Goal: Task Accomplishment & Management: Use online tool/utility

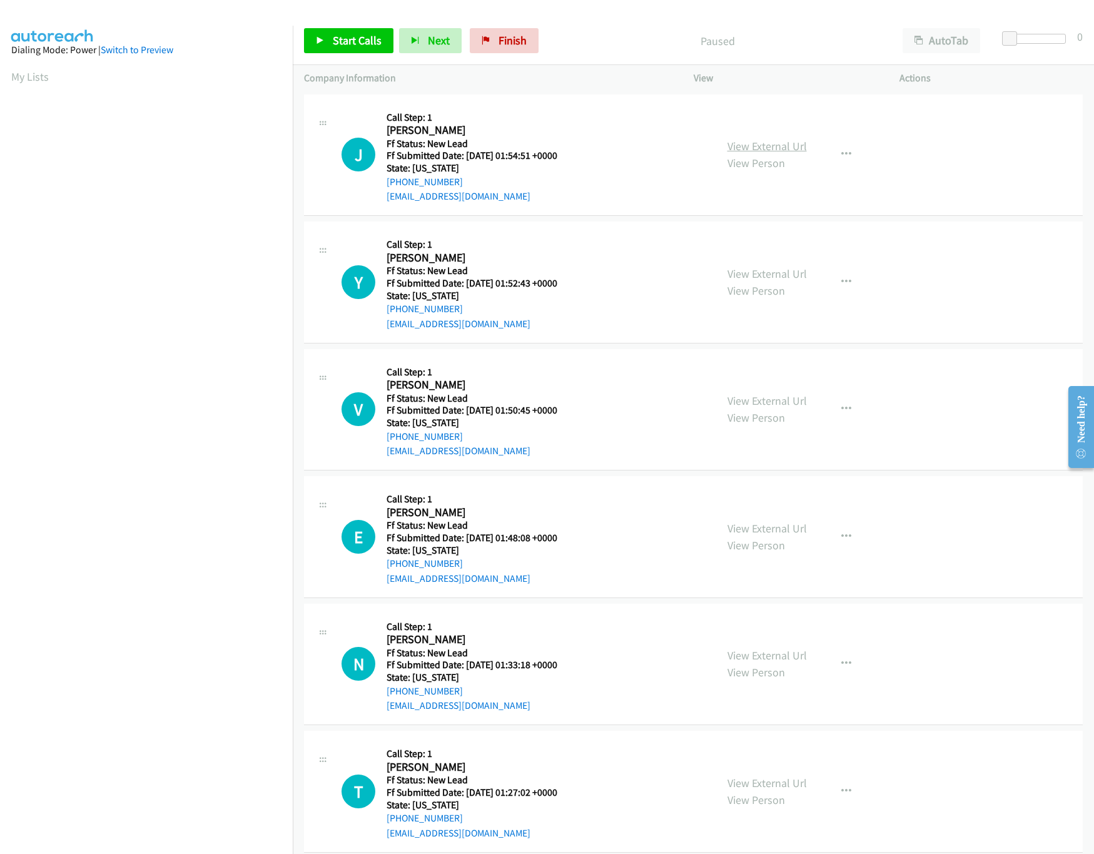
click at [747, 144] on link "View External Url" at bounding box center [766, 146] width 79 height 14
click at [749, 272] on link "View External Url" at bounding box center [766, 273] width 79 height 14
click at [355, 46] on span "Start Calls" at bounding box center [357, 40] width 49 height 14
click at [597, 28] on div "Started" at bounding box center [708, 40] width 368 height 25
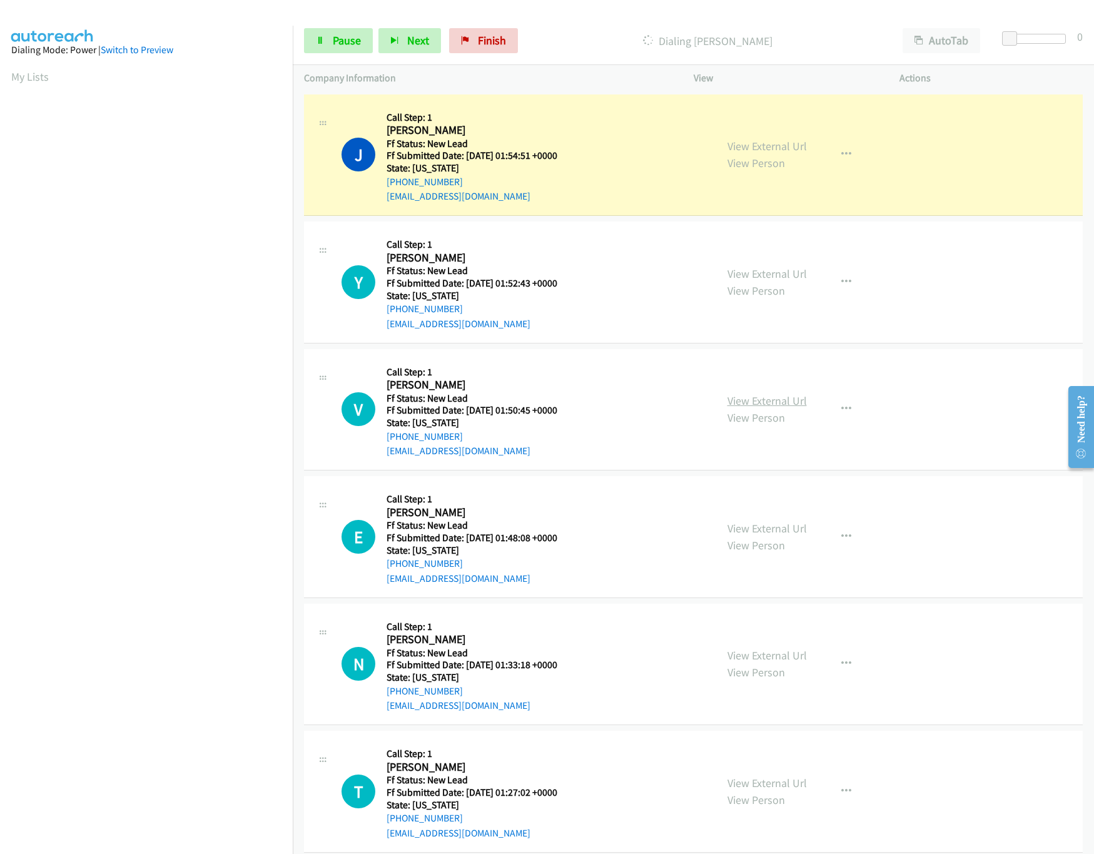
click at [772, 396] on link "View External Url" at bounding box center [766, 400] width 79 height 14
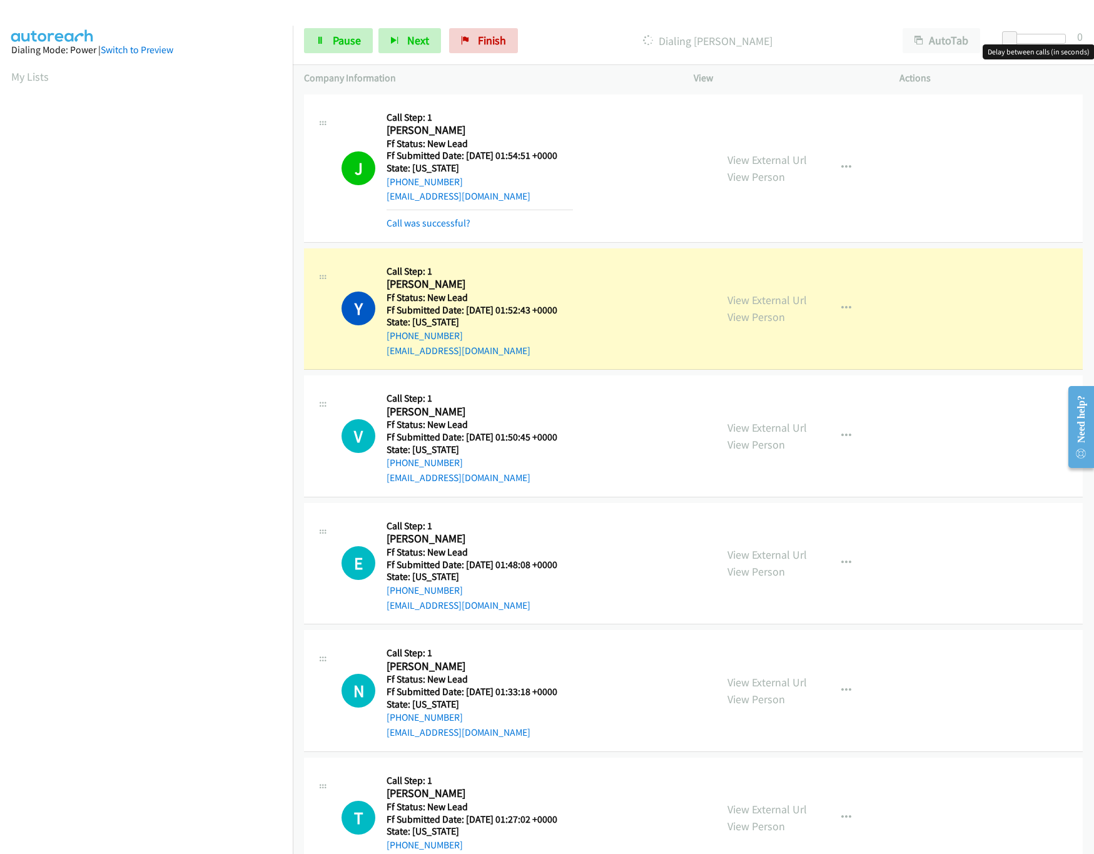
click at [1025, 36] on div at bounding box center [1037, 39] width 58 height 10
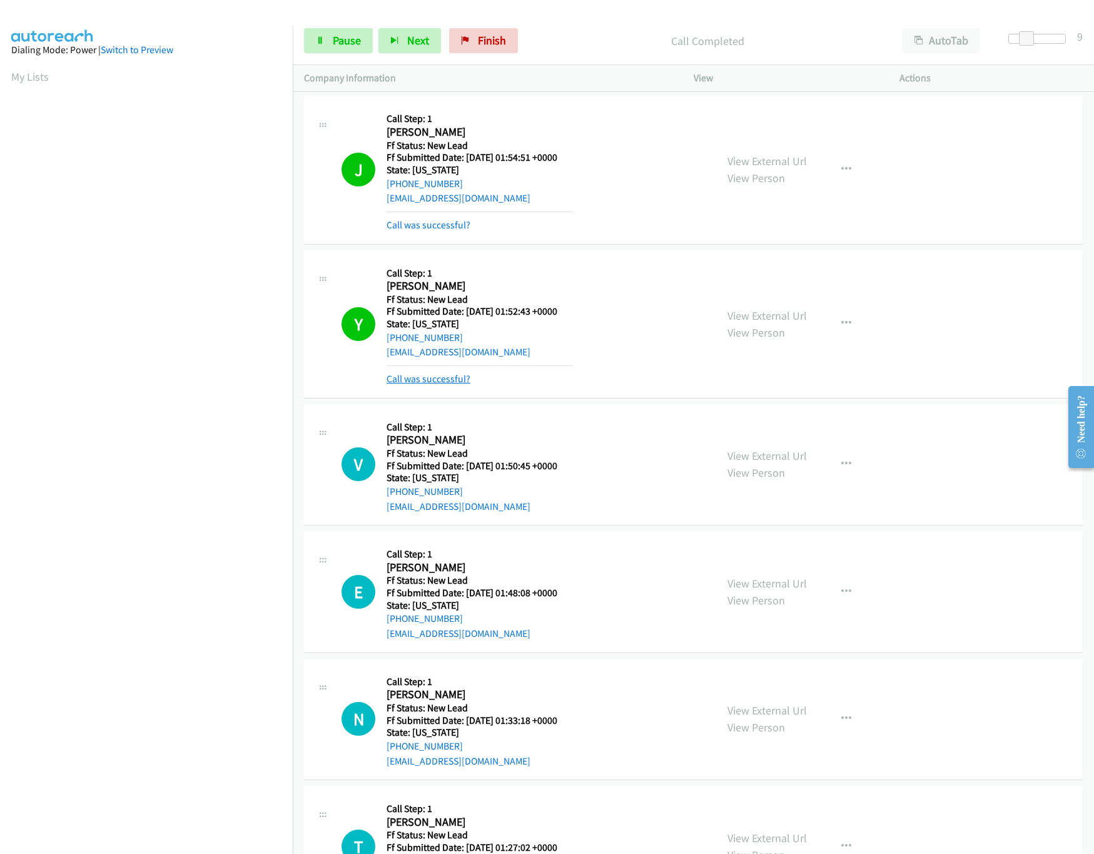
click at [437, 380] on link "Call was successful?" at bounding box center [429, 379] width 84 height 12
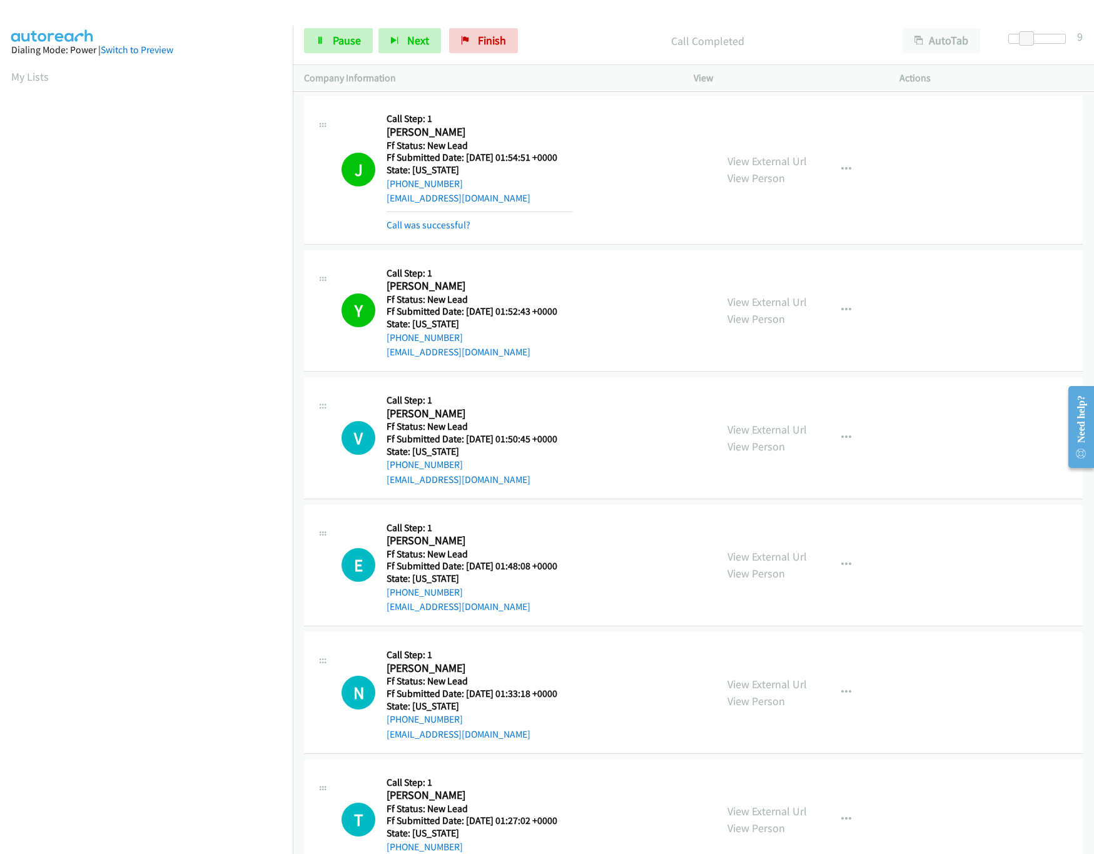
scroll to position [124, 0]
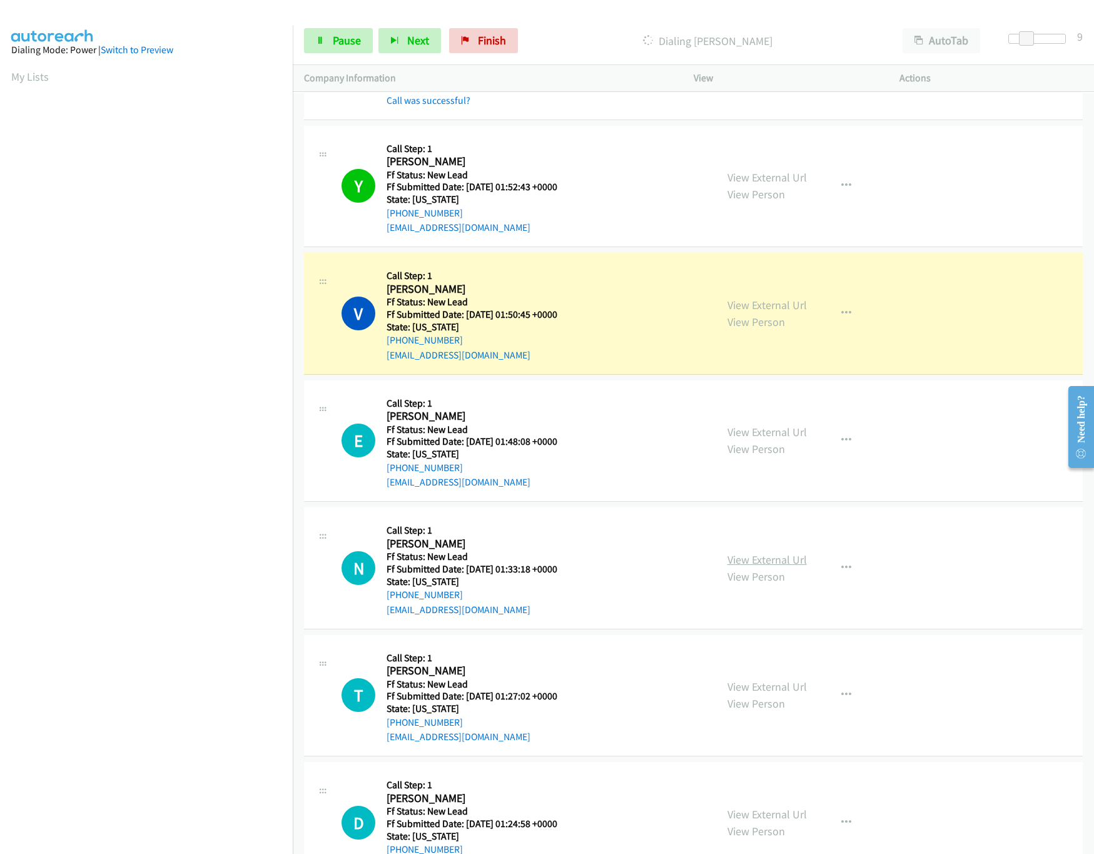
click at [759, 555] on link "View External Url" at bounding box center [766, 559] width 79 height 14
click at [774, 435] on link "View External Url" at bounding box center [766, 432] width 79 height 14
click at [345, 34] on span "Pause" at bounding box center [347, 40] width 28 height 14
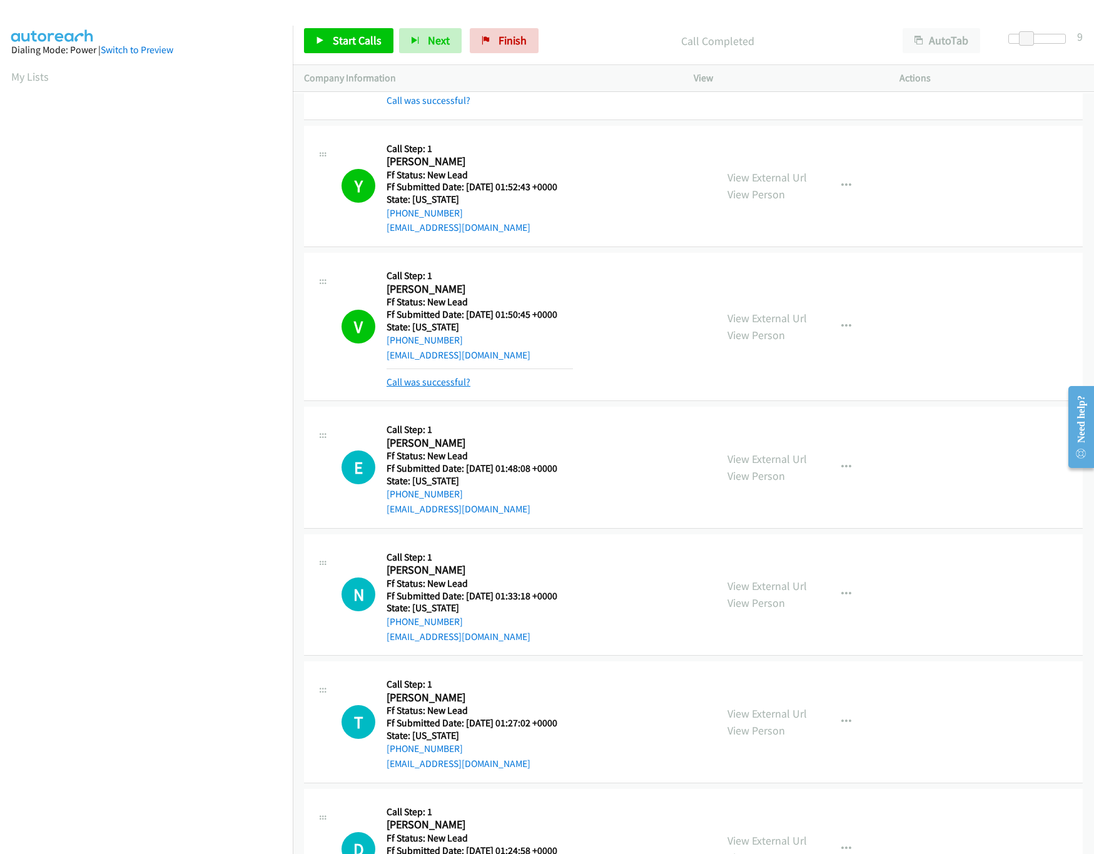
click at [424, 383] on link "Call was successful?" at bounding box center [429, 382] width 84 height 12
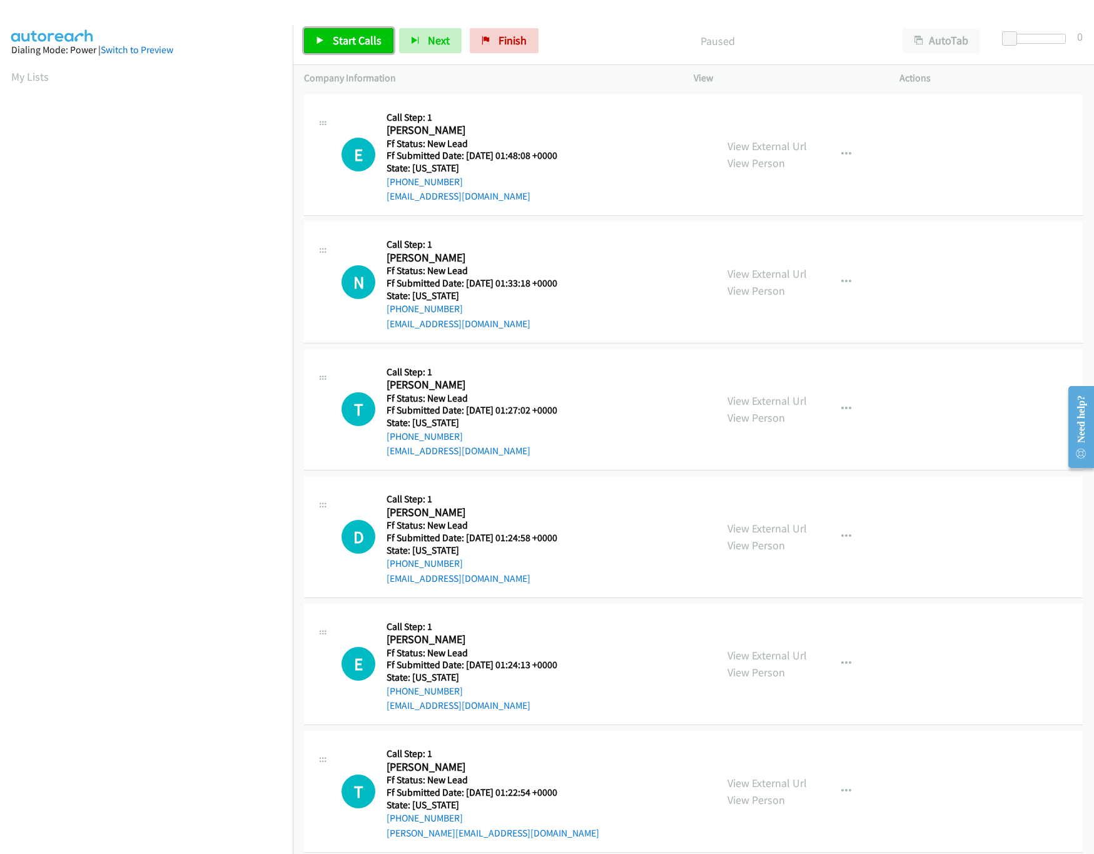
click at [342, 49] on link "Start Calls" at bounding box center [348, 40] width 89 height 25
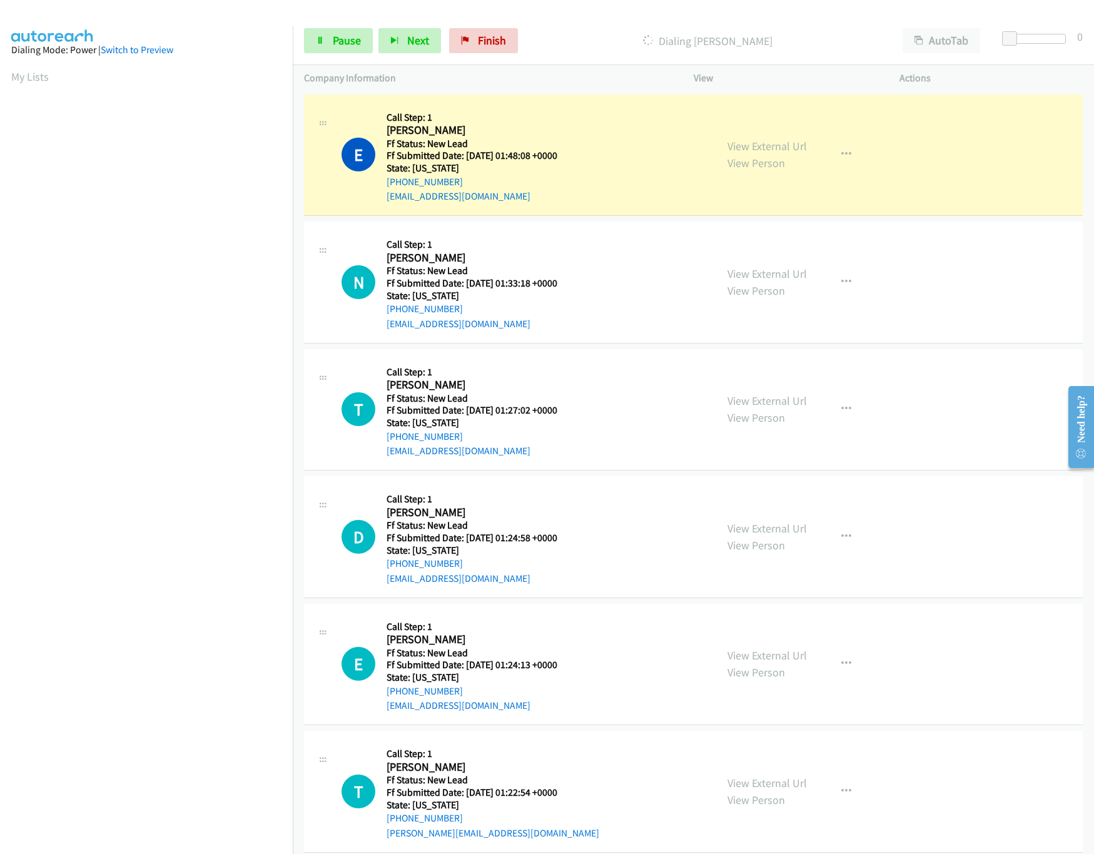
click at [1025, 31] on div "Start Calls Pause Next Finish Dialing Edward Rhoomy AutoTab AutoTab 0" at bounding box center [693, 41] width 801 height 48
click at [1023, 43] on div at bounding box center [1037, 39] width 58 height 10
click at [796, 402] on link "View External Url" at bounding box center [766, 400] width 79 height 14
click at [338, 34] on span "Pause" at bounding box center [347, 40] width 28 height 14
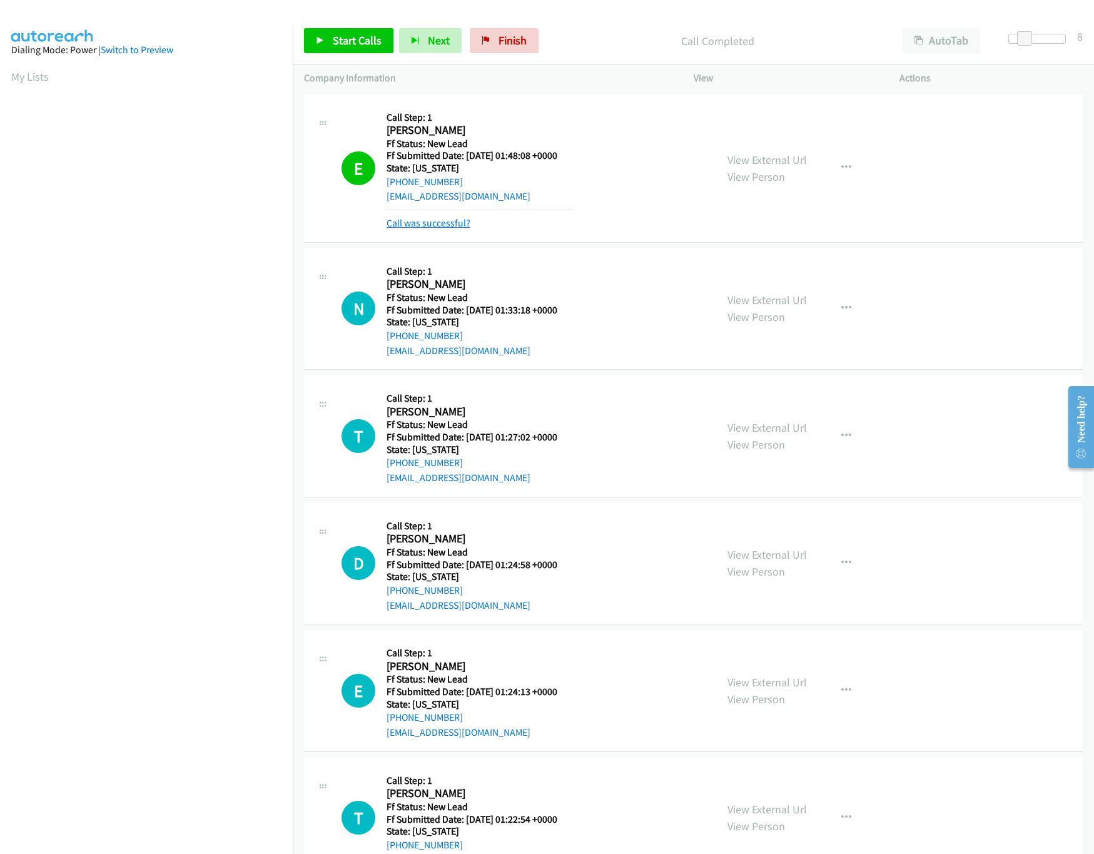
click at [413, 225] on link "Call was successful?" at bounding box center [429, 223] width 84 height 12
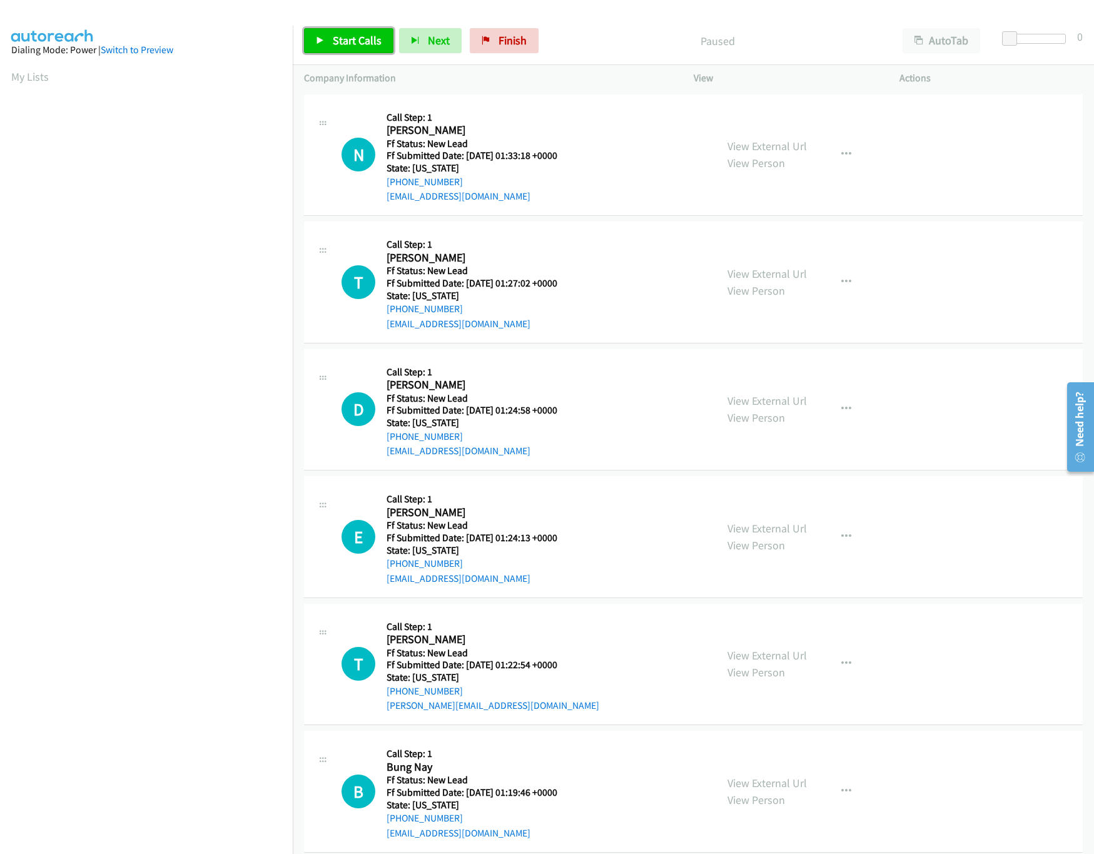
click at [330, 40] on link "Start Calls" at bounding box center [348, 40] width 89 height 25
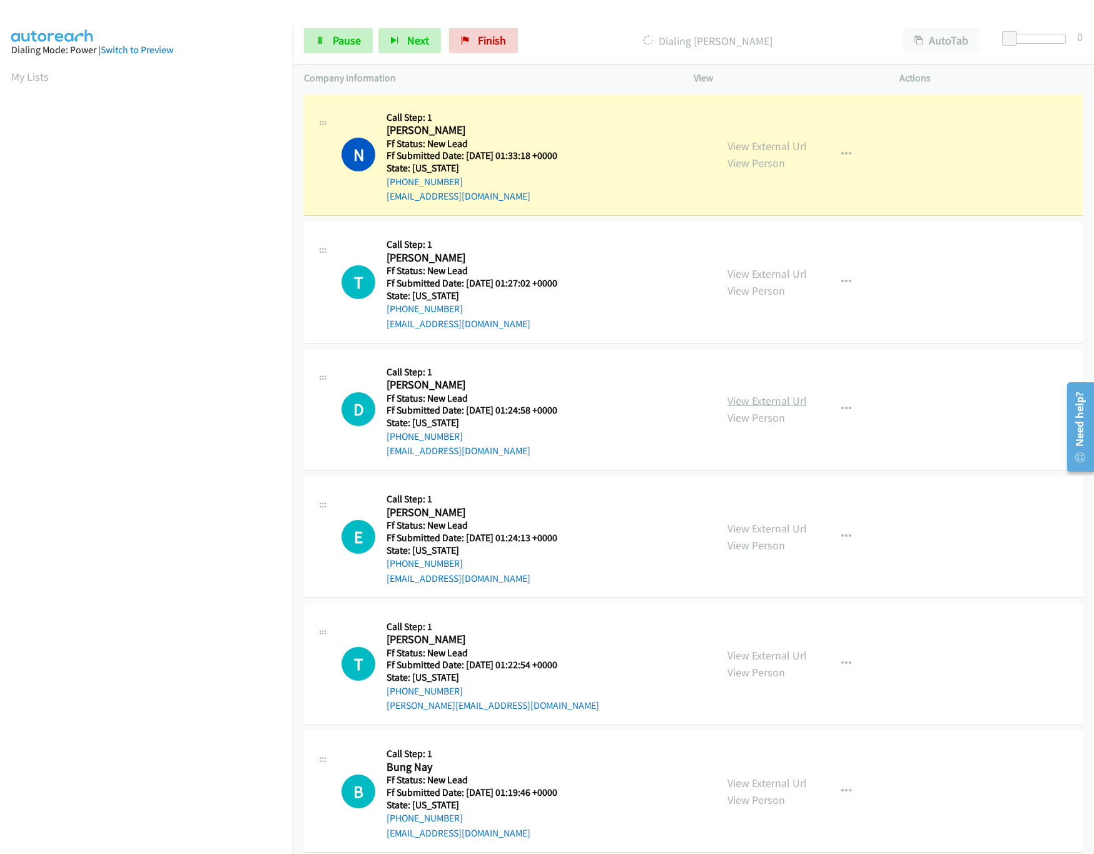
click at [736, 402] on link "View External Url" at bounding box center [766, 400] width 79 height 14
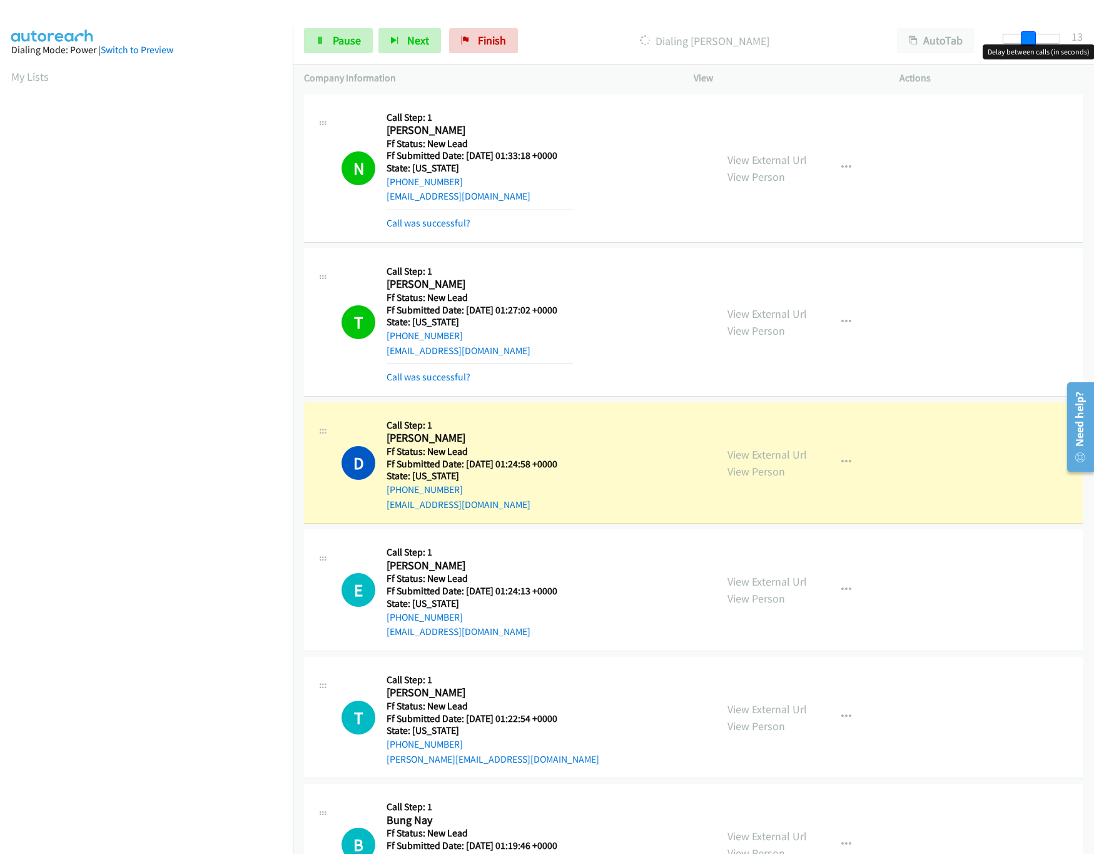
drag, startPoint x: 1008, startPoint y: 36, endPoint x: 1031, endPoint y: 40, distance: 23.4
click at [1031, 40] on span at bounding box center [1028, 38] width 15 height 15
drag, startPoint x: 1032, startPoint y: 36, endPoint x: 1025, endPoint y: 39, distance: 7.6
click at [1025, 39] on span at bounding box center [1022, 38] width 15 height 15
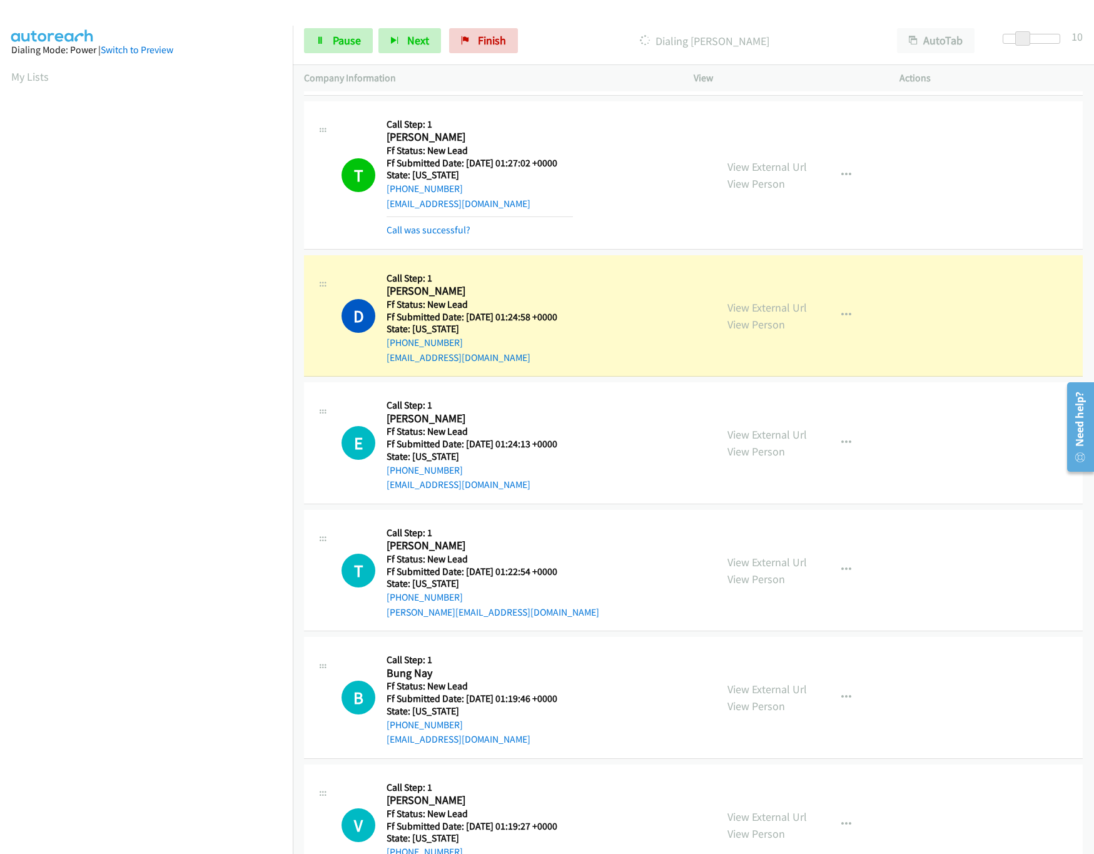
scroll to position [250, 0]
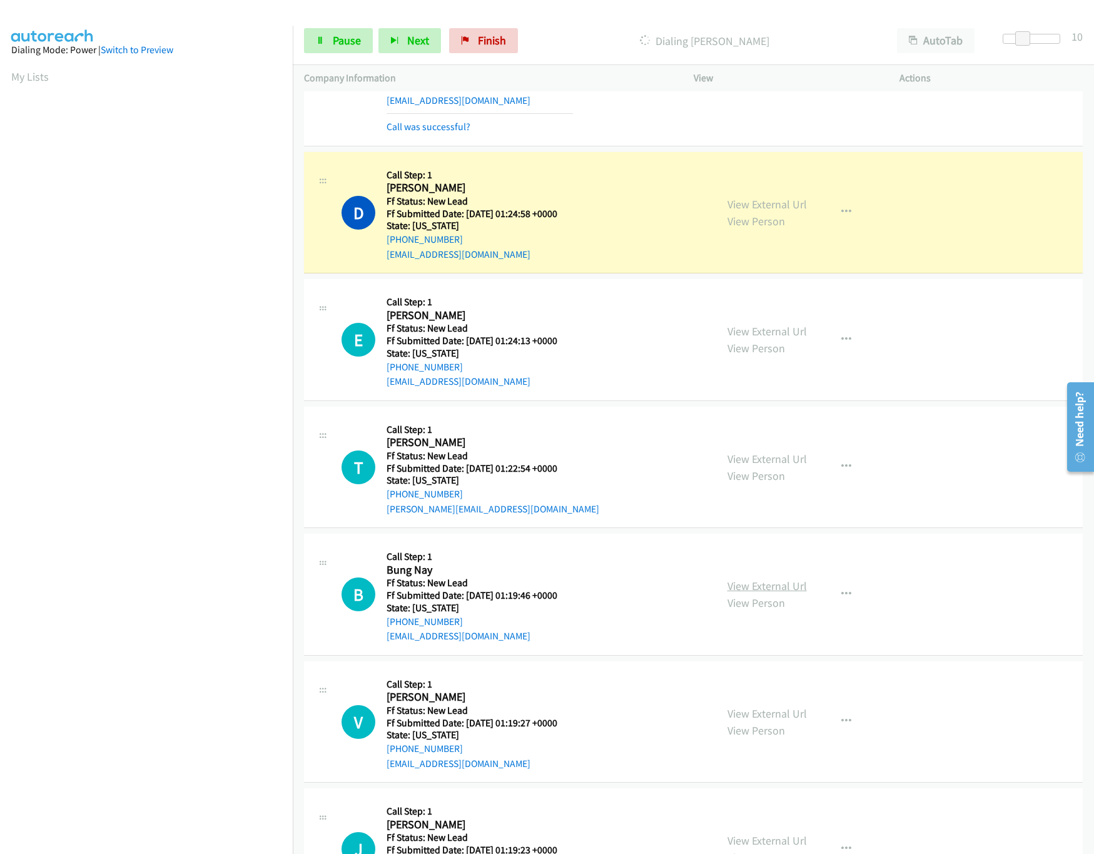
click at [756, 582] on link "View External Url" at bounding box center [766, 586] width 79 height 14
click at [787, 457] on link "View External Url" at bounding box center [766, 459] width 79 height 14
click at [777, 326] on link "View External Url" at bounding box center [766, 331] width 79 height 14
click at [326, 53] on link "Pause" at bounding box center [338, 40] width 69 height 25
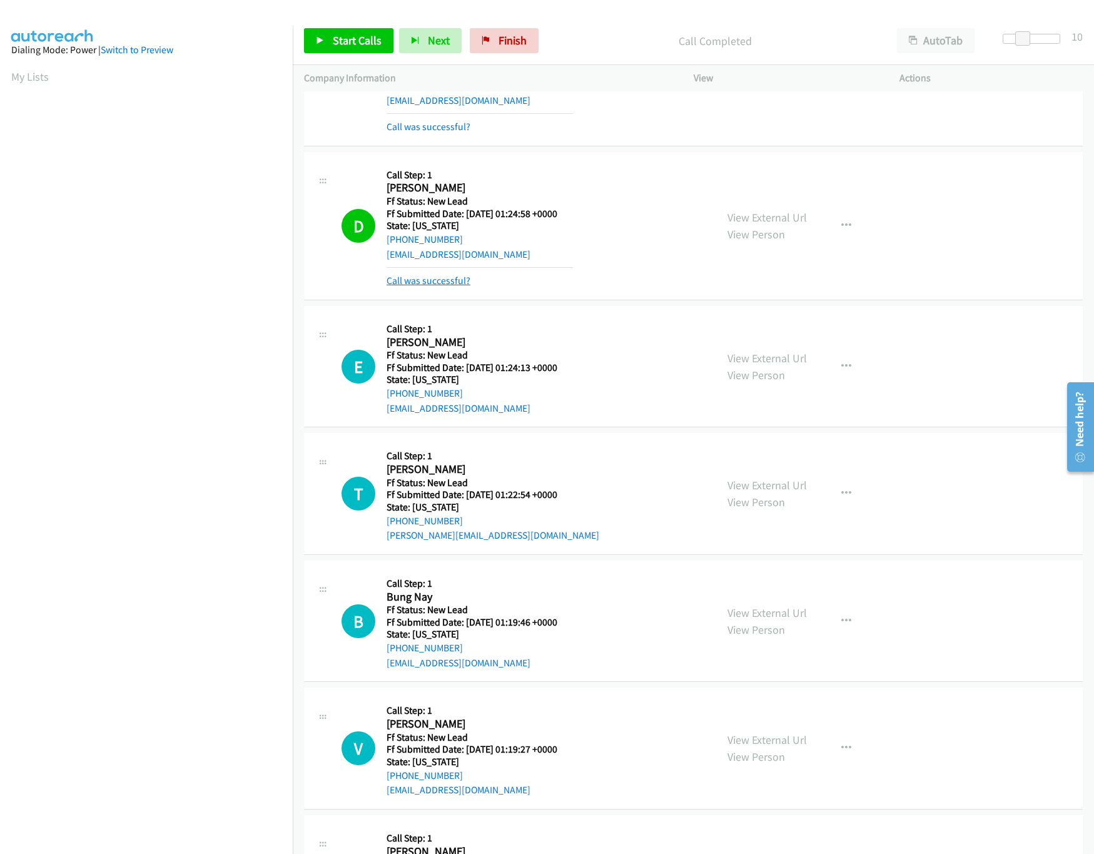
click at [402, 283] on link "Call was successful?" at bounding box center [429, 281] width 84 height 12
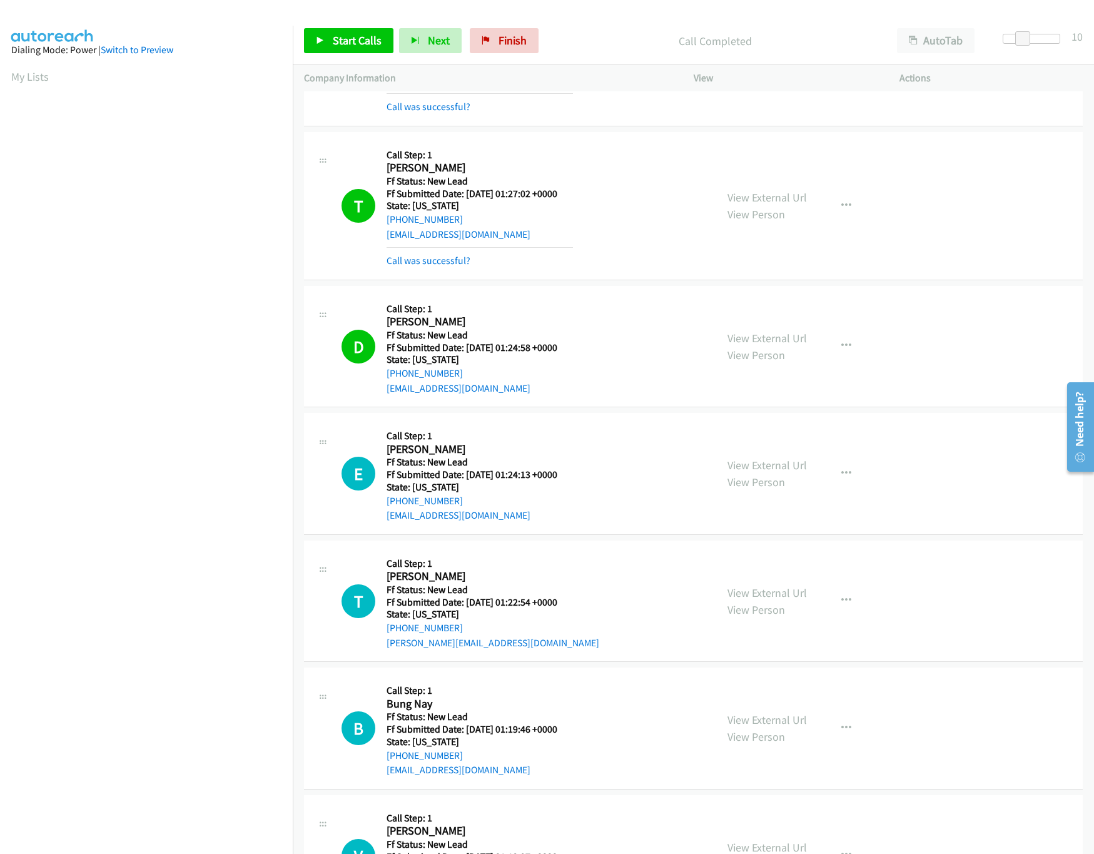
scroll to position [0, 0]
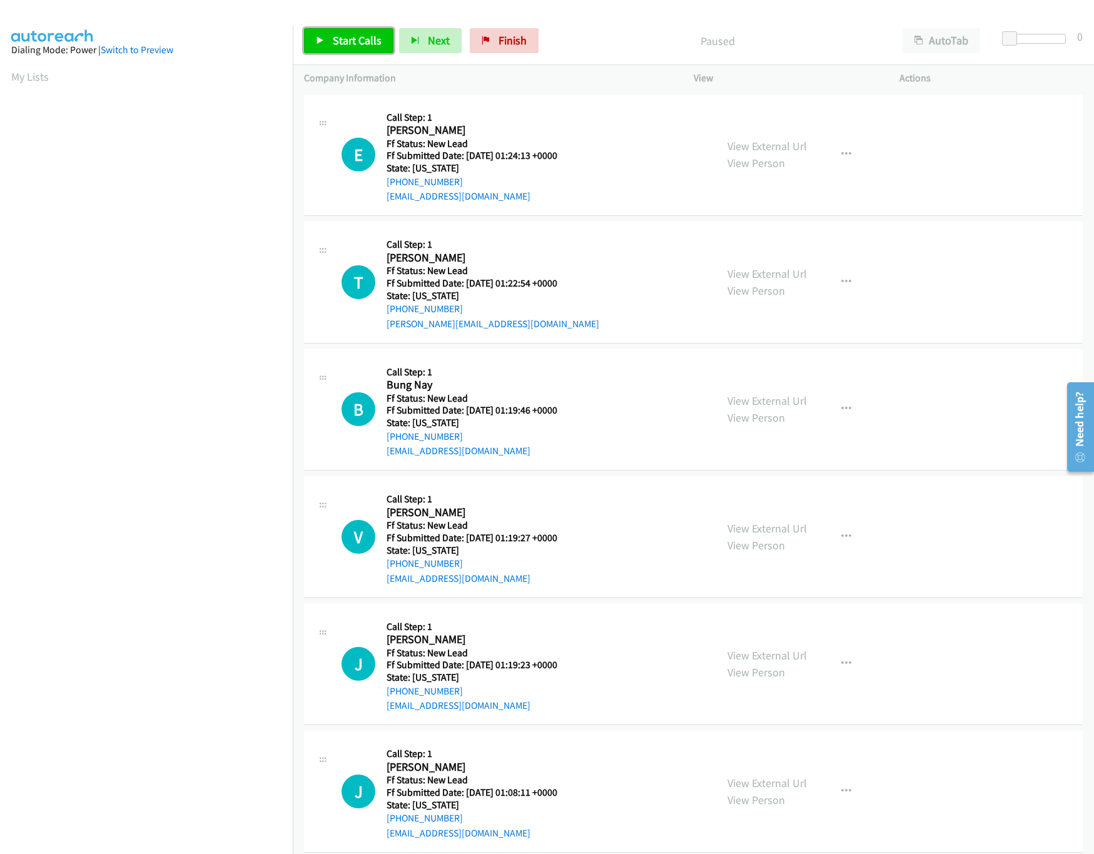
click at [373, 36] on span "Start Calls" at bounding box center [357, 40] width 49 height 14
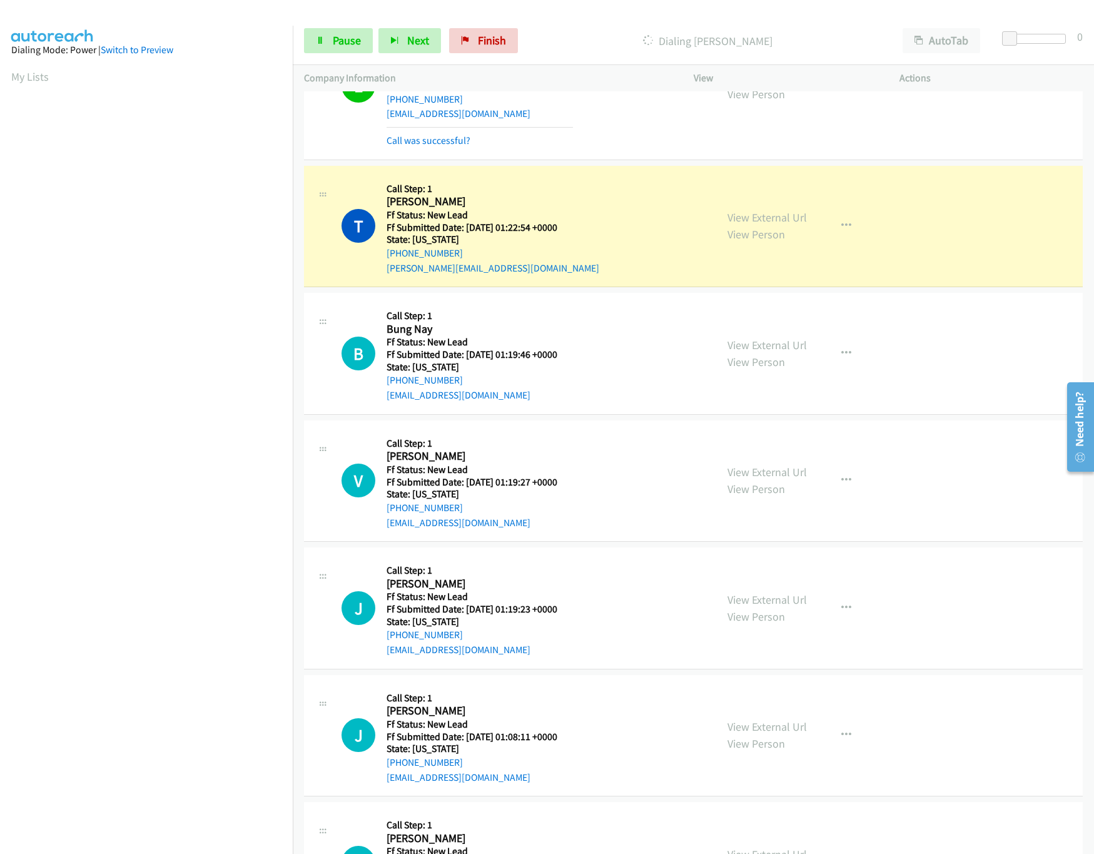
scroll to position [124, 0]
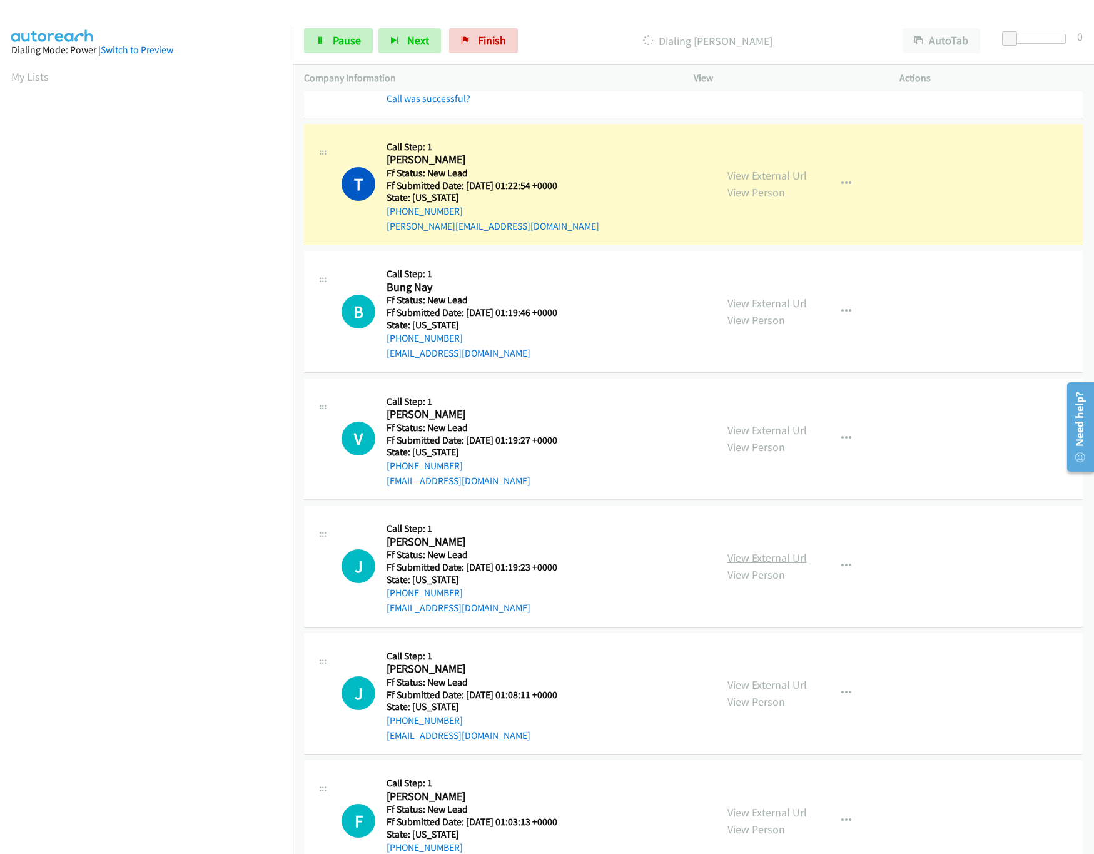
click at [777, 554] on link "View External Url" at bounding box center [766, 557] width 79 height 14
click at [784, 434] on link "View External Url" at bounding box center [766, 430] width 79 height 14
drag, startPoint x: 1016, startPoint y: 39, endPoint x: 1148, endPoint y: 36, distance: 132.7
click at [1093, 36] on html "Start Calls Pause Next Finish Dialing T C Singleton AutoTab AutoTab 30 Company …" at bounding box center [547, 29] width 1094 height 59
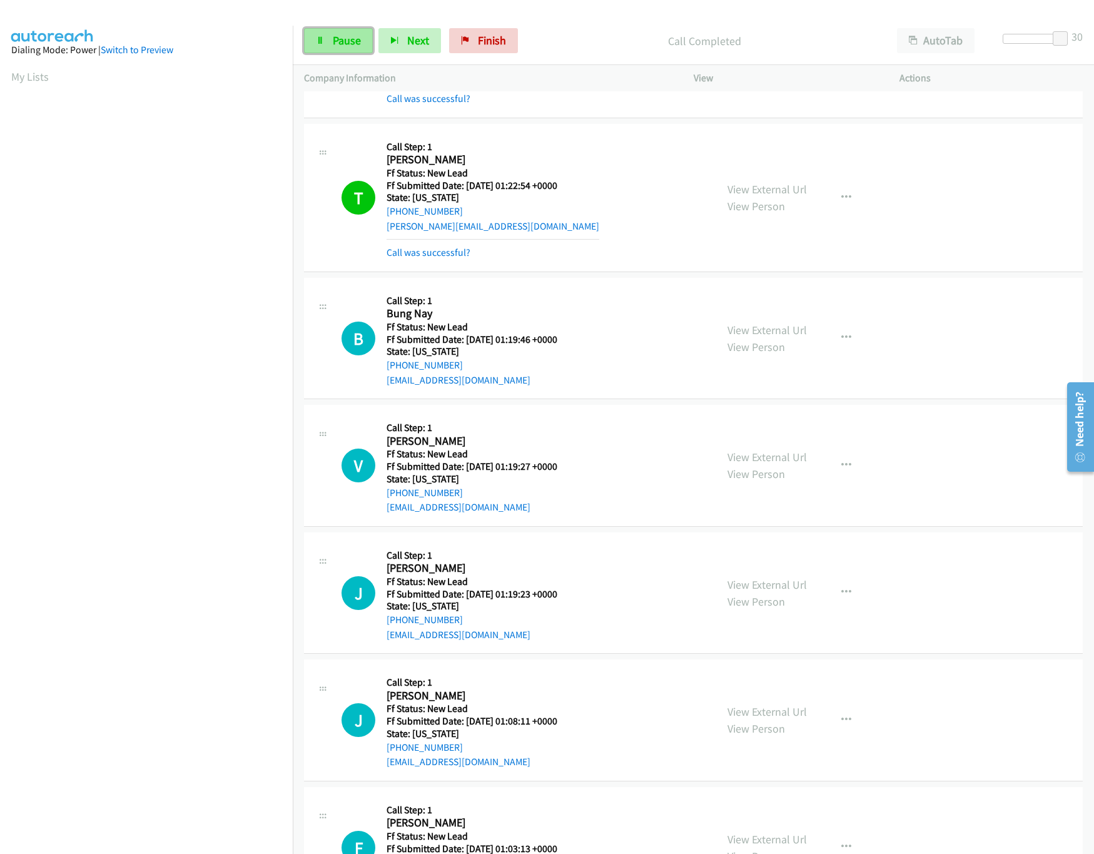
click at [332, 40] on link "Pause" at bounding box center [338, 40] width 69 height 25
click at [448, 243] on mb0 "Call was successful?" at bounding box center [493, 249] width 213 height 21
click at [445, 258] on link "Call was successful?" at bounding box center [429, 252] width 84 height 12
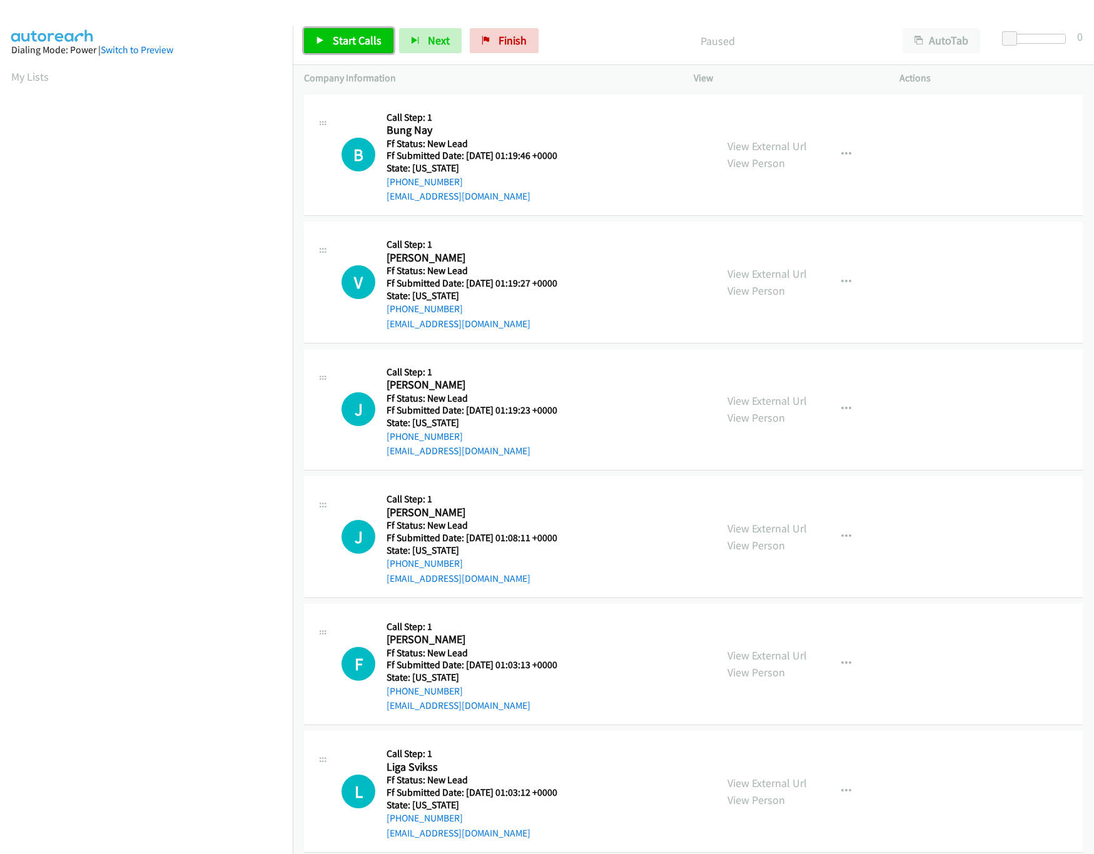
click at [353, 45] on span "Start Calls" at bounding box center [357, 40] width 49 height 14
click at [308, 36] on link "Pause" at bounding box center [338, 40] width 69 height 25
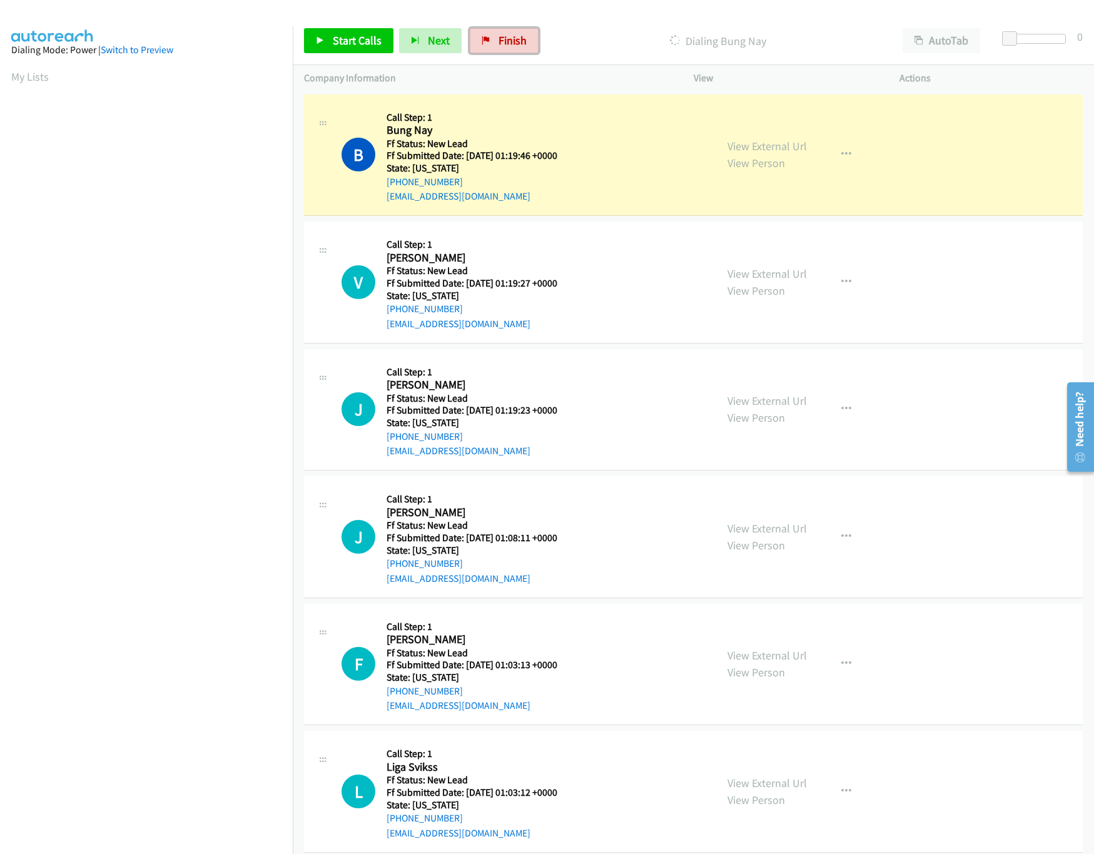
drag, startPoint x: 507, startPoint y: 40, endPoint x: 597, endPoint y: 75, distance: 97.2
click at [507, 40] on span "Finish" at bounding box center [513, 40] width 28 height 14
click at [597, 75] on p "Company Information" at bounding box center [487, 78] width 367 height 15
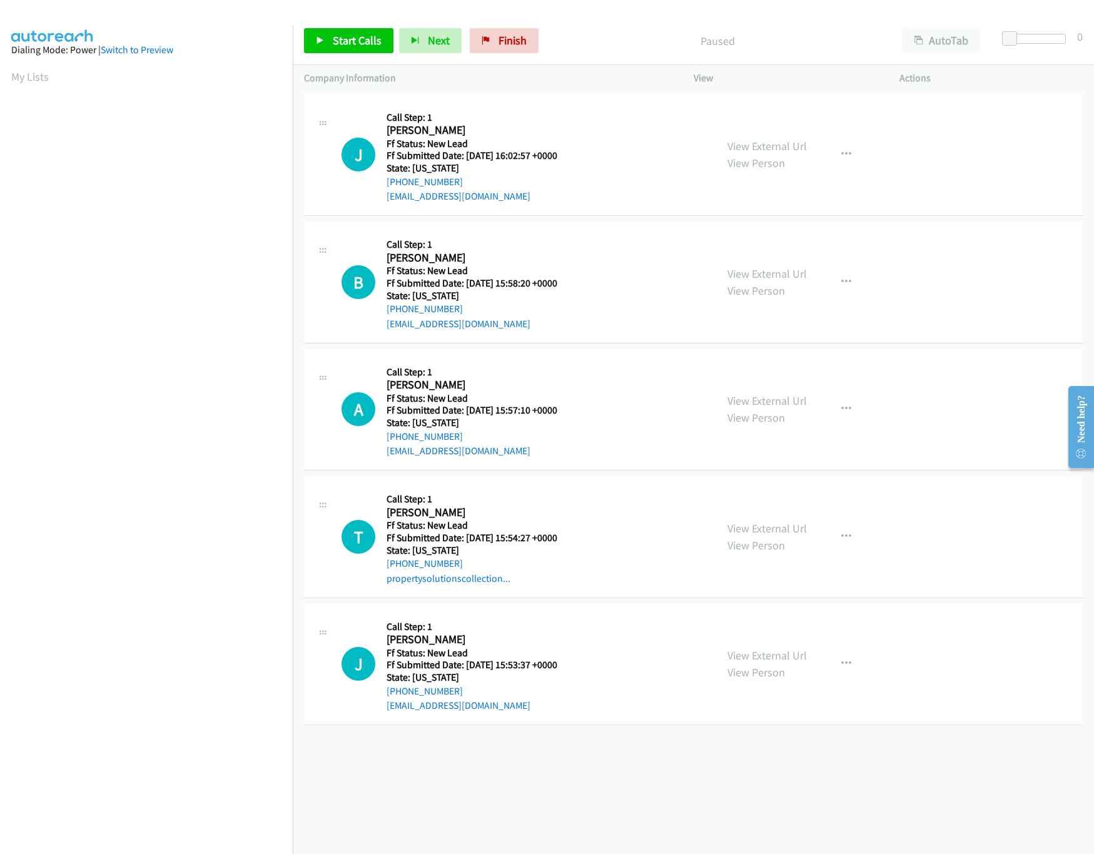
click at [554, 771] on div "+1 415-964-1034 Call failed - Please reload the list and try again The Callbar …" at bounding box center [693, 472] width 801 height 762
drag, startPoint x: 764, startPoint y: 271, endPoint x: 762, endPoint y: 229, distance: 41.9
click at [764, 271] on link "View External Url" at bounding box center [766, 273] width 79 height 14
click at [784, 139] on link "View External Url" at bounding box center [766, 146] width 79 height 14
click at [338, 51] on link "Start Calls" at bounding box center [348, 40] width 89 height 25
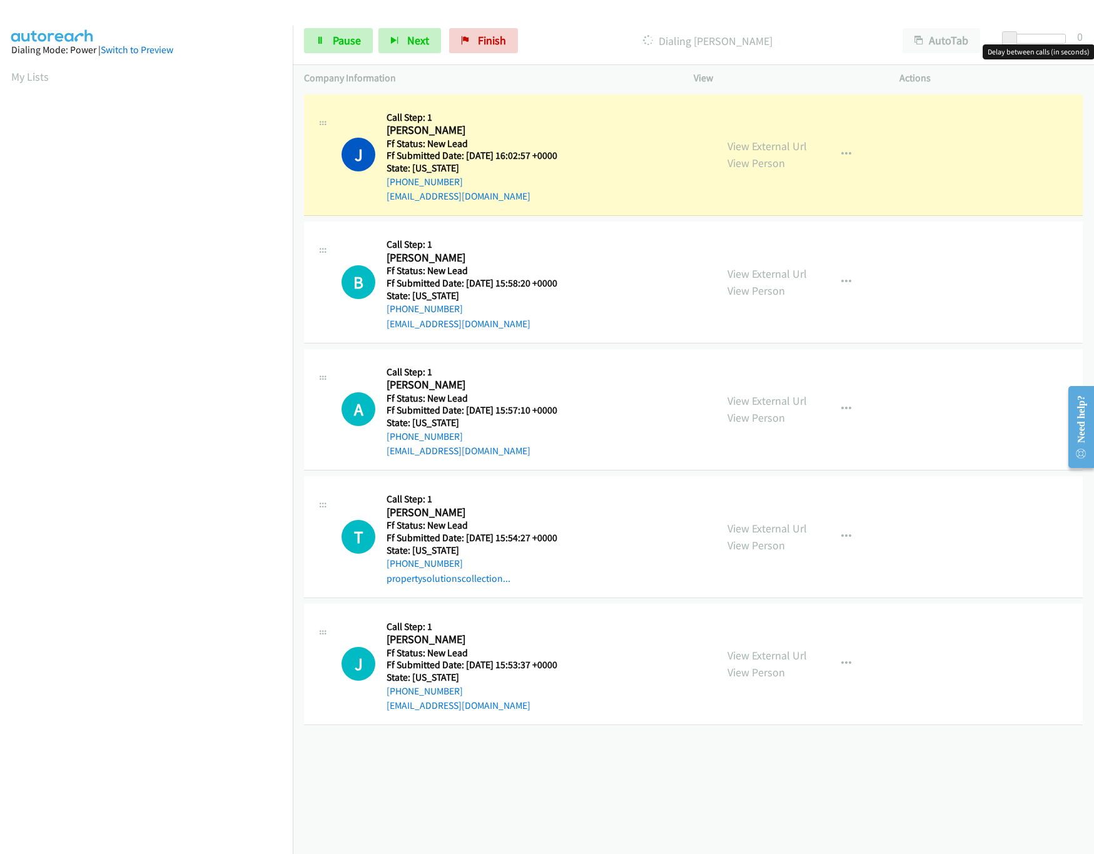
click at [1042, 32] on div "Start Calls Pause Next Finish Dialing Joy Podorski AutoTab AutoTab 0" at bounding box center [693, 41] width 801 height 48
click at [1034, 34] on div at bounding box center [1037, 39] width 58 height 10
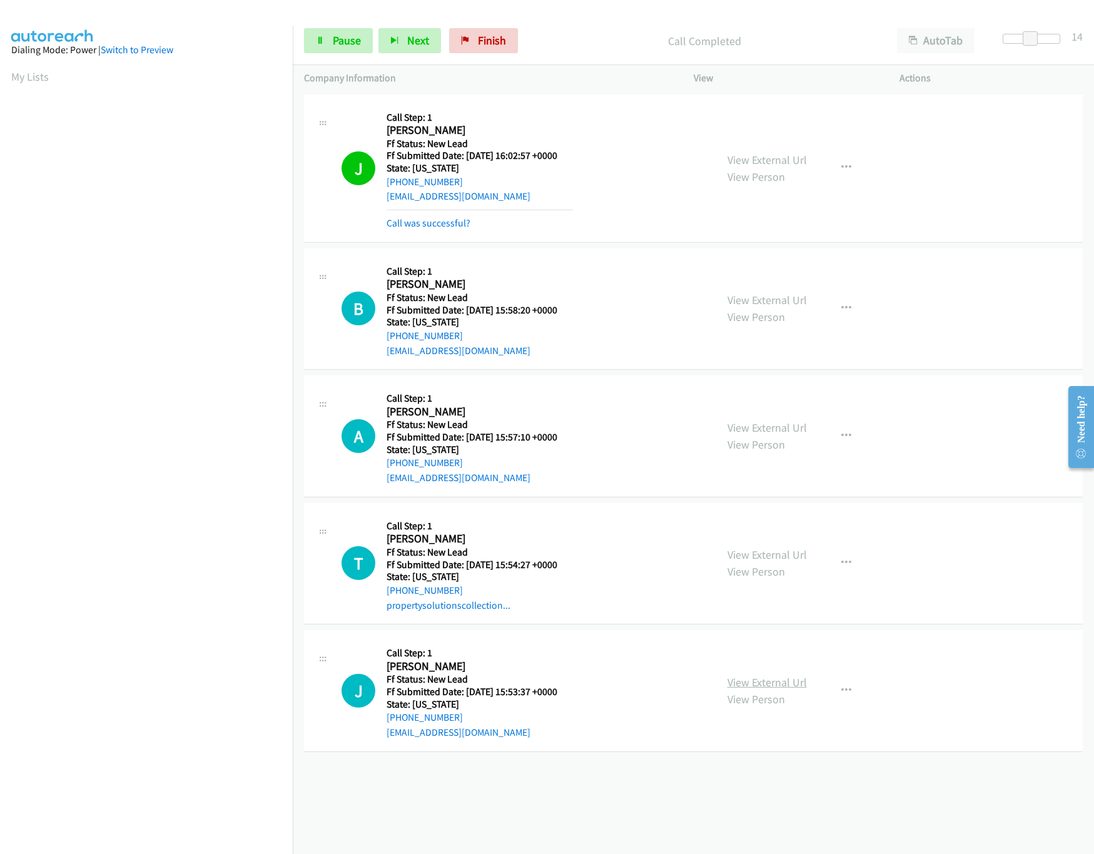
click at [743, 681] on link "View External Url" at bounding box center [766, 682] width 79 height 14
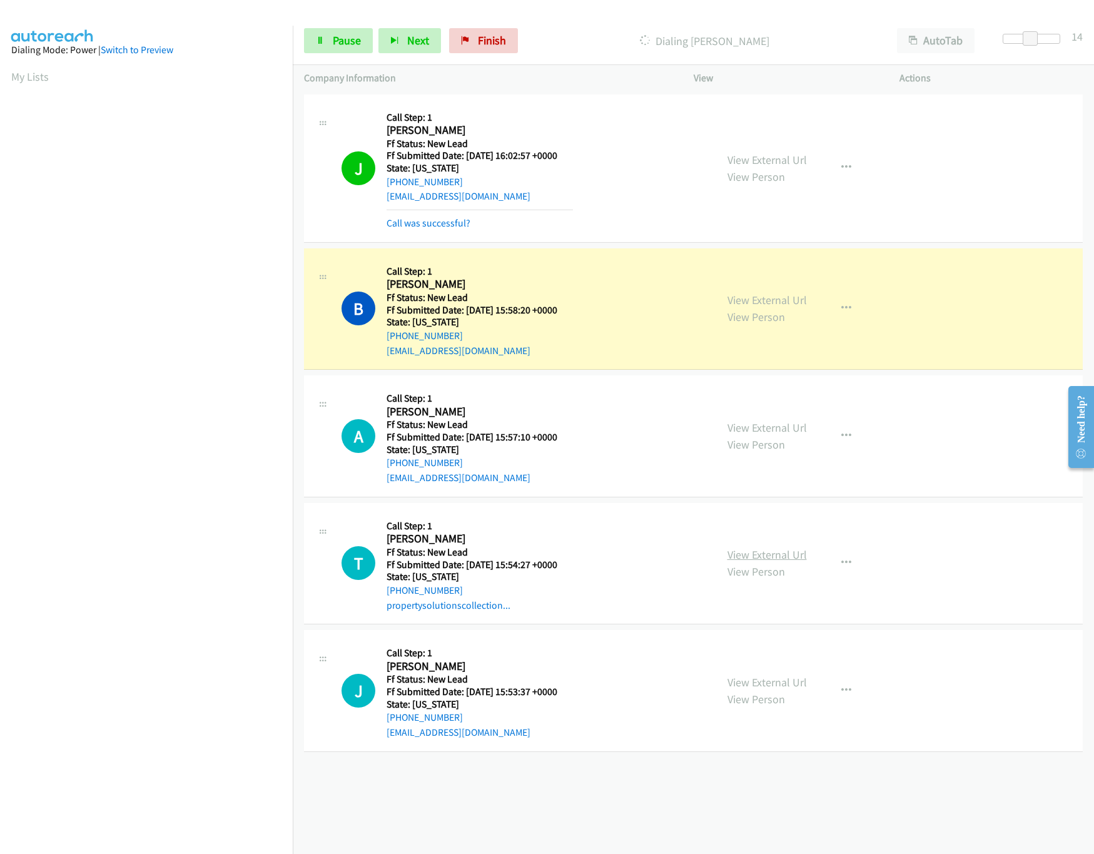
click at [771, 554] on link "View External Url" at bounding box center [766, 554] width 79 height 14
click at [758, 430] on link "View External Url" at bounding box center [766, 427] width 79 height 14
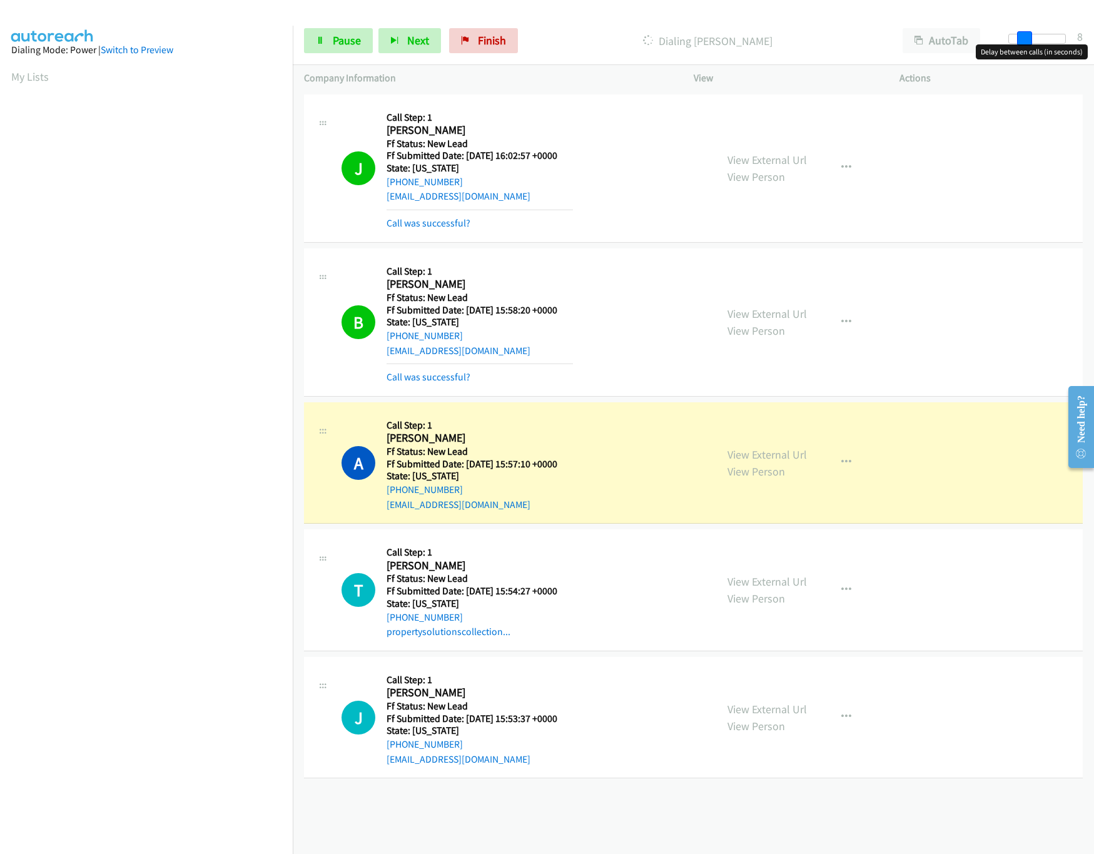
drag, startPoint x: 1036, startPoint y: 34, endPoint x: 1023, endPoint y: 30, distance: 13.3
click at [1023, 30] on div "Start Calls Pause Next Finish Dialing Ana Simmons AutoTab AutoTab 8" at bounding box center [693, 41] width 801 height 48
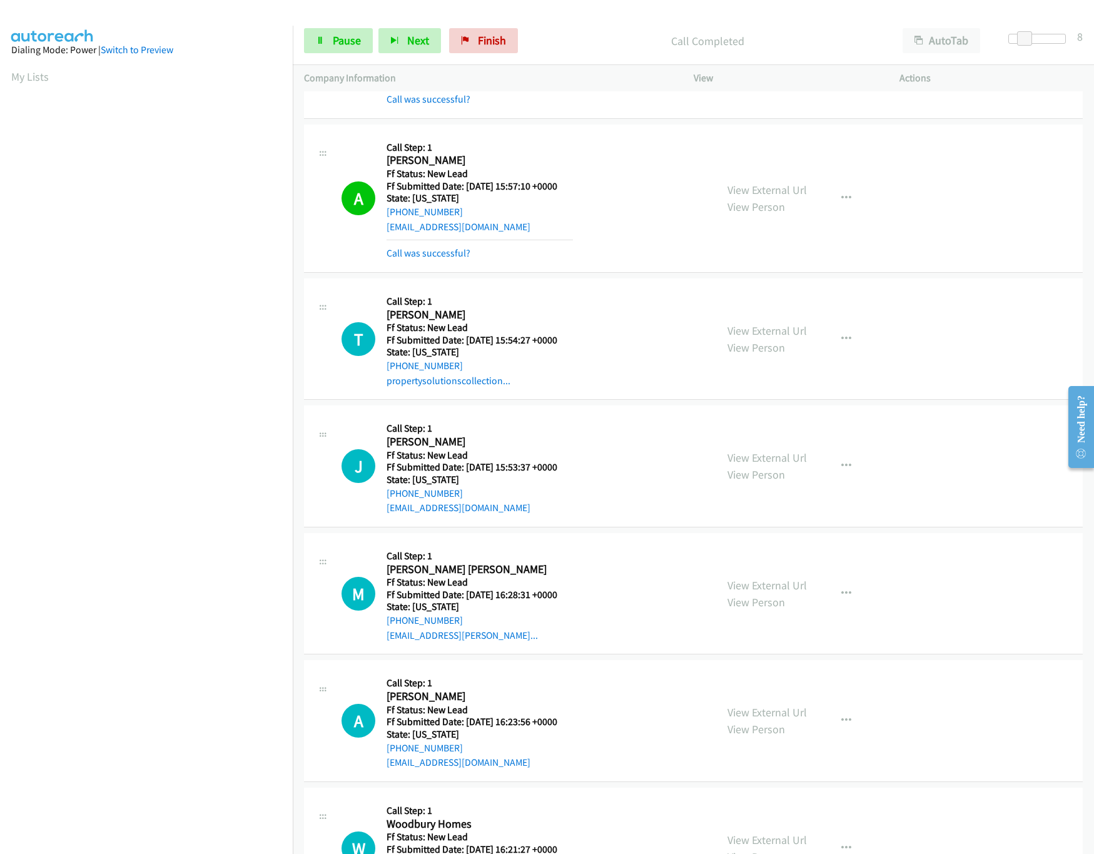
scroll to position [359, 0]
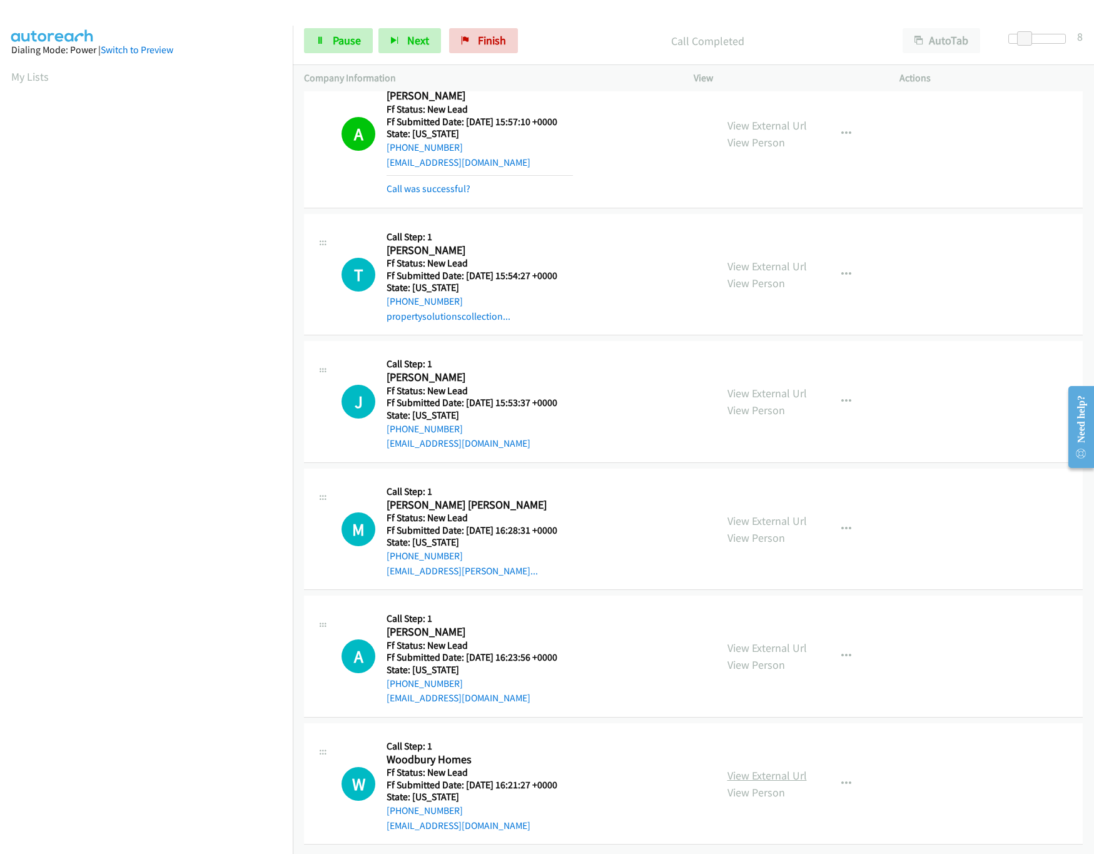
click at [740, 768] on link "View External Url" at bounding box center [766, 775] width 79 height 14
click at [785, 640] on link "View External Url" at bounding box center [766, 647] width 79 height 14
click at [791, 514] on link "View External Url" at bounding box center [766, 521] width 79 height 14
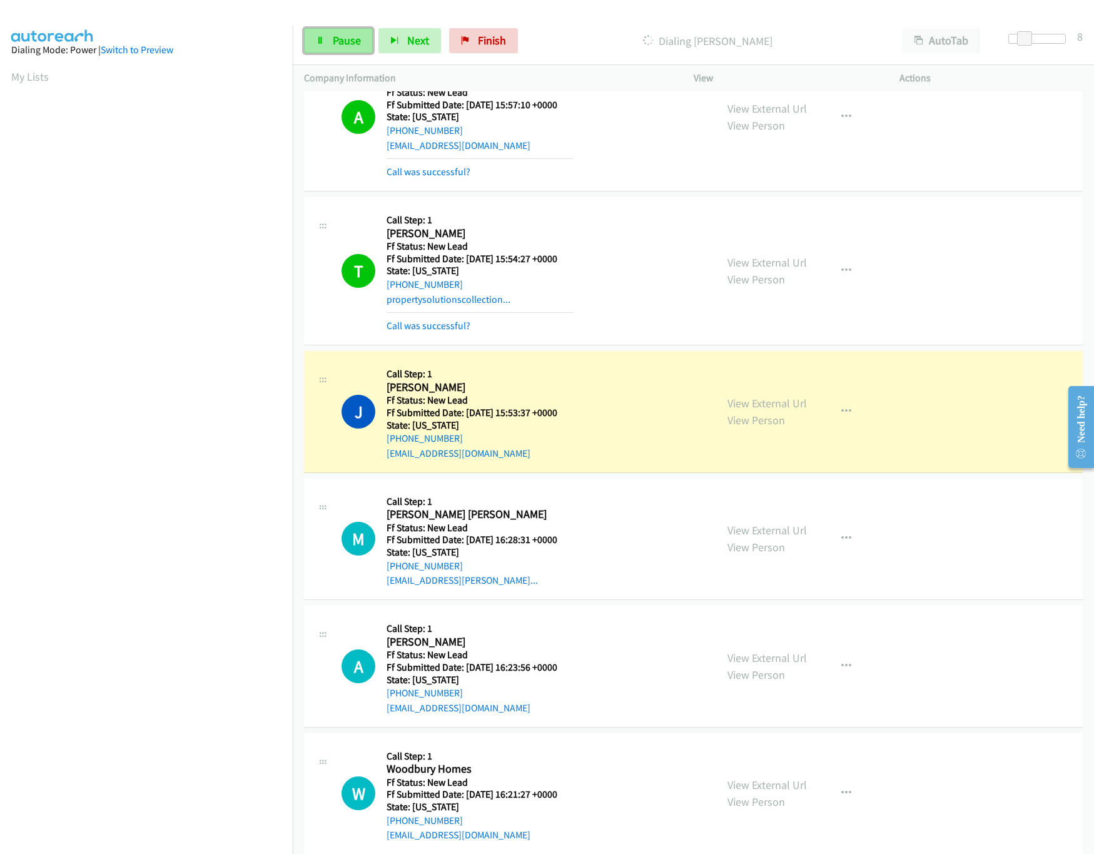
click at [344, 38] on span "Pause" at bounding box center [347, 40] width 28 height 14
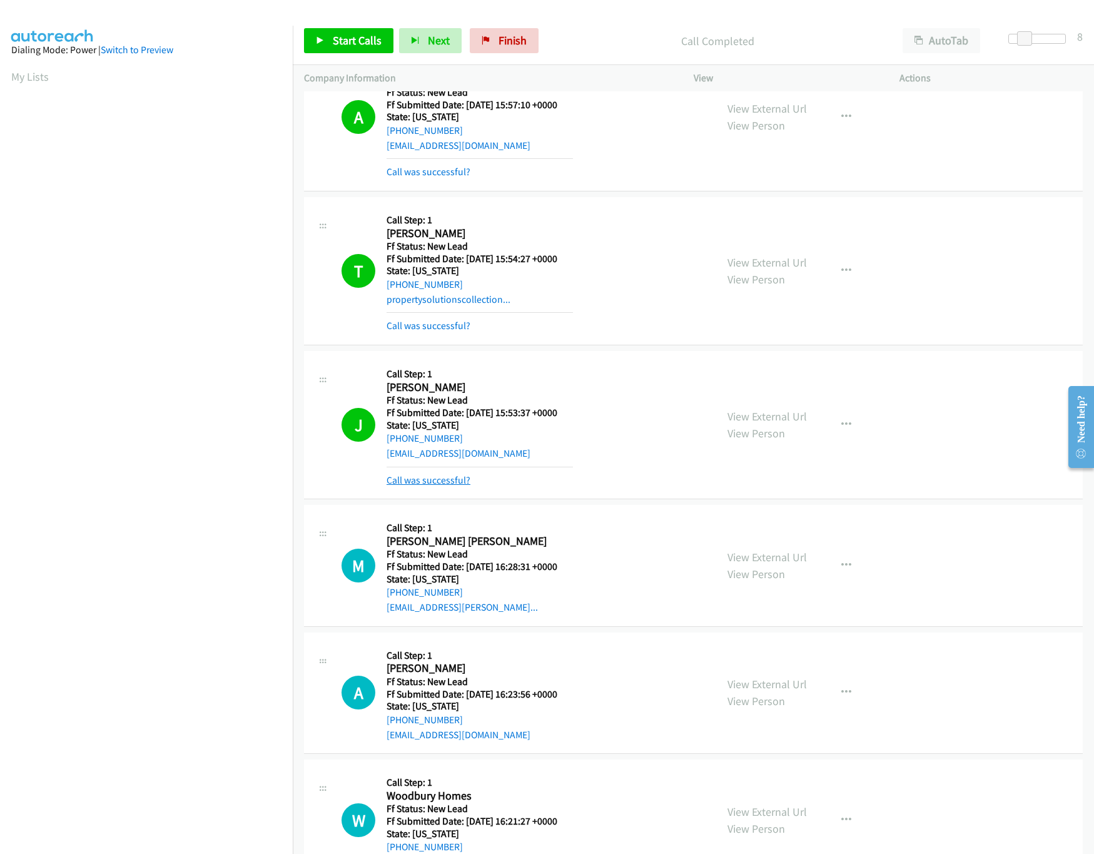
click at [426, 477] on link "Call was successful?" at bounding box center [429, 480] width 84 height 12
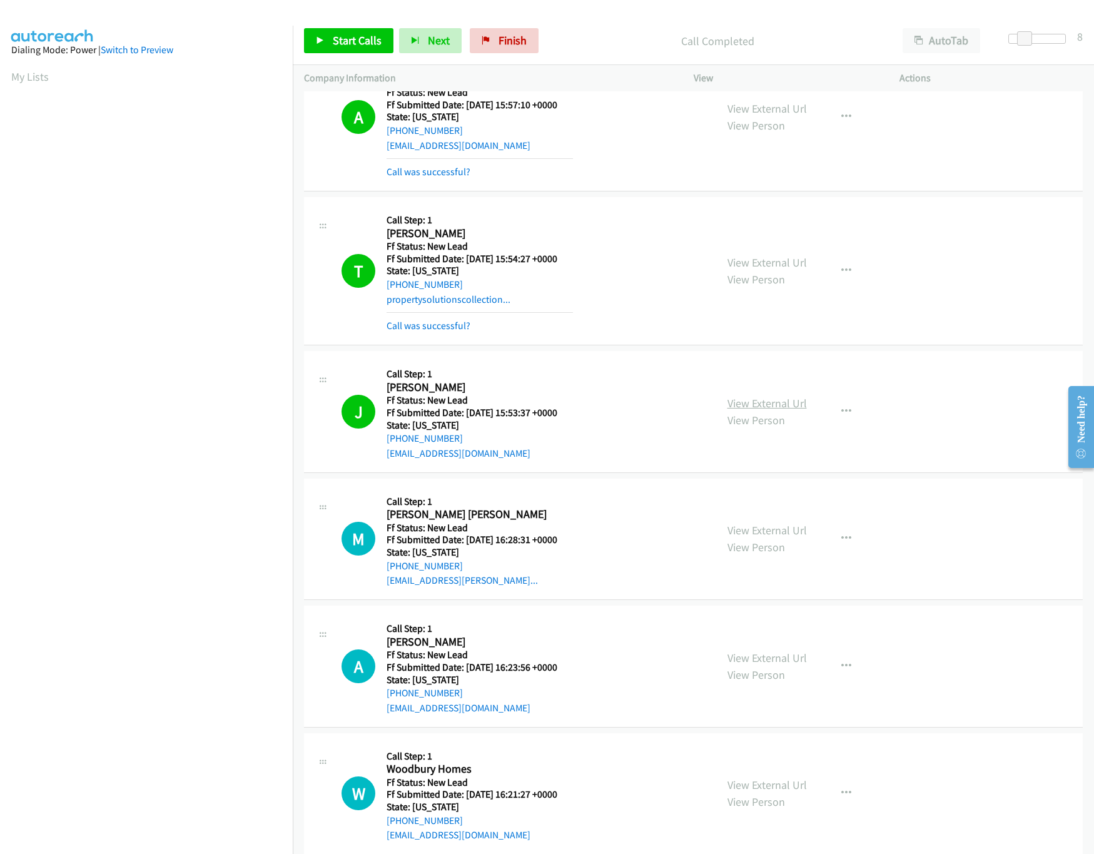
click at [745, 398] on link "View External Url" at bounding box center [766, 403] width 79 height 14
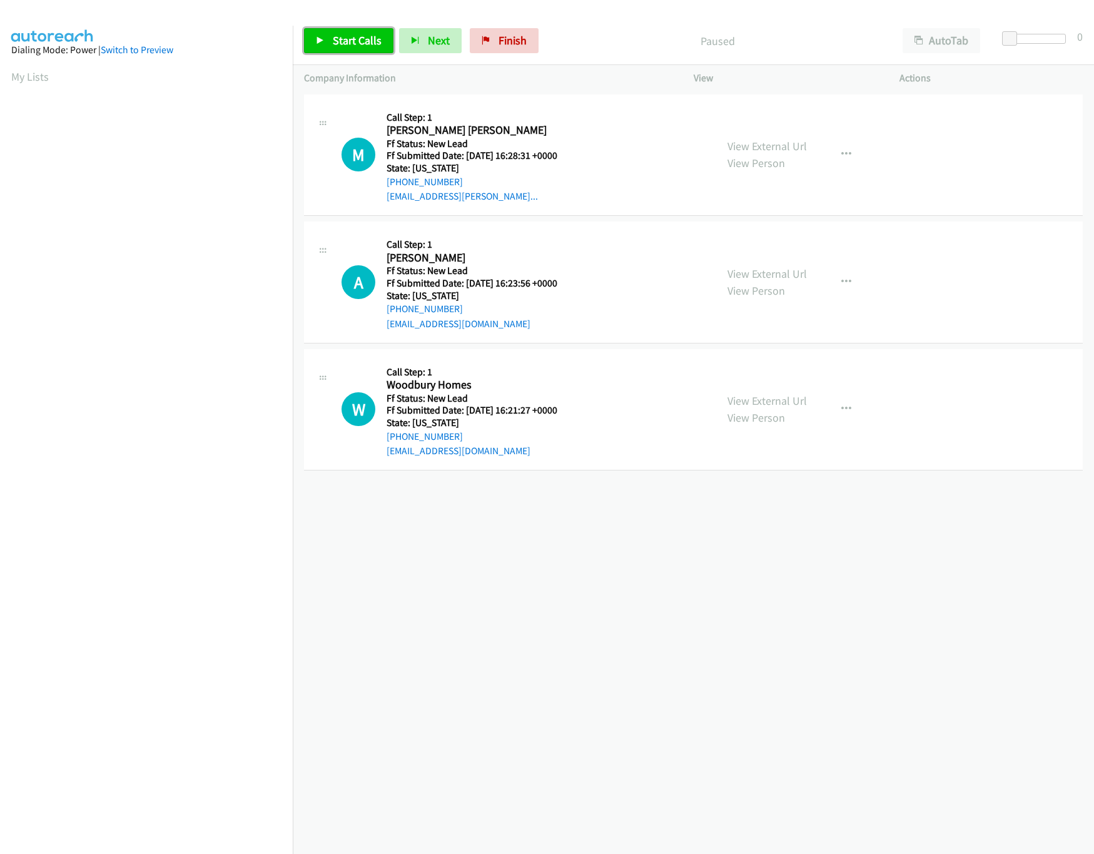
click at [353, 38] on span "Start Calls" at bounding box center [357, 40] width 49 height 14
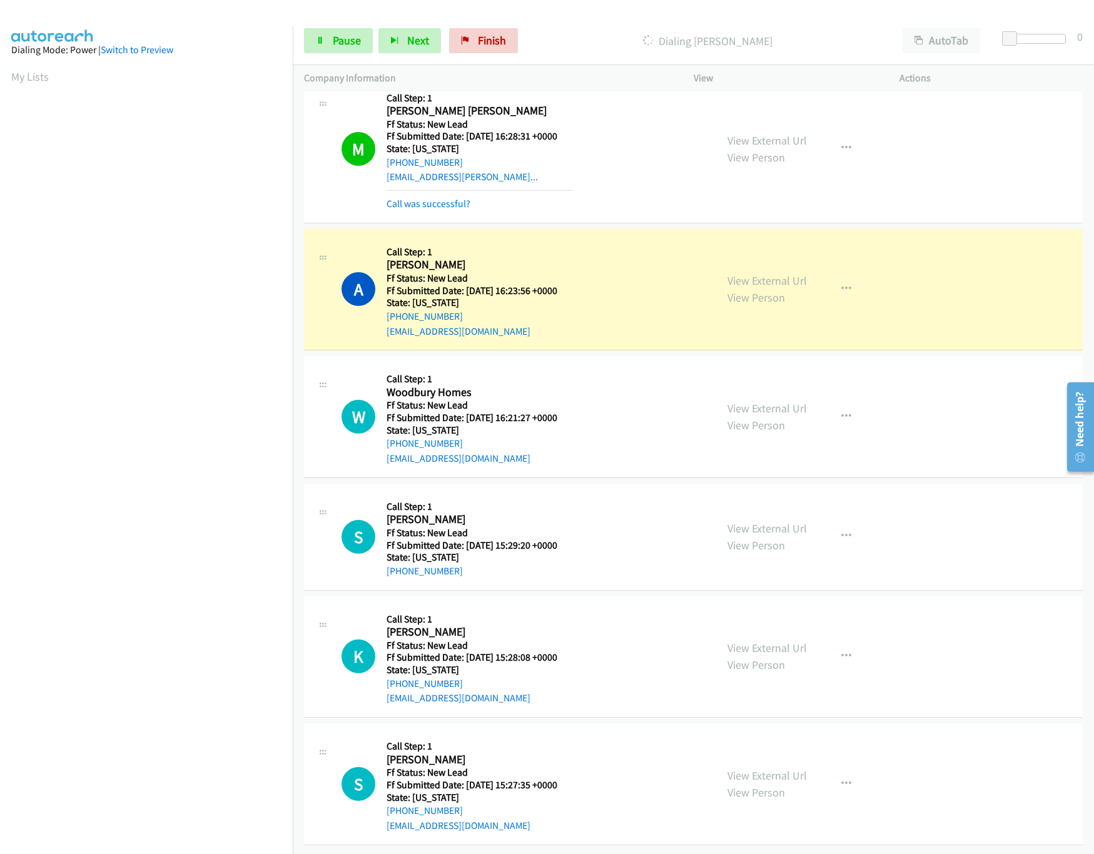
scroll to position [36, 0]
drag, startPoint x: 751, startPoint y: 762, endPoint x: 755, endPoint y: 747, distance: 14.9
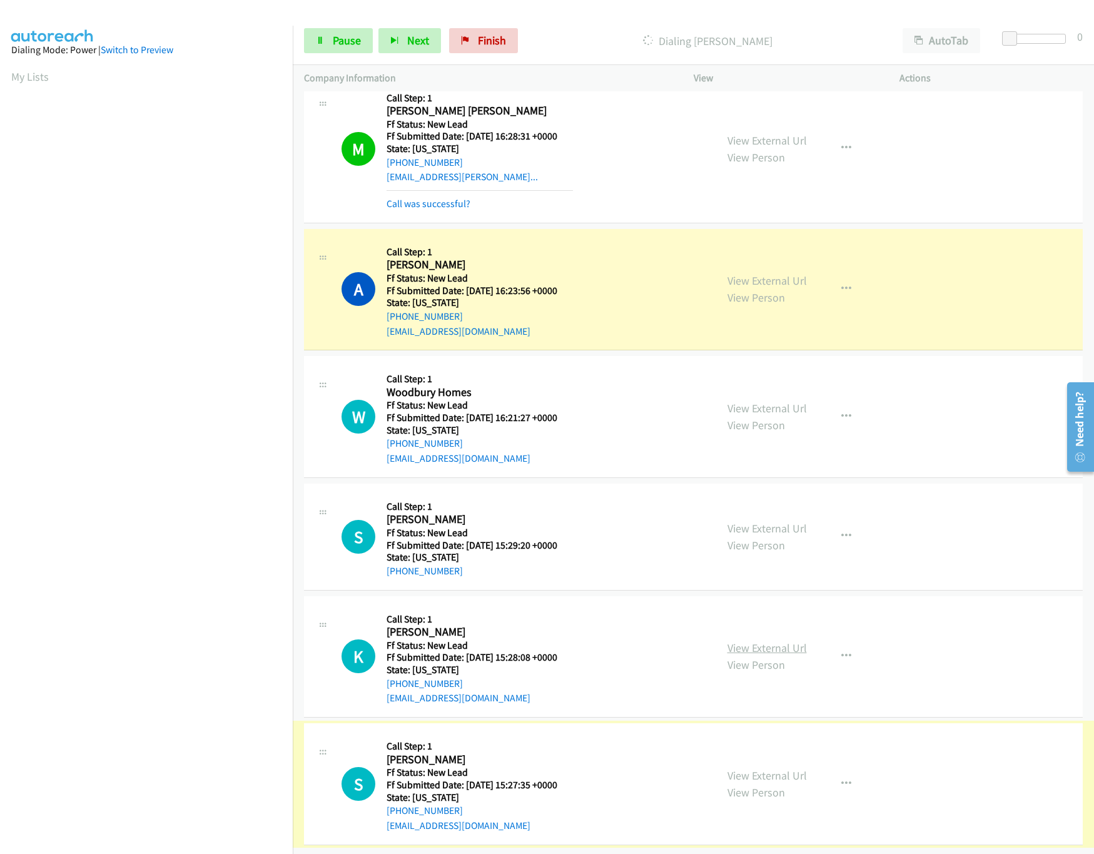
click at [759, 640] on link "View External Url" at bounding box center [766, 647] width 79 height 14
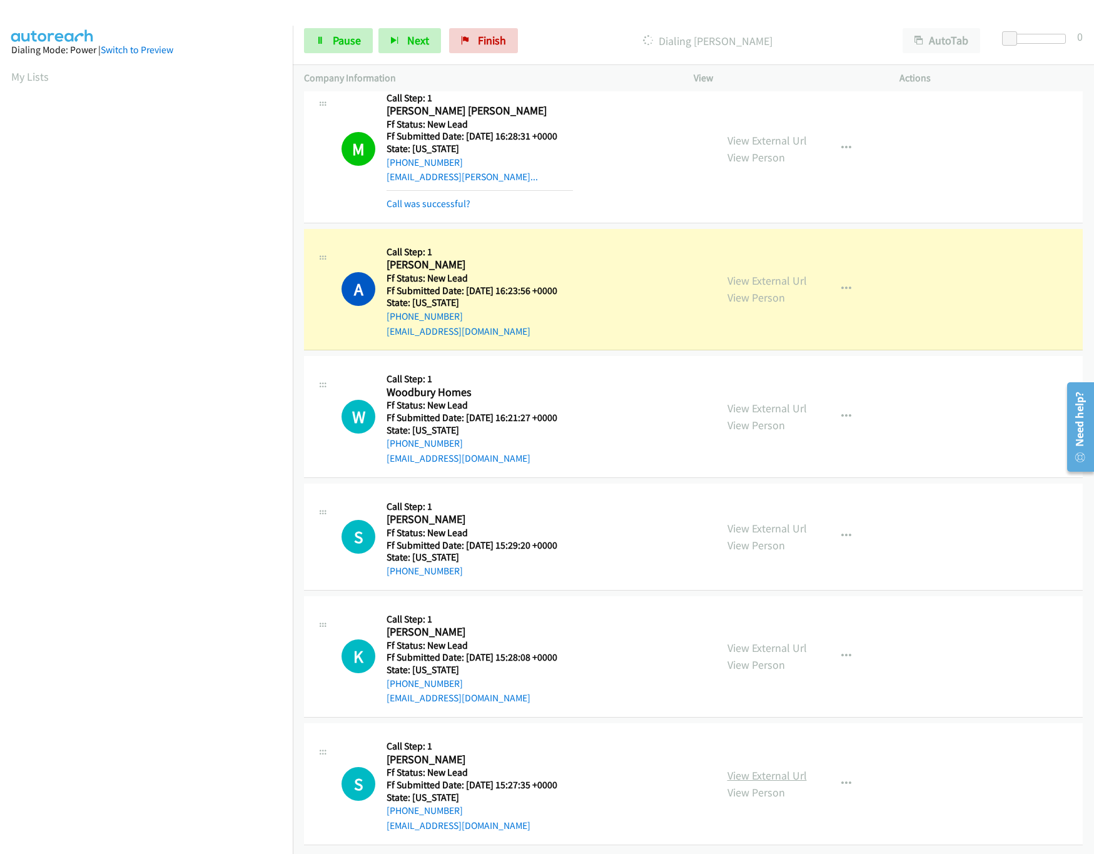
click at [774, 768] on link "View External Url" at bounding box center [766, 775] width 79 height 14
click at [756, 538] on link "View Person" at bounding box center [756, 545] width 58 height 14
click at [756, 521] on link "View External Url" at bounding box center [766, 528] width 79 height 14
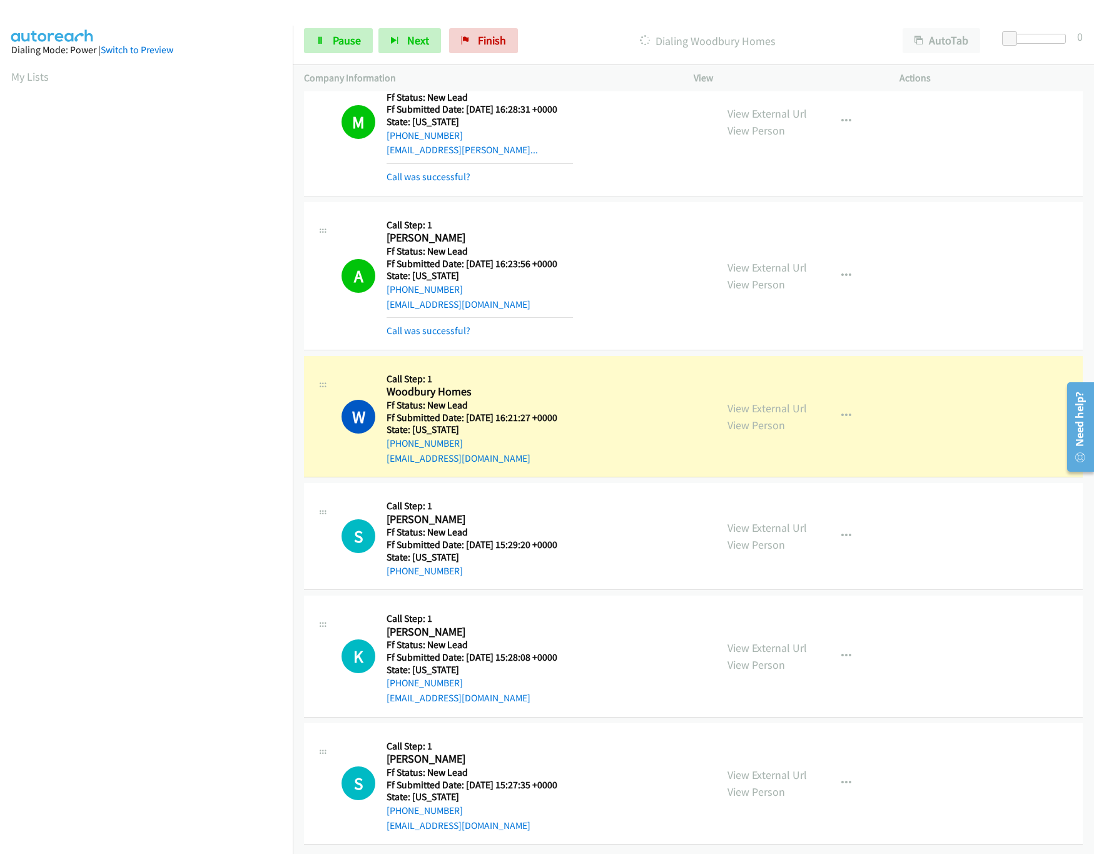
scroll to position [62, 0]
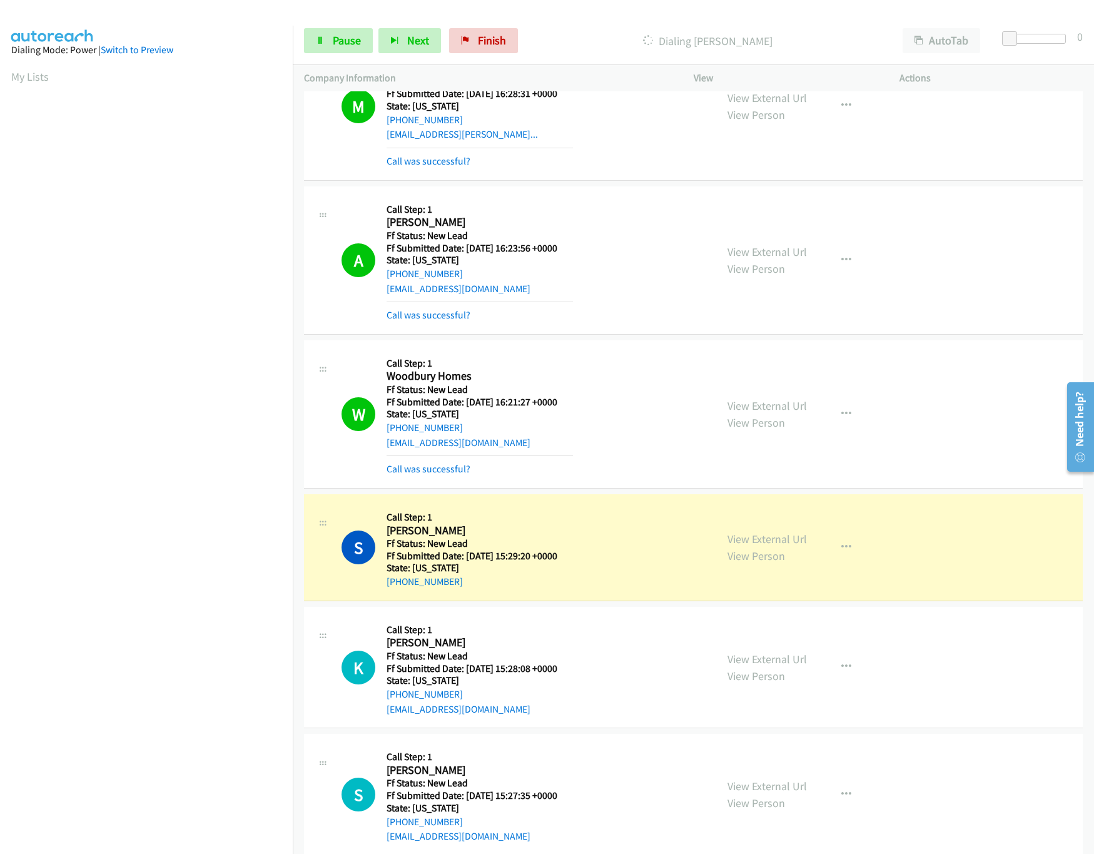
click at [1070, 38] on div at bounding box center [1037, 43] width 80 height 19
click at [1061, 38] on div at bounding box center [1037, 39] width 58 height 10
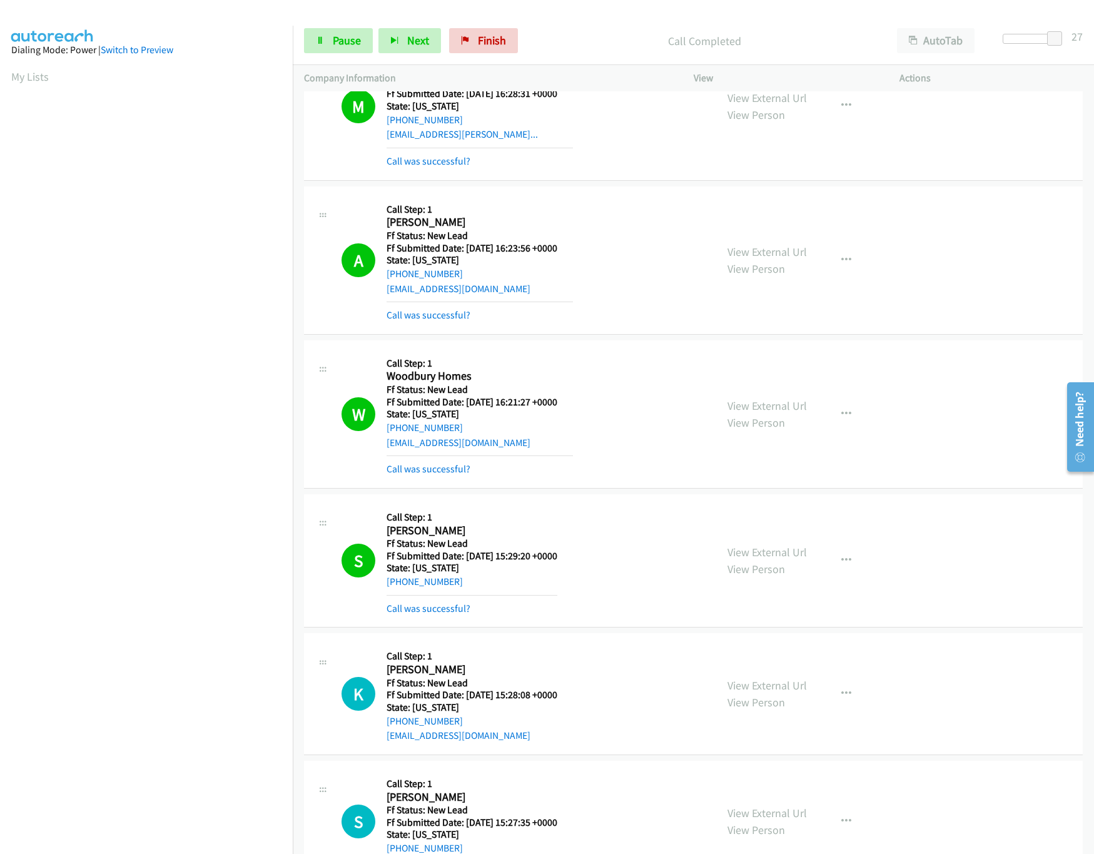
scroll to position [499, 0]
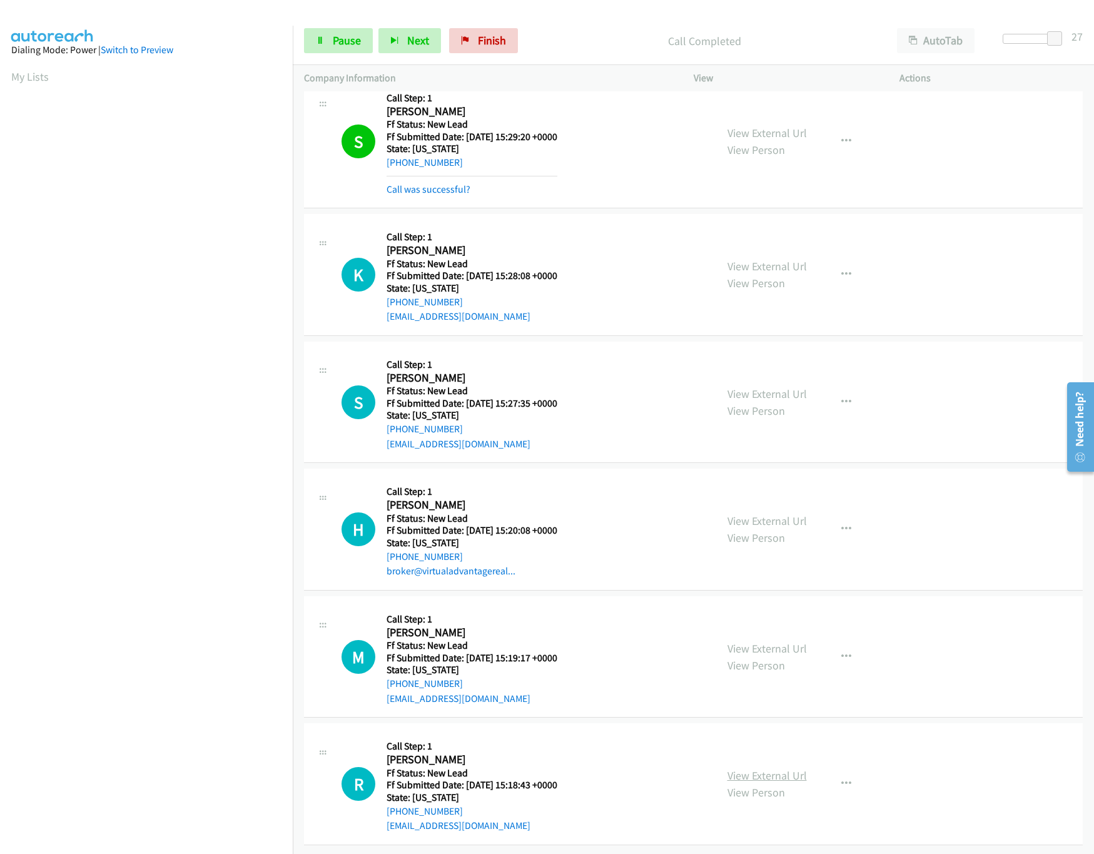
click at [792, 768] on link "View External Url" at bounding box center [766, 775] width 79 height 14
click at [762, 641] on link "View External Url" at bounding box center [766, 648] width 79 height 14
click at [769, 514] on link "View External Url" at bounding box center [766, 521] width 79 height 14
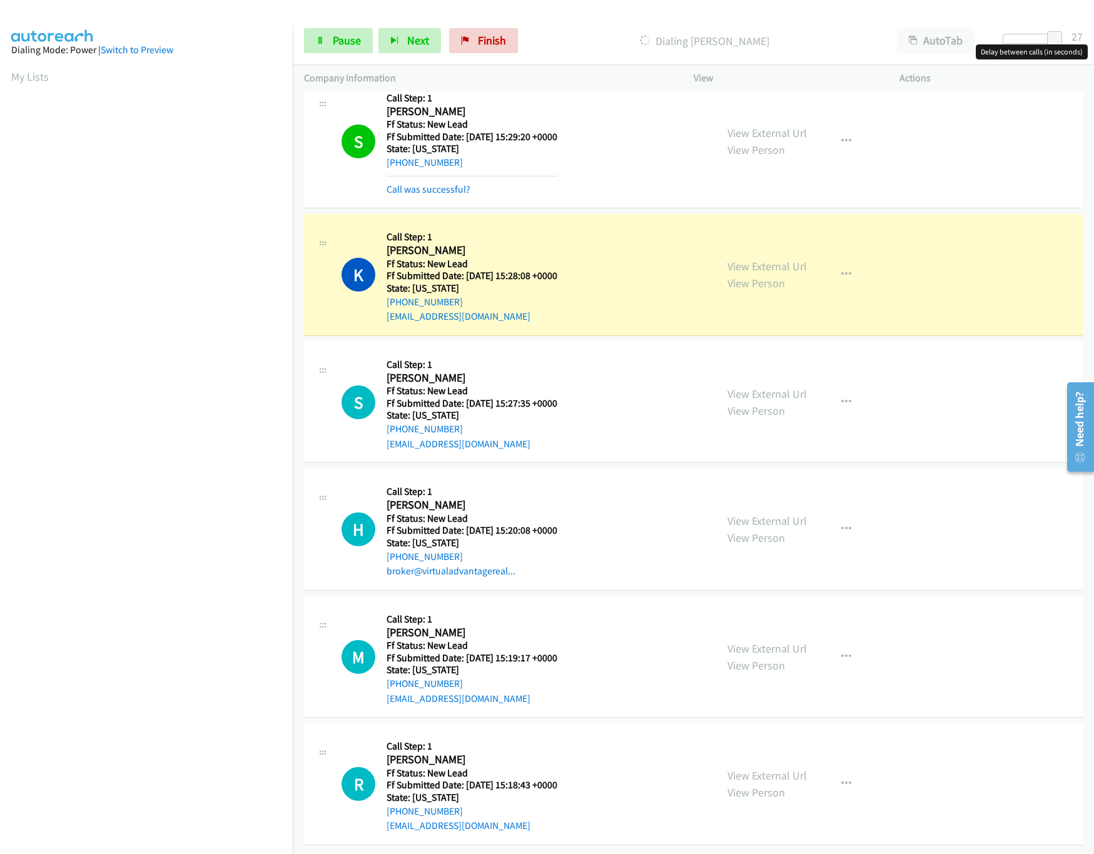
click at [1012, 36] on div at bounding box center [1032, 39] width 58 height 10
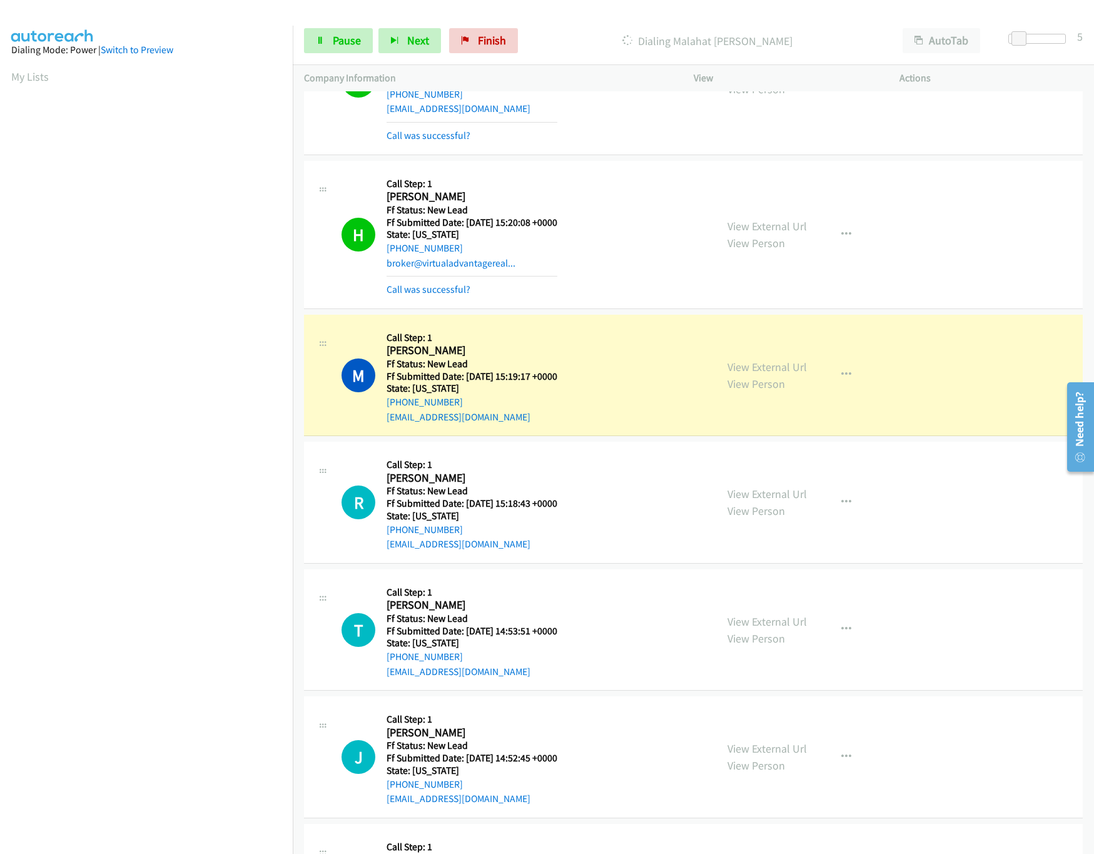
scroll to position [963, 0]
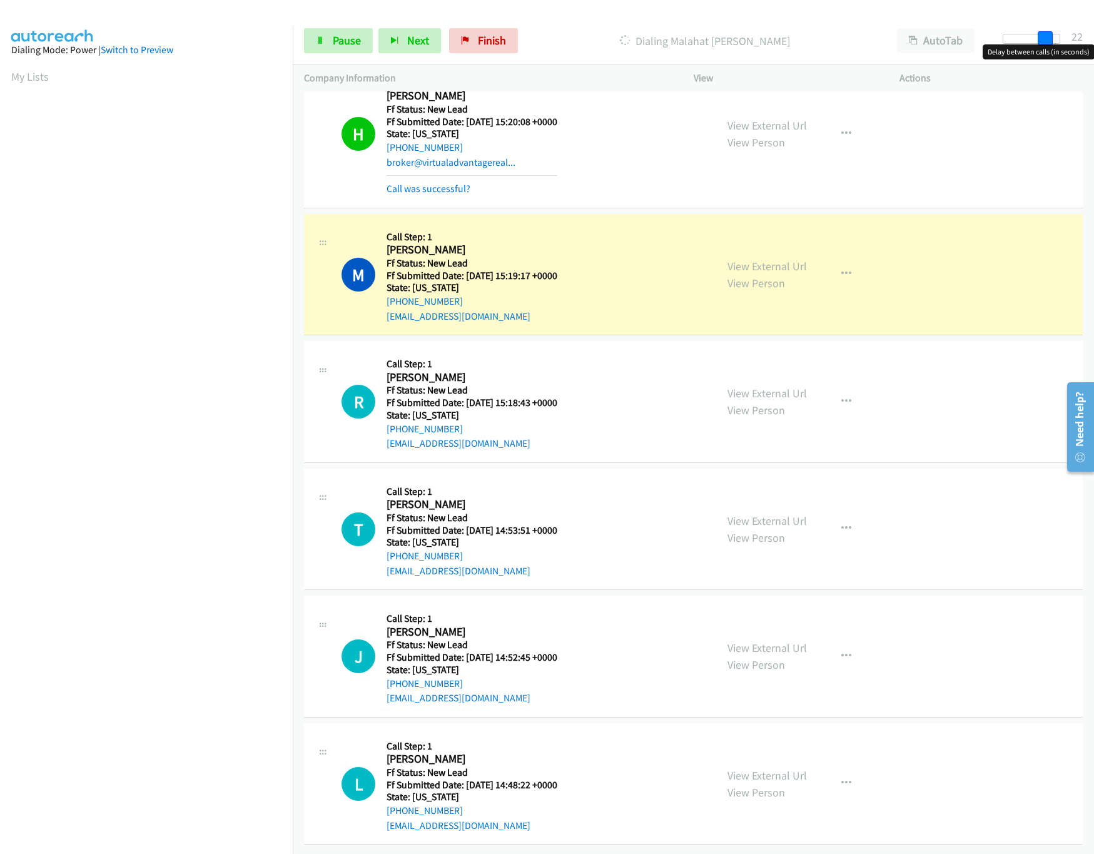
drag, startPoint x: 1043, startPoint y: 38, endPoint x: 1059, endPoint y: 43, distance: 16.4
click at [1053, 43] on span at bounding box center [1045, 38] width 15 height 15
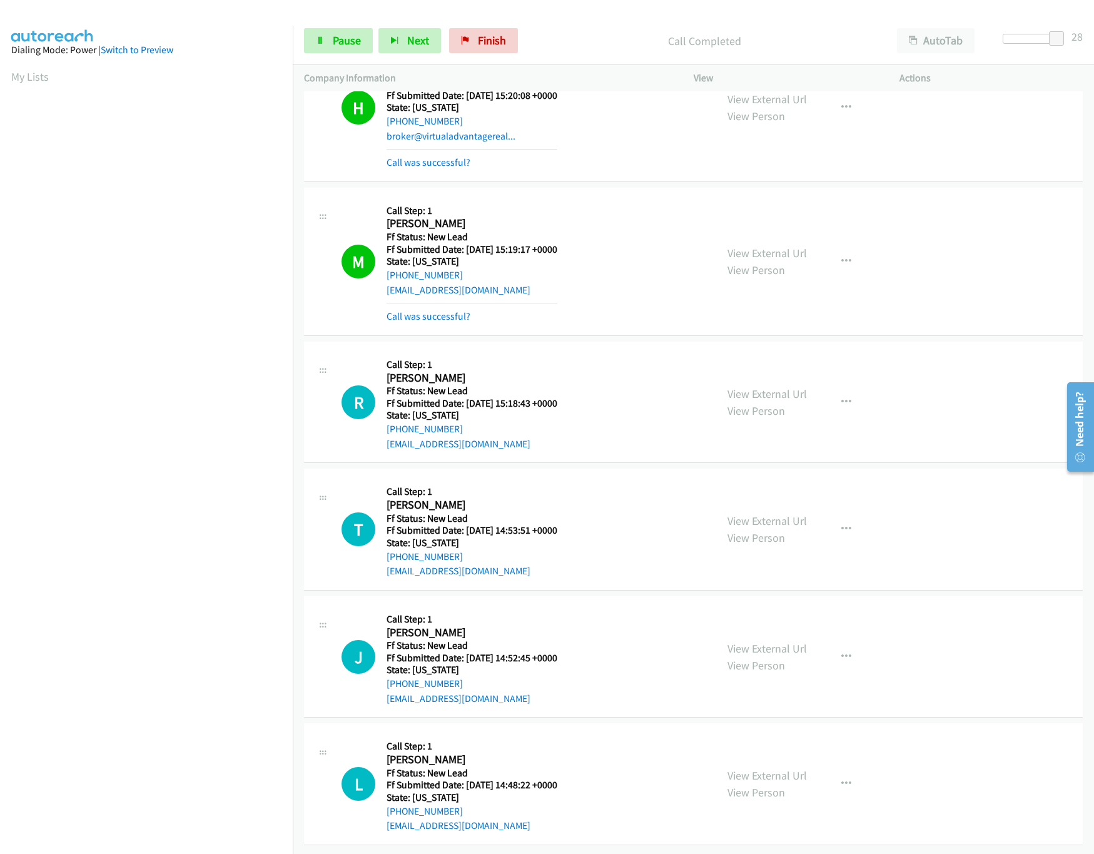
scroll to position [989, 0]
click at [769, 768] on link "View External Url" at bounding box center [766, 775] width 79 height 14
click at [785, 641] on link "View External Url" at bounding box center [766, 648] width 79 height 14
click at [788, 514] on link "View External Url" at bounding box center [766, 521] width 79 height 14
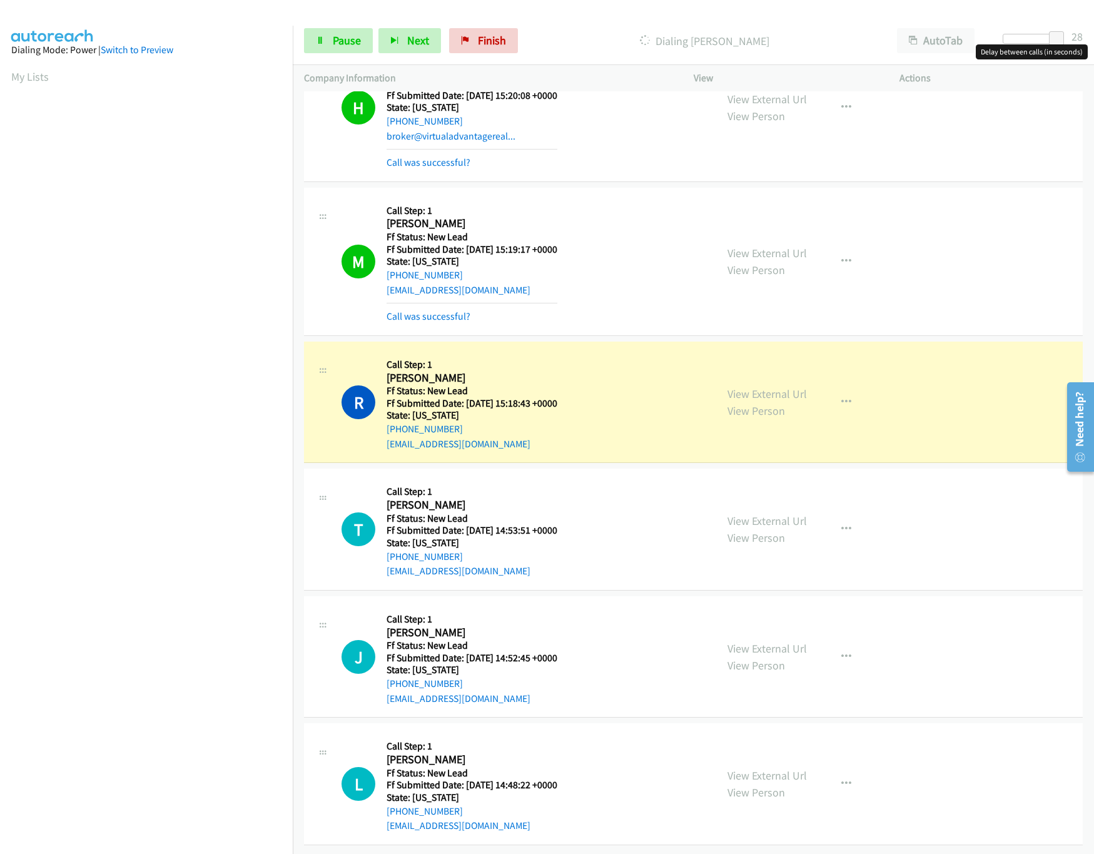
click at [1031, 36] on div at bounding box center [1032, 39] width 58 height 10
click at [1025, 38] on span at bounding box center [1032, 38] width 15 height 15
click at [1021, 39] on div at bounding box center [1032, 39] width 58 height 10
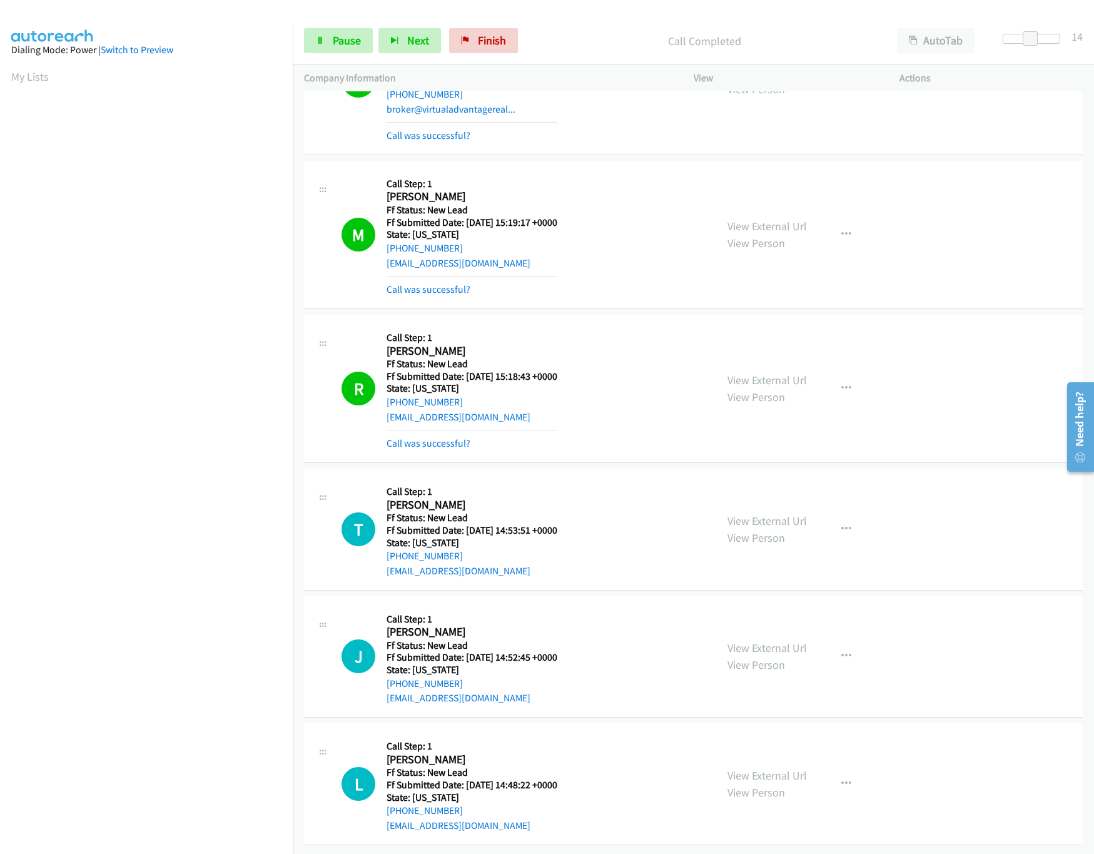
scroll to position [1017, 0]
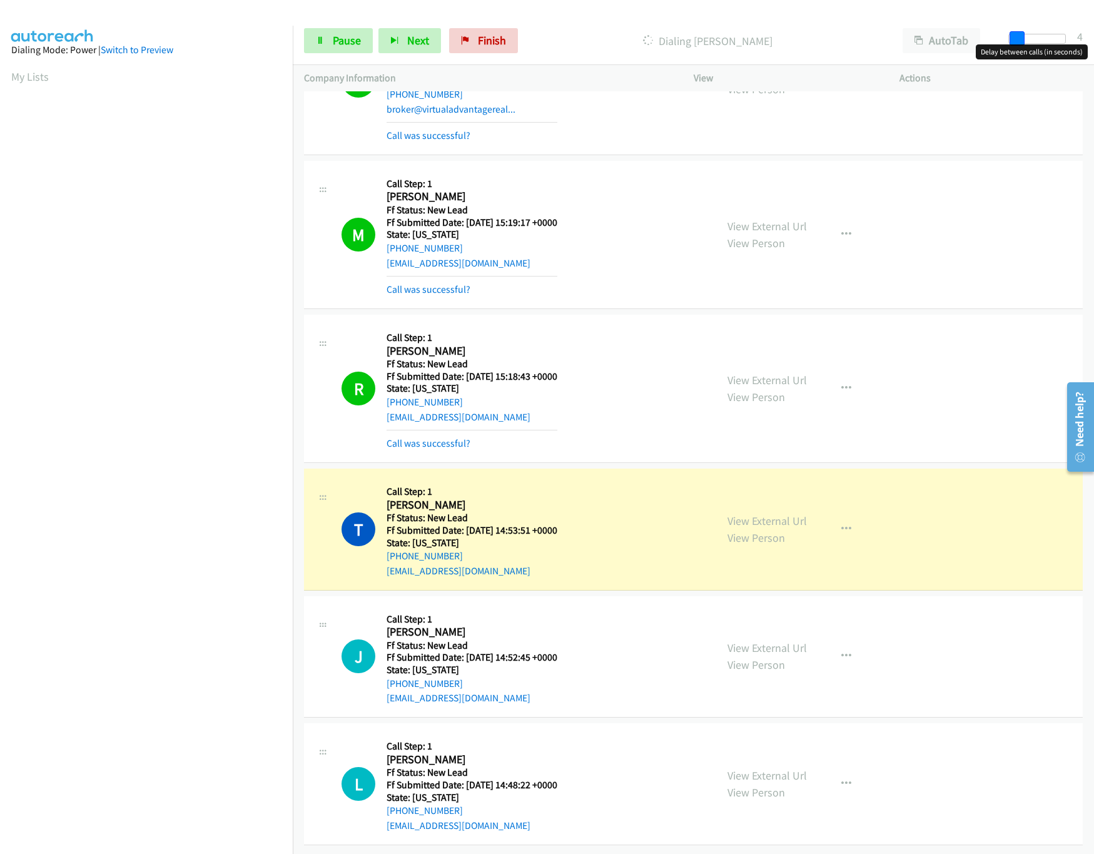
drag, startPoint x: 1030, startPoint y: 36, endPoint x: 1011, endPoint y: 36, distance: 18.8
click at [1011, 36] on span at bounding box center [1017, 38] width 15 height 15
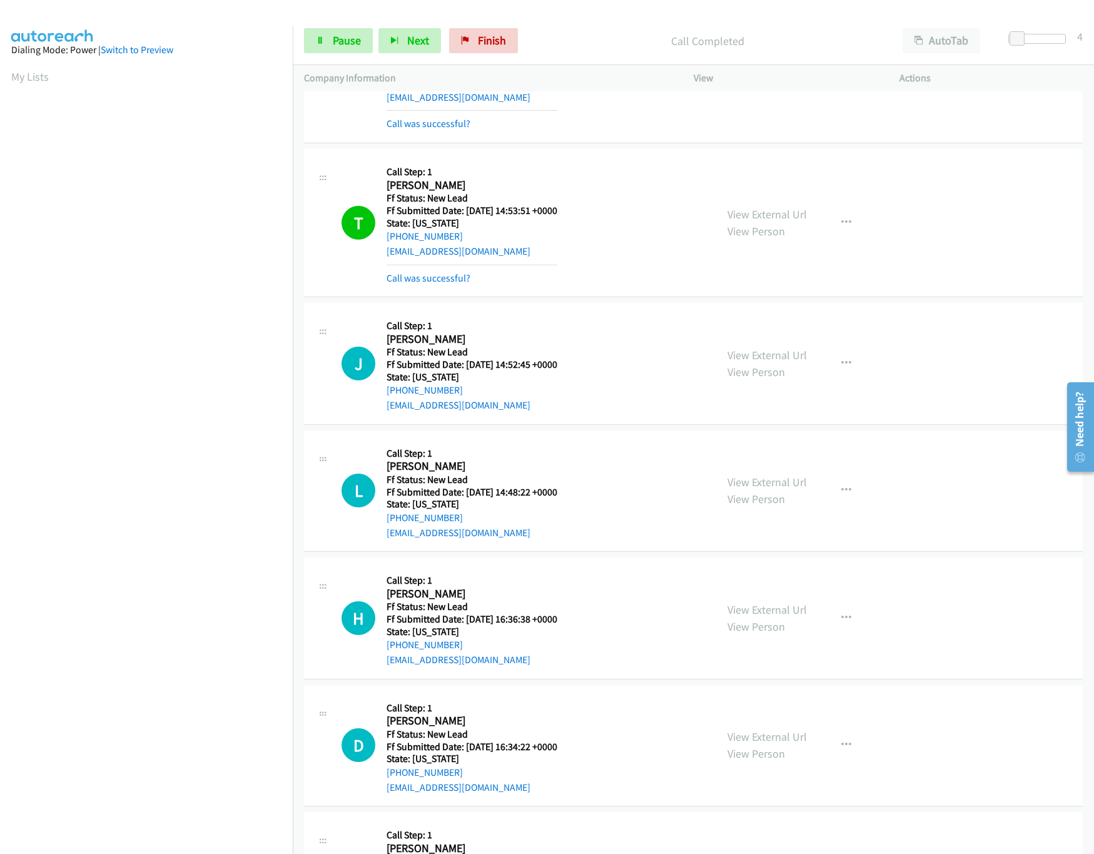
scroll to position [1426, 0]
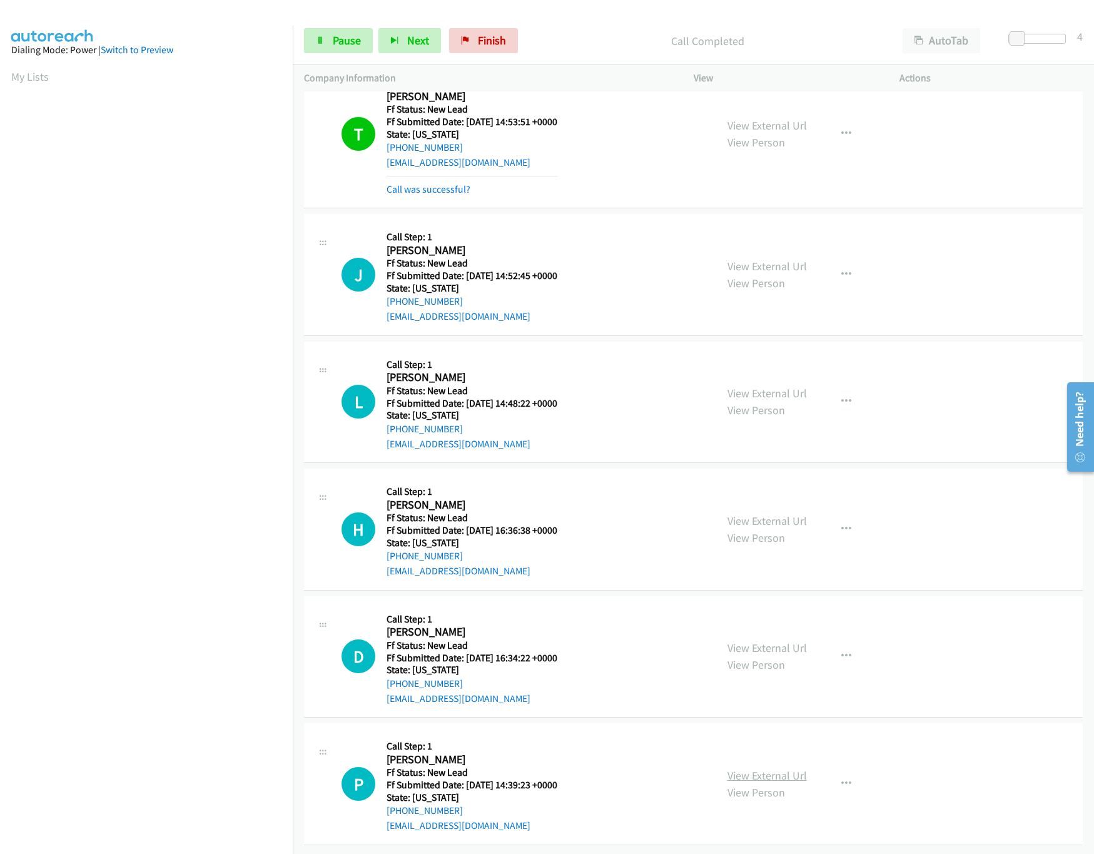
click at [764, 768] on link "View External Url" at bounding box center [766, 775] width 79 height 14
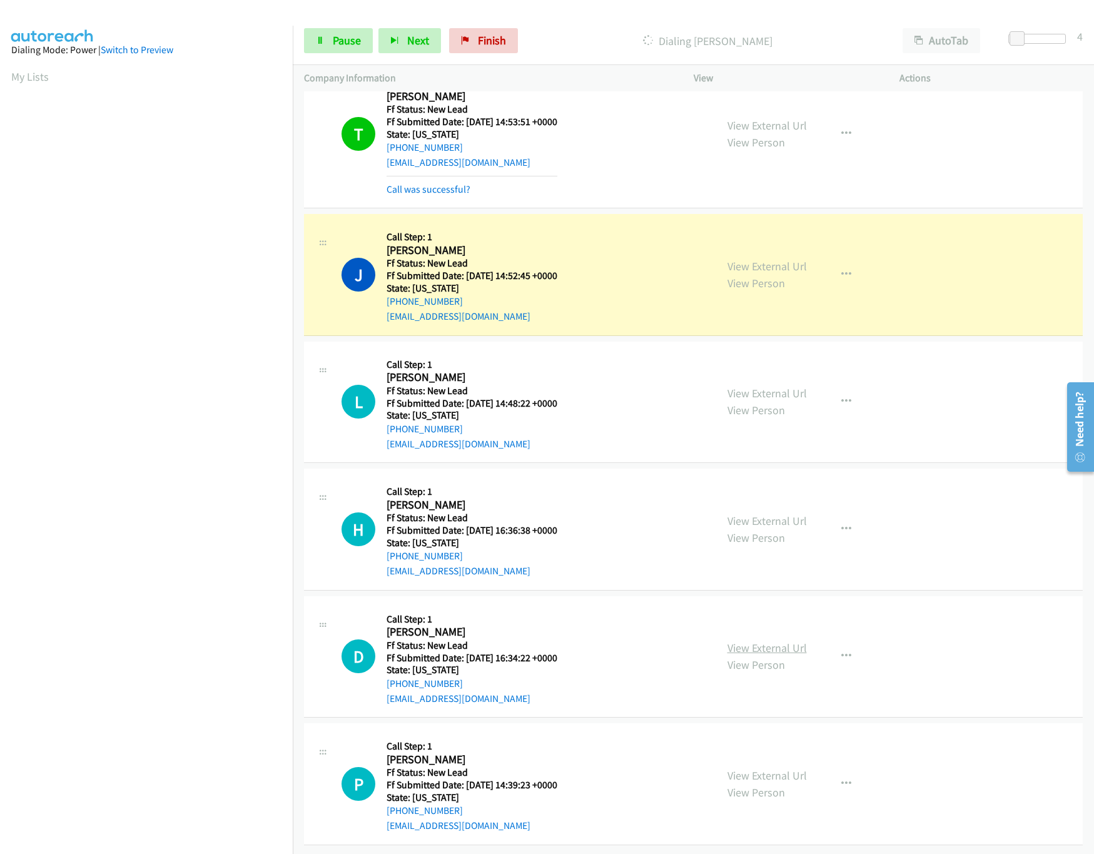
click at [777, 640] on link "View External Url" at bounding box center [766, 647] width 79 height 14
click at [790, 514] on link "View External Url" at bounding box center [766, 521] width 79 height 14
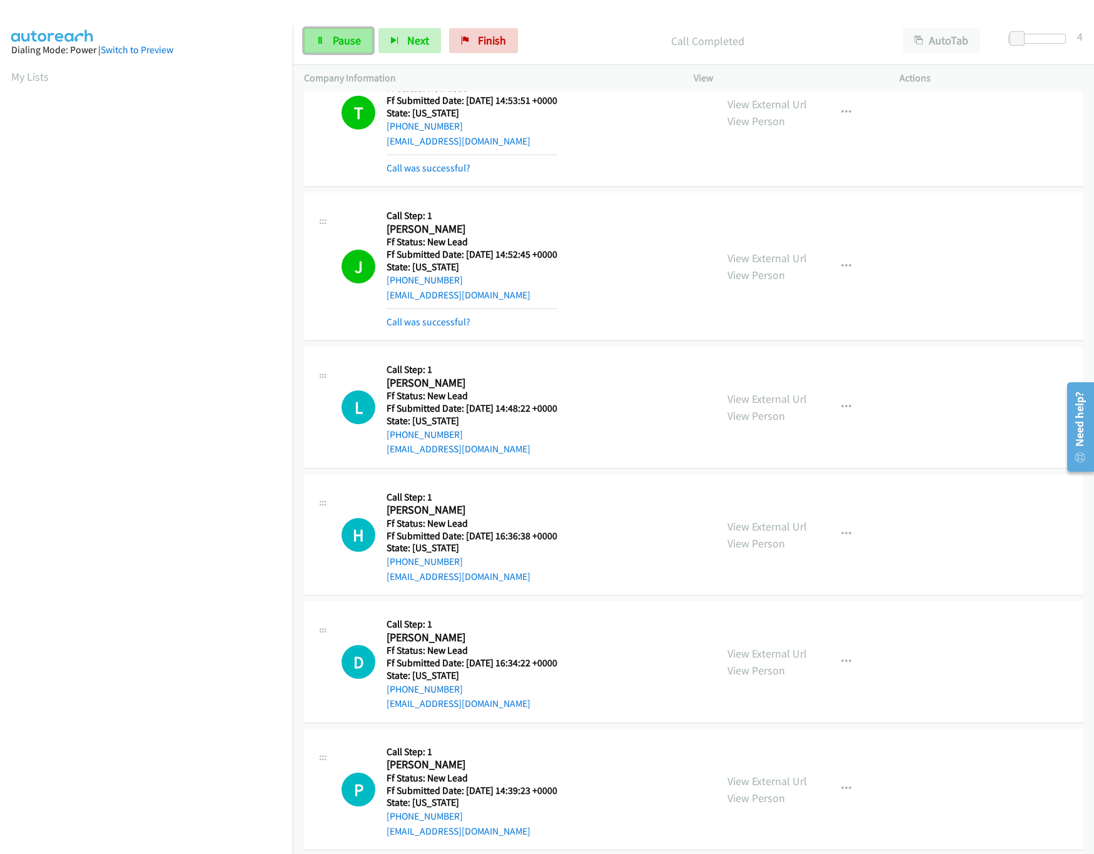
click at [337, 53] on link "Pause" at bounding box center [338, 40] width 69 height 25
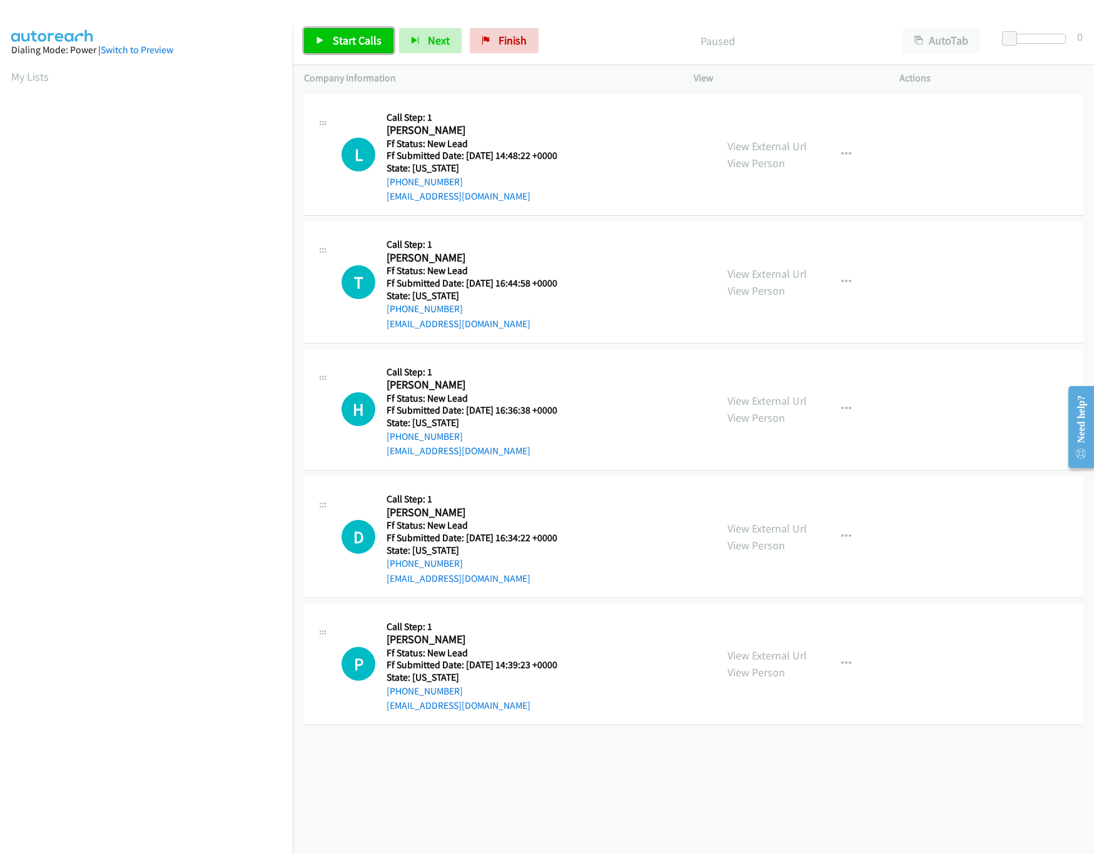
click at [329, 36] on link "Start Calls" at bounding box center [348, 40] width 89 height 25
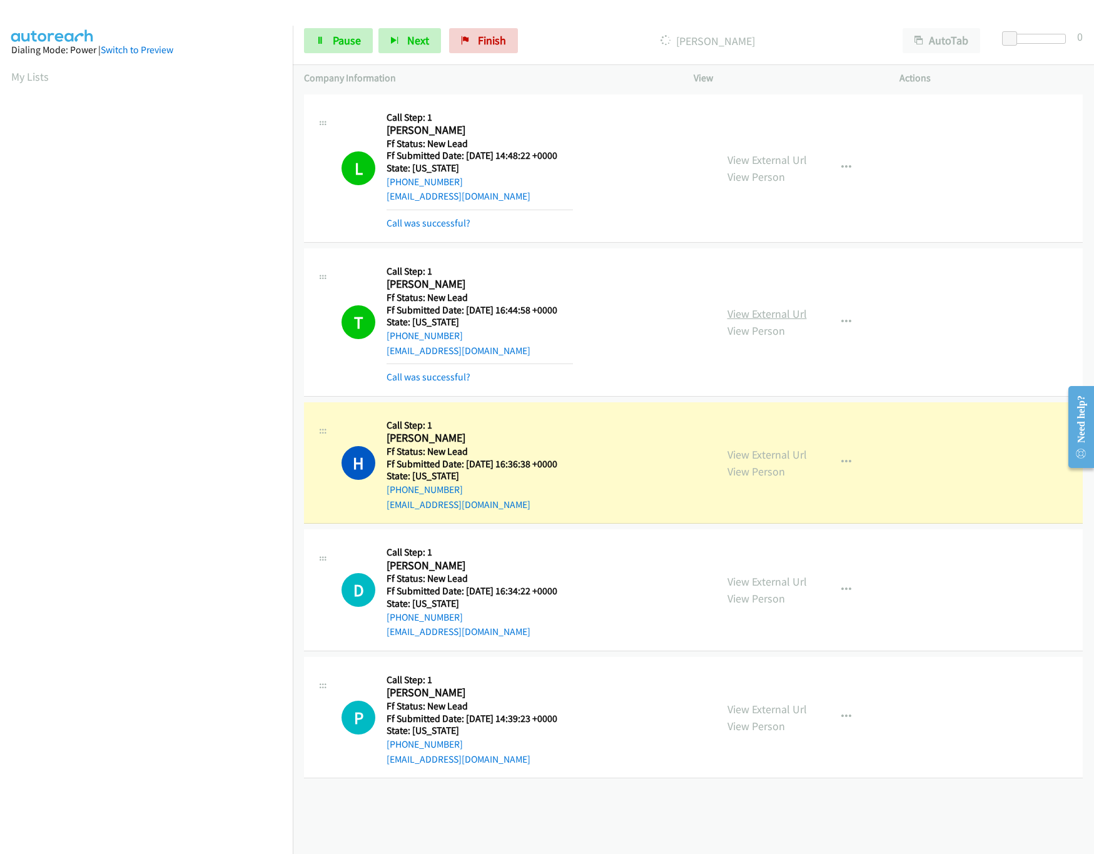
click at [753, 315] on link "View External Url" at bounding box center [766, 313] width 79 height 14
click at [357, 39] on span "Pause" at bounding box center [347, 40] width 28 height 14
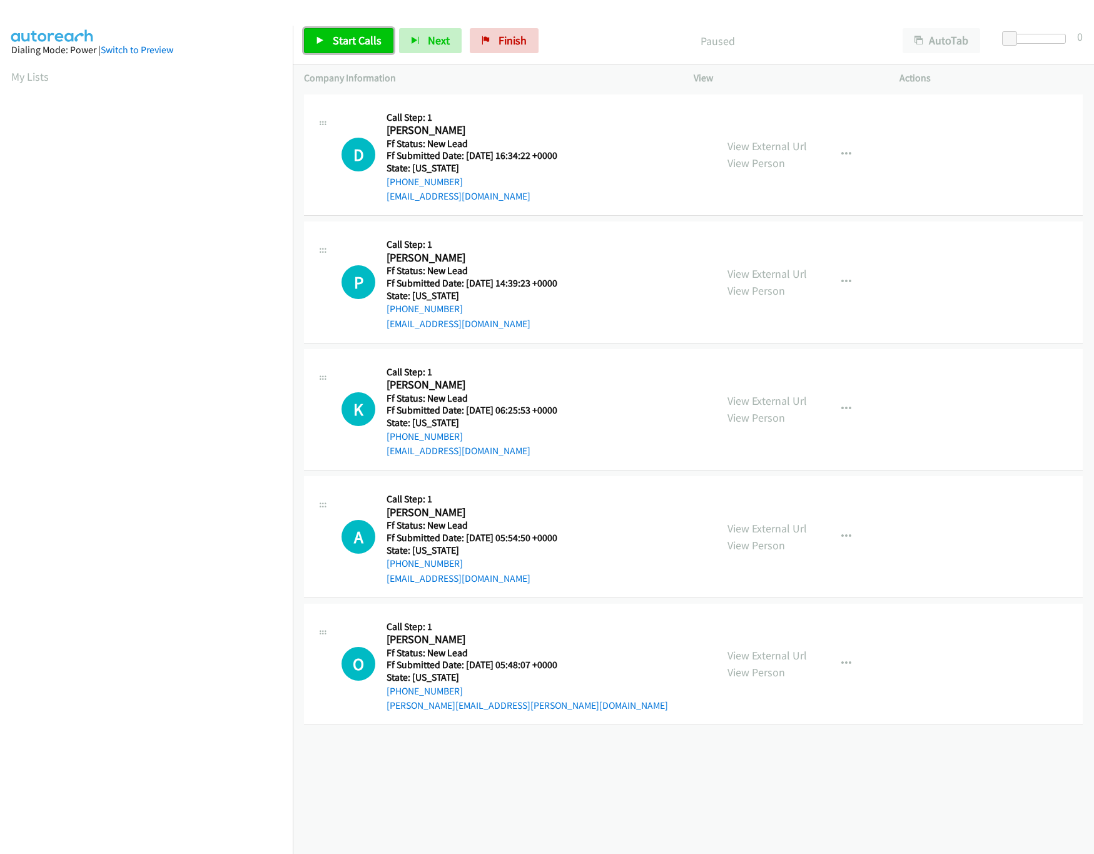
click at [349, 31] on link "Start Calls" at bounding box center [348, 40] width 89 height 25
click at [767, 400] on link "View External Url" at bounding box center [766, 400] width 79 height 14
click at [764, 533] on link "View External Url" at bounding box center [766, 528] width 79 height 14
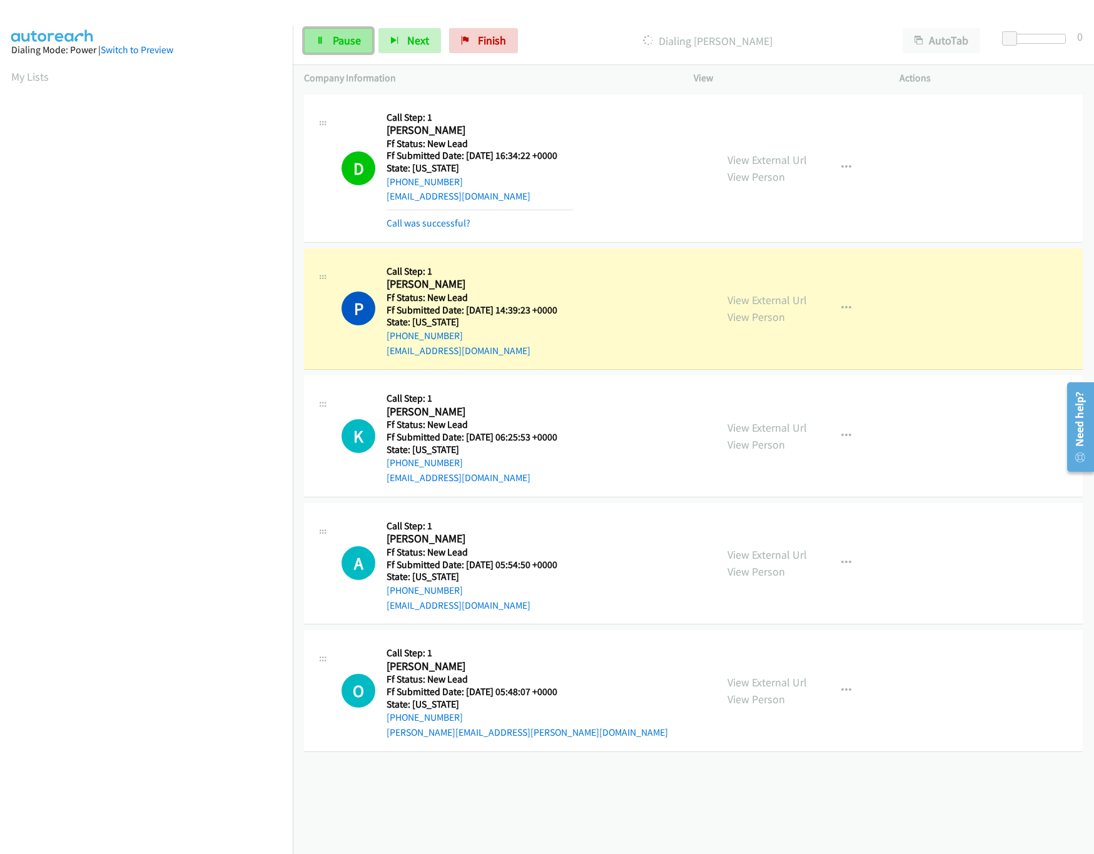
click at [342, 43] on span "Pause" at bounding box center [347, 40] width 28 height 14
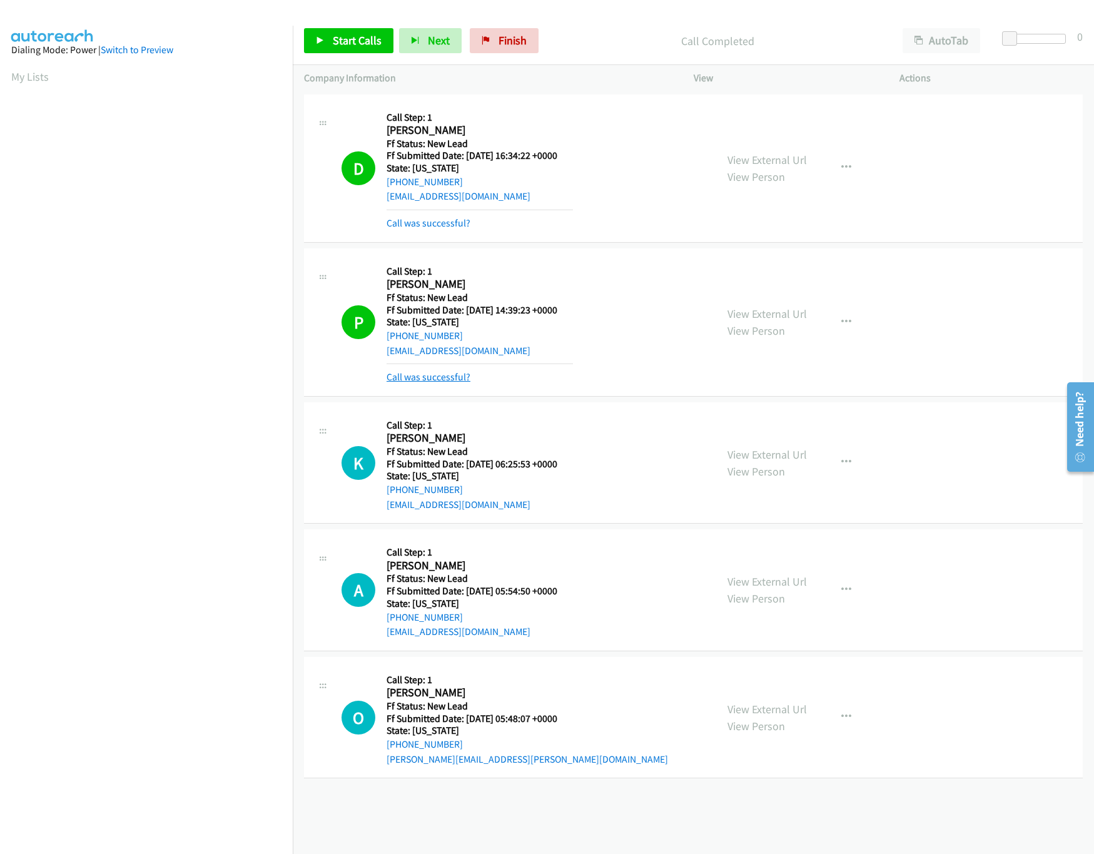
click at [438, 377] on link "Call was successful?" at bounding box center [429, 377] width 84 height 12
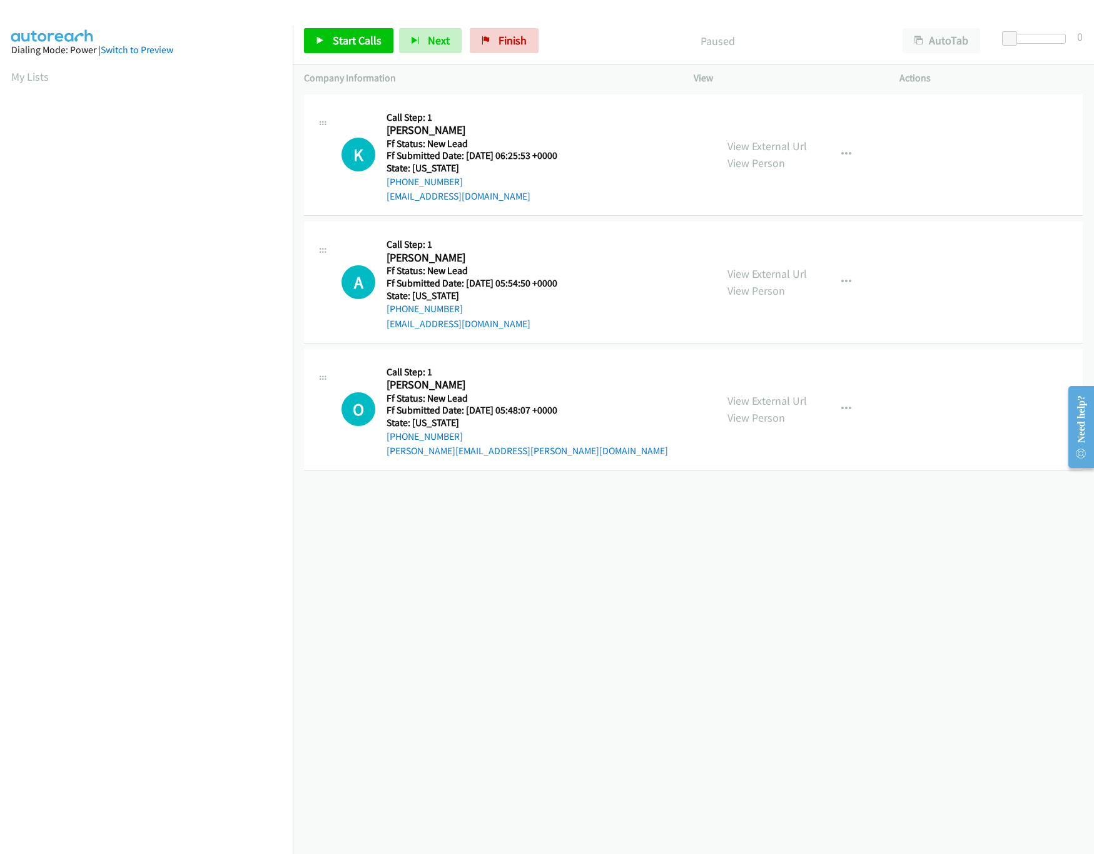
click at [475, 569] on div "[PHONE_NUMBER] Call failed - Please reload the list and try again The Callbar F…" at bounding box center [693, 472] width 801 height 762
click at [639, 540] on div "[PHONE_NUMBER] Call failed - Please reload the list and try again The Callbar F…" at bounding box center [693, 472] width 801 height 762
click at [325, 44] on link "Start Calls" at bounding box center [348, 40] width 89 height 25
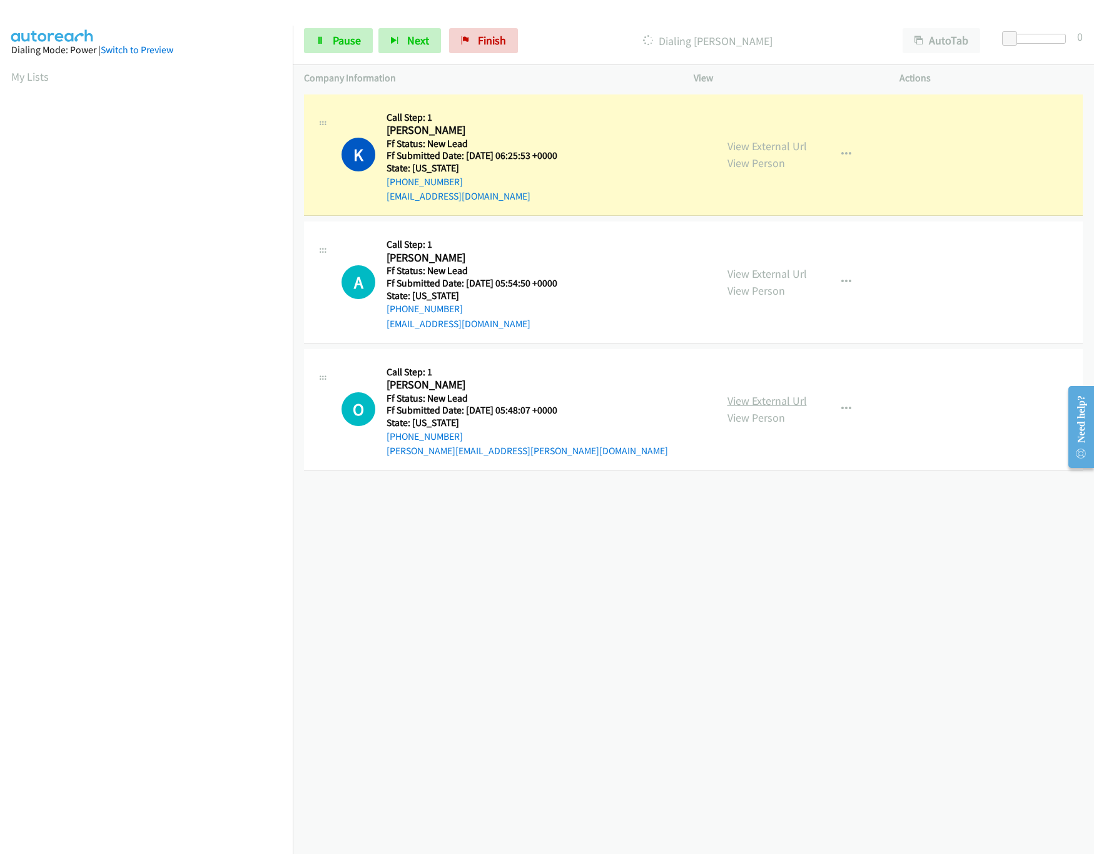
click at [739, 396] on link "View External Url" at bounding box center [766, 400] width 79 height 14
drag, startPoint x: 1014, startPoint y: 36, endPoint x: 1025, endPoint y: 36, distance: 10.6
click at [1025, 36] on span at bounding box center [1020, 38] width 15 height 15
click at [1020, 40] on span at bounding box center [1017, 38] width 15 height 15
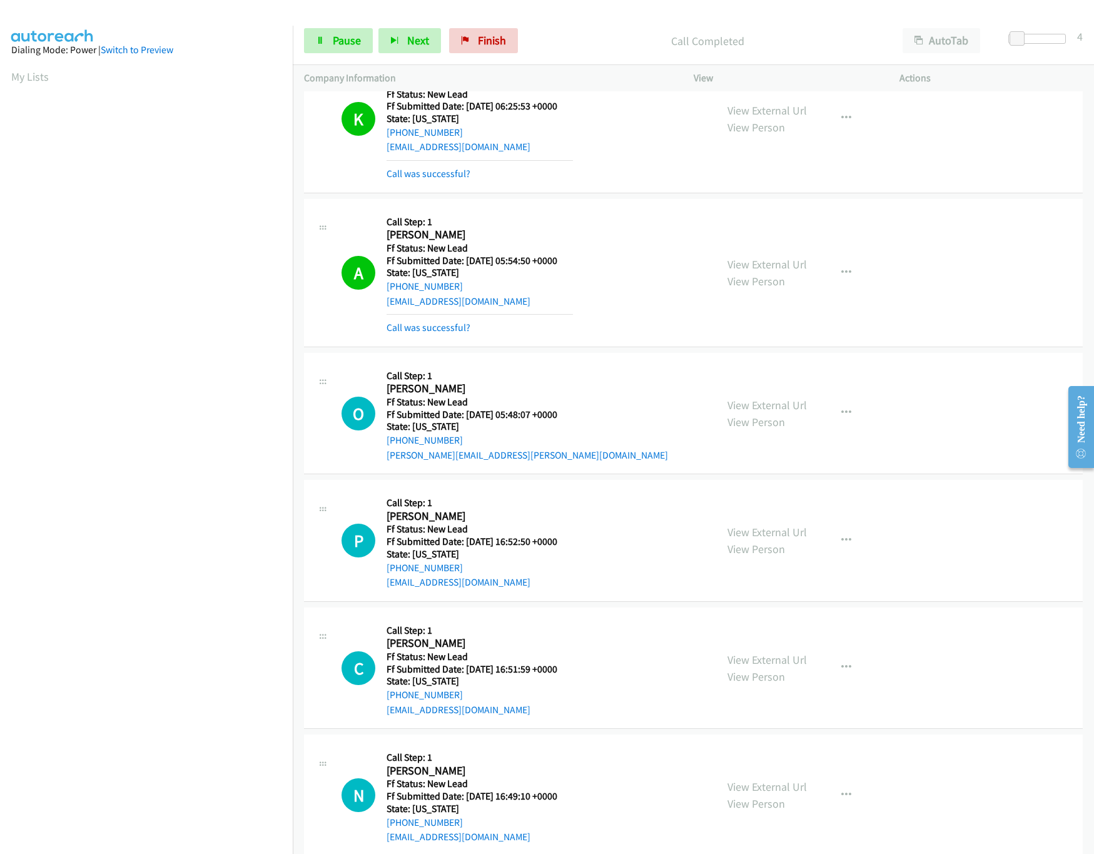
scroll to position [77, 0]
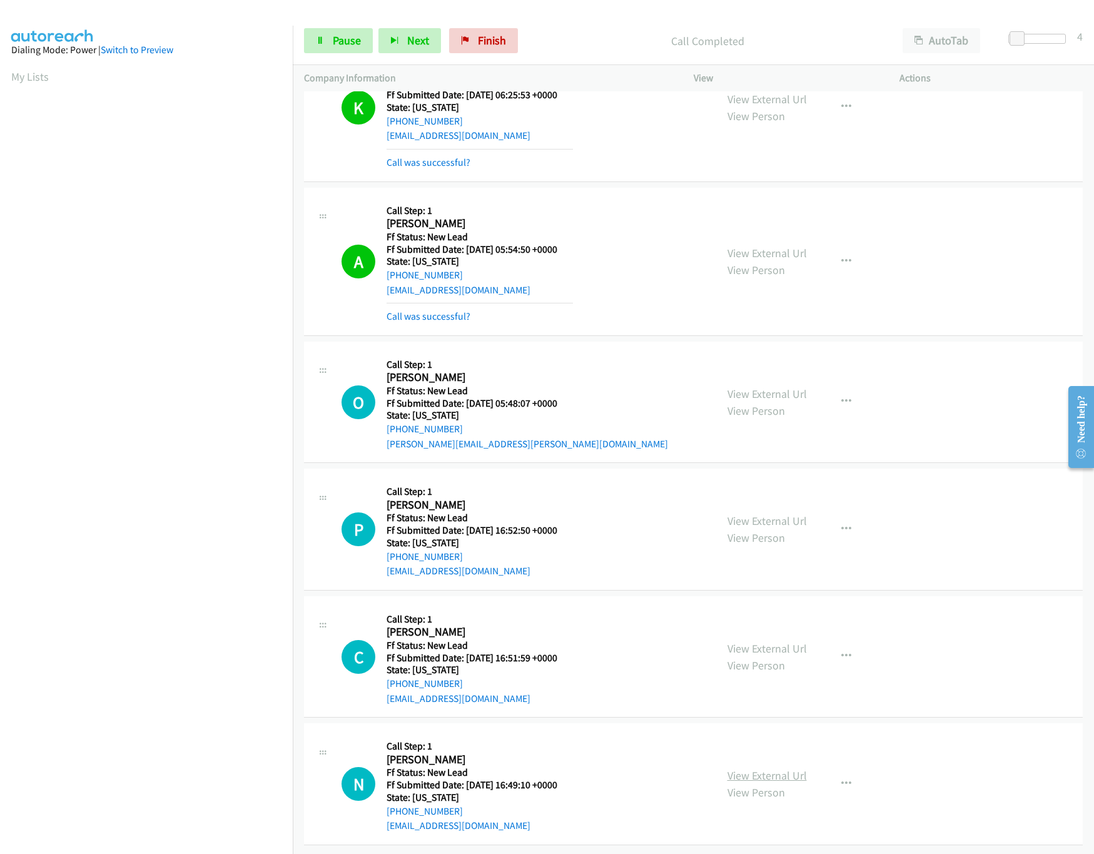
click at [768, 768] on link "View External Url" at bounding box center [766, 775] width 79 height 14
click at [772, 641] on link "View External Url" at bounding box center [766, 648] width 79 height 14
click at [770, 514] on link "View External Url" at bounding box center [766, 521] width 79 height 14
click at [340, 41] on span "Pause" at bounding box center [347, 40] width 28 height 14
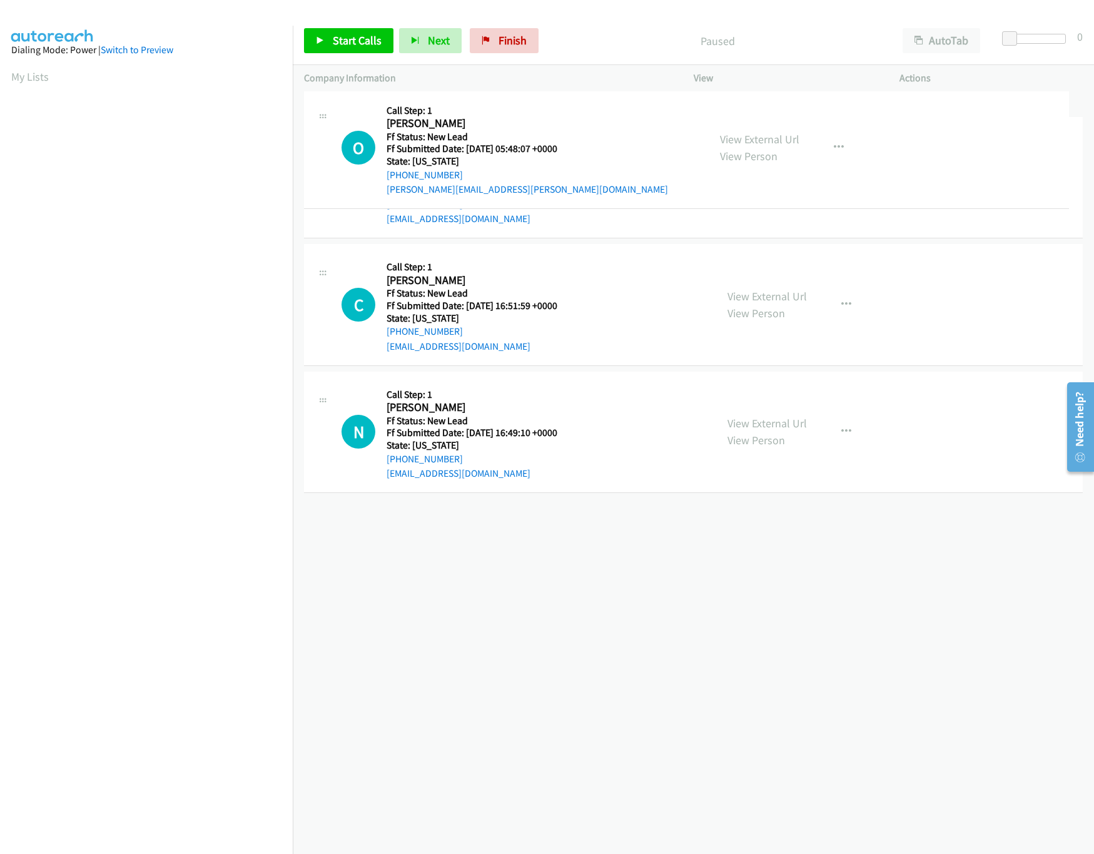
drag, startPoint x: 487, startPoint y: 529, endPoint x: 548, endPoint y: 338, distance: 201.0
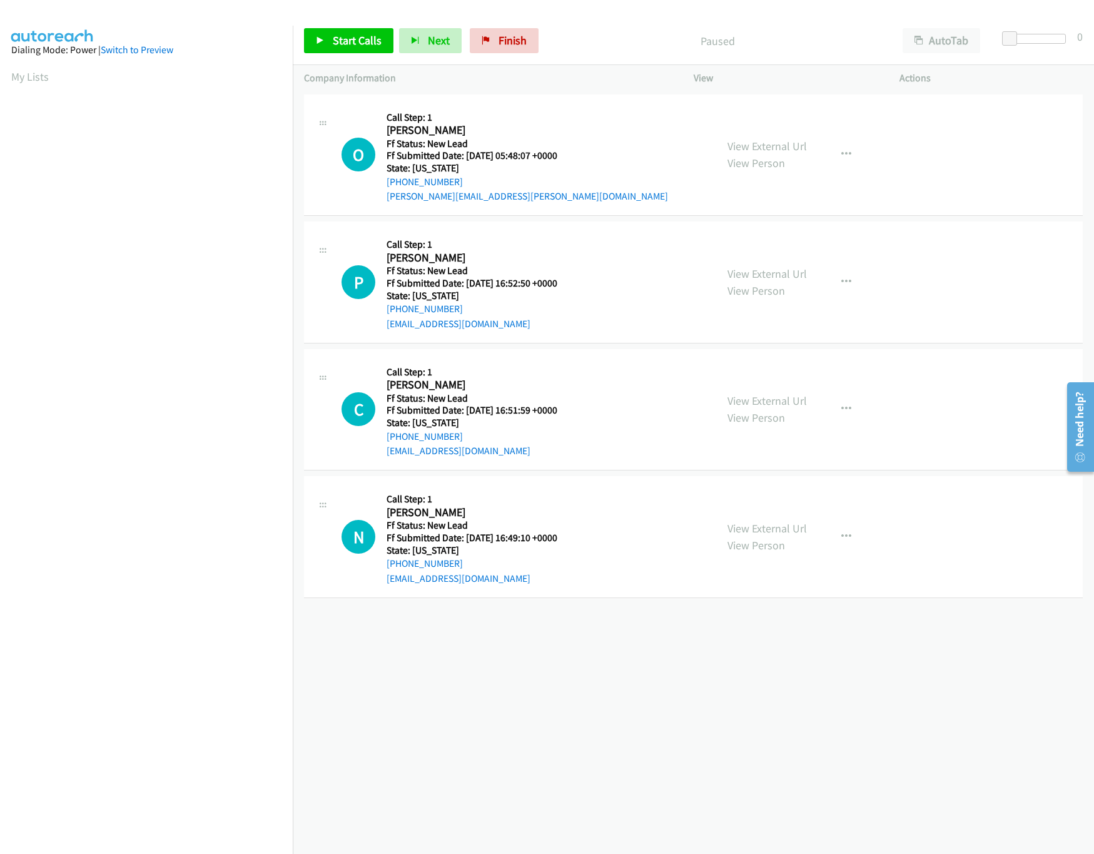
scroll to position [0, 4]
click at [351, 36] on span "Start Calls" at bounding box center [357, 40] width 49 height 14
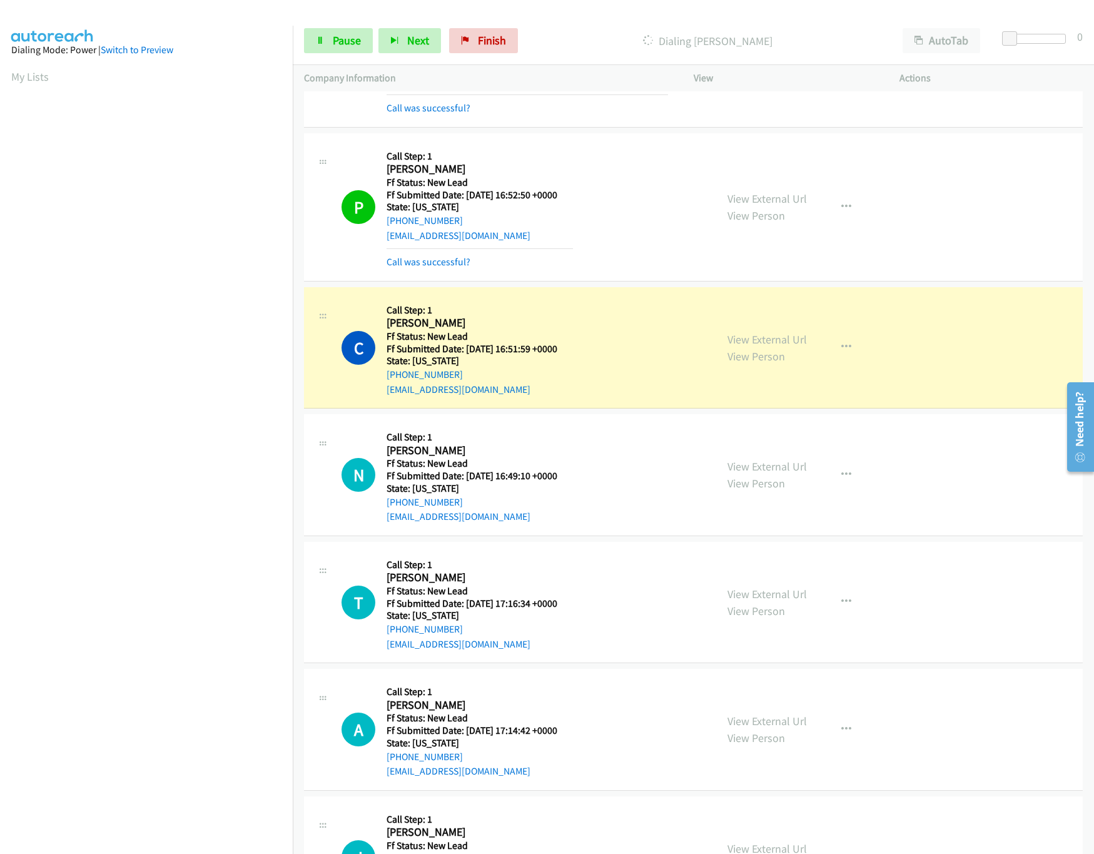
scroll to position [205, 0]
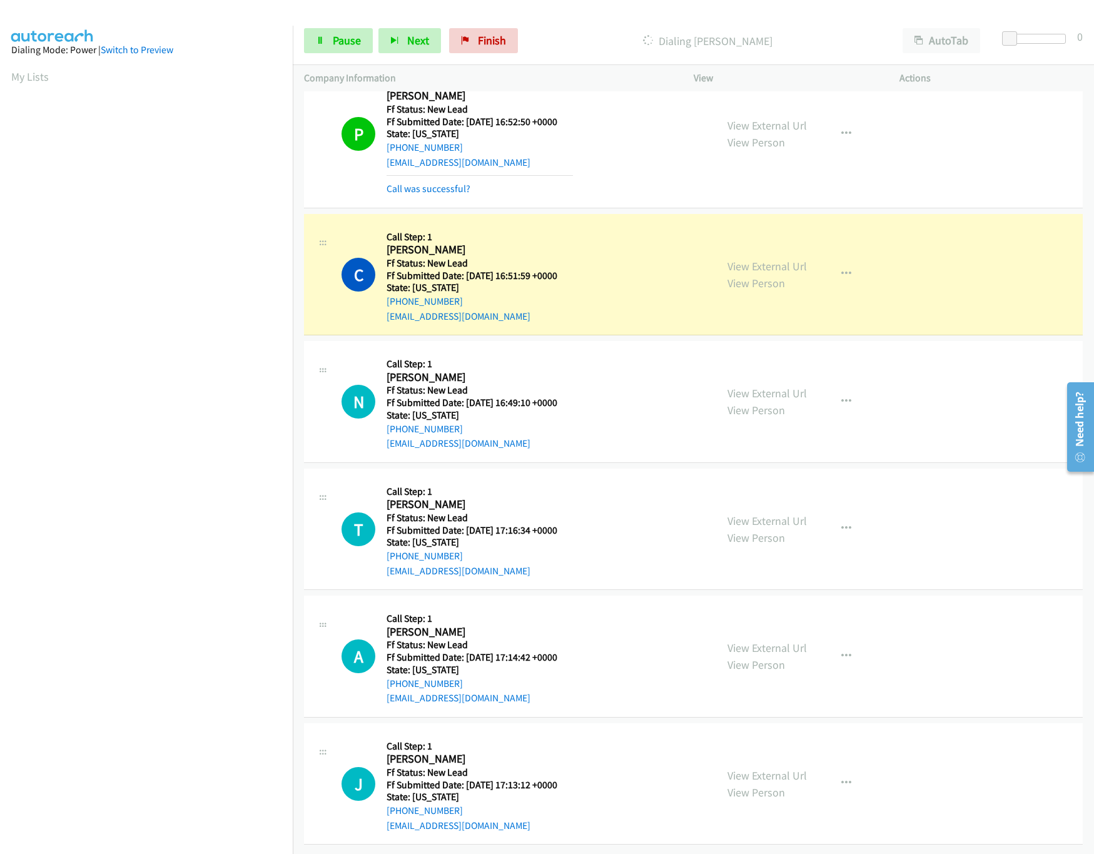
click at [762, 768] on div "View External Url View Person" at bounding box center [766, 784] width 79 height 34
click at [761, 768] on link "View External Url" at bounding box center [766, 775] width 79 height 14
click at [774, 640] on link "View External Url" at bounding box center [766, 647] width 79 height 14
click at [783, 514] on link "View External Url" at bounding box center [766, 521] width 79 height 14
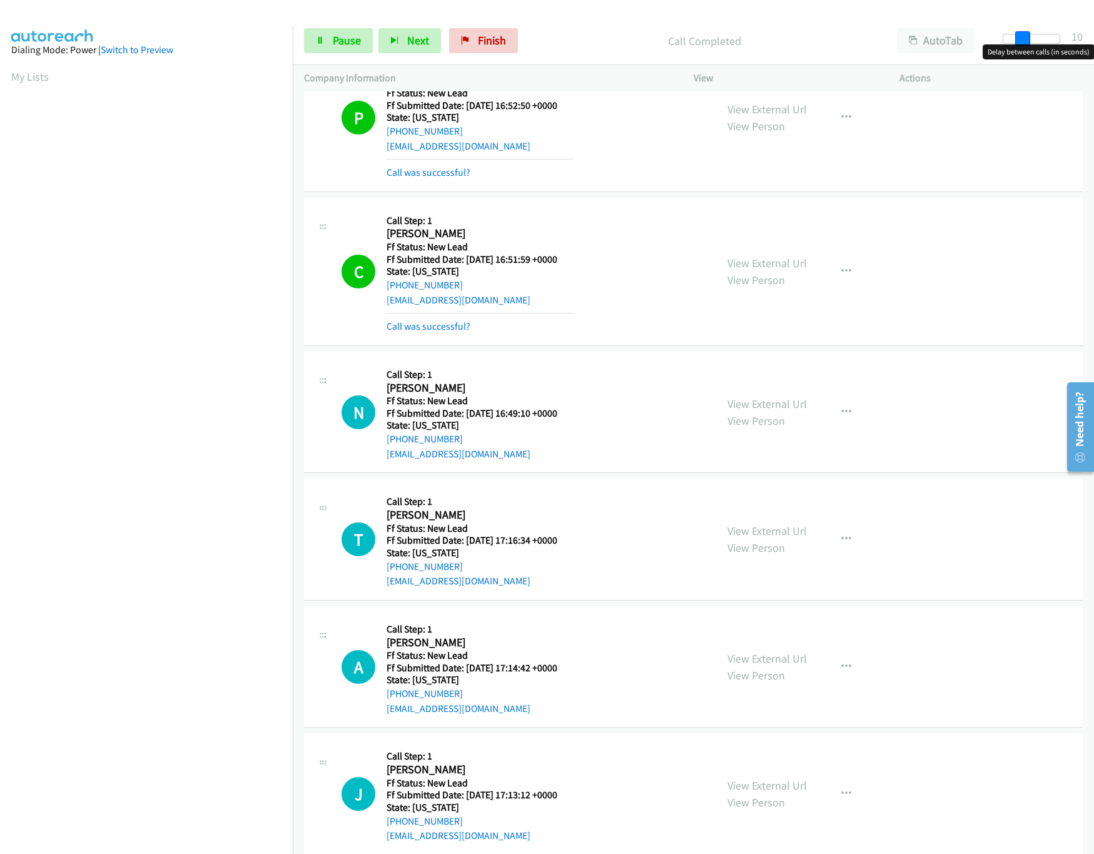
drag, startPoint x: 1008, startPoint y: 36, endPoint x: 1027, endPoint y: 38, distance: 19.5
click at [1027, 38] on span at bounding box center [1022, 38] width 15 height 15
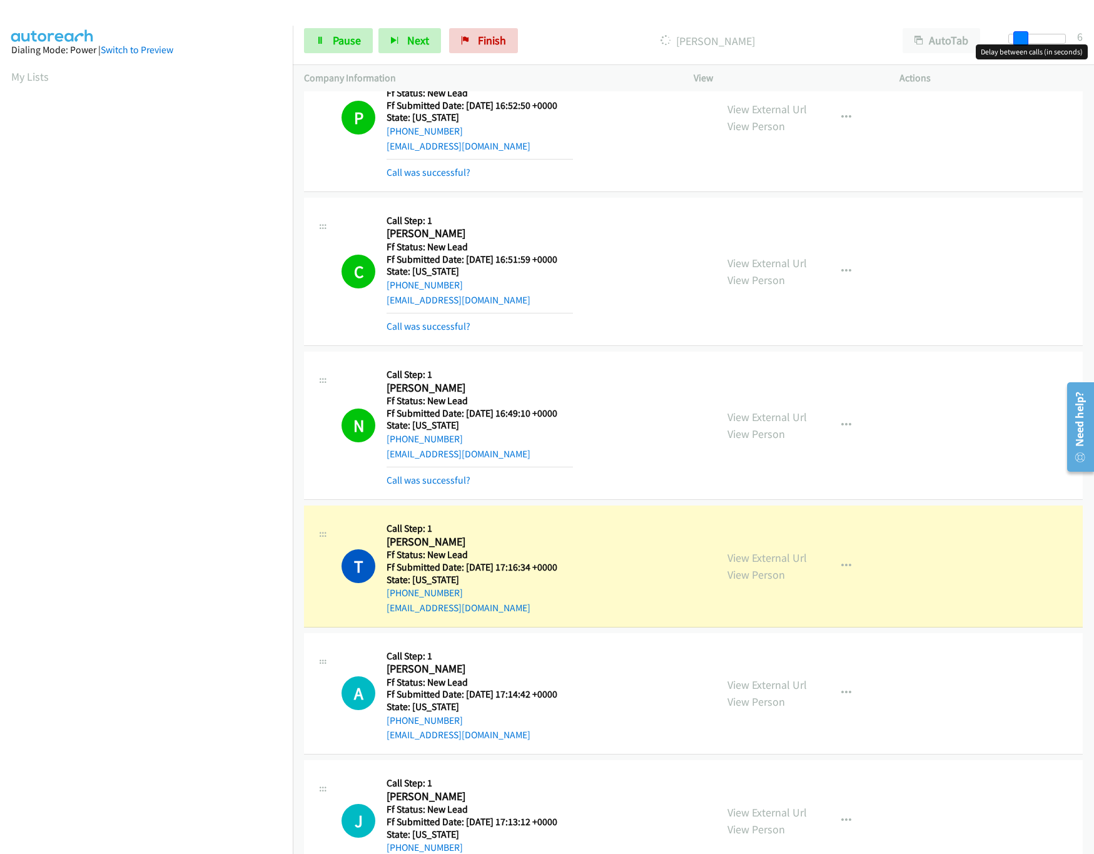
drag, startPoint x: 1019, startPoint y: 36, endPoint x: 1011, endPoint y: 36, distance: 7.5
click at [1011, 36] on div at bounding box center [1037, 39] width 58 height 10
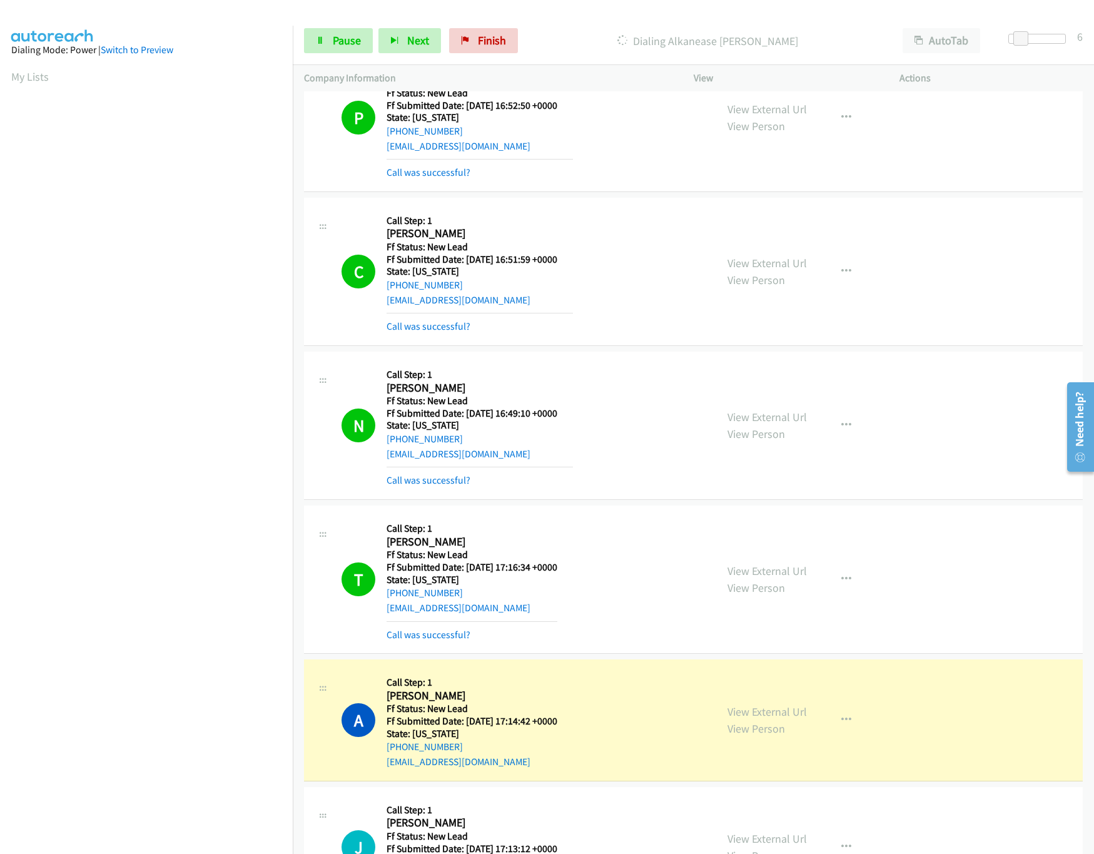
scroll to position [668, 0]
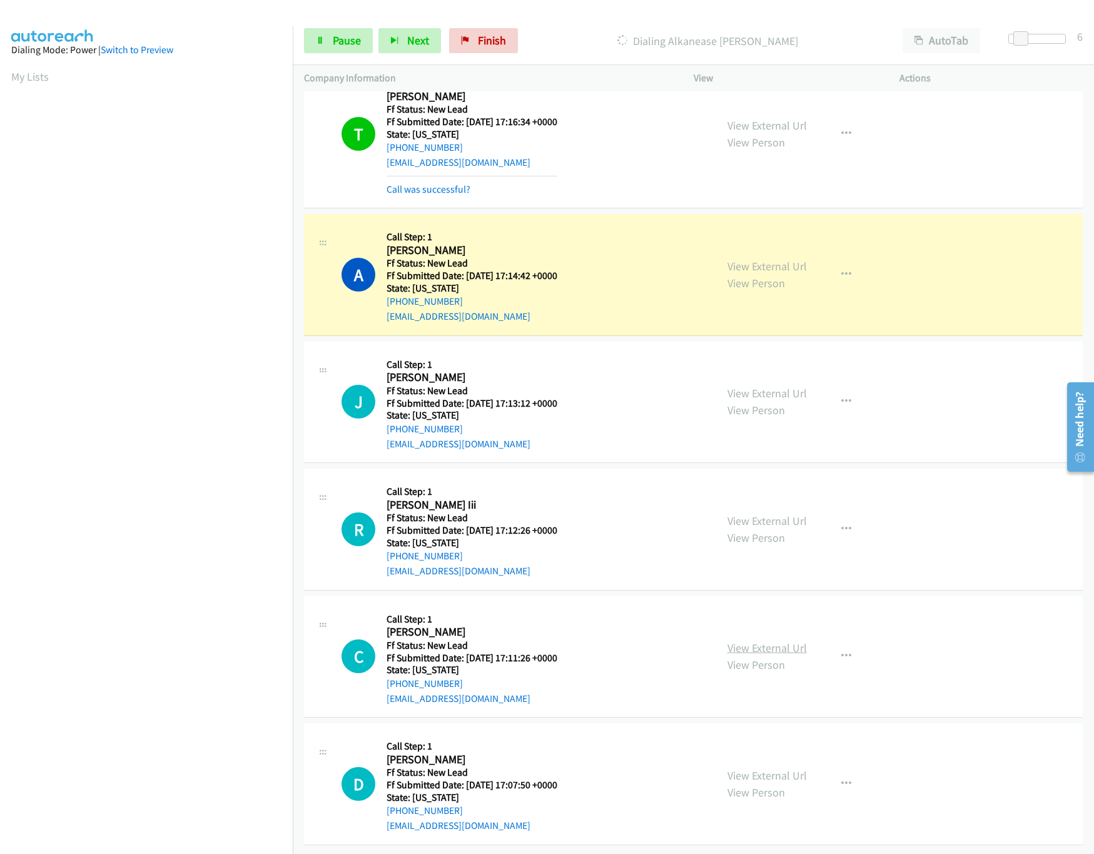
click at [758, 640] on link "View External Url" at bounding box center [766, 647] width 79 height 14
click at [775, 514] on link "View External Url" at bounding box center [766, 521] width 79 height 14
click at [788, 386] on link "View External Url" at bounding box center [766, 393] width 79 height 14
click at [1049, 41] on div at bounding box center [1037, 39] width 58 height 10
click at [1021, 39] on div at bounding box center [1032, 39] width 58 height 10
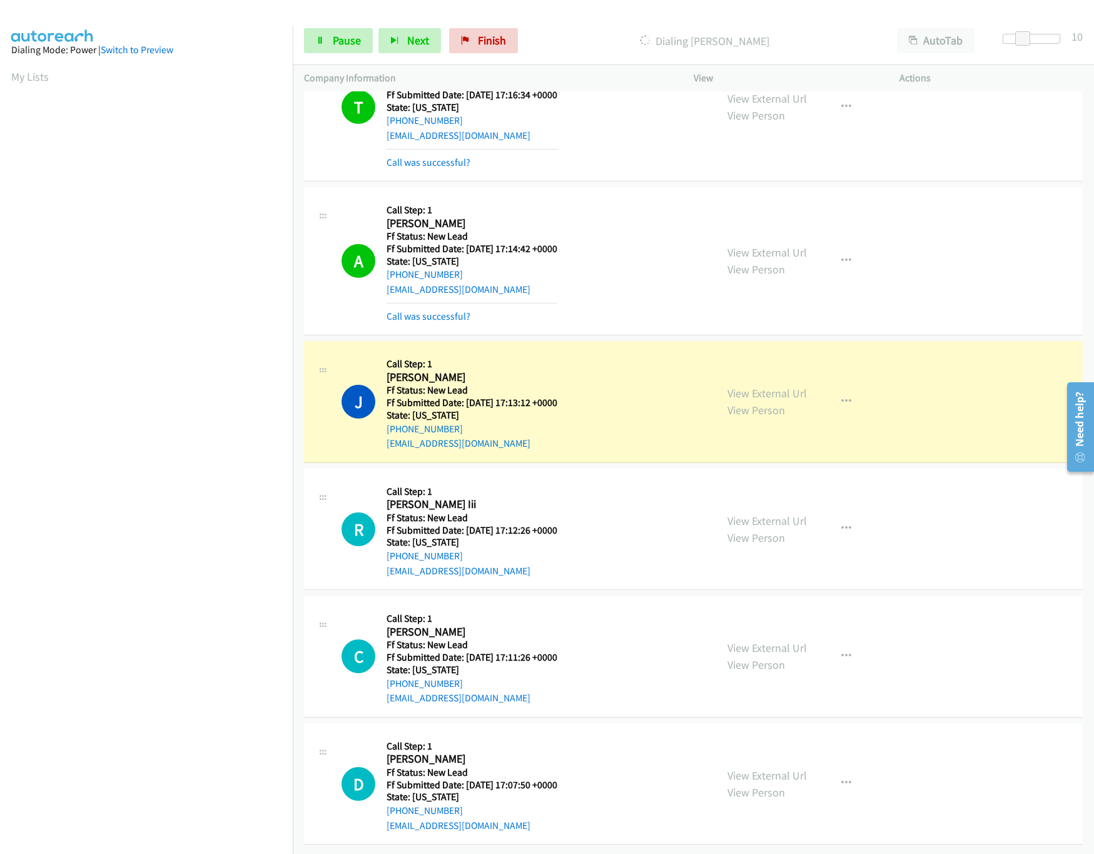
scroll to position [695, 0]
drag, startPoint x: 1019, startPoint y: 36, endPoint x: 1010, endPoint y: 36, distance: 8.8
click at [1010, 36] on div at bounding box center [1037, 39] width 58 height 10
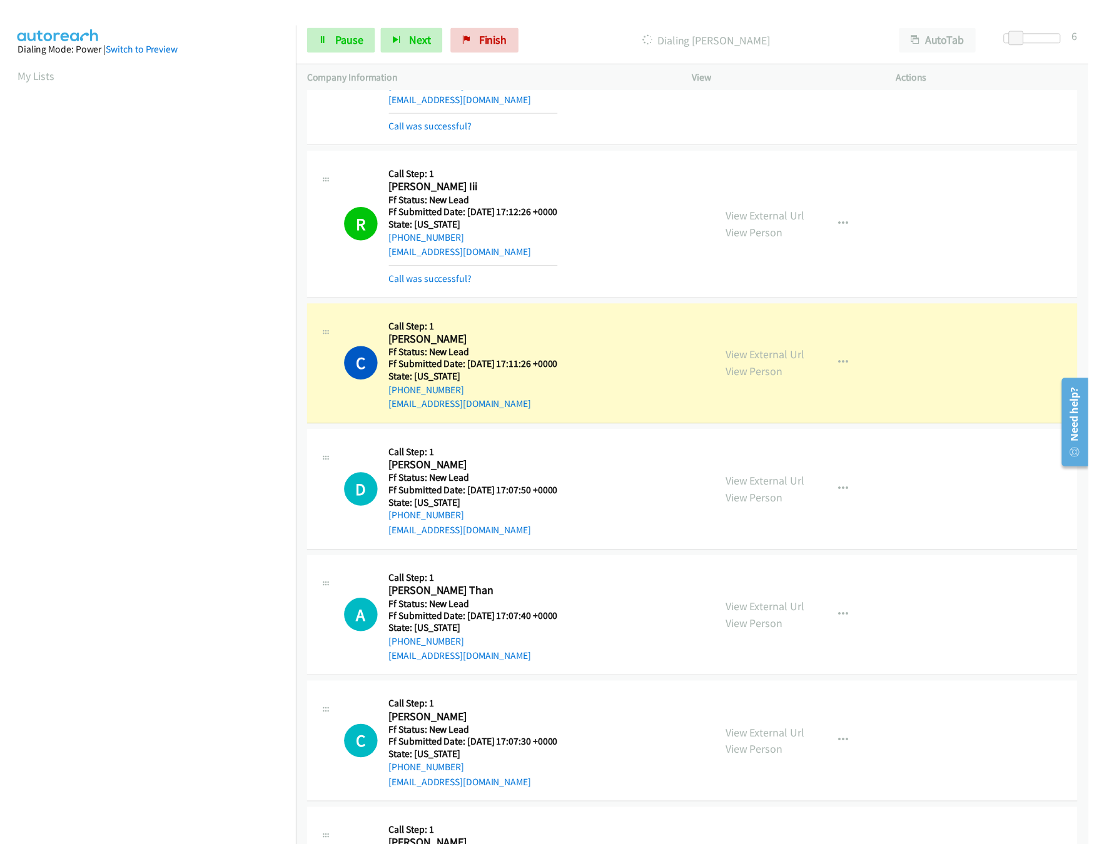
scroll to position [1132, 0]
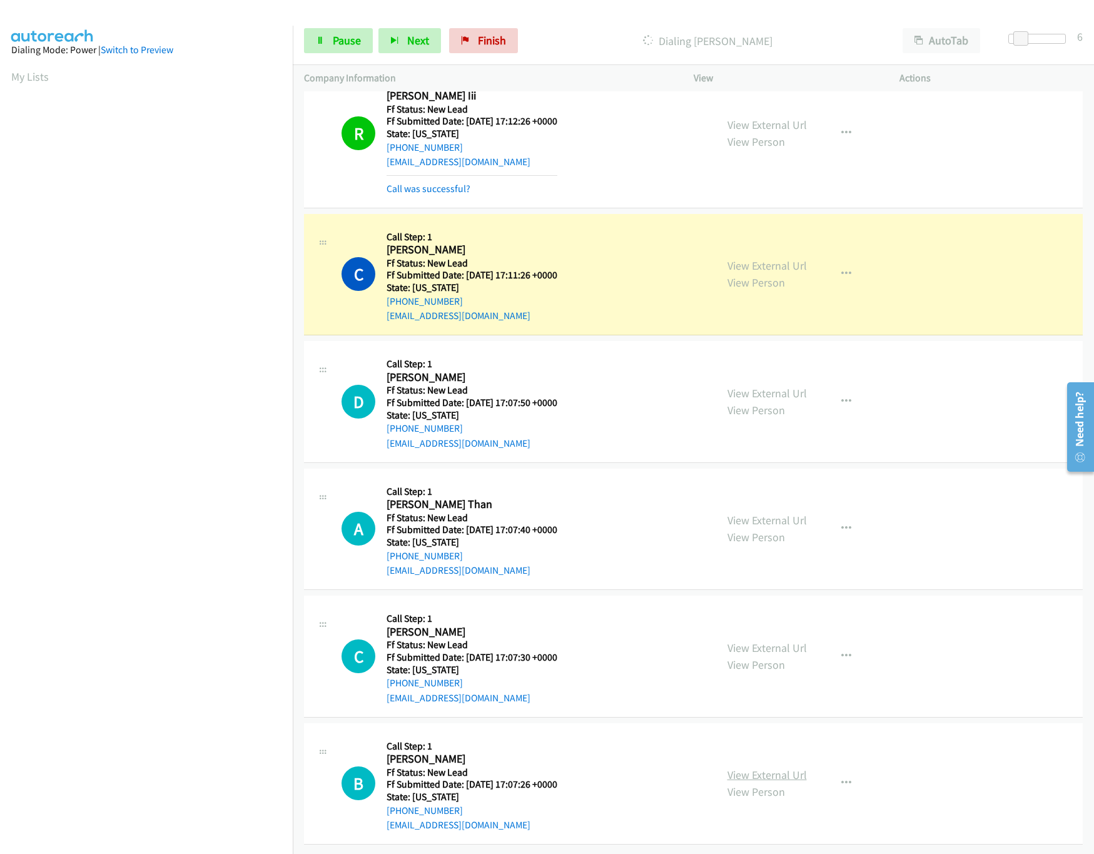
click at [751, 767] on link "View External Url" at bounding box center [766, 774] width 79 height 14
click at [766, 640] on link "View External Url" at bounding box center [766, 647] width 79 height 14
click at [770, 512] on div "View External Url View Person" at bounding box center [766, 529] width 79 height 34
click at [782, 513] on link "View External Url" at bounding box center [766, 520] width 79 height 14
click at [777, 386] on link "View External Url" at bounding box center [766, 393] width 79 height 14
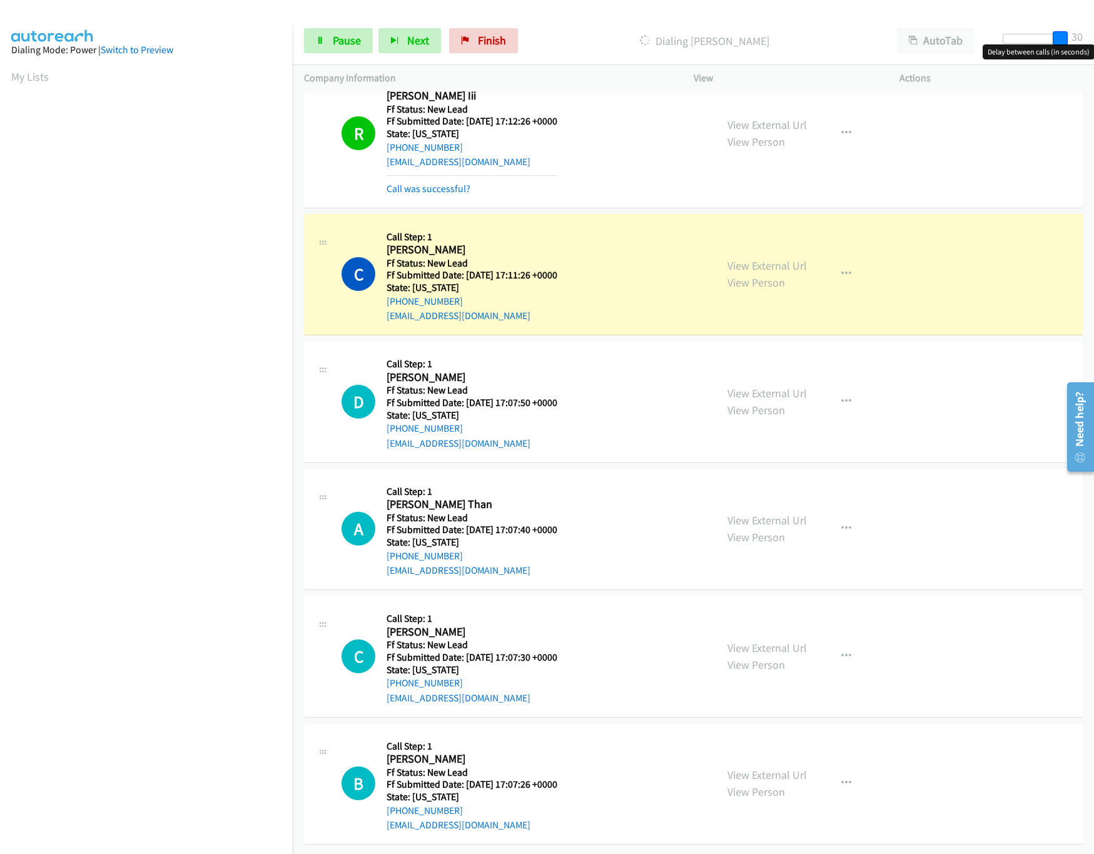
drag, startPoint x: 1023, startPoint y: 38, endPoint x: 1123, endPoint y: 57, distance: 101.9
click at [1093, 57] on html "Start Calls Pause Next Finish Dialing Charese Rohny AutoTab AutoTab 30 Company …" at bounding box center [547, 29] width 1094 height 59
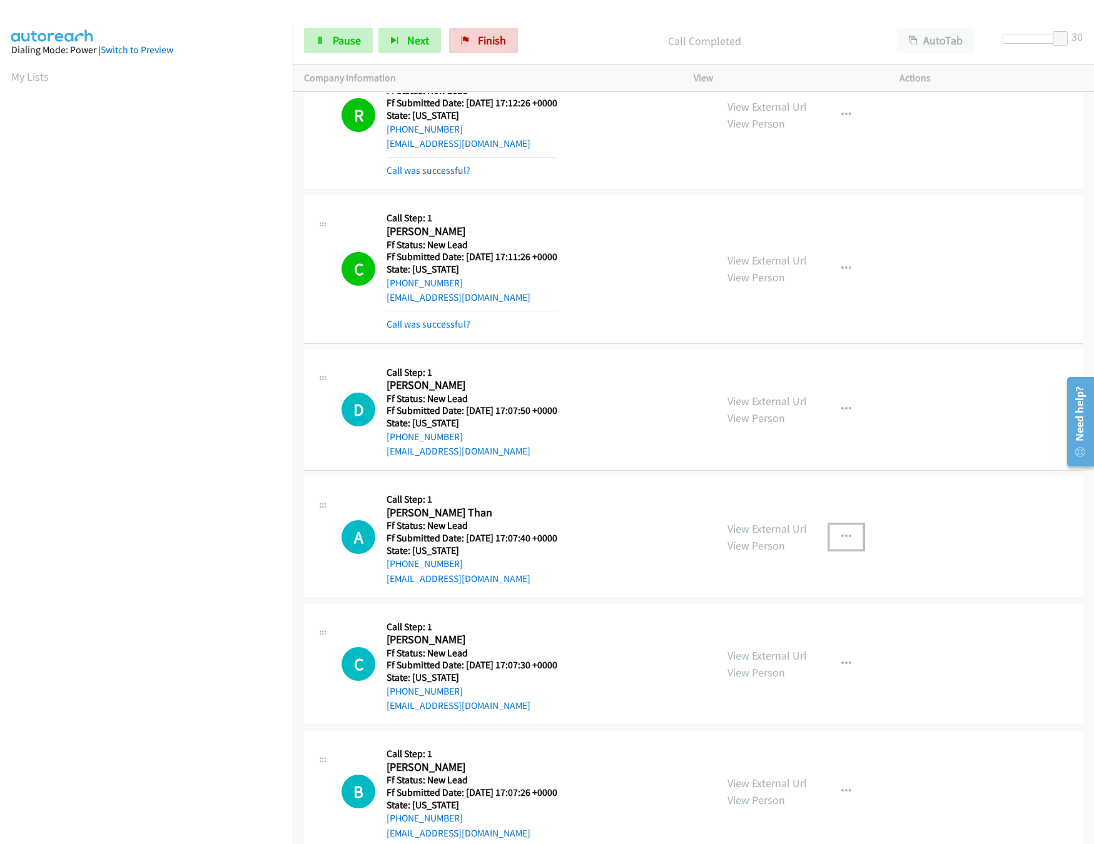
click at [841, 542] on icon "button" at bounding box center [846, 537] width 10 height 10
click at [766, 617] on link "Skip Call" at bounding box center [779, 618] width 166 height 25
click at [333, 45] on span "Pause" at bounding box center [347, 40] width 28 height 14
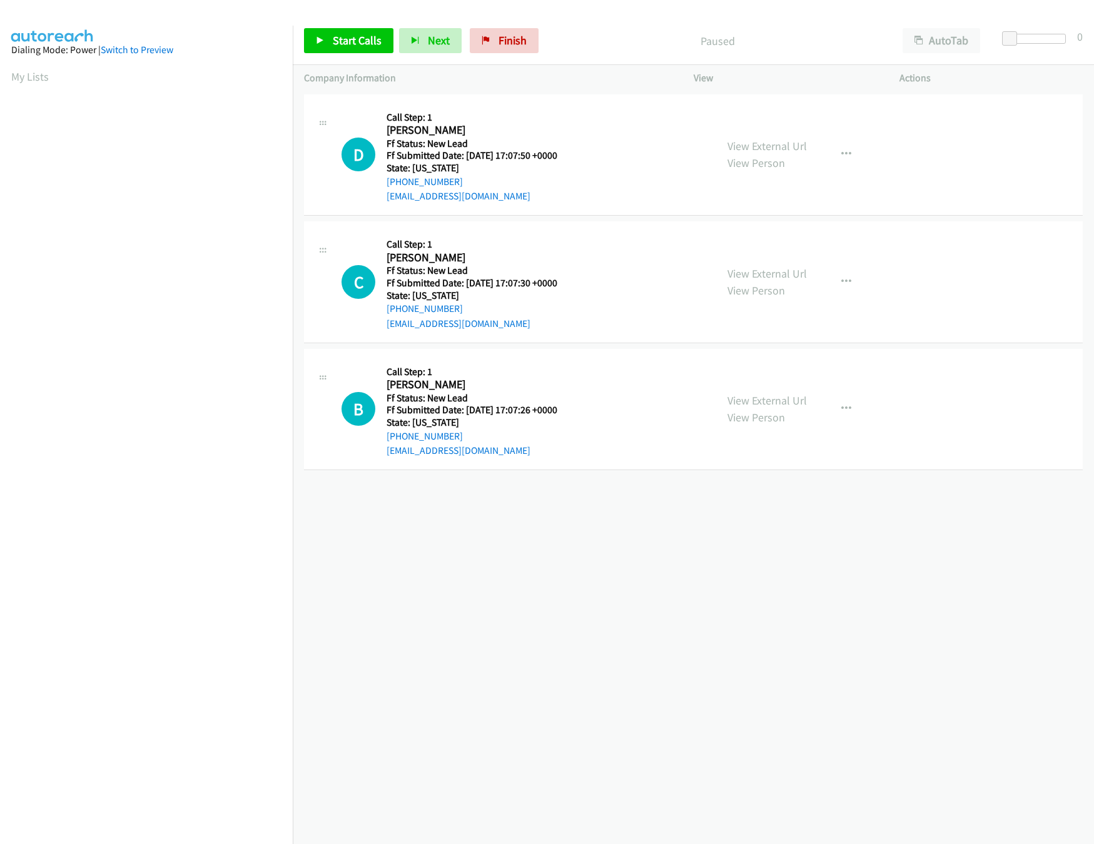
click at [535, 518] on div "[PHONE_NUMBER] Call failed - Please reload the list and try again The Callbar F…" at bounding box center [693, 467] width 801 height 753
click at [345, 42] on span "Start Calls" at bounding box center [357, 40] width 49 height 14
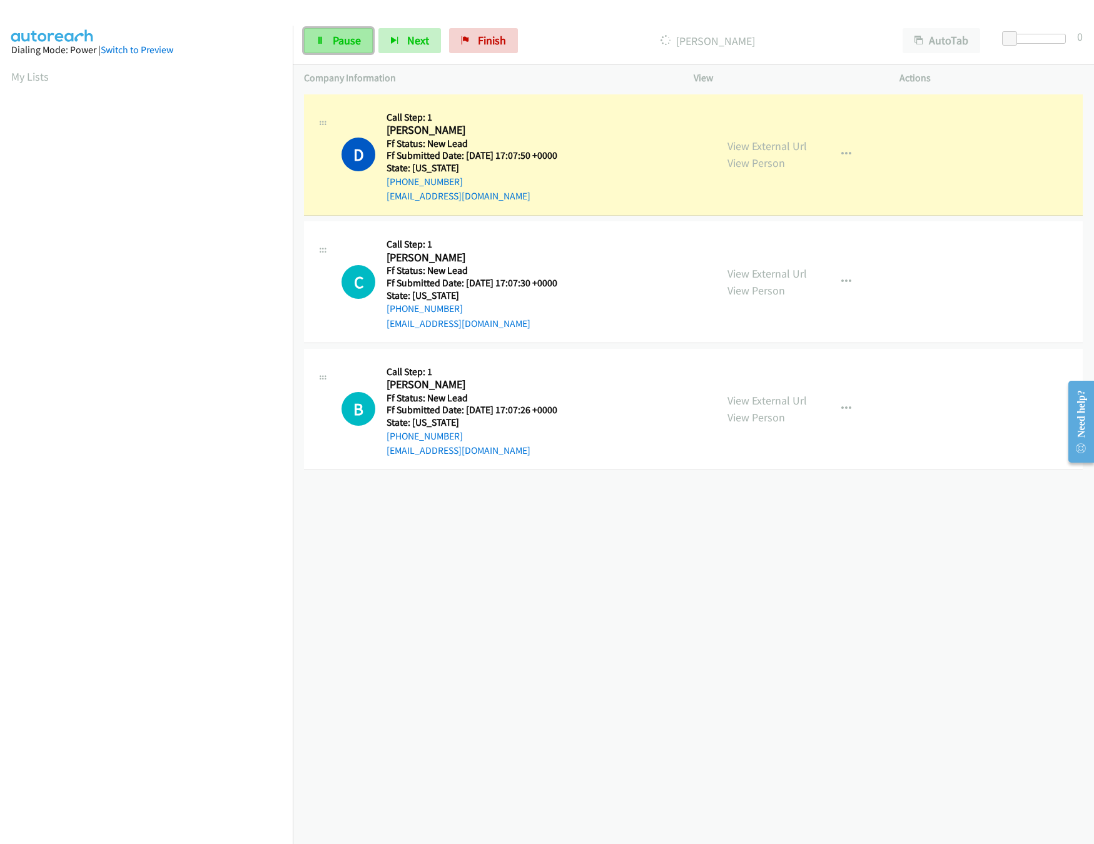
click at [343, 39] on span "Pause" at bounding box center [347, 40] width 28 height 14
drag, startPoint x: 666, startPoint y: 539, endPoint x: 657, endPoint y: 534, distance: 10.9
click at [664, 541] on div "[PHONE_NUMBER] Call failed - Please reload the list and try again The Callbar F…" at bounding box center [693, 467] width 801 height 753
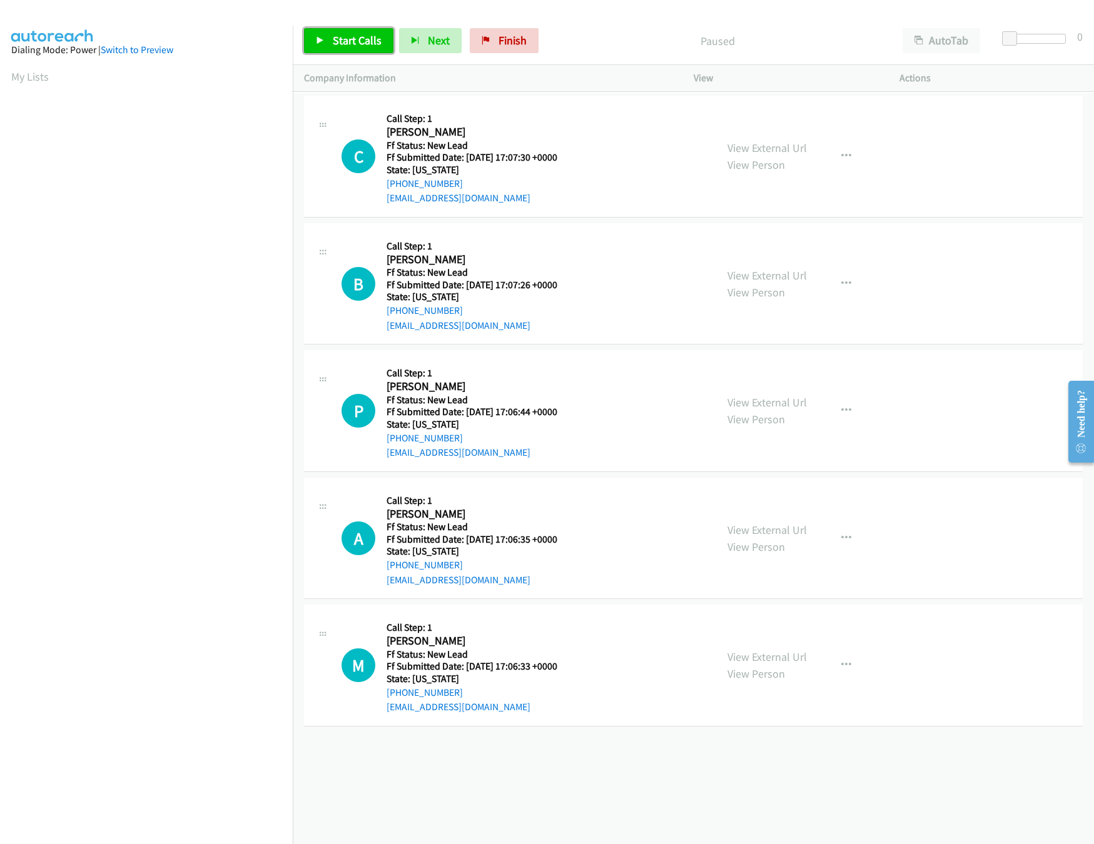
click at [368, 53] on link "Start Calls" at bounding box center [348, 40] width 89 height 25
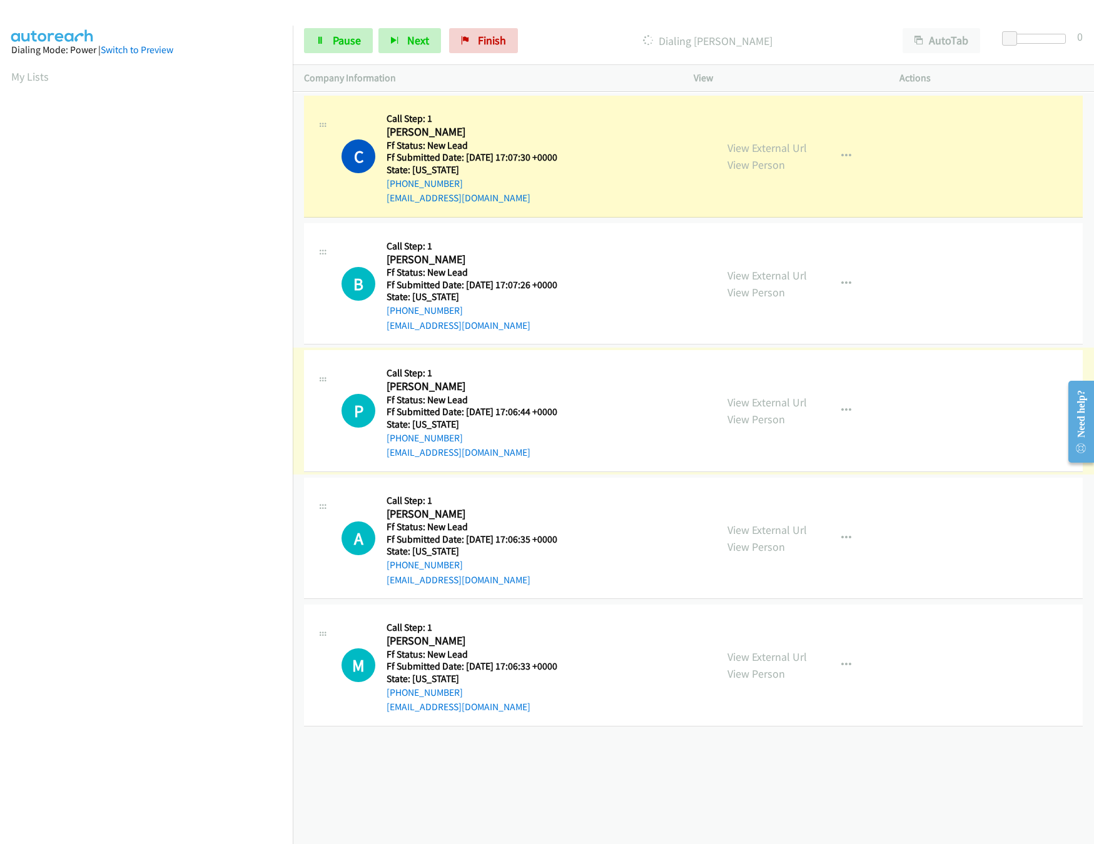
click at [767, 400] on link "View External Url" at bounding box center [766, 402] width 79 height 14
drag, startPoint x: 1006, startPoint y: 32, endPoint x: 1028, endPoint y: 33, distance: 21.9
click at [1028, 33] on span at bounding box center [1022, 38] width 15 height 15
click at [325, 34] on link "Pause" at bounding box center [338, 40] width 69 height 25
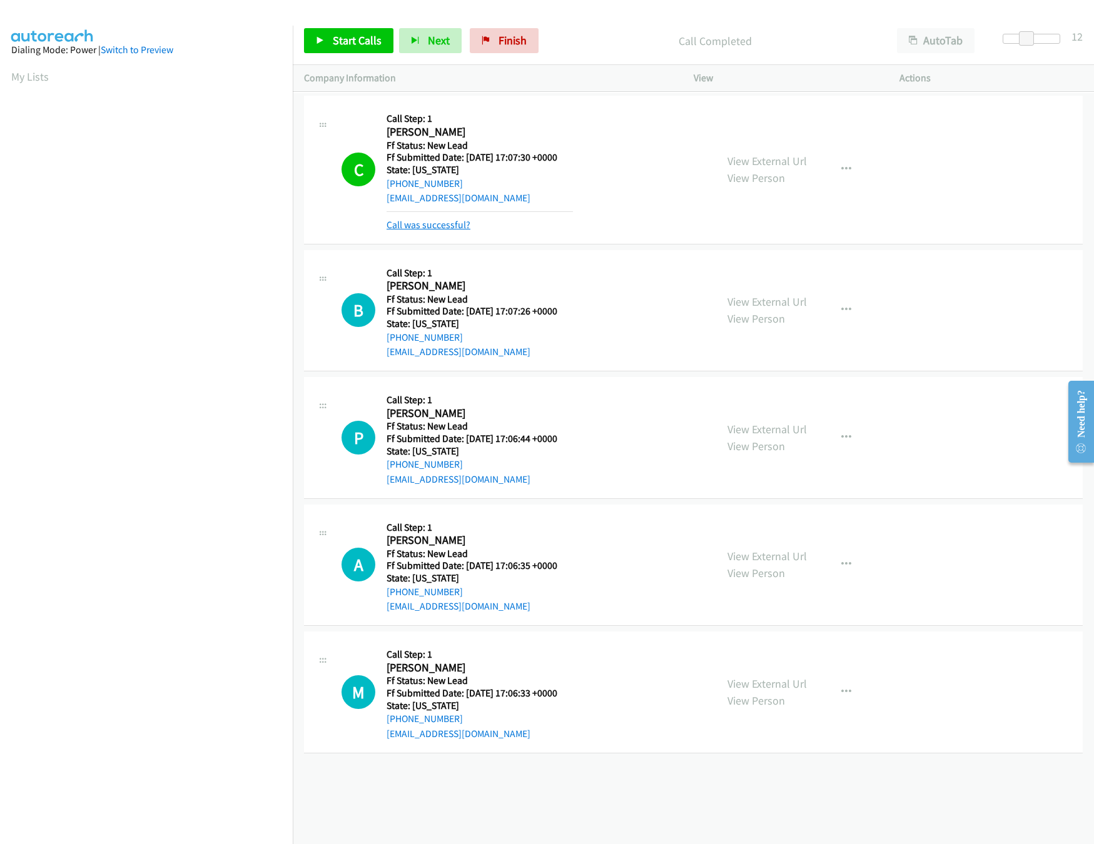
click at [434, 222] on link "Call was successful?" at bounding box center [429, 225] width 84 height 12
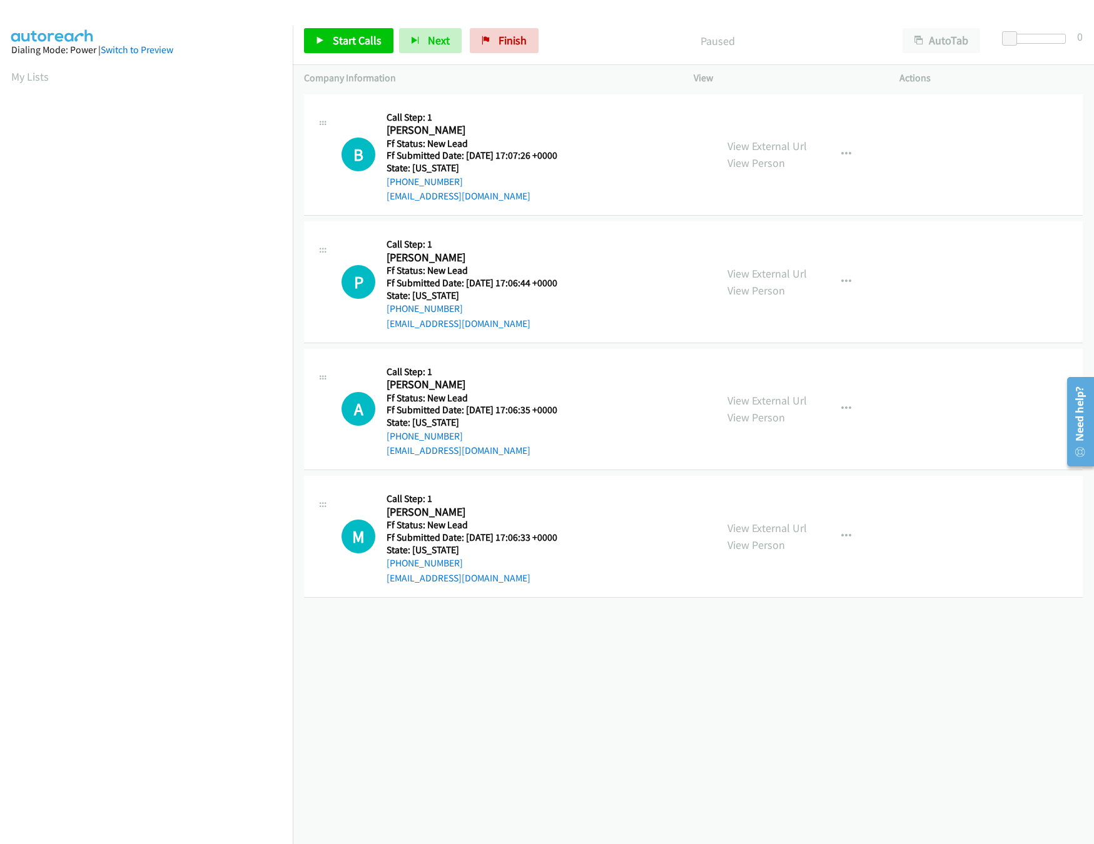
click at [364, 24] on div "Start Calls Pause Next Finish Paused AutoTab AutoTab 0" at bounding box center [693, 41] width 801 height 48
click at [364, 30] on link "Start Calls" at bounding box center [348, 40] width 89 height 25
click at [730, 398] on link "View External Url" at bounding box center [766, 400] width 79 height 14
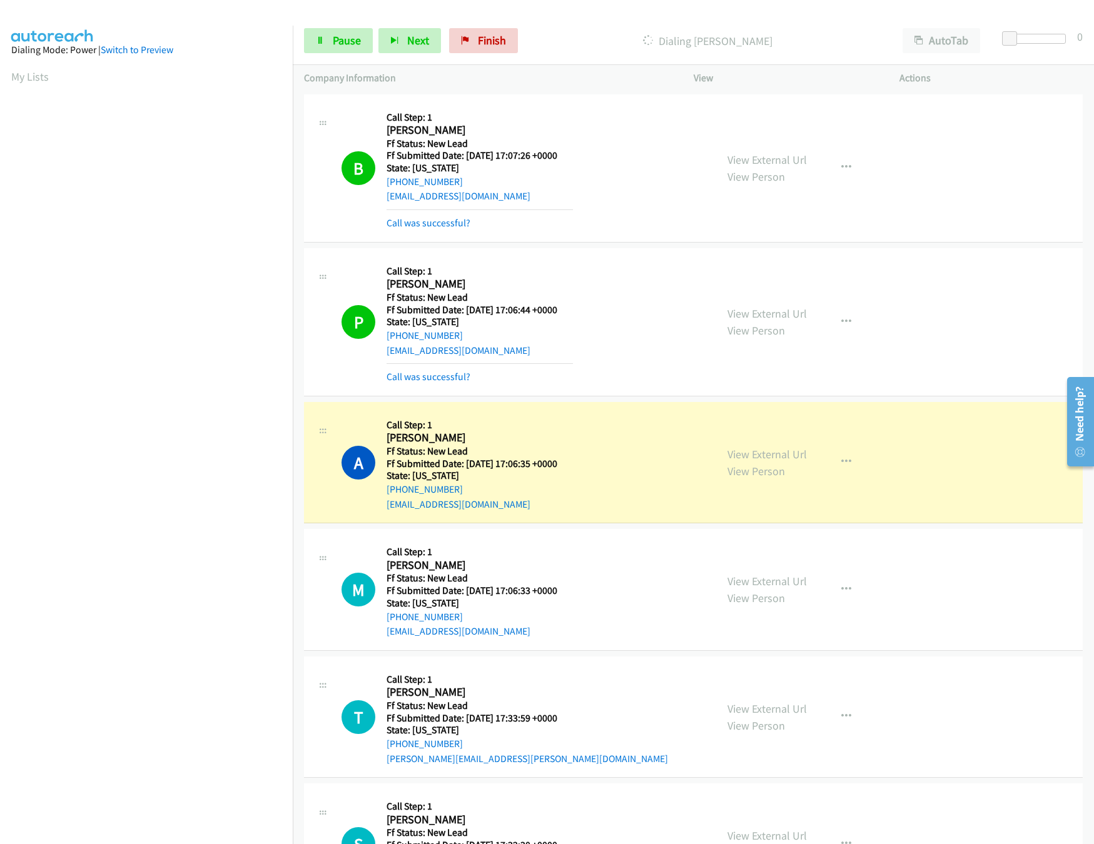
click at [734, 571] on div "View External Url View Person View External Url Email Schedule/Manage Callback …" at bounding box center [824, 589] width 217 height 99
click at [747, 580] on link "View External Url" at bounding box center [766, 581] width 79 height 14
click at [799, 28] on div "Dialing [PERSON_NAME]" at bounding box center [708, 40] width 368 height 25
click at [1031, 42] on div at bounding box center [1032, 39] width 58 height 10
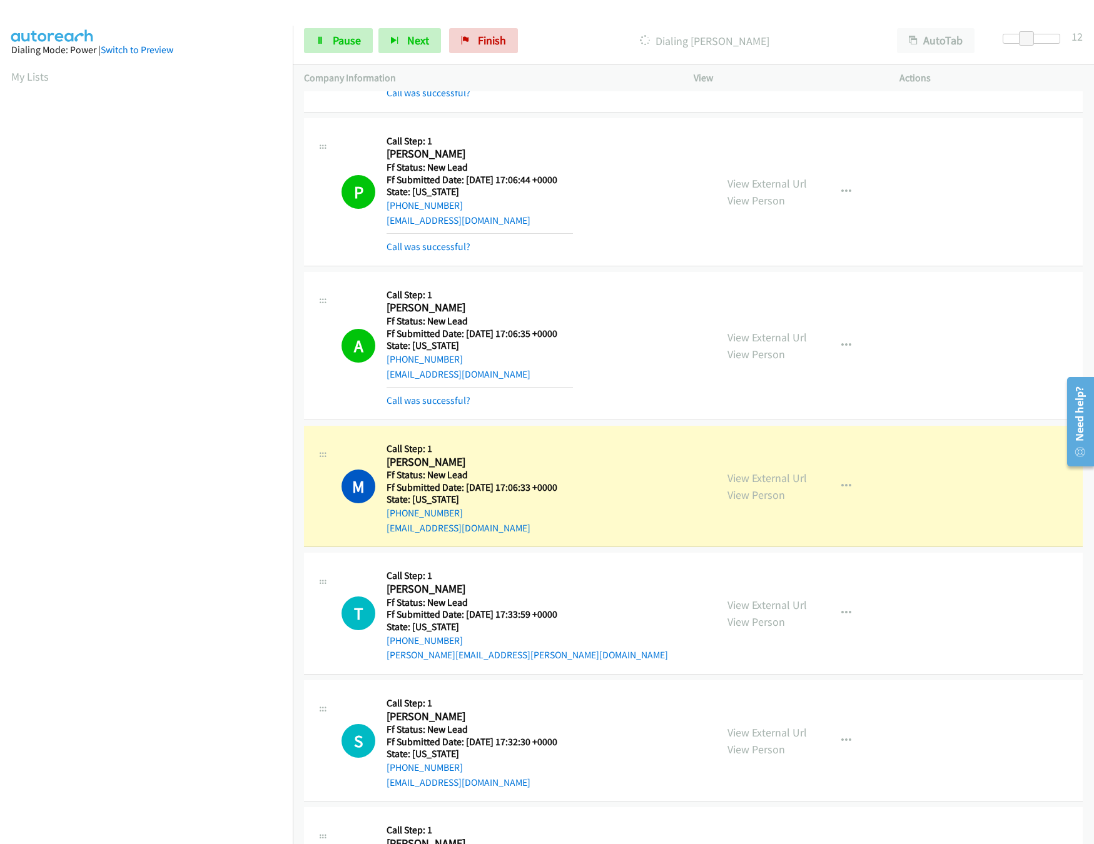
scroll to position [241, 0]
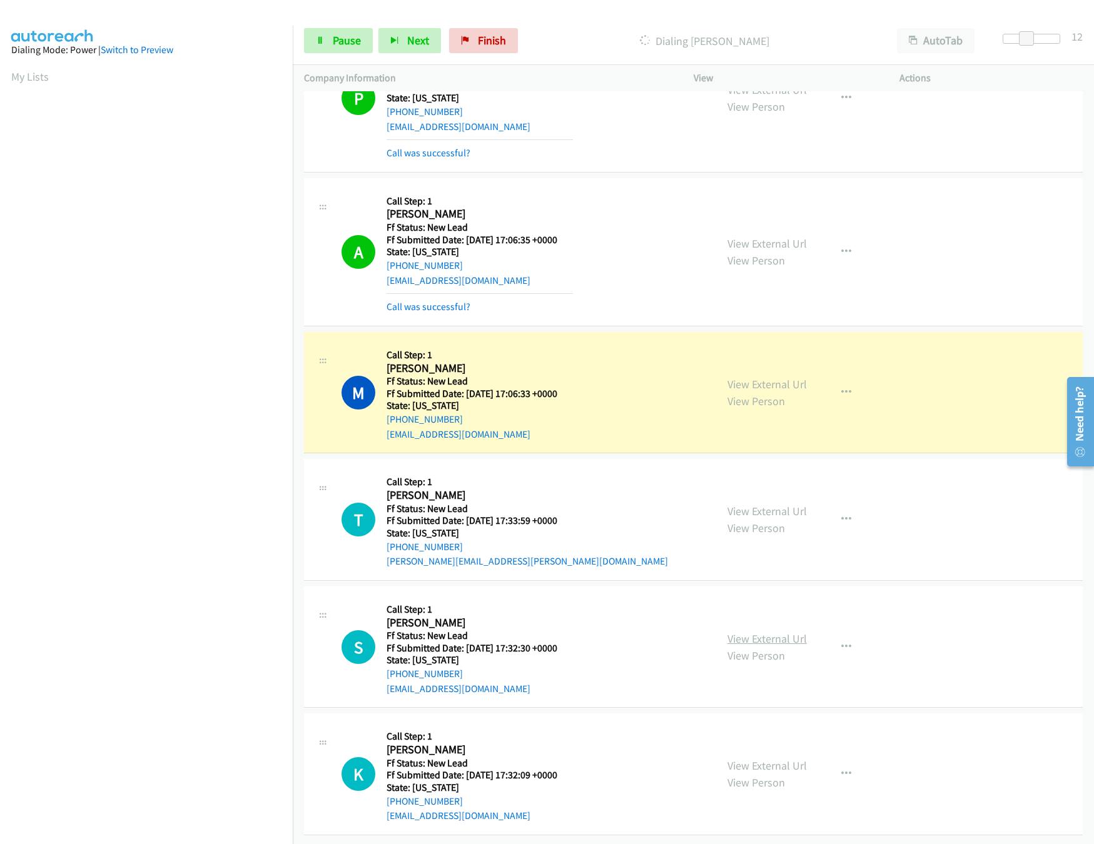
click at [781, 632] on link "View External Url" at bounding box center [766, 639] width 79 height 14
click at [771, 504] on link "View External Url" at bounding box center [766, 511] width 79 height 14
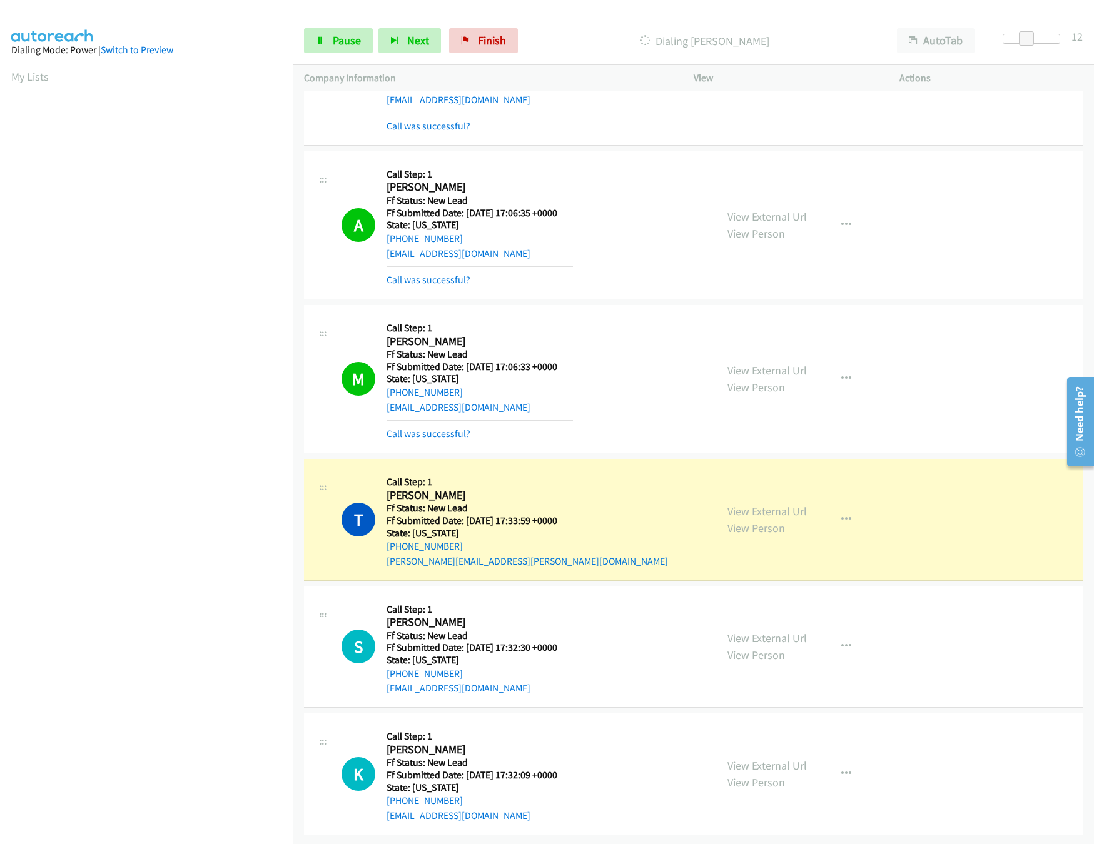
scroll to position [268, 0]
click at [753, 759] on link "View External Url" at bounding box center [766, 766] width 79 height 14
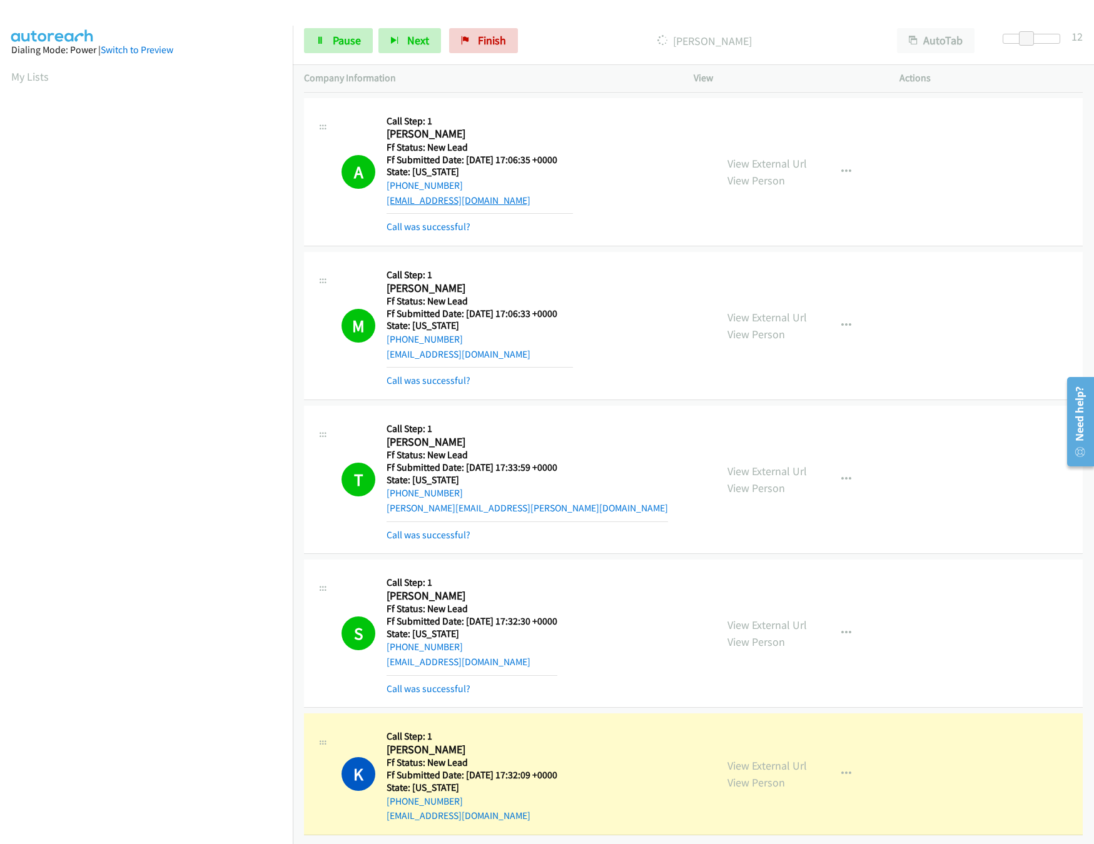
scroll to position [0, 0]
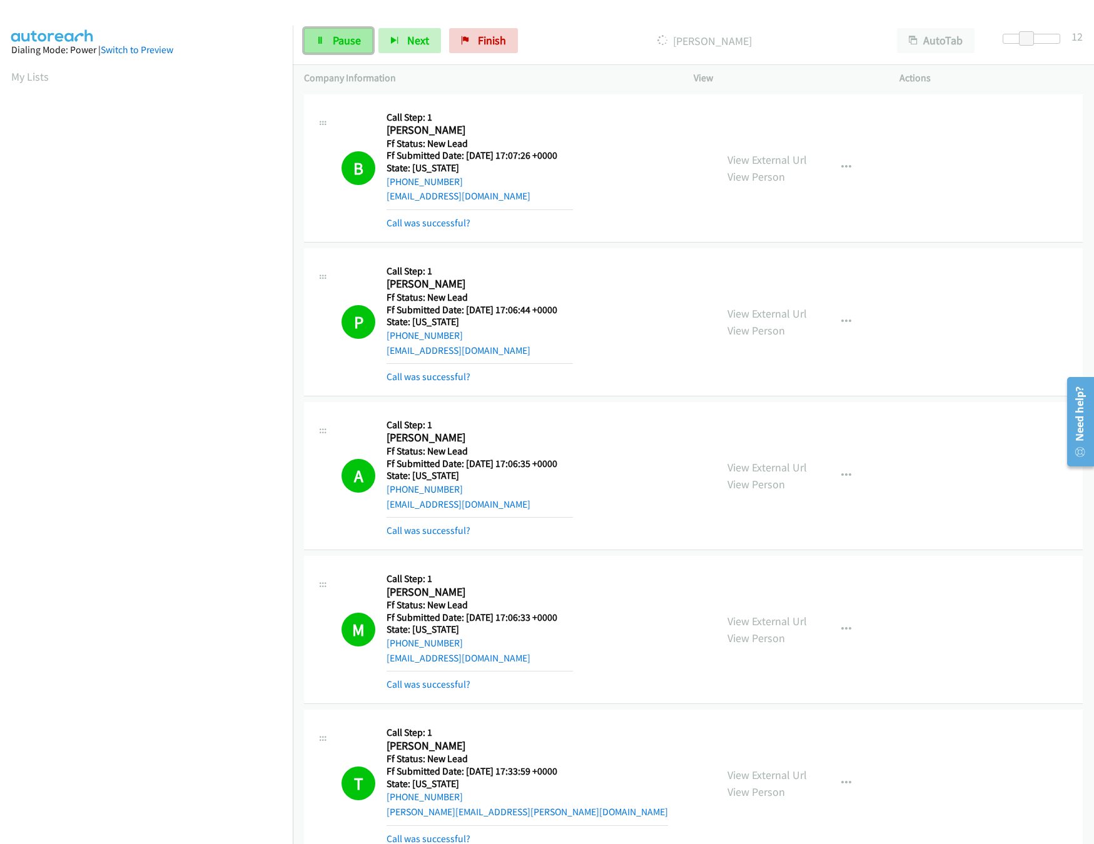
click at [318, 34] on link "Pause" at bounding box center [338, 40] width 69 height 25
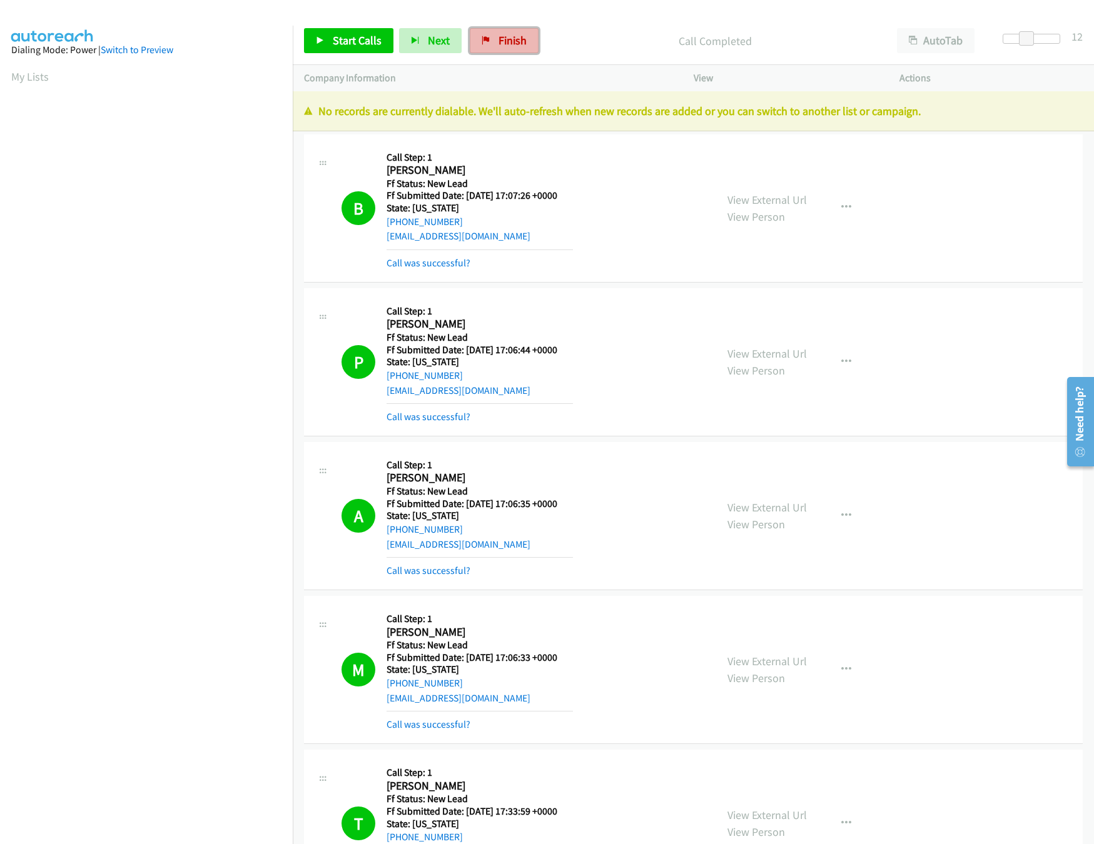
click at [502, 34] on span "Finish" at bounding box center [513, 40] width 28 height 14
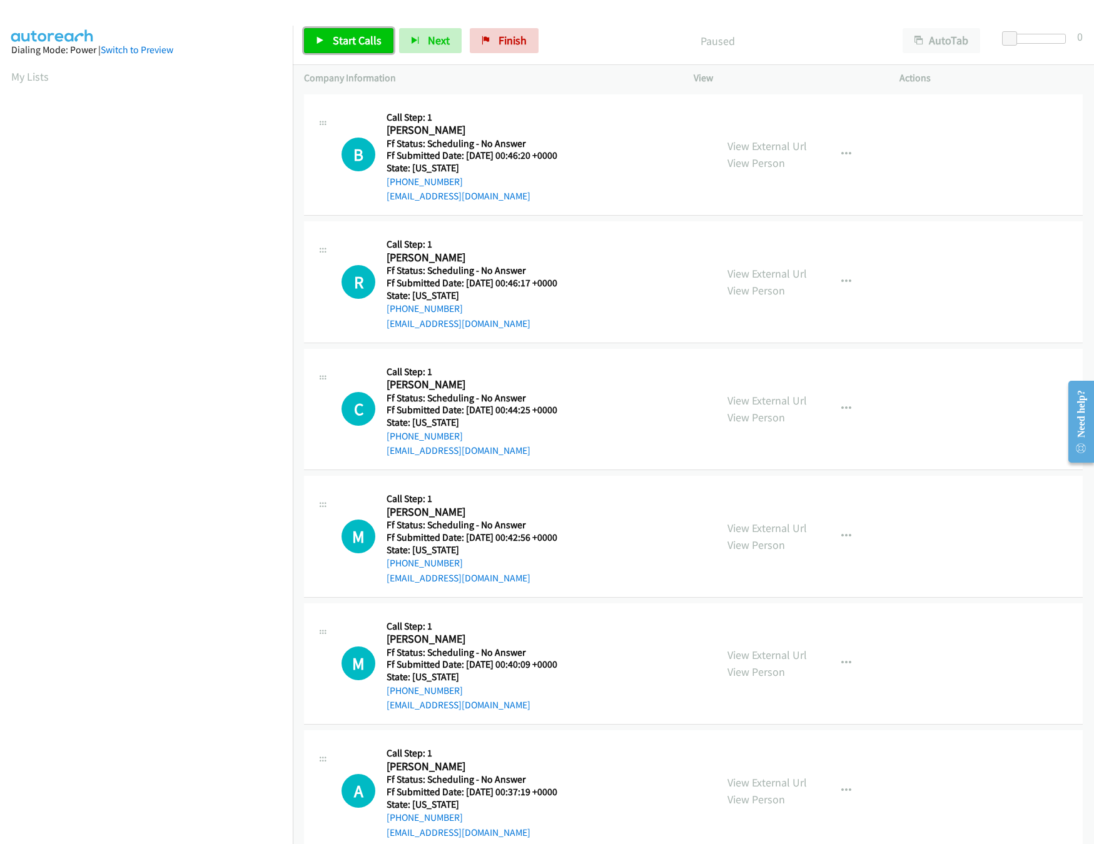
click at [344, 36] on span "Start Calls" at bounding box center [357, 40] width 49 height 14
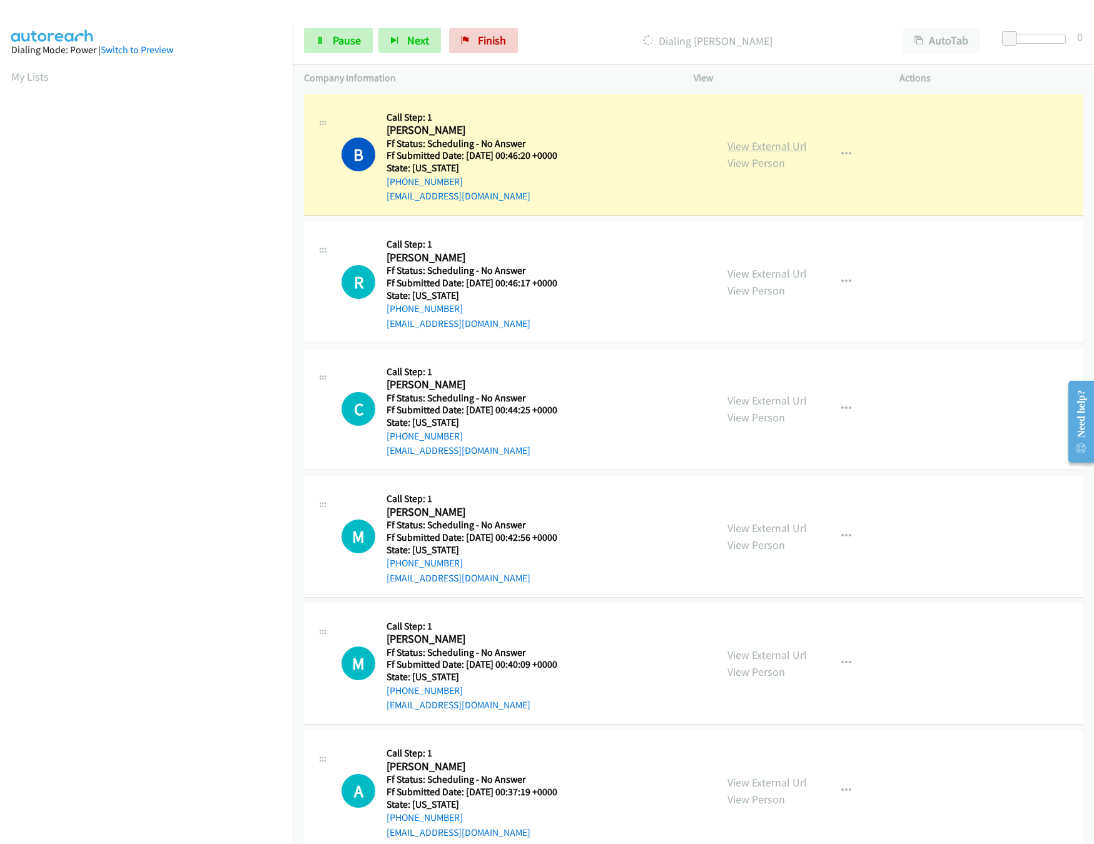
click at [755, 139] on link "View External Url" at bounding box center [766, 146] width 79 height 14
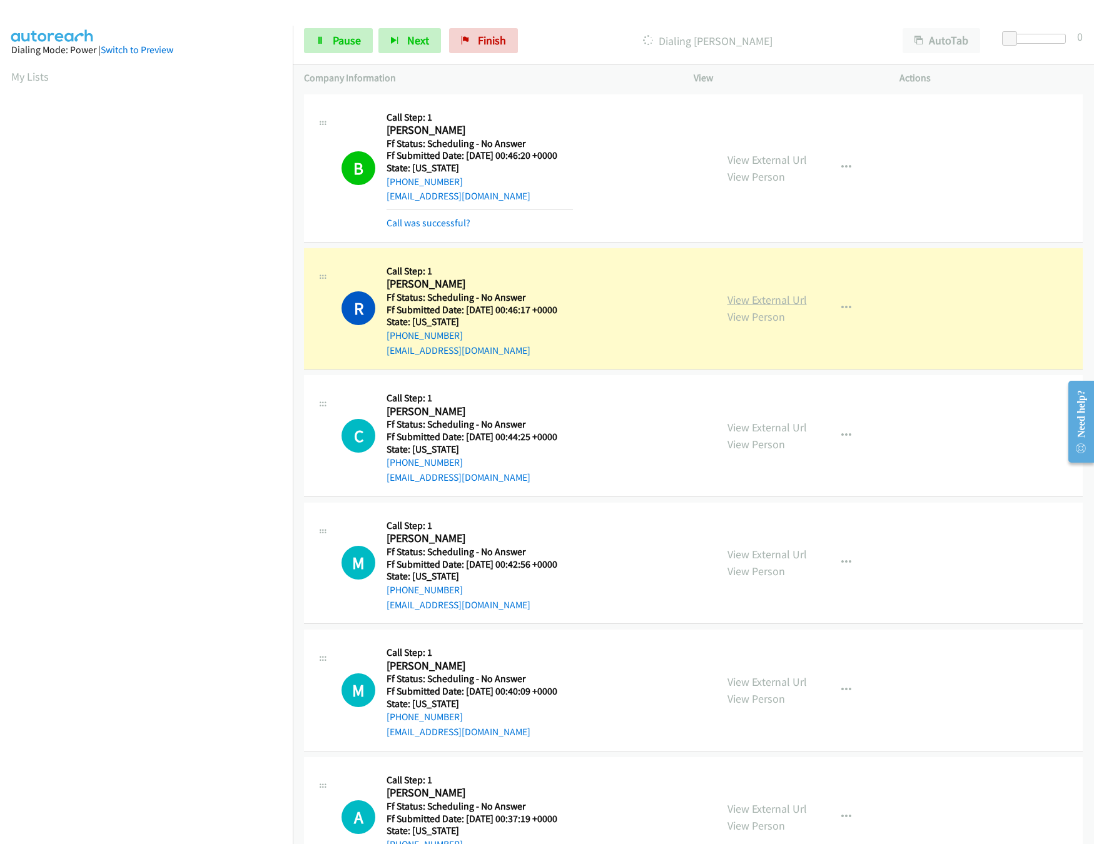
click at [744, 303] on link "View External Url" at bounding box center [766, 300] width 79 height 14
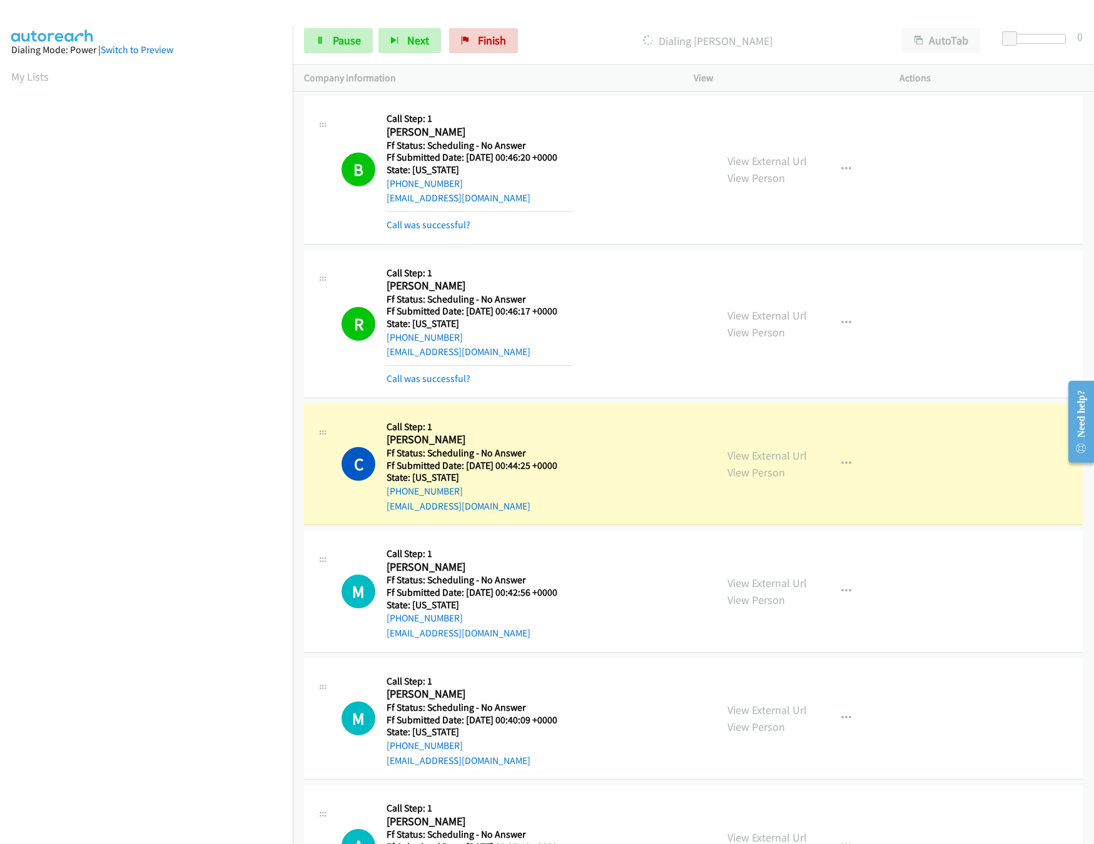
click at [670, 457] on div "C Callback Scheduled Call Step: 1 Christopher Nicdao America/Los_Angeles Ff Sta…" at bounding box center [523, 464] width 363 height 99
click at [771, 454] on link "View External Url" at bounding box center [766, 455] width 79 height 14
click at [330, 53] on div "Start Calls Pause Next Finish Dialing Christopher Nicdao AutoTab AutoTab 0" at bounding box center [693, 41] width 801 height 48
click at [336, 41] on span "Pause" at bounding box center [347, 40] width 28 height 14
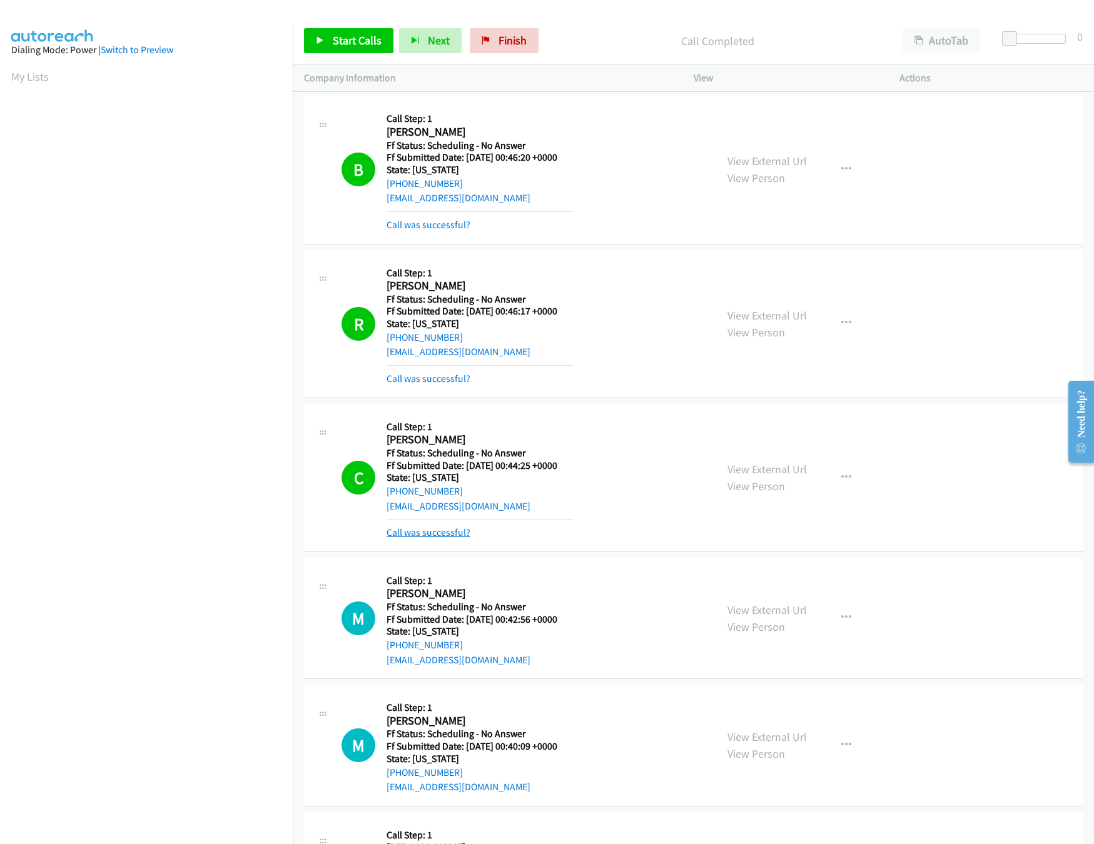
click at [462, 535] on link "Call was successful?" at bounding box center [429, 533] width 84 height 12
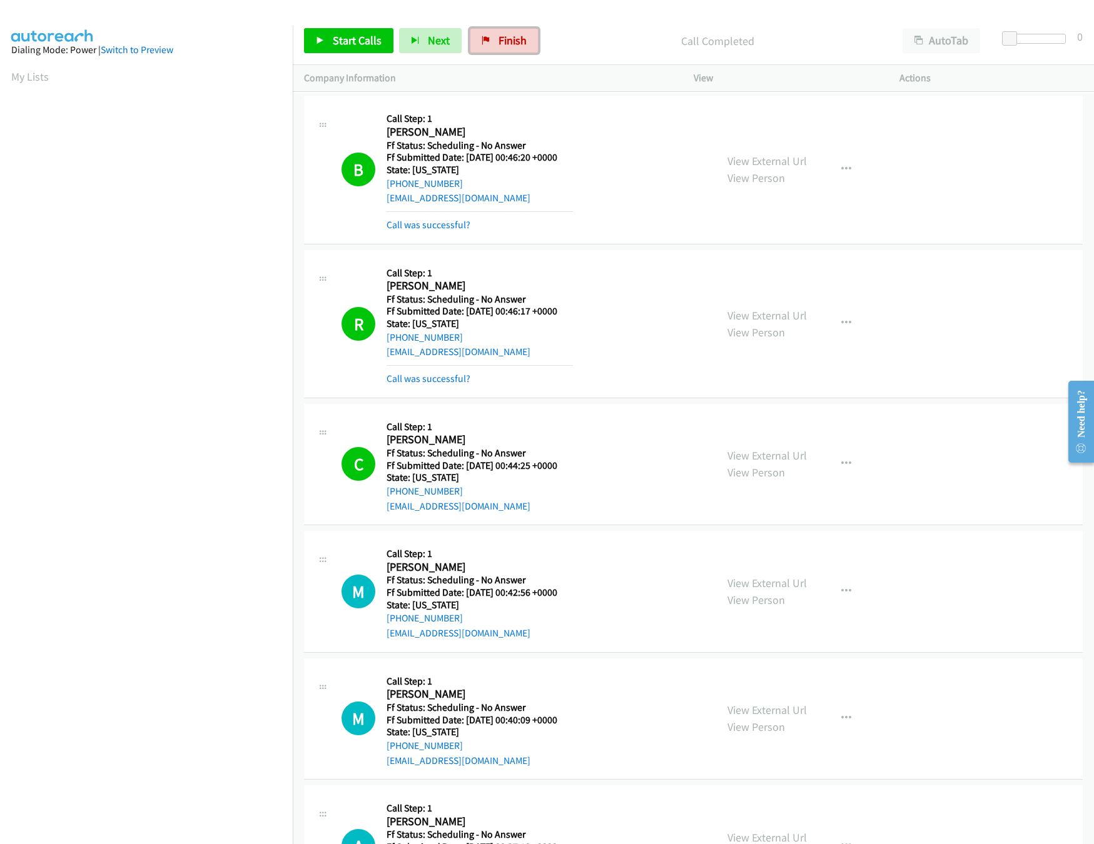
click at [477, 41] on link "Finish" at bounding box center [504, 40] width 69 height 25
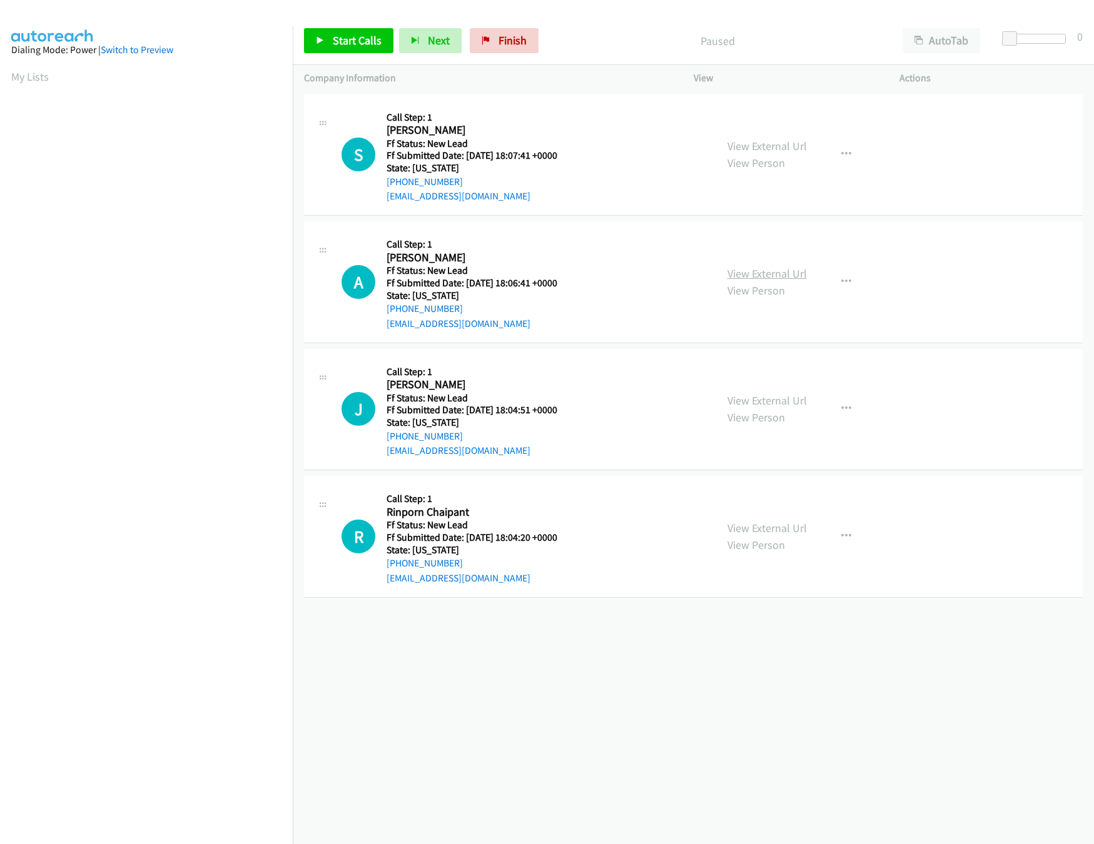
click at [781, 266] on link "View External Url" at bounding box center [766, 273] width 79 height 14
click at [787, 139] on link "View External Url" at bounding box center [766, 146] width 79 height 14
click at [357, 33] on link "Start Calls" at bounding box center [348, 40] width 89 height 25
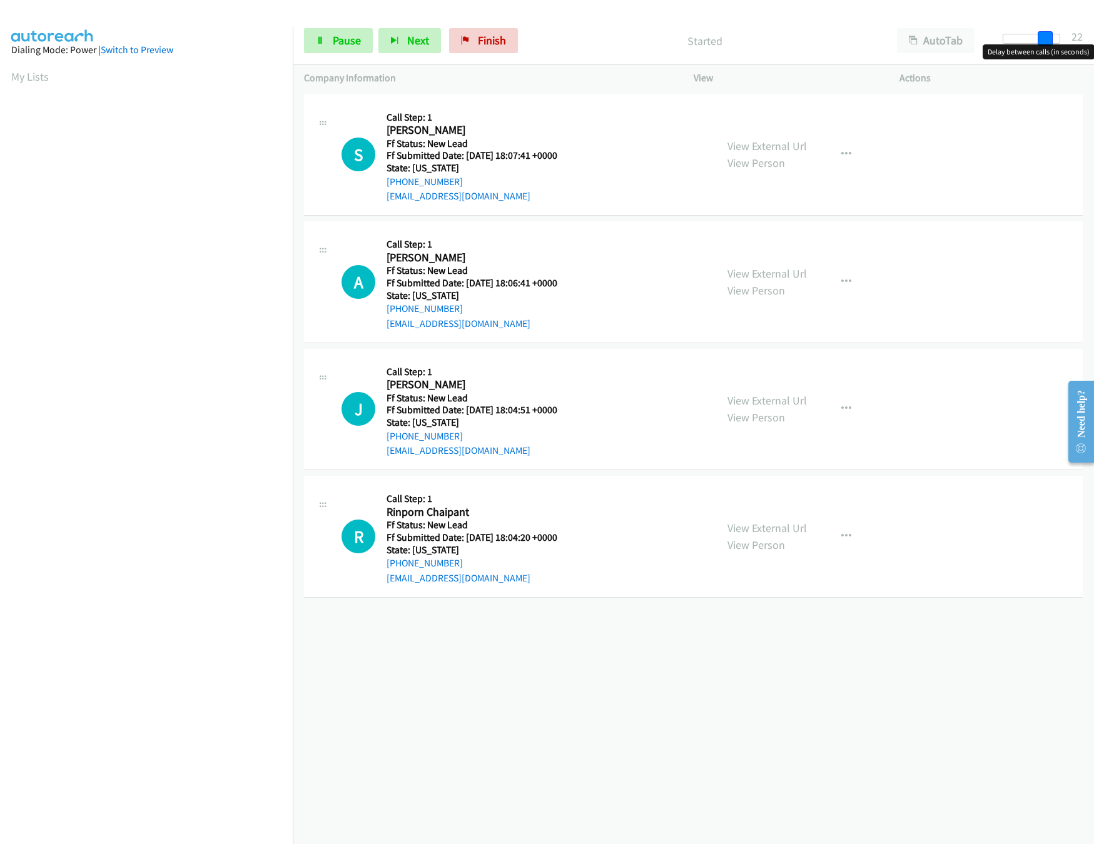
drag, startPoint x: 1008, startPoint y: 38, endPoint x: 989, endPoint y: 49, distance: 21.9
click at [1053, 40] on span at bounding box center [1045, 38] width 15 height 15
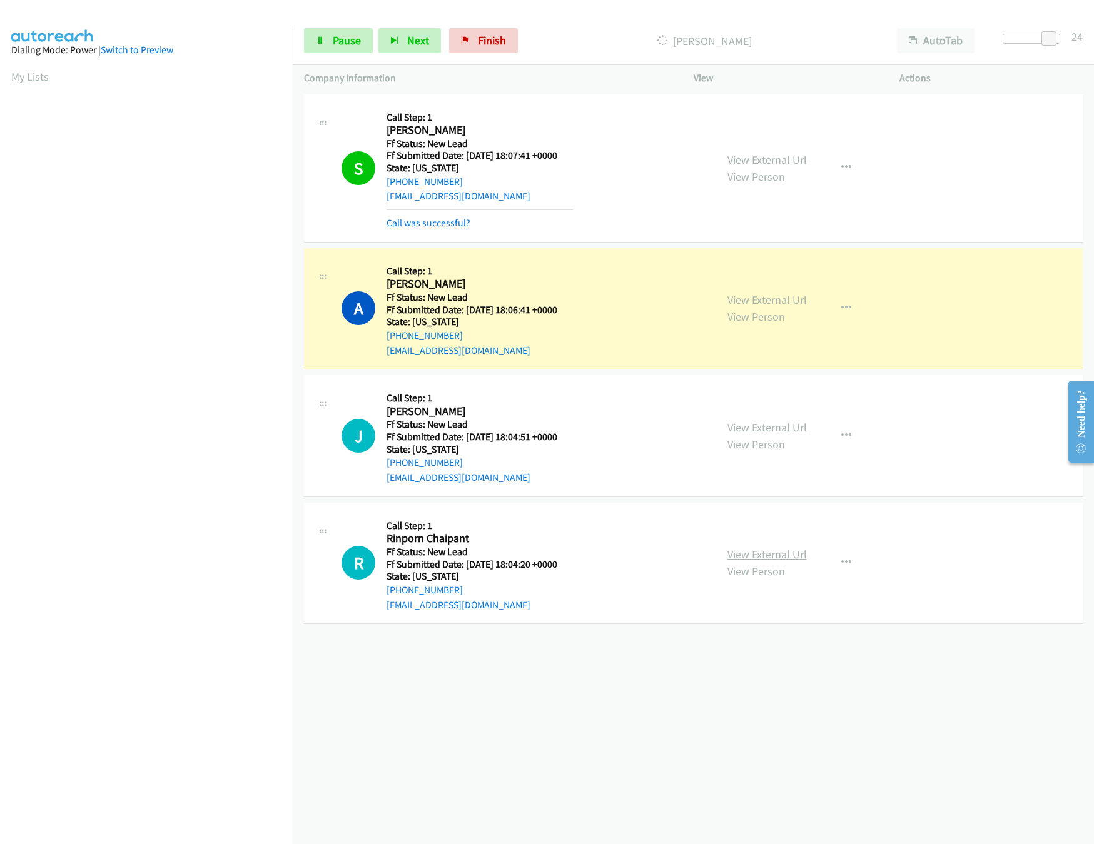
click at [762, 552] on link "View External Url" at bounding box center [766, 554] width 79 height 14
click at [779, 418] on div "View External Url View Person View External Url Email Schedule/Manage Callback …" at bounding box center [824, 436] width 217 height 99
click at [788, 428] on link "View External Url" at bounding box center [766, 427] width 79 height 14
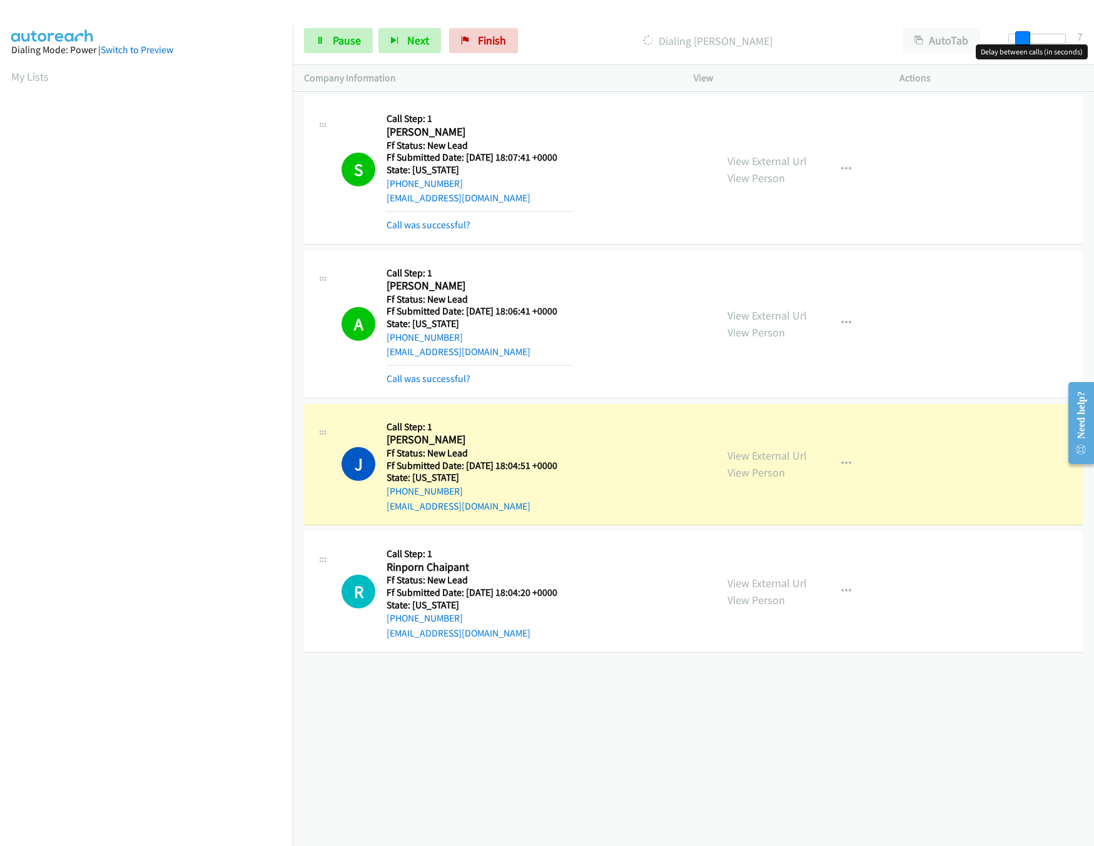
drag, startPoint x: 1049, startPoint y: 36, endPoint x: 1016, endPoint y: 34, distance: 33.2
click at [1016, 34] on span at bounding box center [1022, 38] width 15 height 15
drag, startPoint x: 1027, startPoint y: 33, endPoint x: 1023, endPoint y: 38, distance: 7.1
click at [1023, 38] on span at bounding box center [1018, 38] width 15 height 15
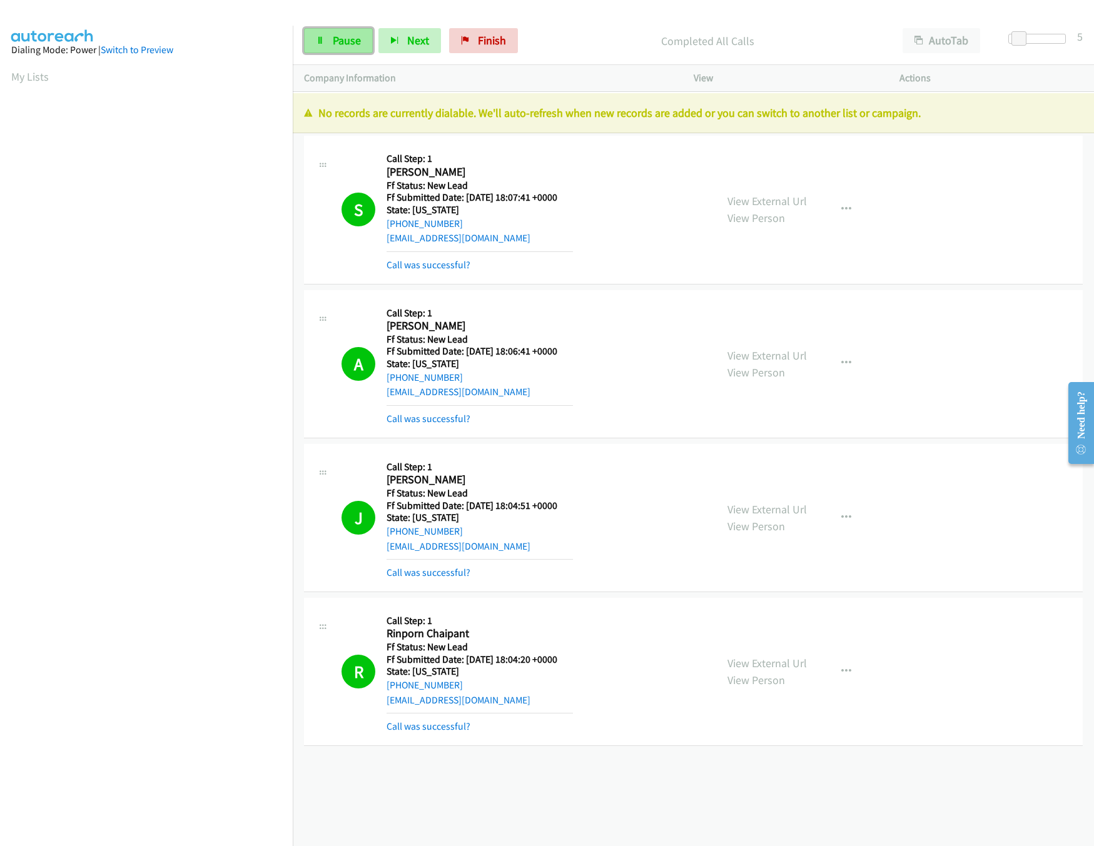
click at [320, 38] on icon at bounding box center [320, 41] width 9 height 9
click at [727, 806] on div "+1 415-964-1034 Call failed - Please reload the list and try again The Callbar …" at bounding box center [693, 469] width 801 height 753
drag, startPoint x: 482, startPoint y: 43, endPoint x: 632, endPoint y: 64, distance: 151.6
click at [482, 43] on icon at bounding box center [486, 41] width 9 height 9
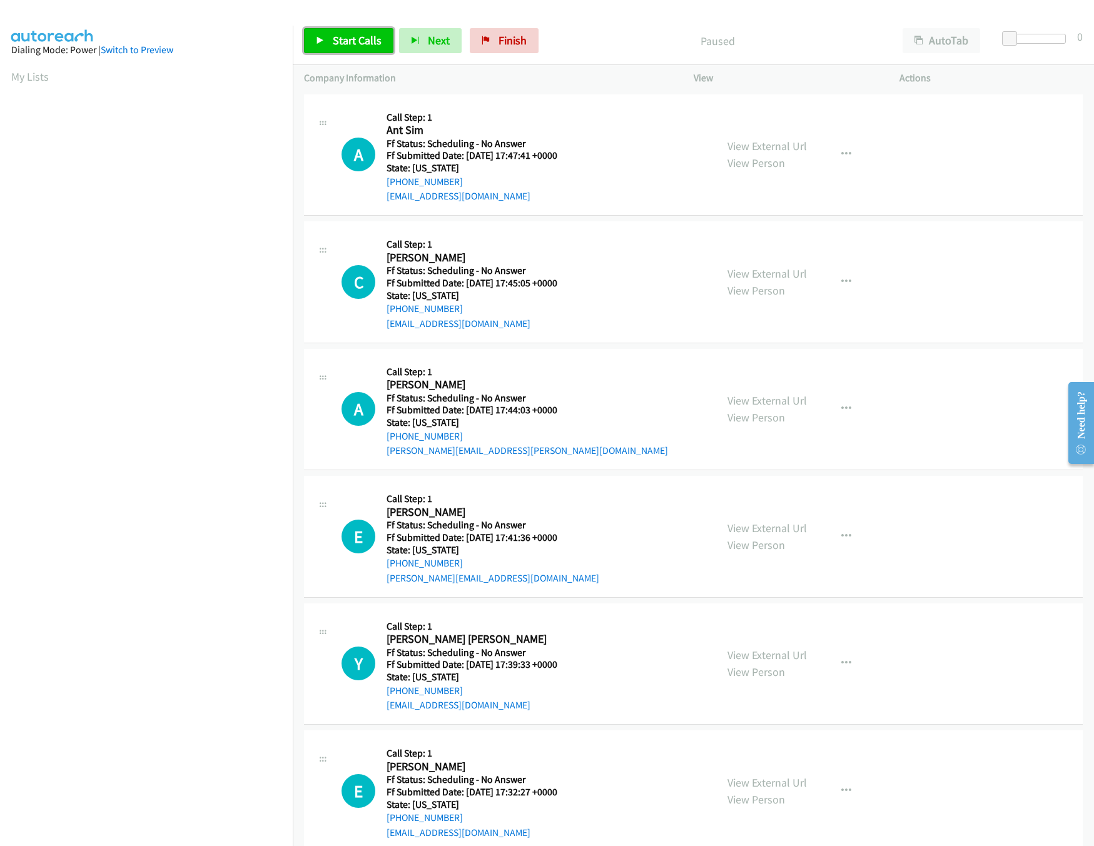
click at [374, 47] on span "Start Calls" at bounding box center [357, 40] width 49 height 14
click at [749, 141] on link "View External Url" at bounding box center [766, 146] width 79 height 14
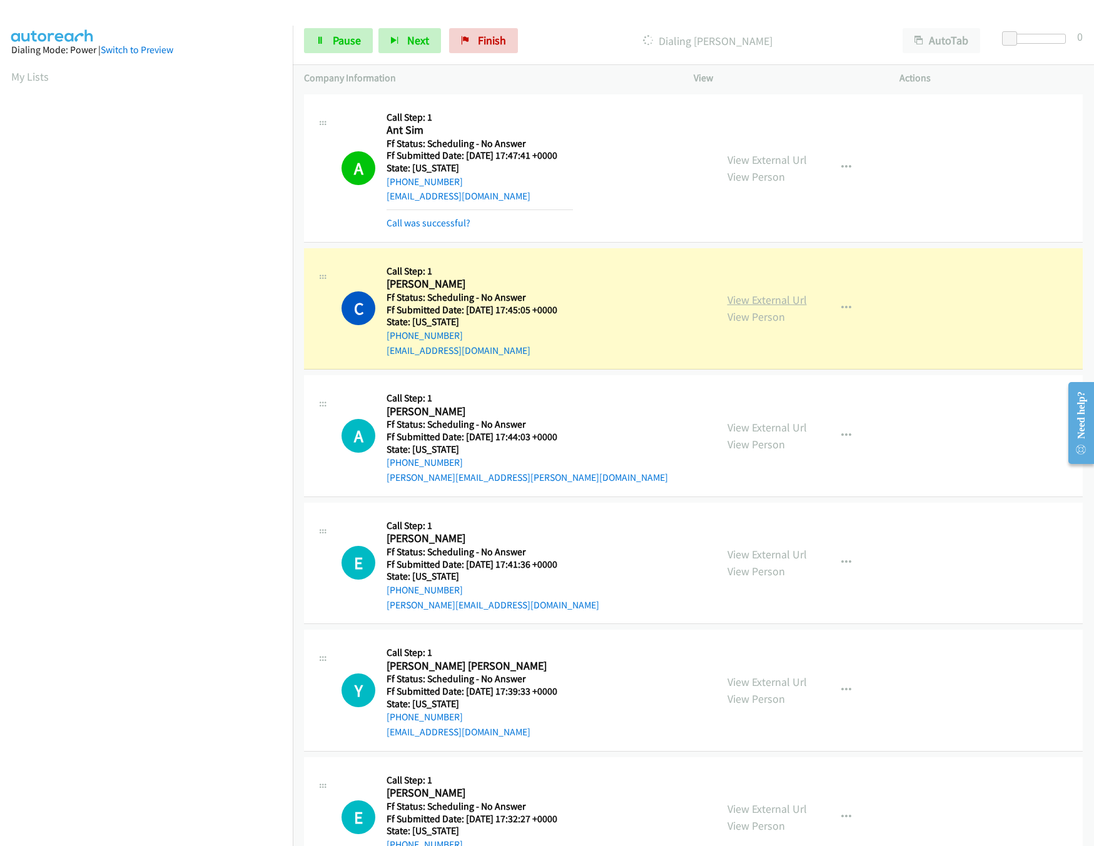
click at [749, 297] on link "View External Url" at bounding box center [766, 300] width 79 height 14
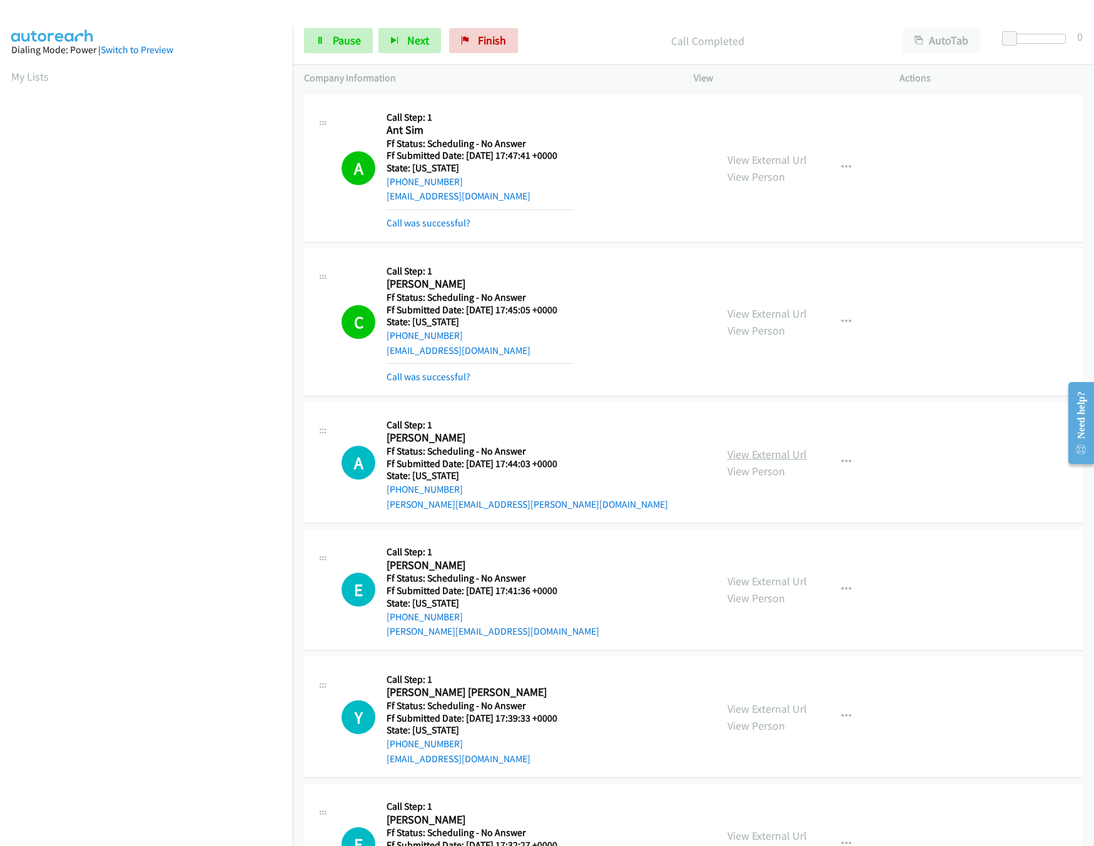
click at [752, 454] on link "View External Url" at bounding box center [766, 454] width 79 height 14
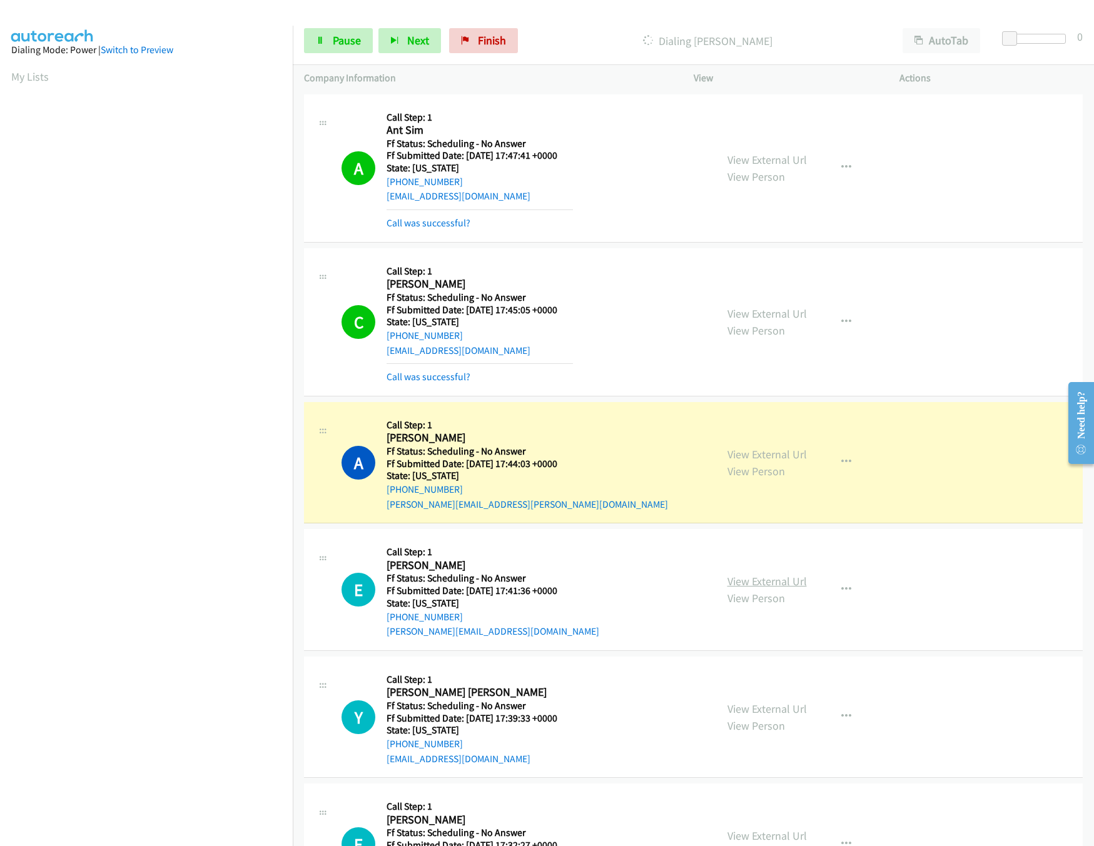
click at [777, 577] on link "View External Url" at bounding box center [766, 581] width 79 height 14
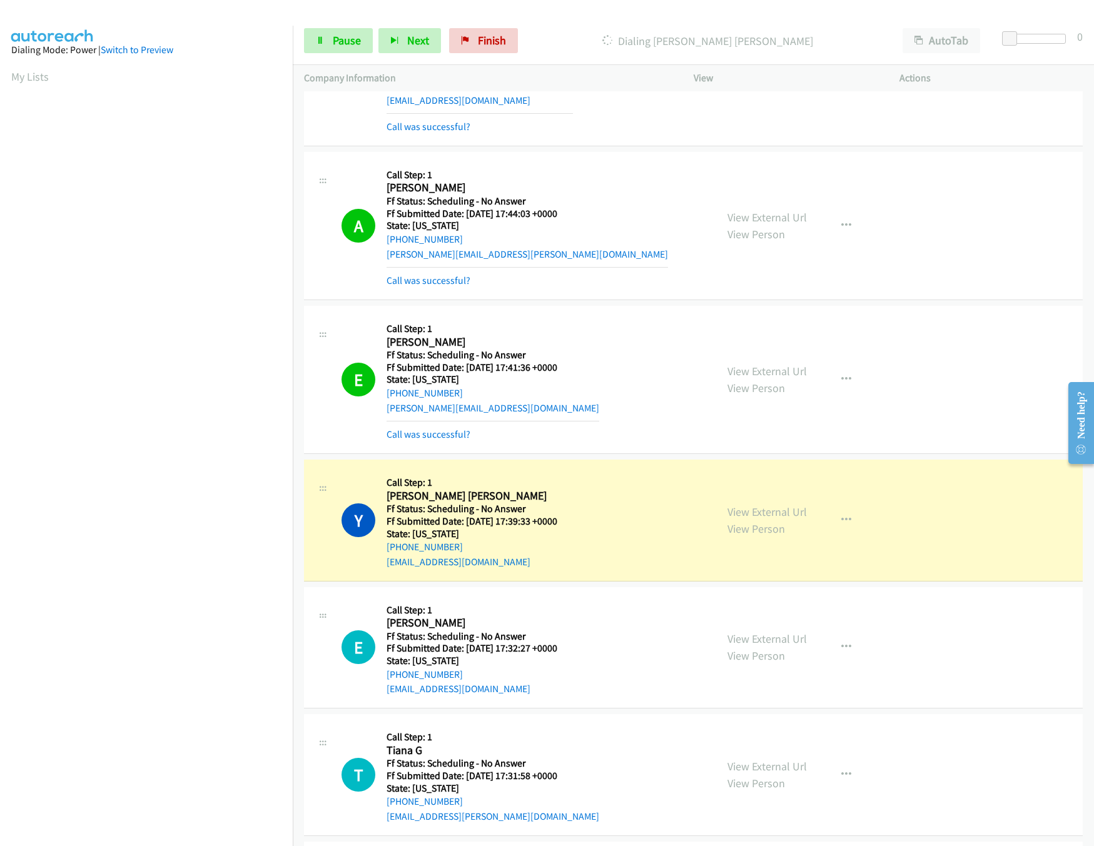
click at [552, 488] on h5 "Call Step: 1" at bounding box center [480, 483] width 186 height 13
click at [734, 509] on link "View External Url" at bounding box center [766, 512] width 79 height 14
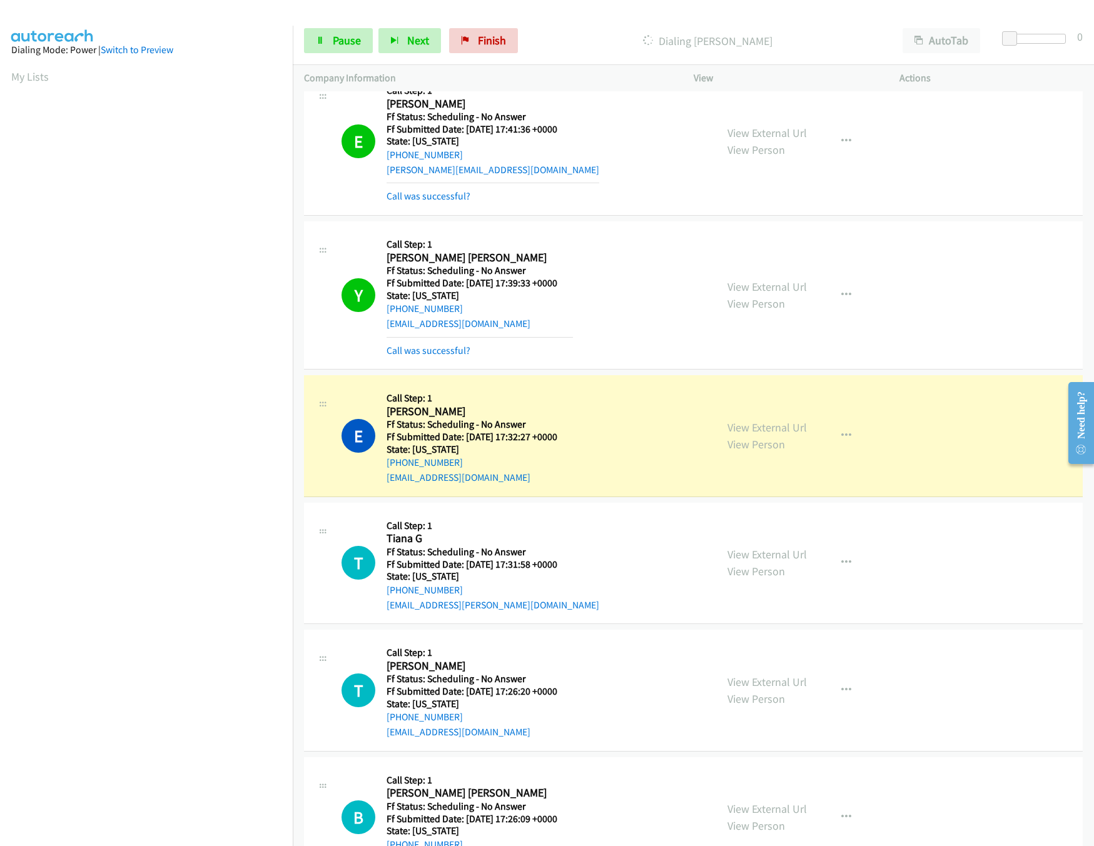
scroll to position [625, 0]
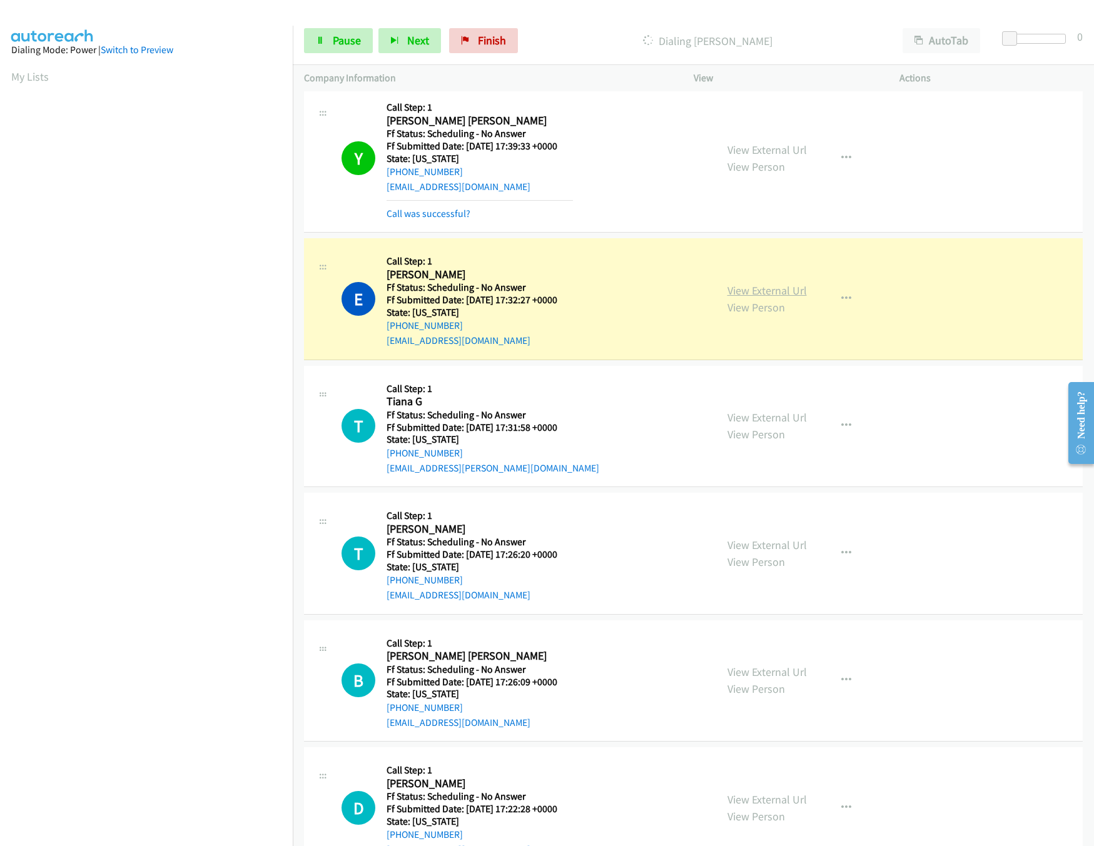
drag, startPoint x: 764, startPoint y: 301, endPoint x: 762, endPoint y: 295, distance: 6.4
click at [764, 301] on div "View External Url View Person" at bounding box center [766, 299] width 79 height 34
click at [762, 293] on link "View External Url" at bounding box center [766, 290] width 79 height 14
click at [775, 422] on link "View External Url" at bounding box center [766, 417] width 79 height 14
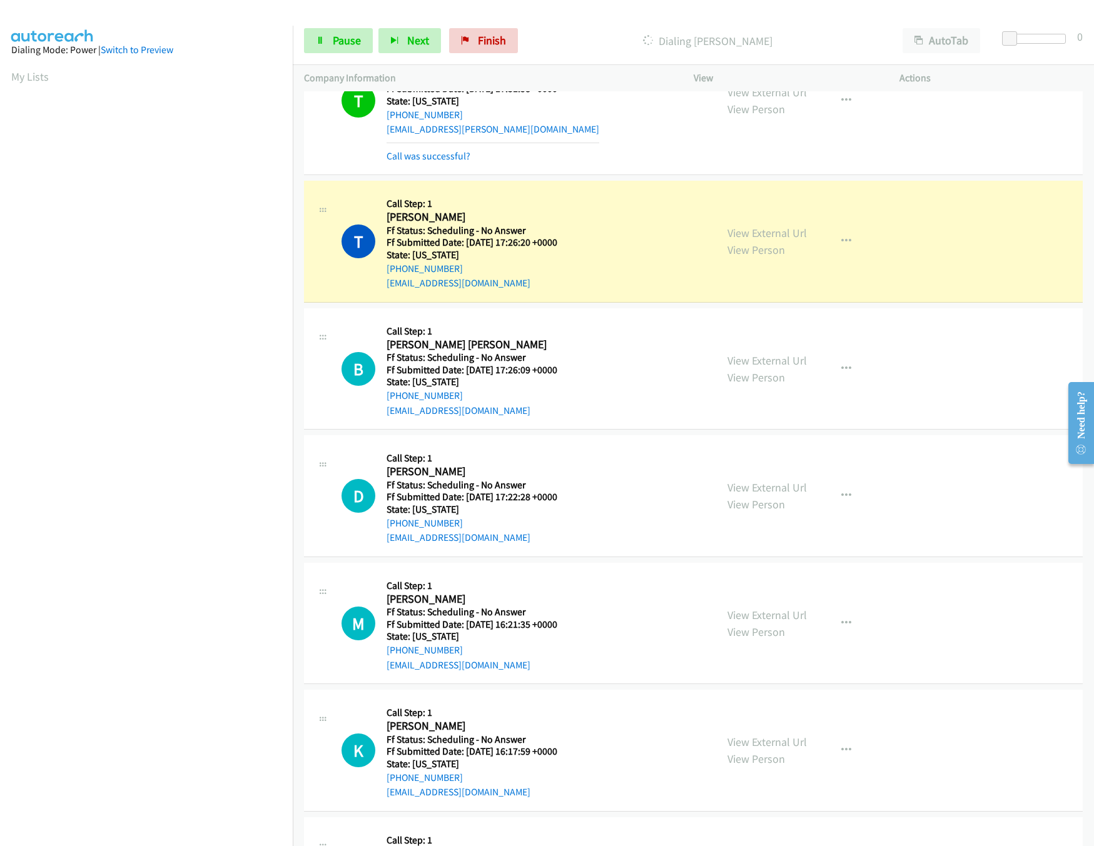
scroll to position [1001, 0]
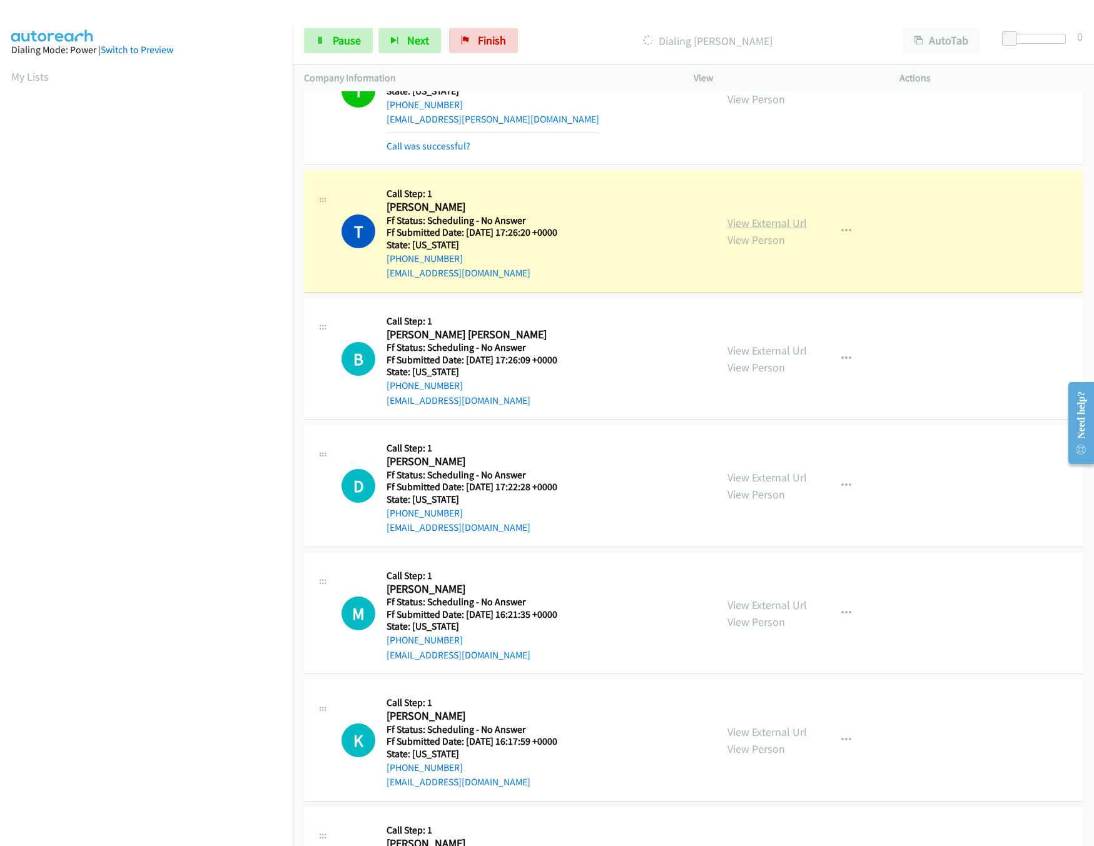
click at [734, 223] on link "View External Url" at bounding box center [766, 223] width 79 height 14
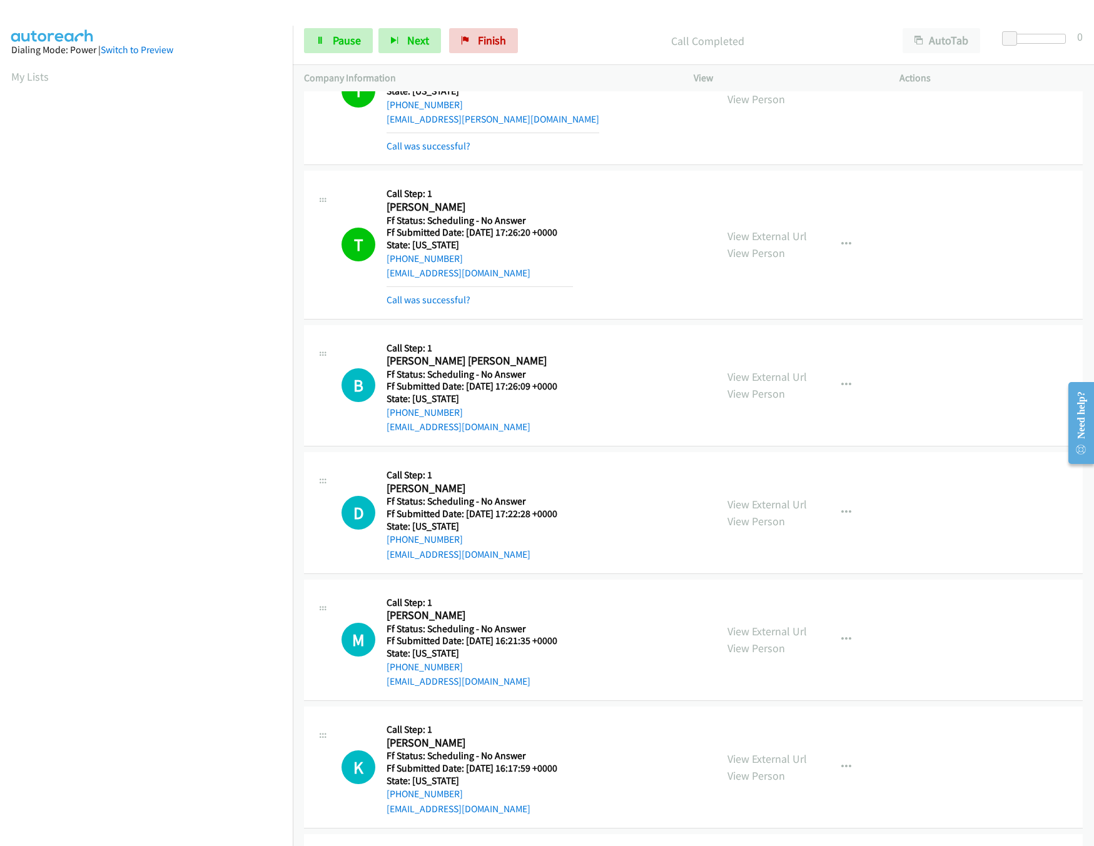
scroll to position [1126, 0]
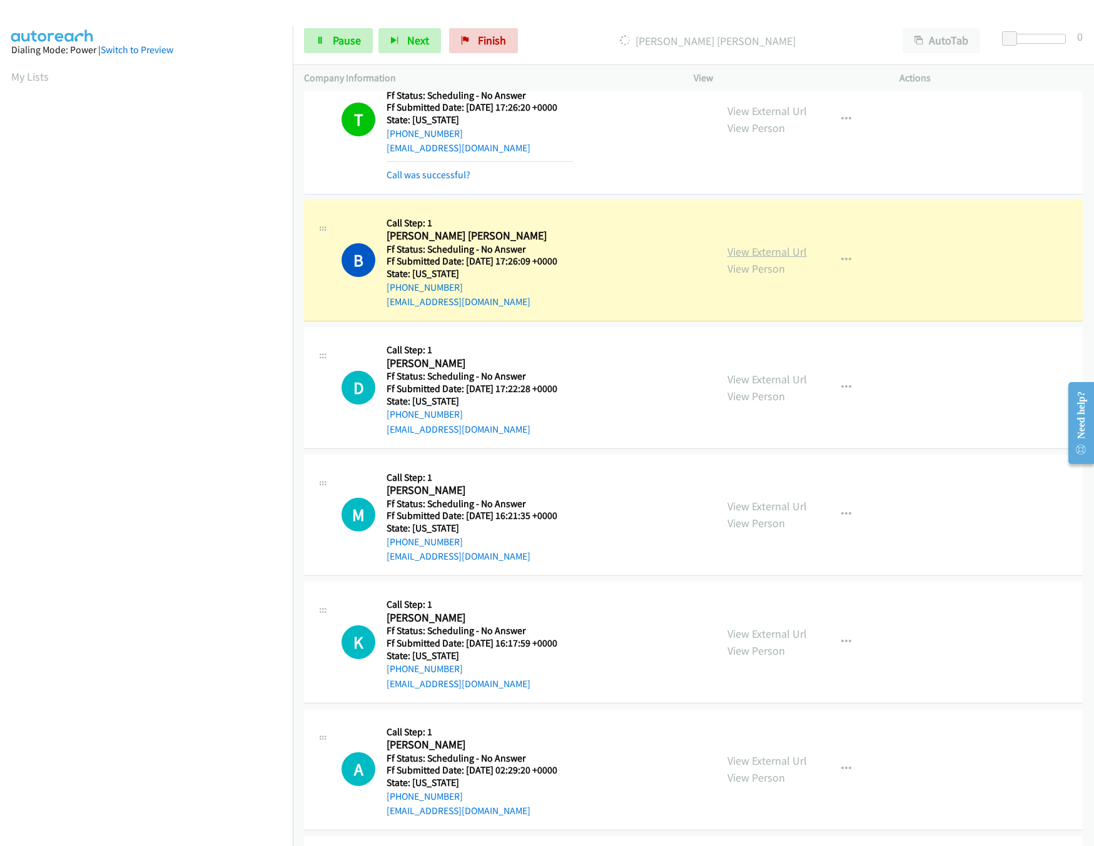
click at [755, 253] on link "View External Url" at bounding box center [766, 252] width 79 height 14
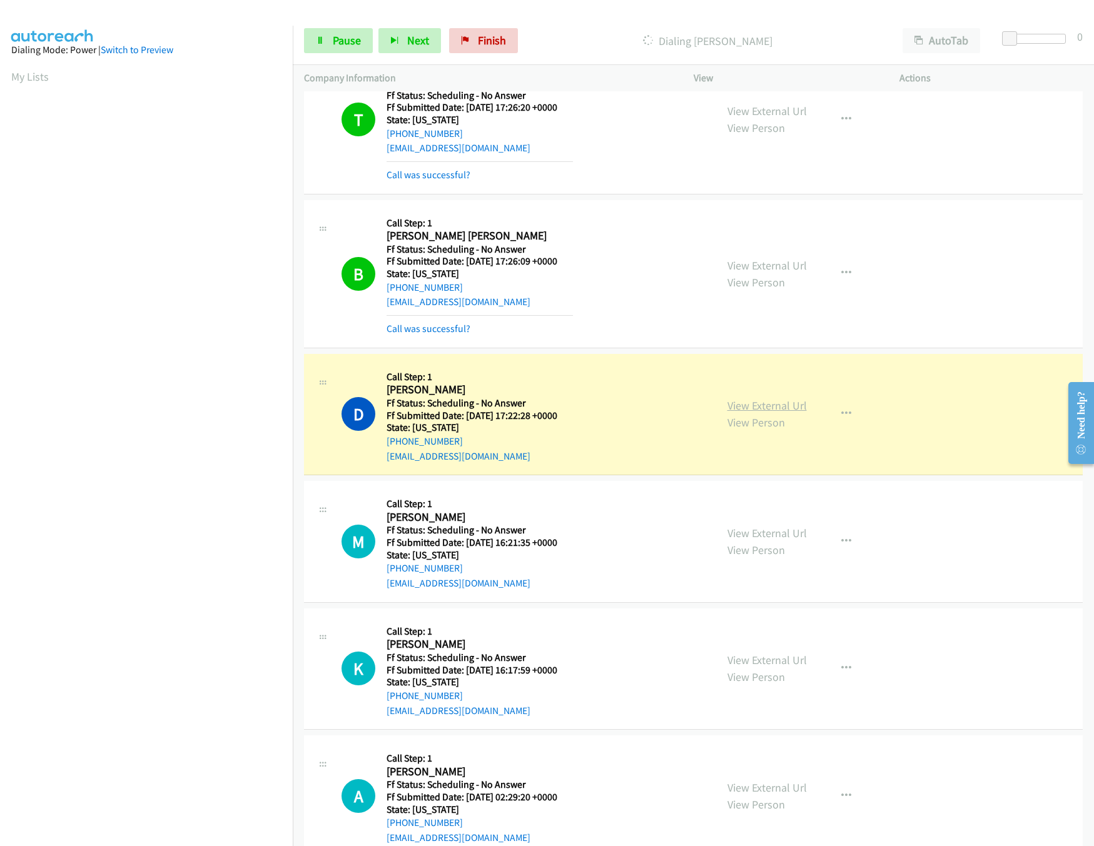
click at [756, 412] on link "View External Url" at bounding box center [766, 405] width 79 height 14
click at [771, 533] on link "View External Url" at bounding box center [766, 533] width 79 height 14
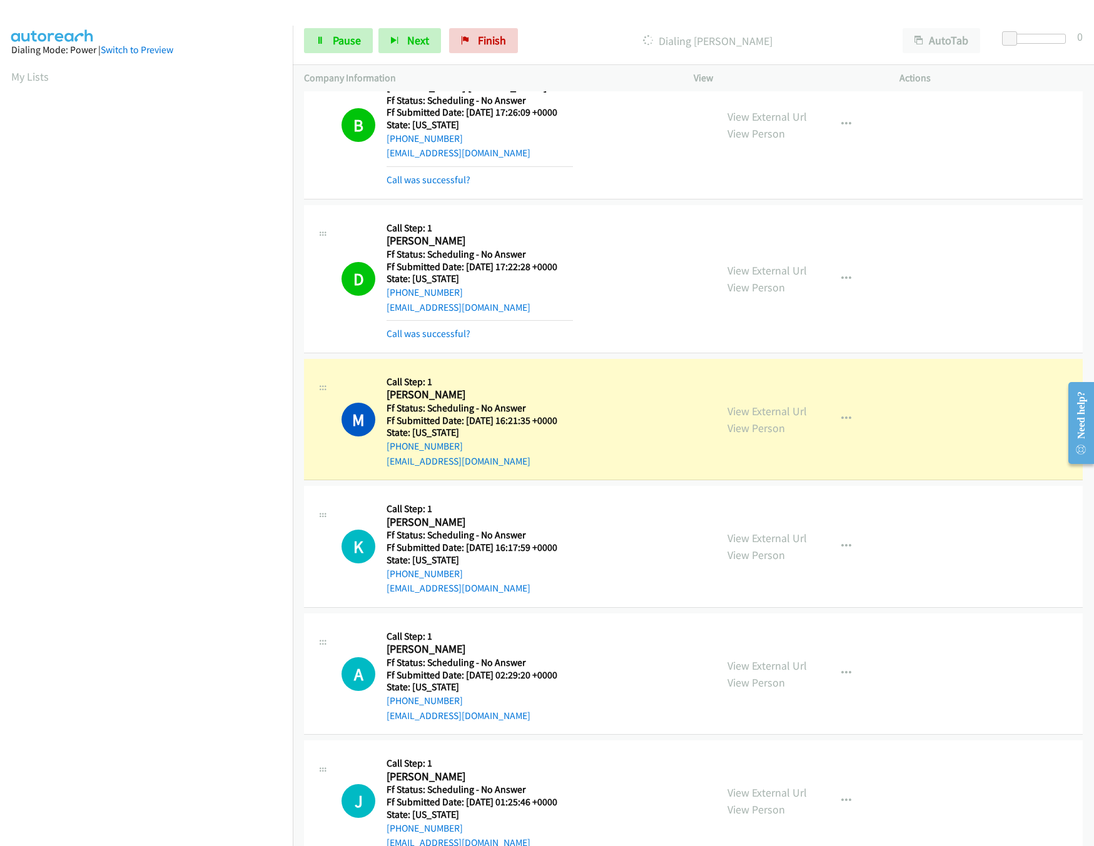
scroll to position [1376, 0]
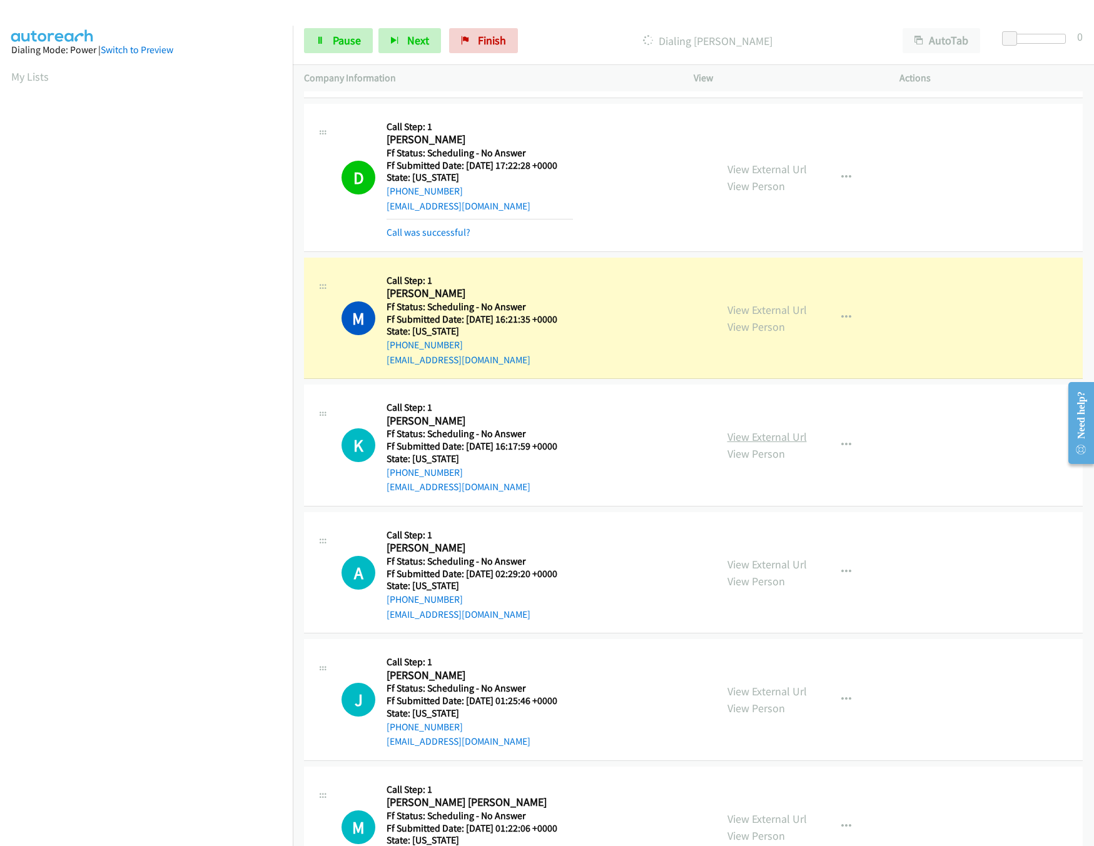
click at [734, 444] on link "View External Url" at bounding box center [766, 437] width 79 height 14
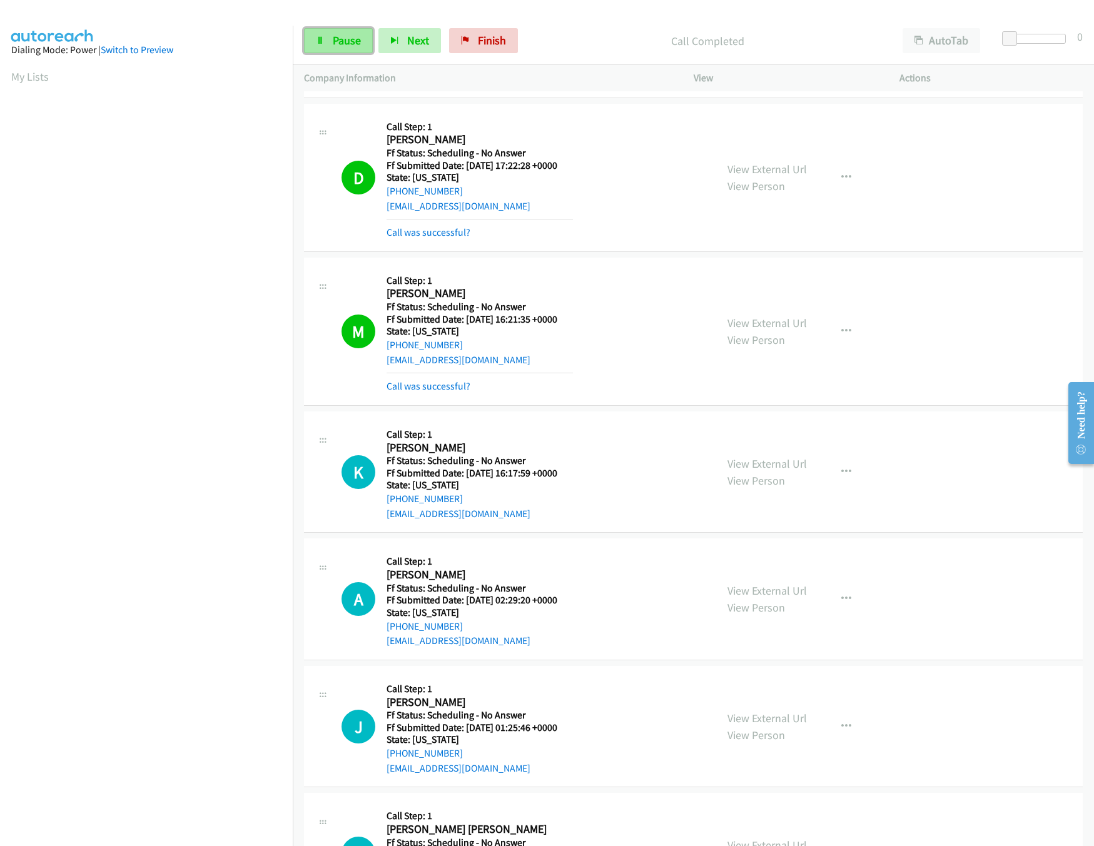
click at [313, 36] on link "Pause" at bounding box center [338, 40] width 69 height 25
click at [493, 28] on div "Start Calls Pause Next Finish Paused AutoTab AutoTab 0" at bounding box center [693, 41] width 801 height 48
click at [501, 43] on span "Finish" at bounding box center [513, 40] width 28 height 14
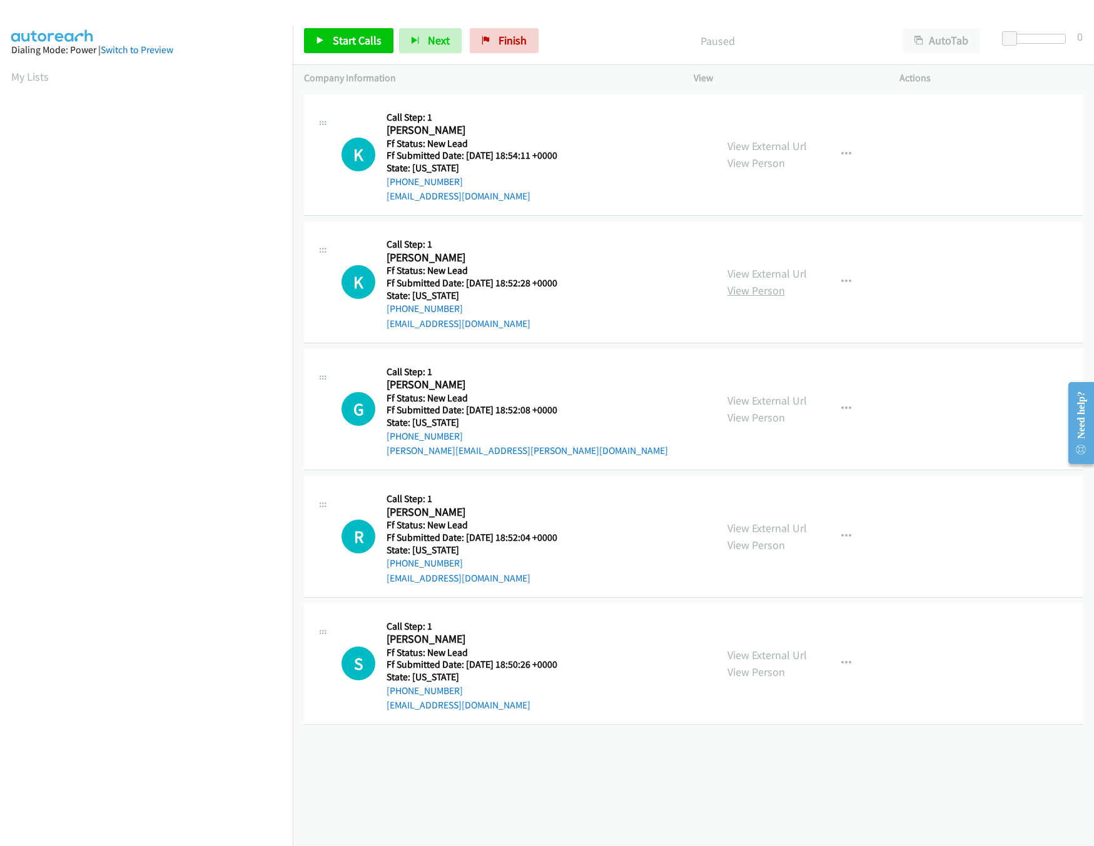
click at [762, 283] on link "View Person" at bounding box center [756, 290] width 58 height 14
click at [774, 273] on link "View External Url" at bounding box center [766, 273] width 79 height 14
click at [775, 148] on link "View External Url" at bounding box center [766, 146] width 79 height 14
click at [326, 34] on link "Start Calls" at bounding box center [348, 40] width 89 height 25
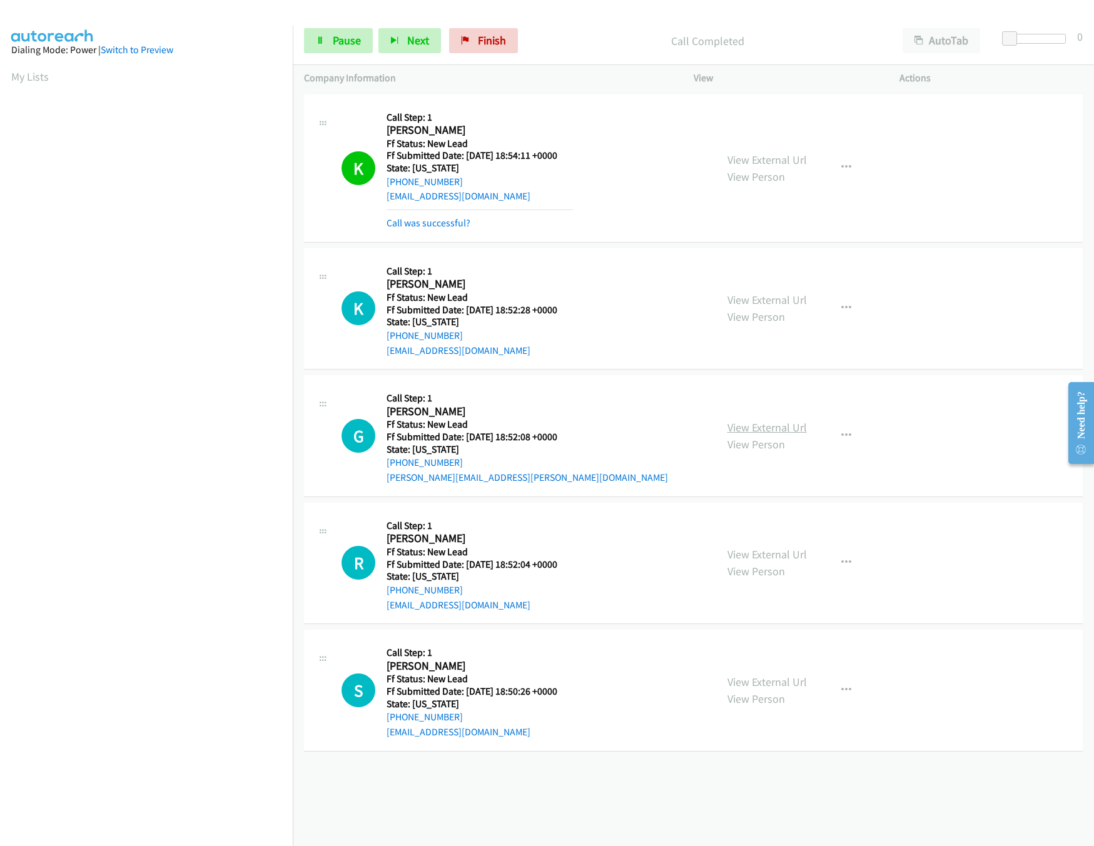
click at [758, 420] on link "View External Url" at bounding box center [766, 427] width 79 height 14
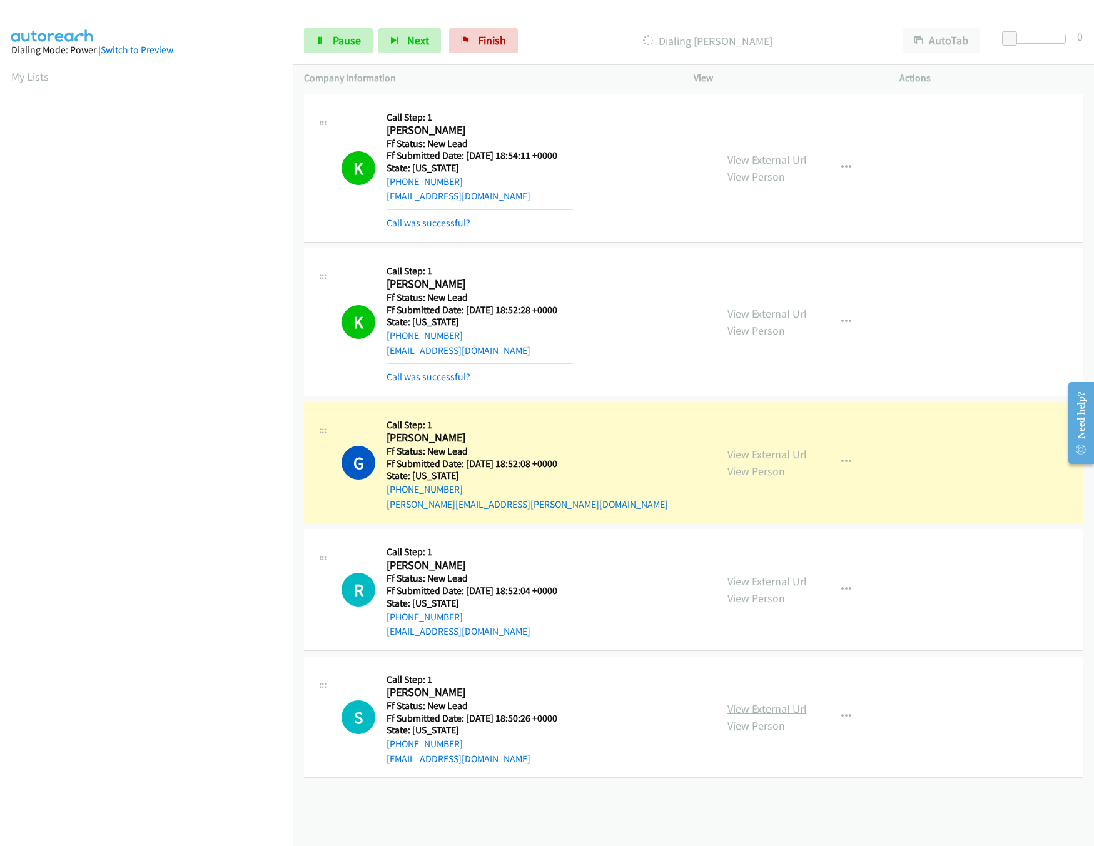
click at [777, 708] on link "View External Url" at bounding box center [766, 709] width 79 height 14
click at [792, 579] on link "View External Url" at bounding box center [766, 581] width 79 height 14
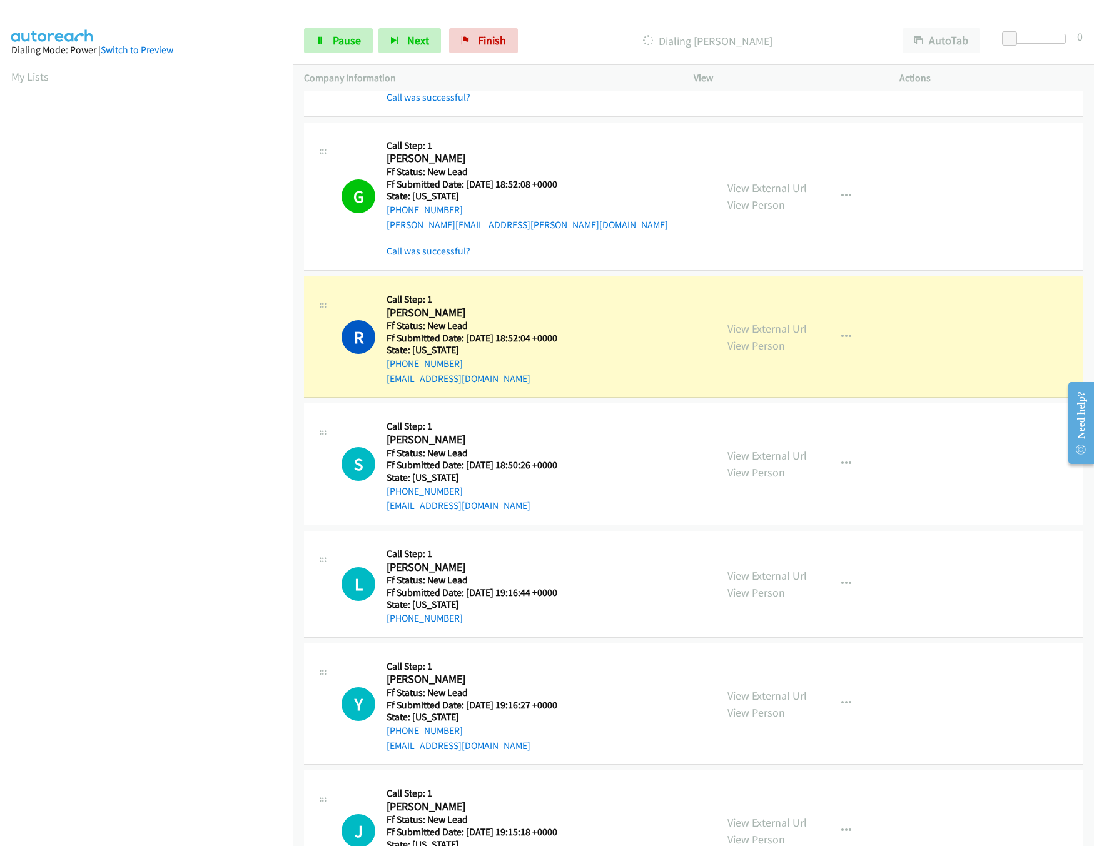
scroll to position [352, 0]
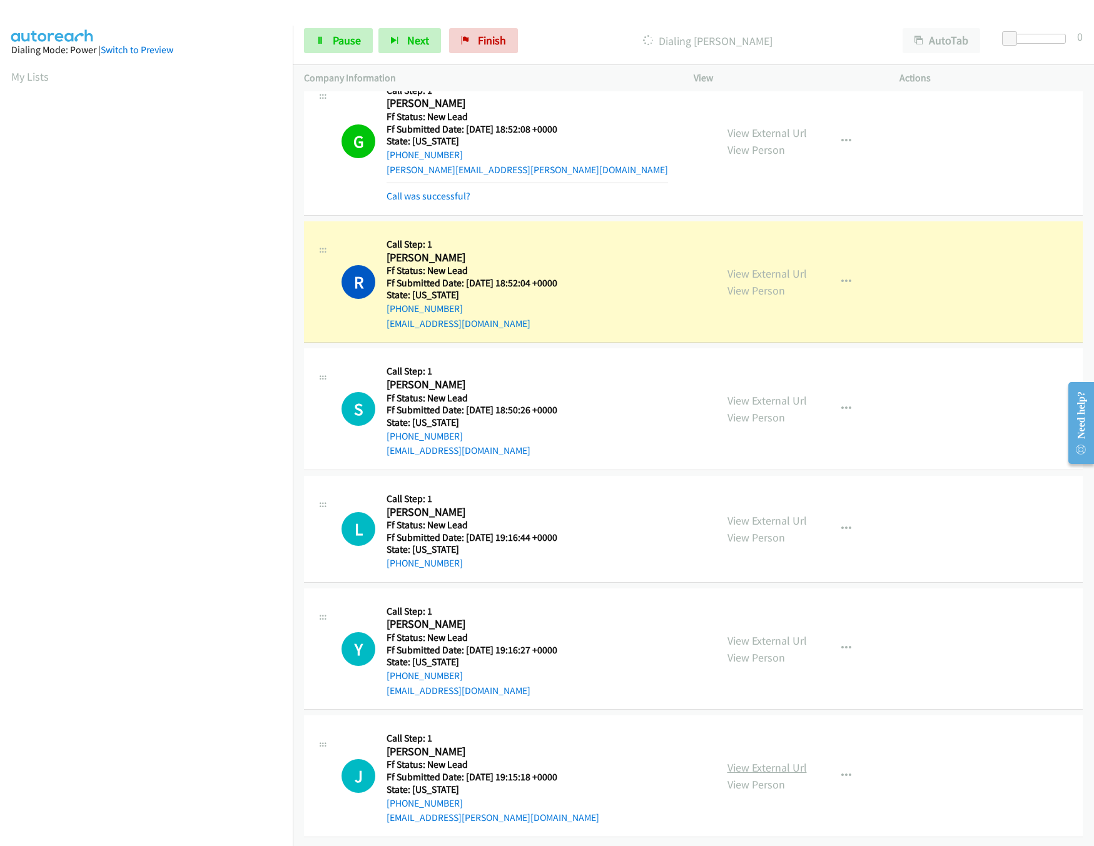
click at [770, 761] on link "View External Url" at bounding box center [766, 768] width 79 height 14
click at [777, 634] on link "View External Url" at bounding box center [766, 641] width 79 height 14
click at [772, 514] on link "View External Url" at bounding box center [766, 521] width 79 height 14
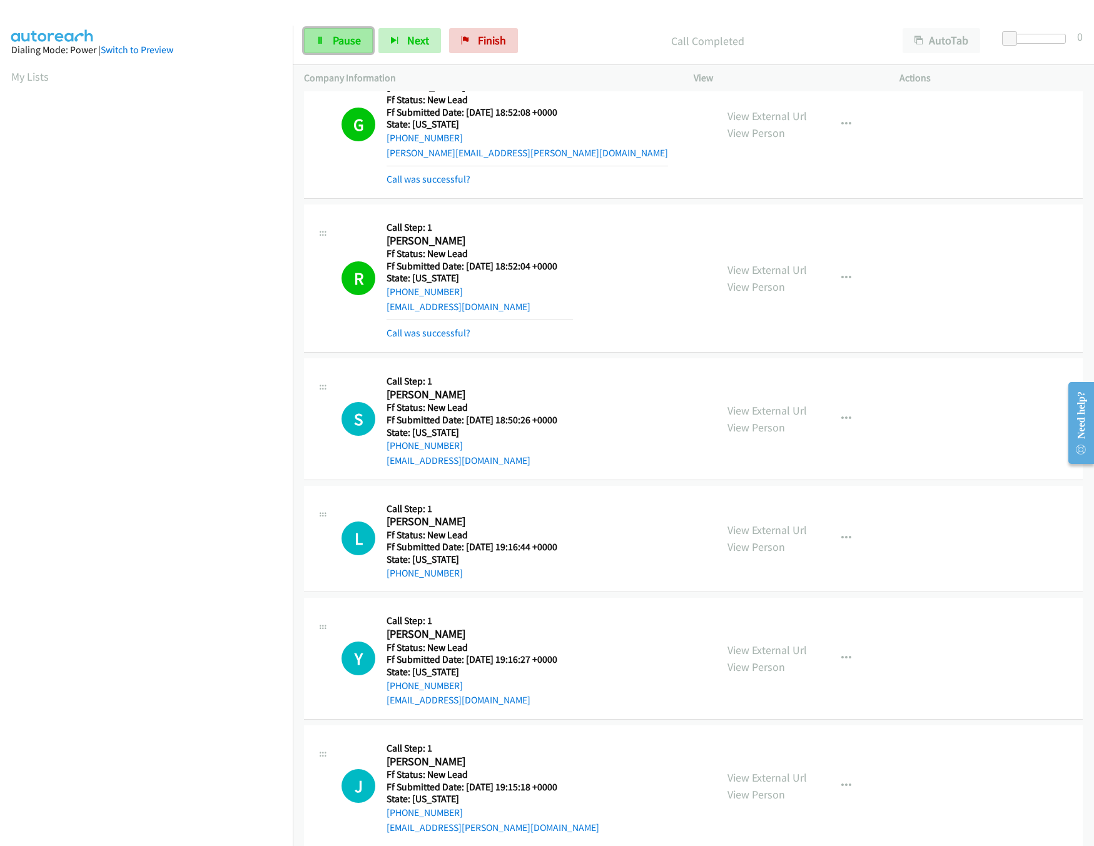
click at [338, 46] on link "Pause" at bounding box center [338, 40] width 69 height 25
click at [438, 327] on div "Call was successful?" at bounding box center [480, 333] width 186 height 15
click at [445, 334] on link "Call was successful?" at bounding box center [429, 333] width 84 height 12
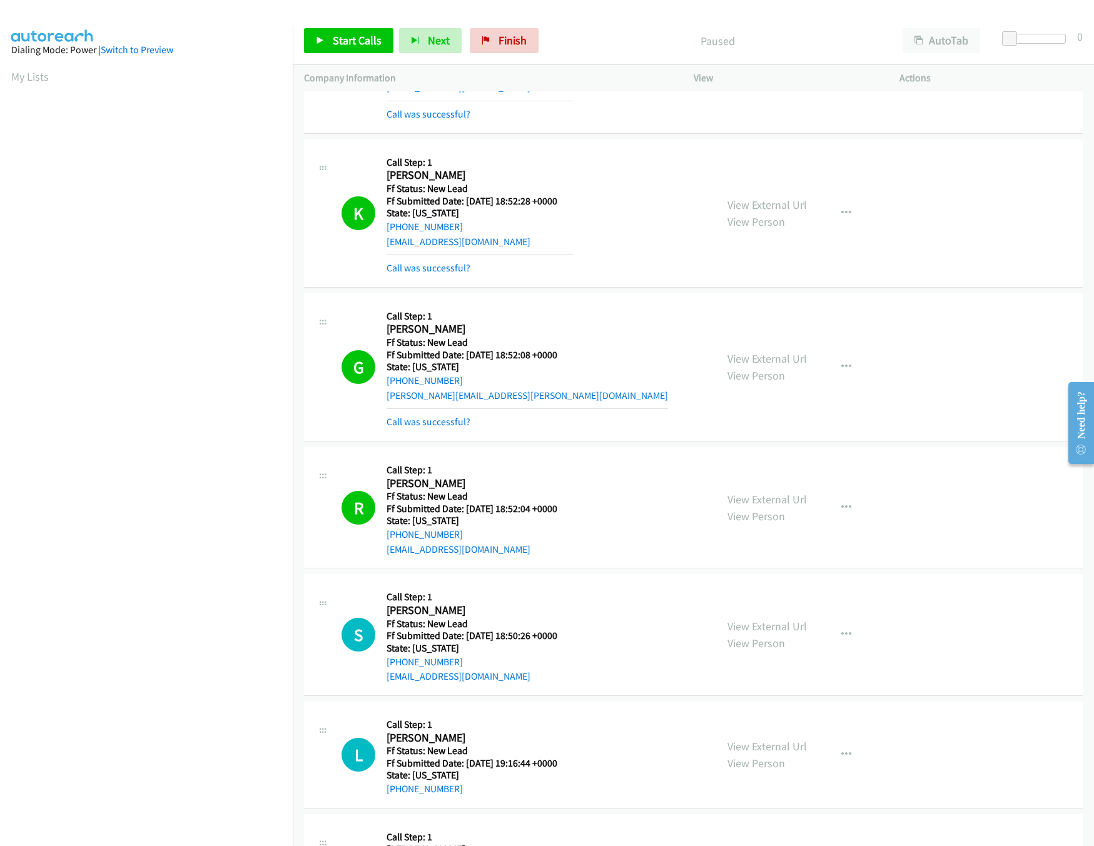
scroll to position [101, 0]
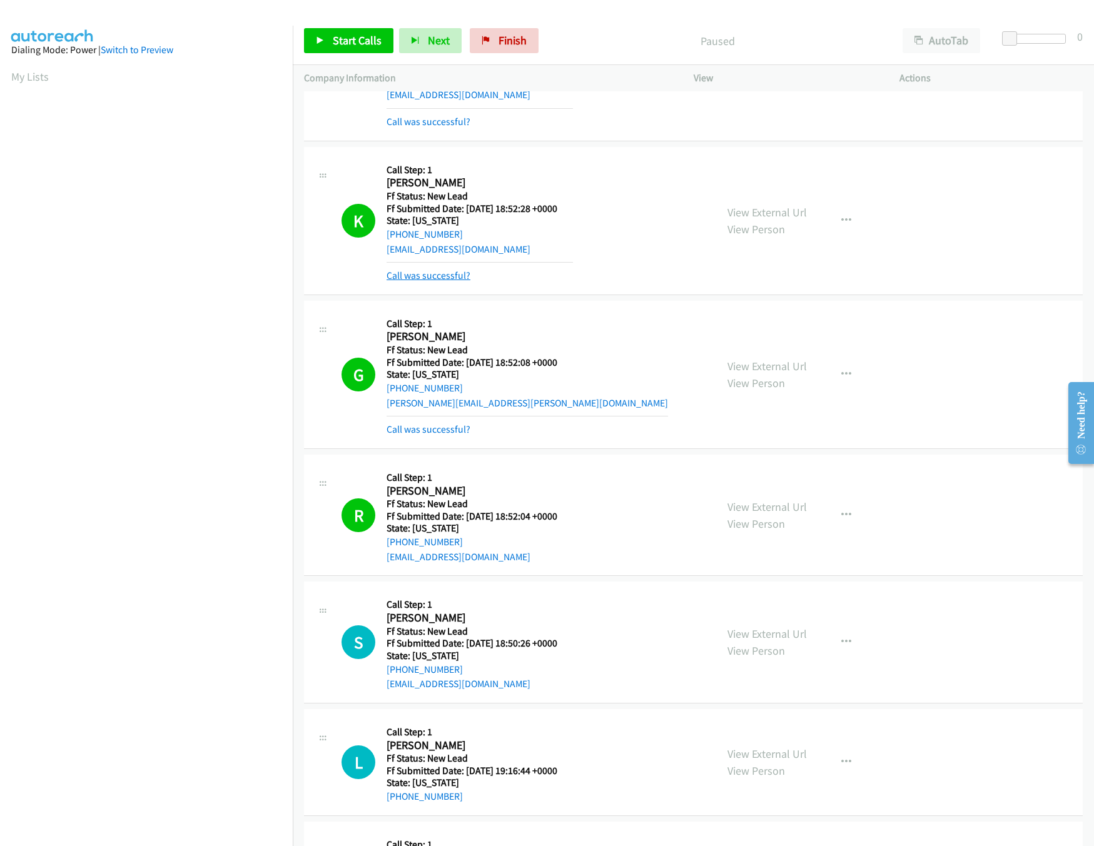
click at [452, 276] on link "Call was successful?" at bounding box center [429, 276] width 84 height 12
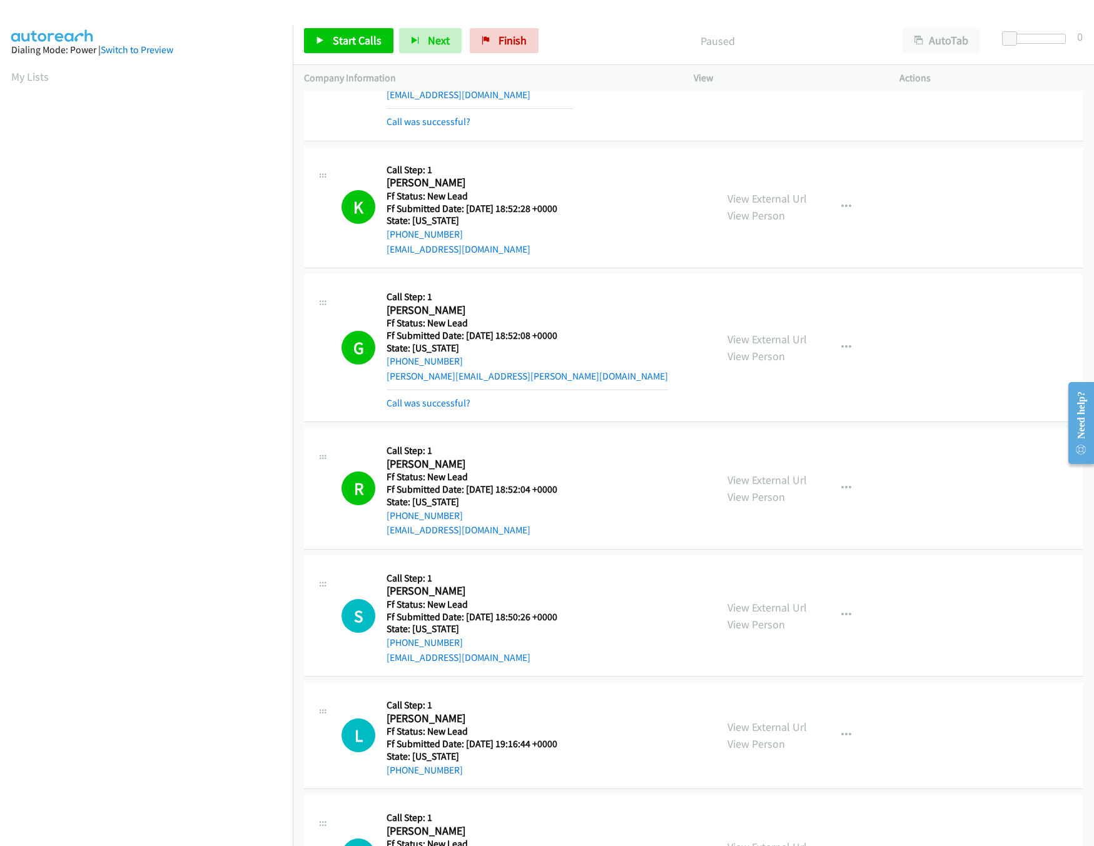
scroll to position [0, 0]
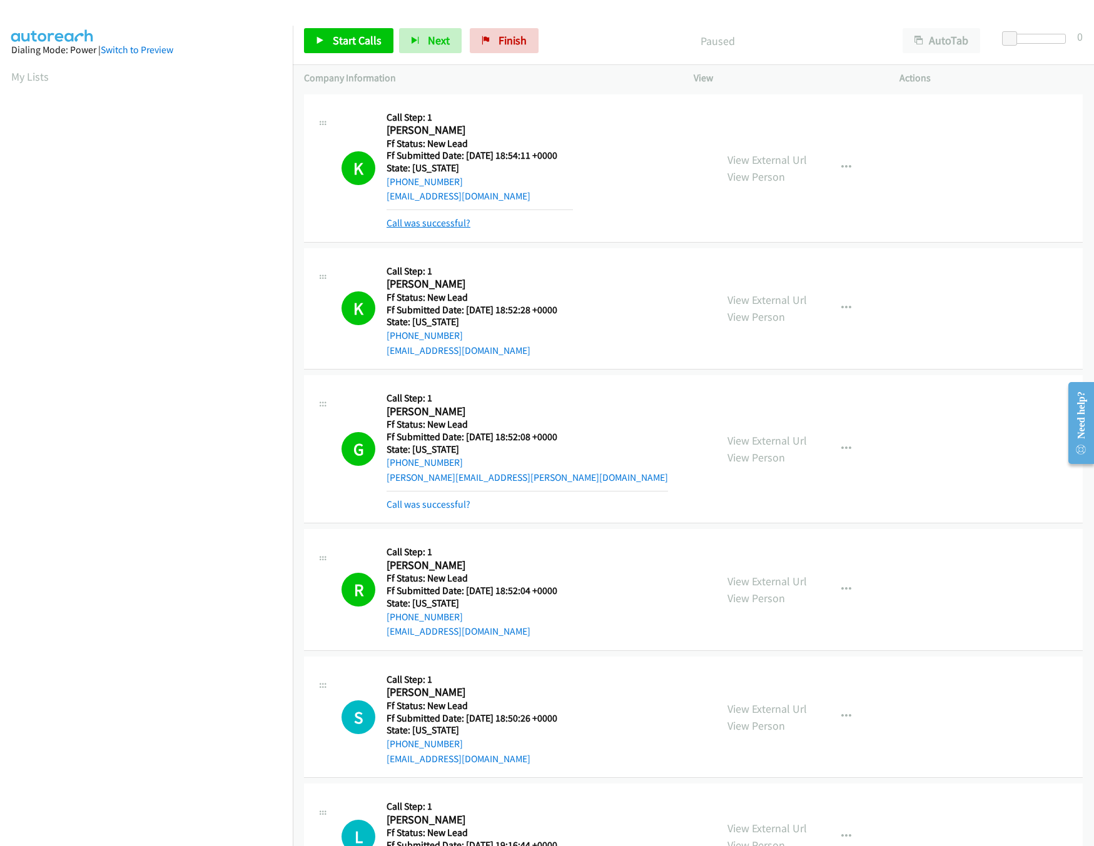
click at [447, 223] on link "Call was successful?" at bounding box center [429, 223] width 84 height 12
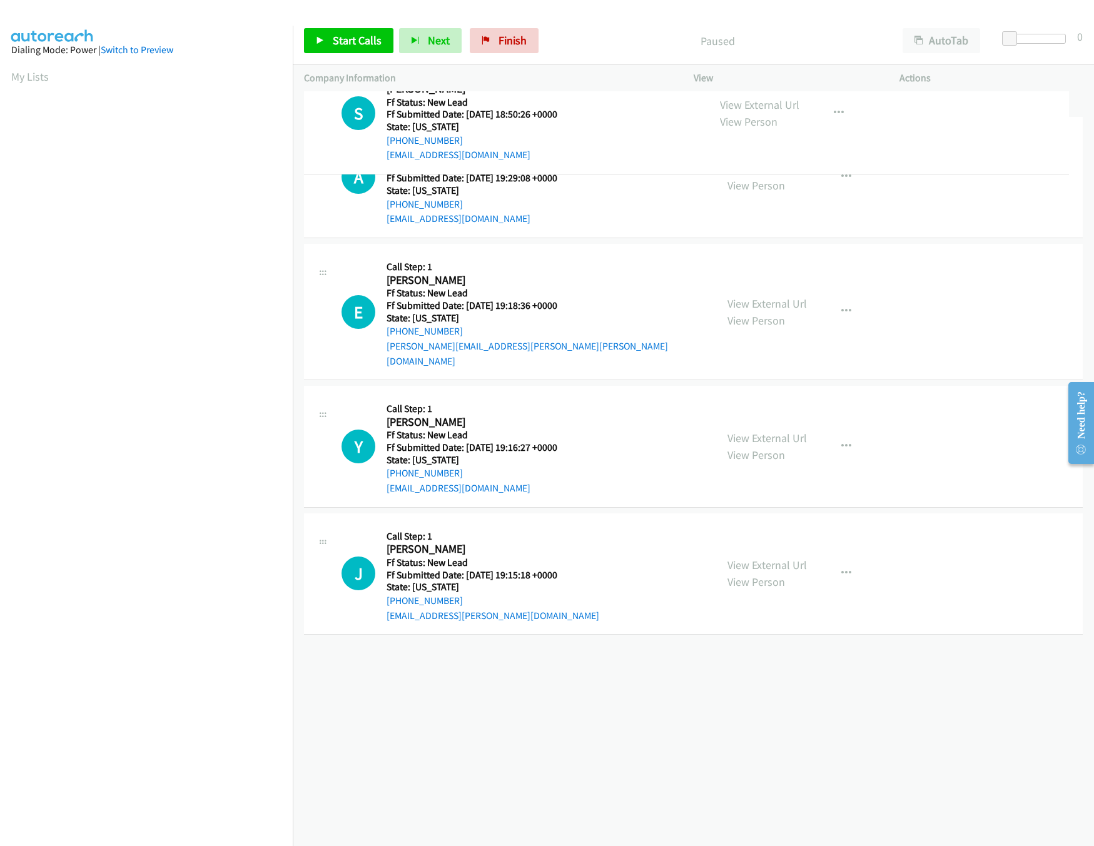
drag, startPoint x: 456, startPoint y: 642, endPoint x: 517, endPoint y: 116, distance: 529.5
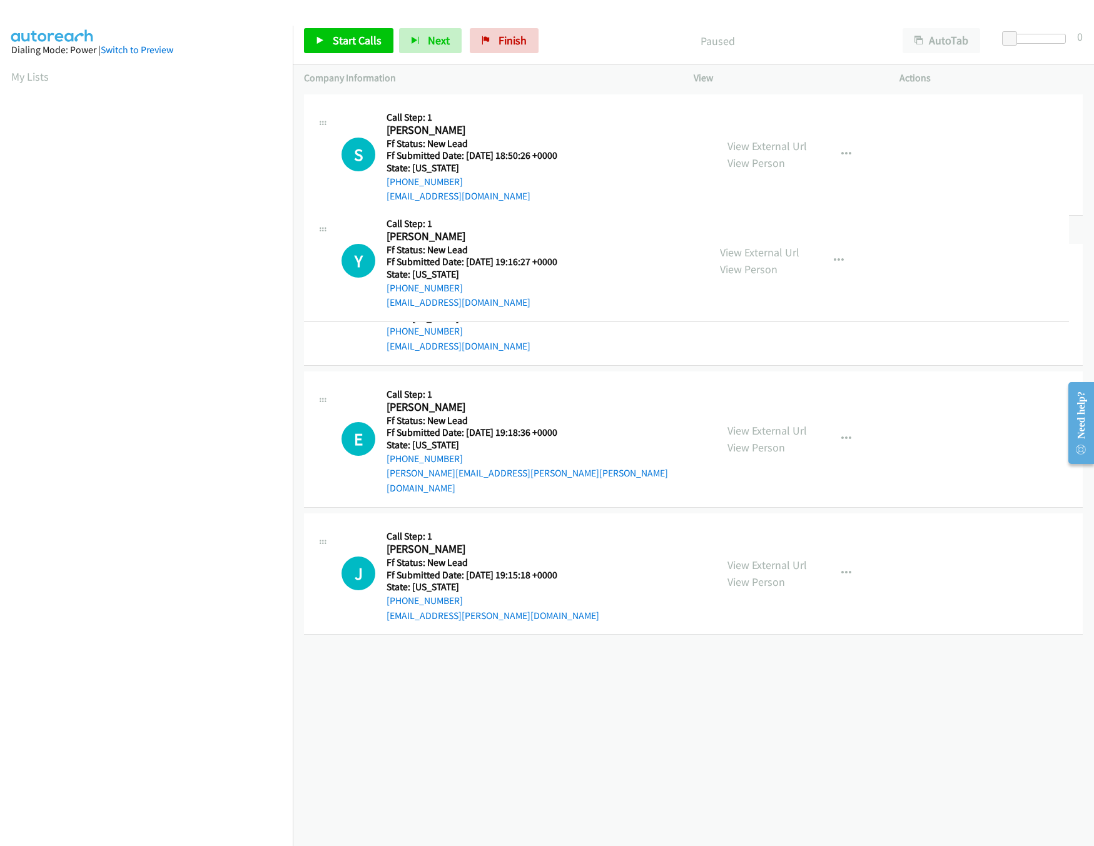
drag, startPoint x: 505, startPoint y: 550, endPoint x: 522, endPoint y: 273, distance: 278.3
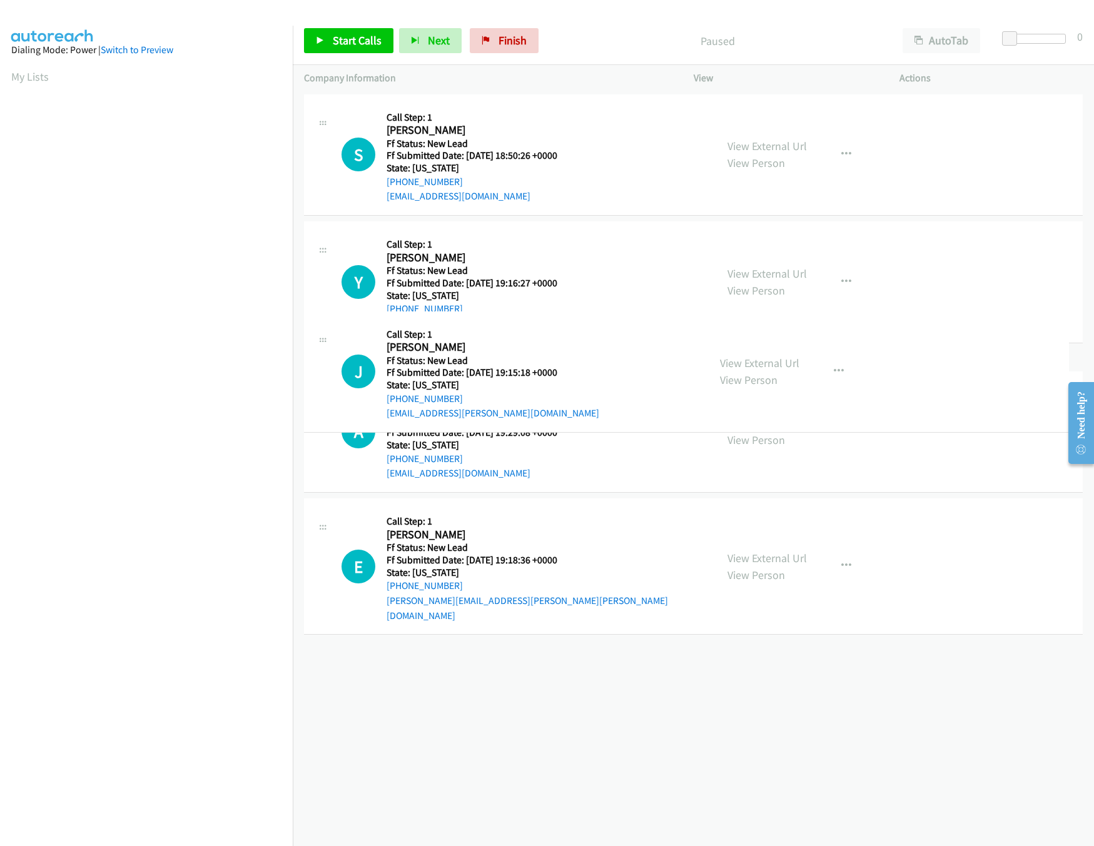
drag, startPoint x: 509, startPoint y: 674, endPoint x: 557, endPoint y: 381, distance: 297.3
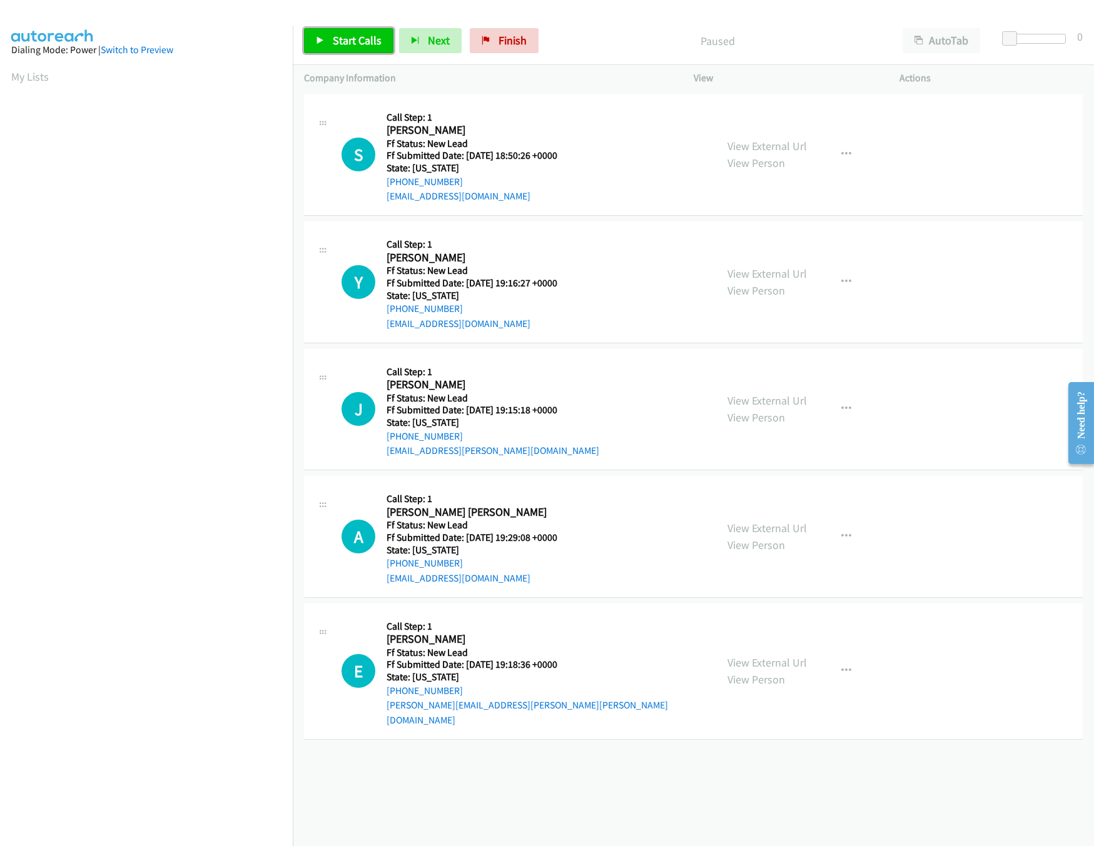
click at [375, 39] on span "Start Calls" at bounding box center [357, 40] width 49 height 14
click at [727, 655] on link "View External Url" at bounding box center [766, 662] width 79 height 14
click at [769, 524] on link "View External Url" at bounding box center [766, 528] width 79 height 14
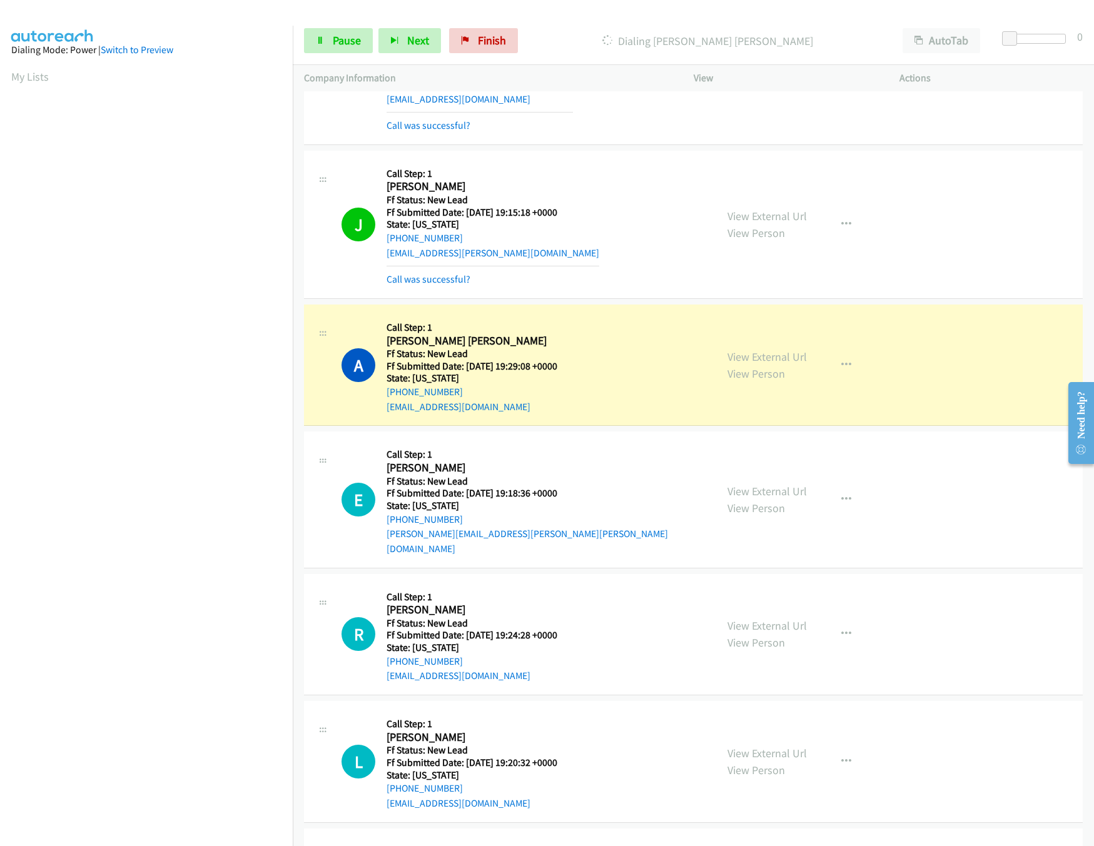
scroll to position [367, 0]
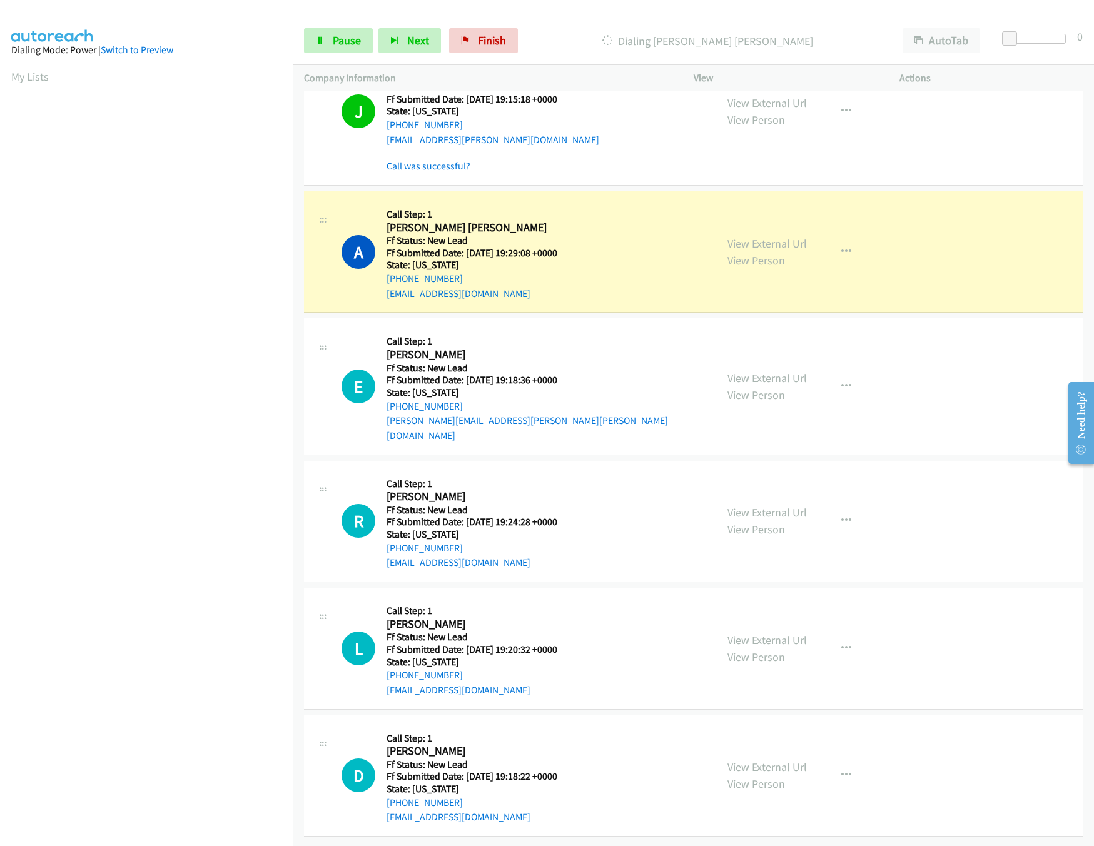
click at [741, 633] on link "View External Url" at bounding box center [766, 640] width 79 height 14
click at [771, 505] on link "View External Url" at bounding box center [766, 512] width 79 height 14
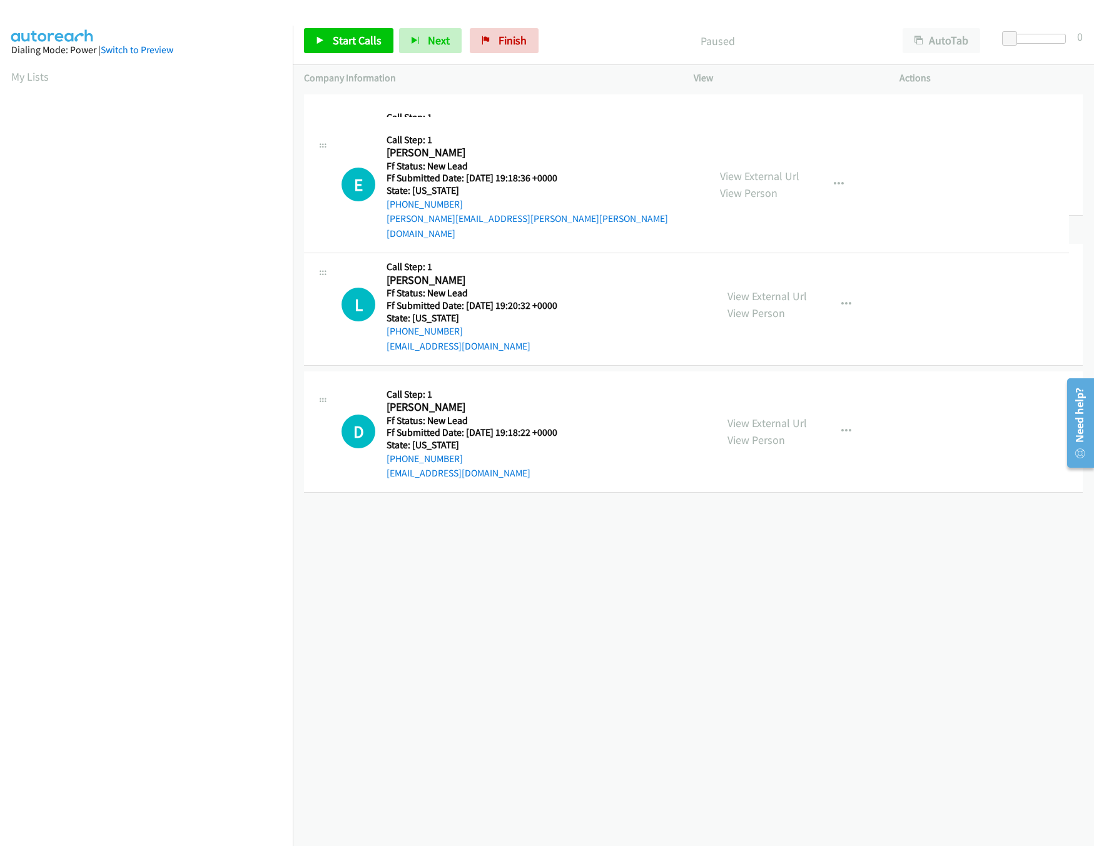
drag, startPoint x: 500, startPoint y: 413, endPoint x: 520, endPoint y: 107, distance: 306.5
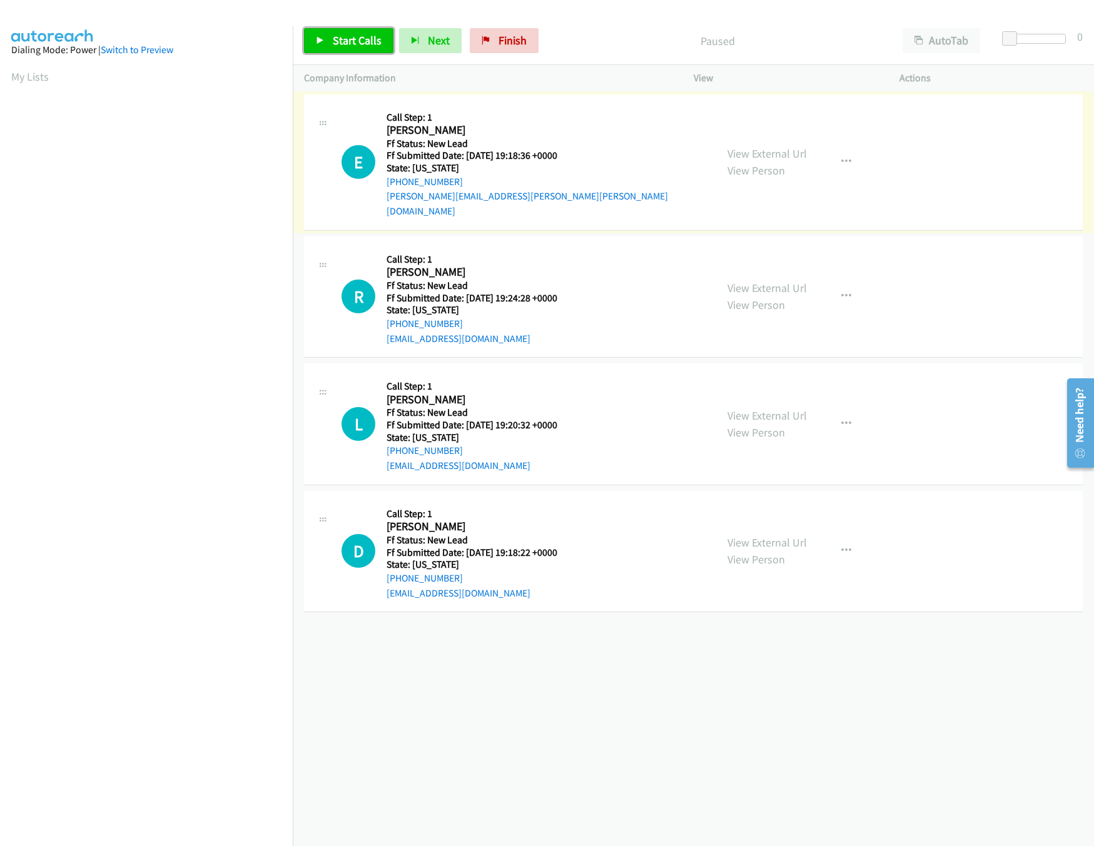
click at [360, 42] on span "Start Calls" at bounding box center [357, 40] width 49 height 14
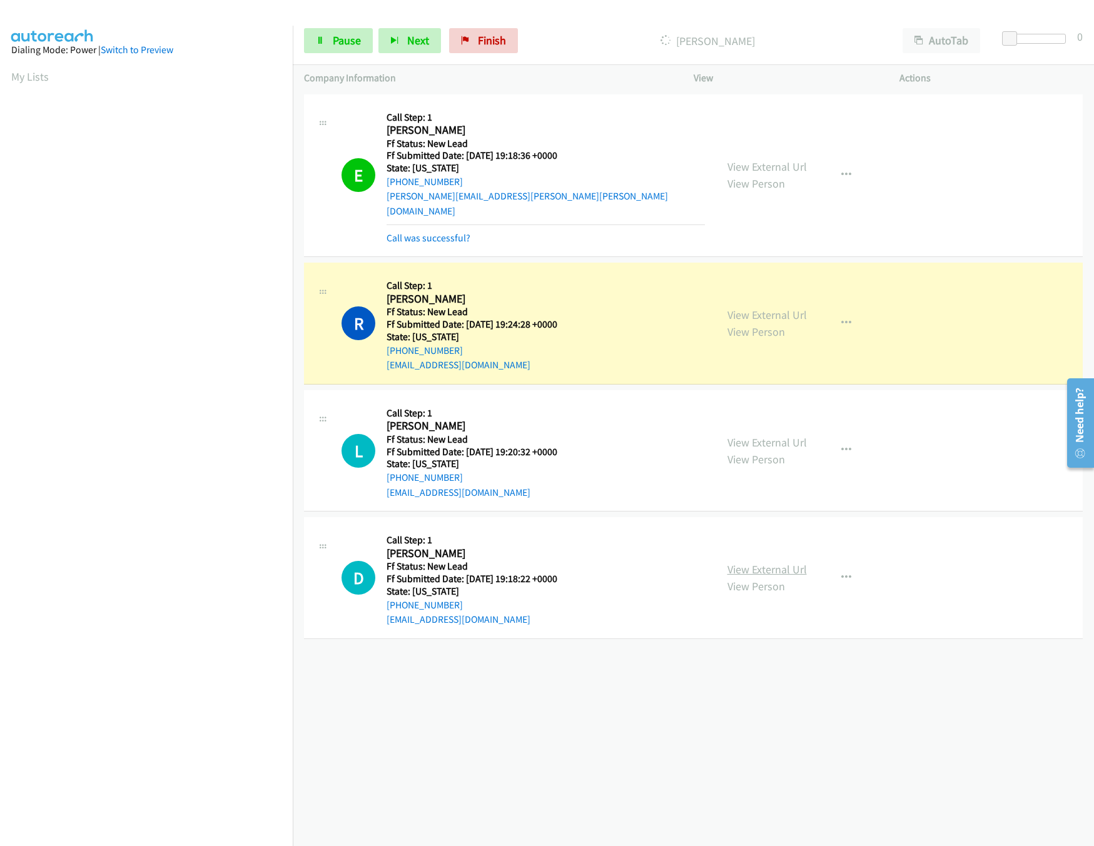
click at [773, 562] on link "View External Url" at bounding box center [766, 569] width 79 height 14
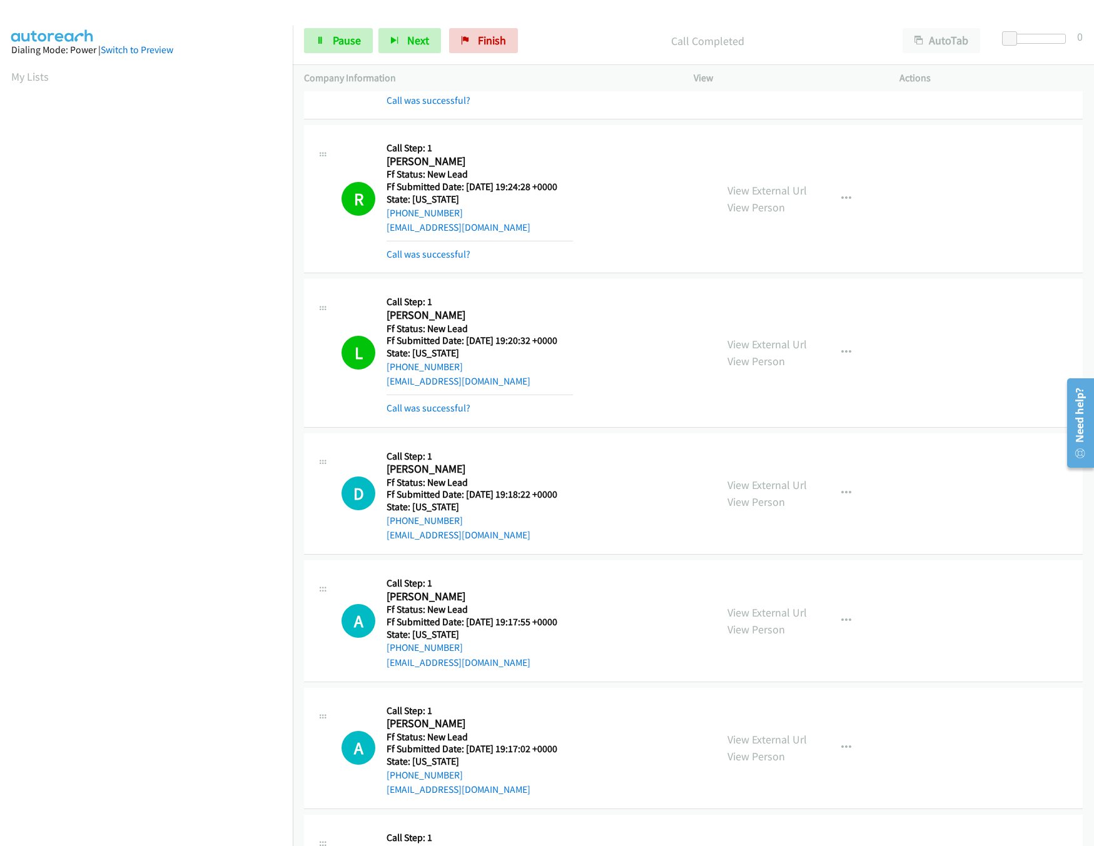
scroll to position [239, 0]
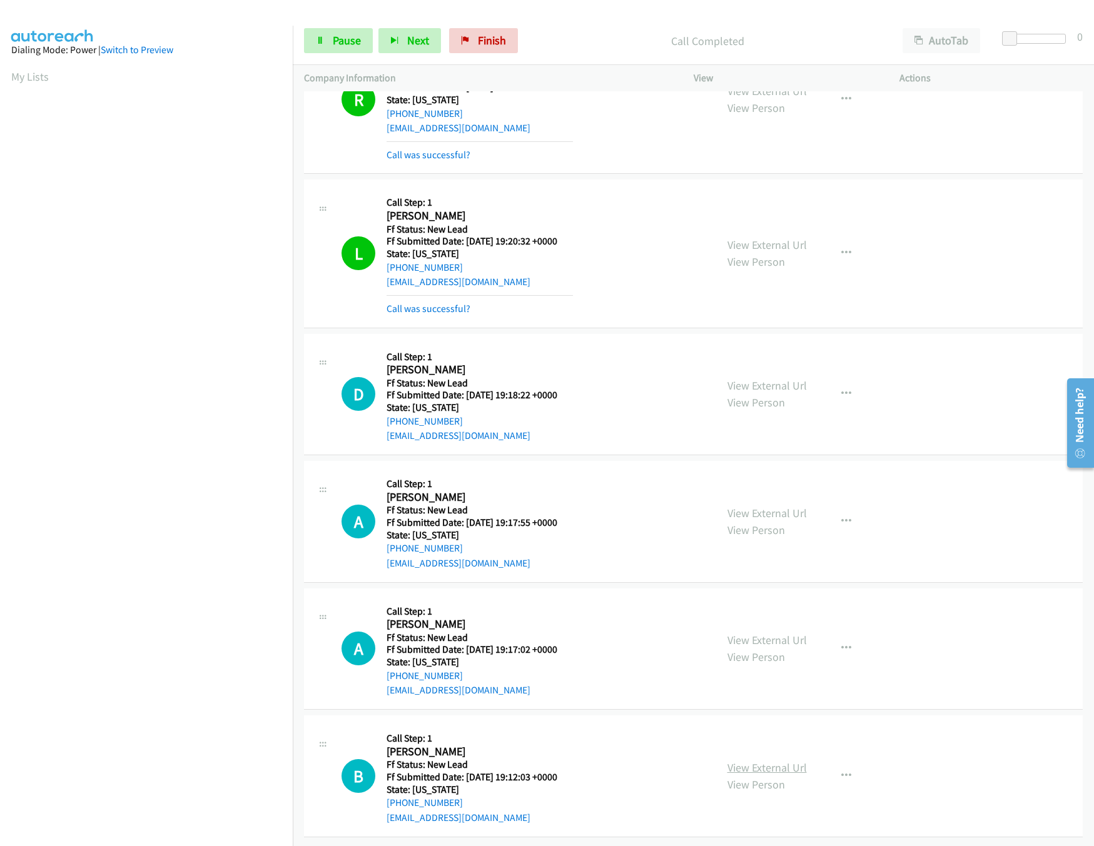
click at [749, 761] on link "View External Url" at bounding box center [766, 768] width 79 height 14
click at [746, 633] on link "View External Url" at bounding box center [766, 640] width 79 height 14
click at [777, 506] on link "View External Url" at bounding box center [766, 513] width 79 height 14
click at [321, 27] on div "Start Calls Pause Next Finish Call Completed AutoTab AutoTab 0" at bounding box center [693, 41] width 801 height 48
click at [334, 44] on span "Pause" at bounding box center [347, 40] width 28 height 14
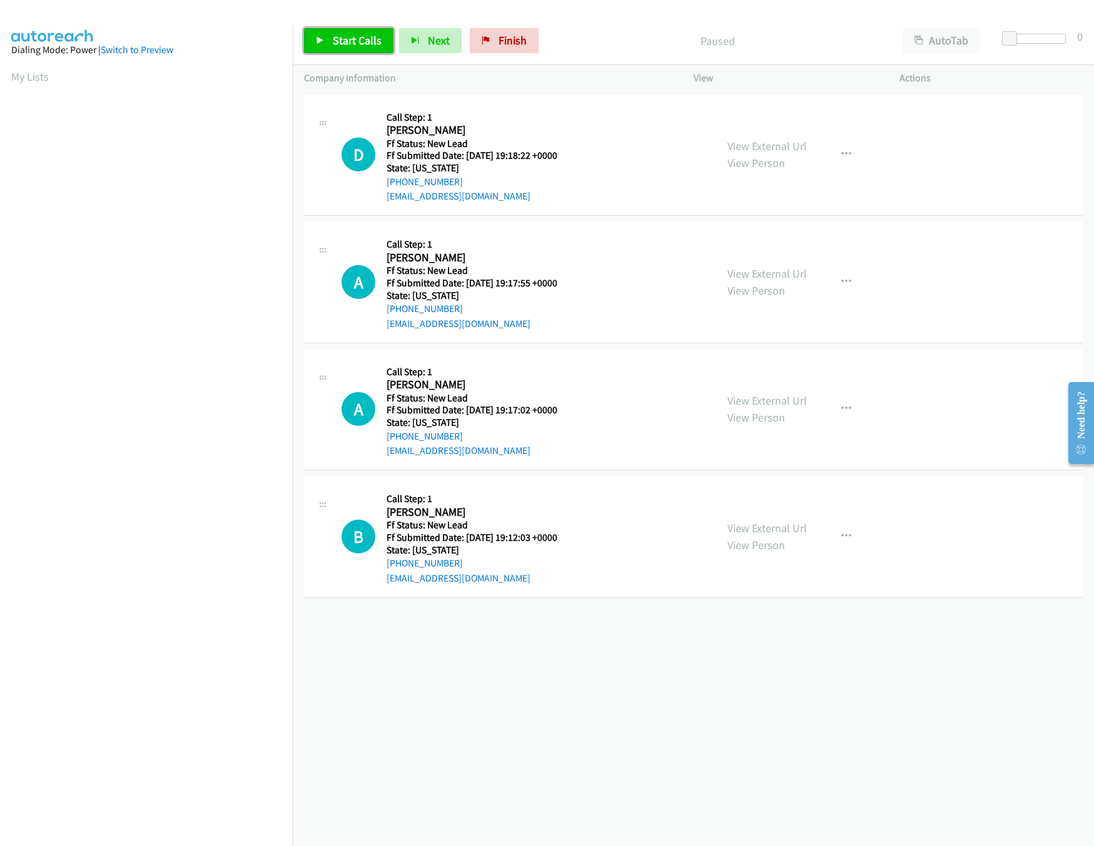
click at [358, 46] on span "Start Calls" at bounding box center [357, 40] width 49 height 14
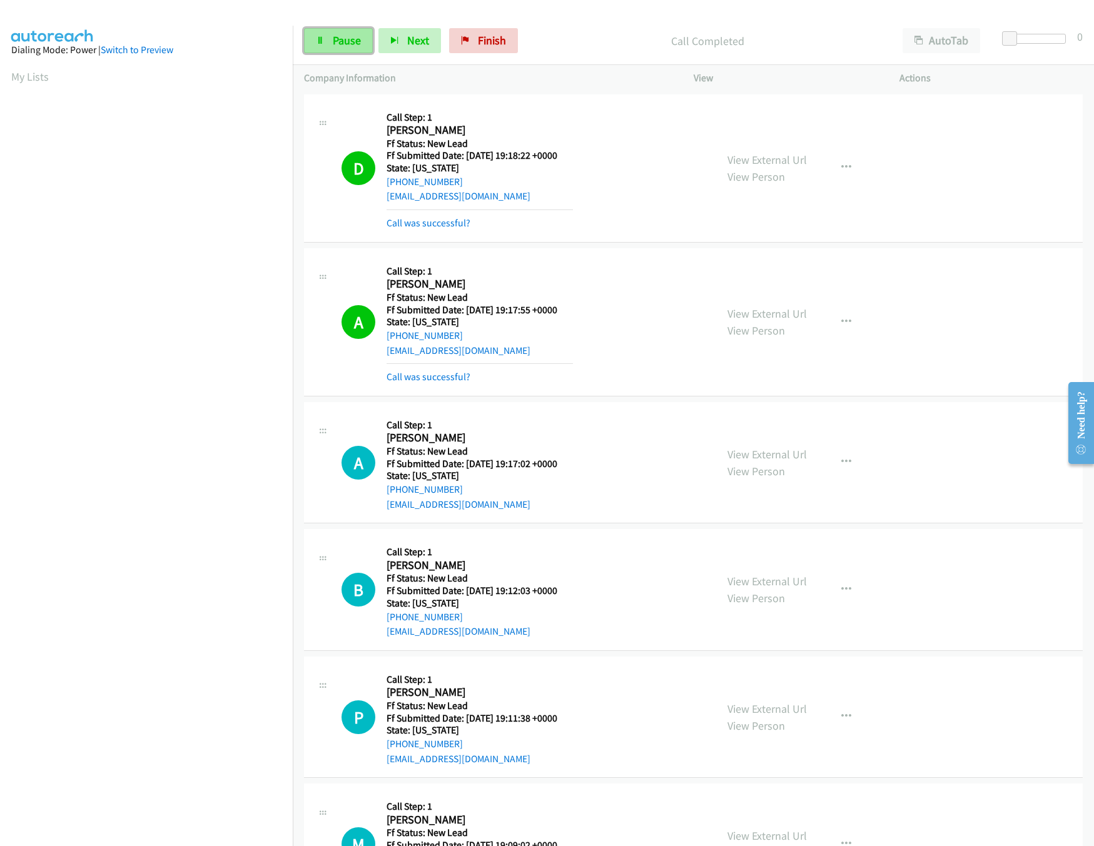
click at [313, 46] on link "Pause" at bounding box center [338, 40] width 69 height 25
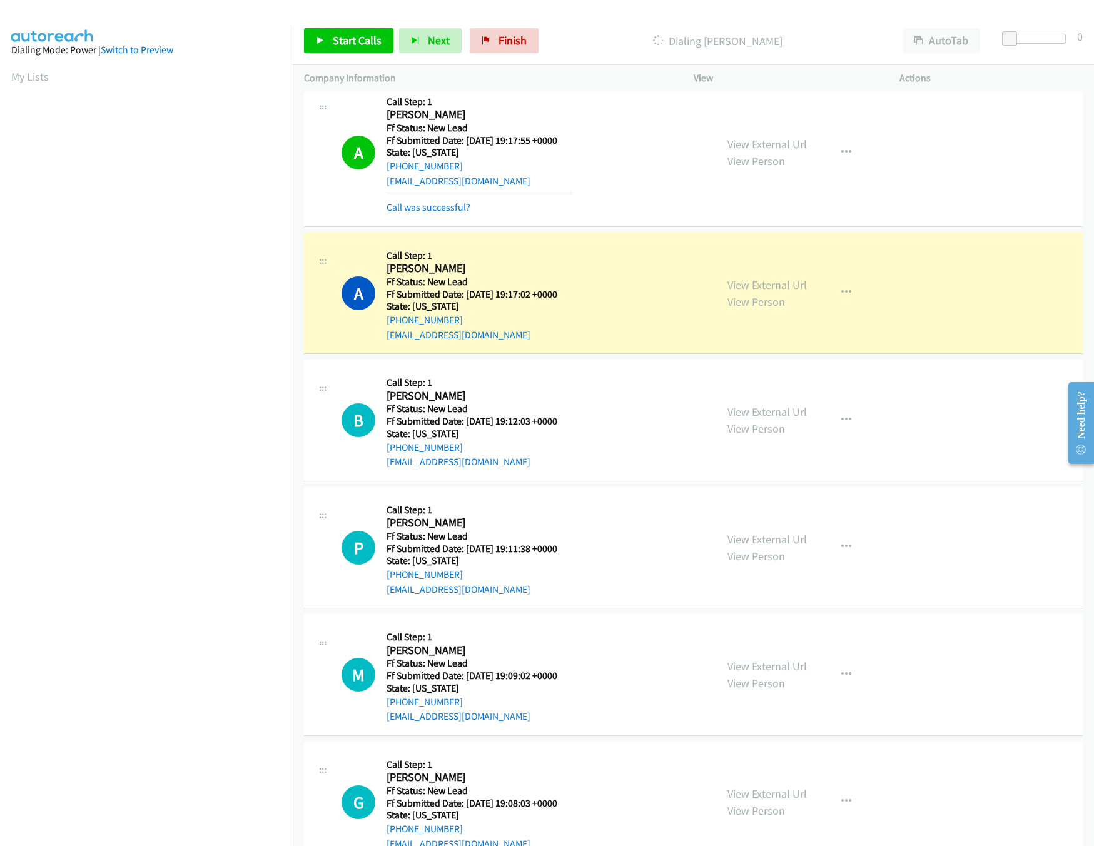
scroll to position [212, 0]
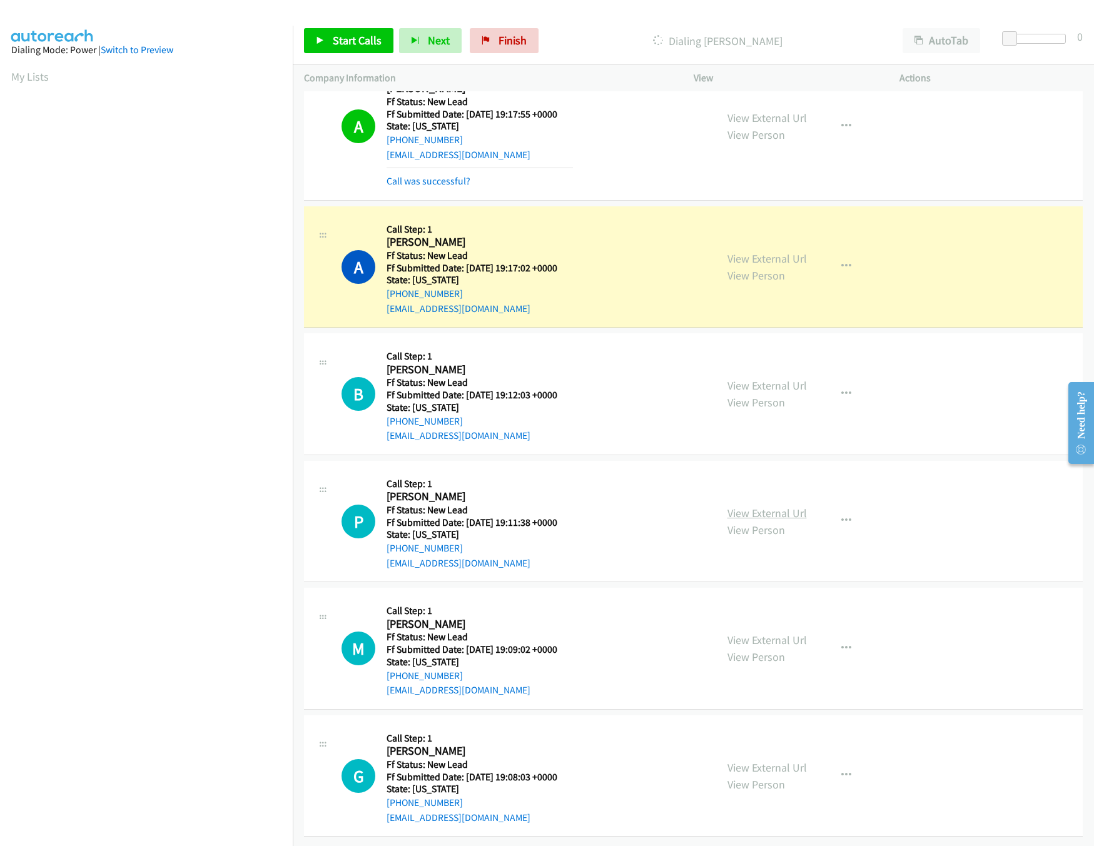
click at [744, 506] on link "View External Url" at bounding box center [766, 513] width 79 height 14
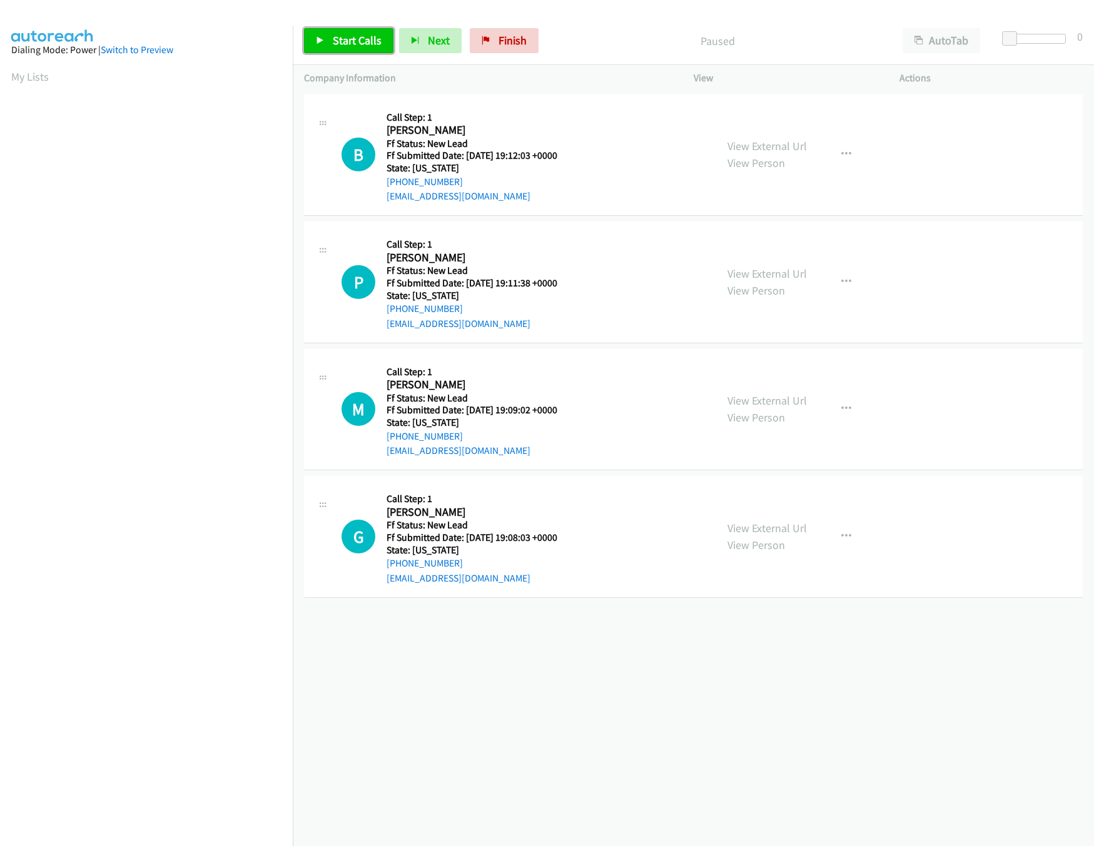
click at [361, 32] on link "Start Calls" at bounding box center [348, 40] width 89 height 25
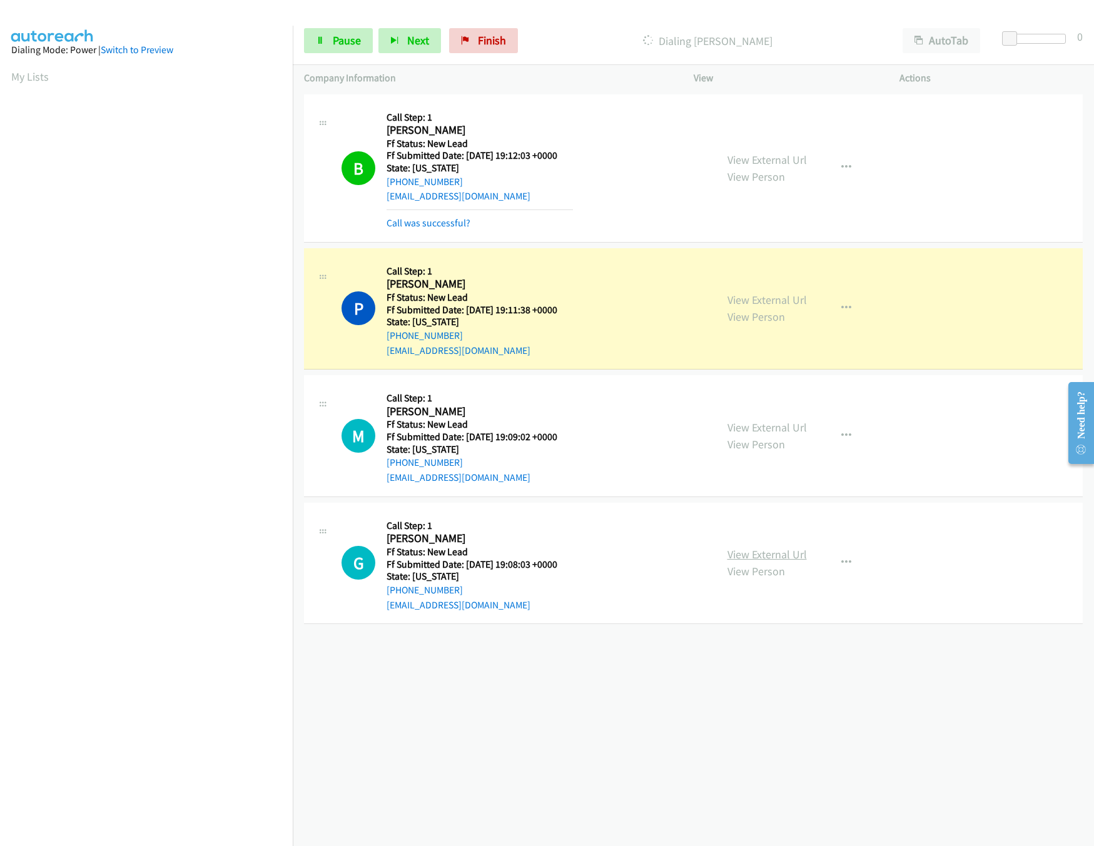
click at [747, 554] on link "View External Url" at bounding box center [766, 554] width 79 height 14
click at [760, 423] on link "View External Url" at bounding box center [766, 427] width 79 height 14
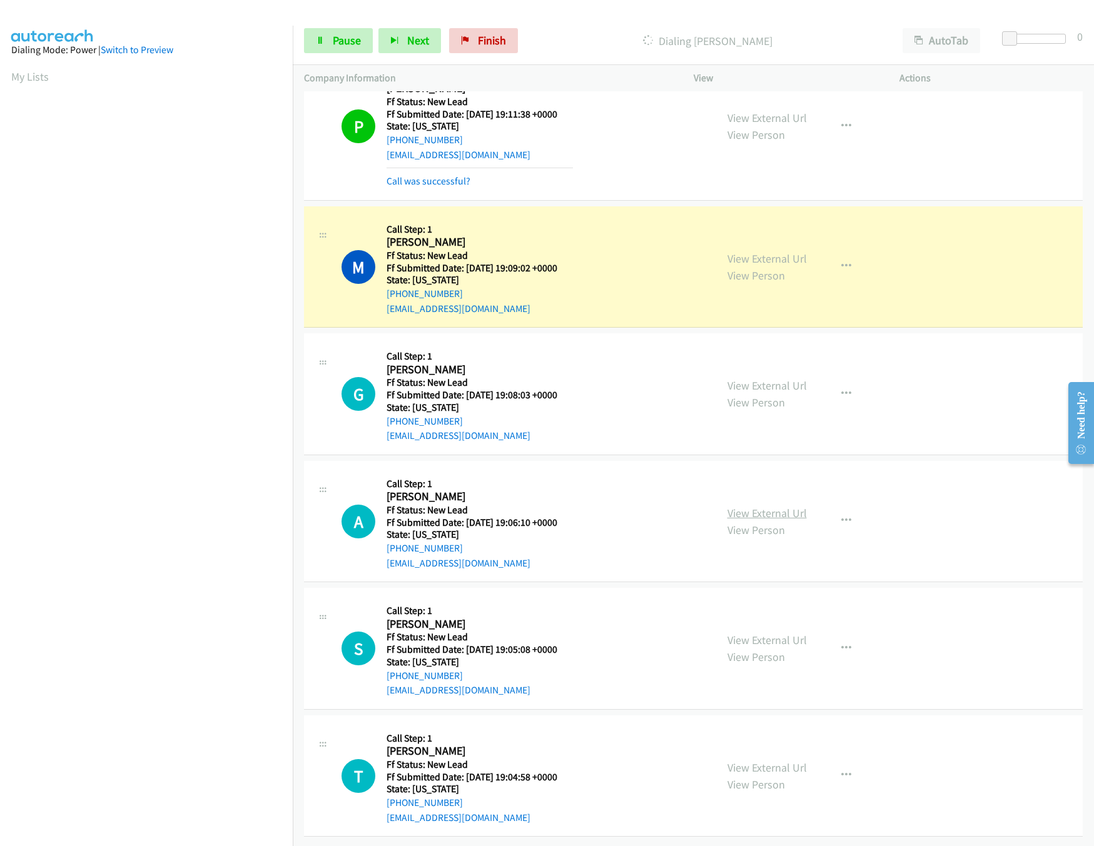
scroll to position [212, 0]
click at [779, 505] on div "View External Url View Person" at bounding box center [766, 522] width 79 height 34
click at [781, 506] on link "View External Url" at bounding box center [766, 513] width 79 height 14
click at [754, 633] on link "View External Url" at bounding box center [766, 640] width 79 height 14
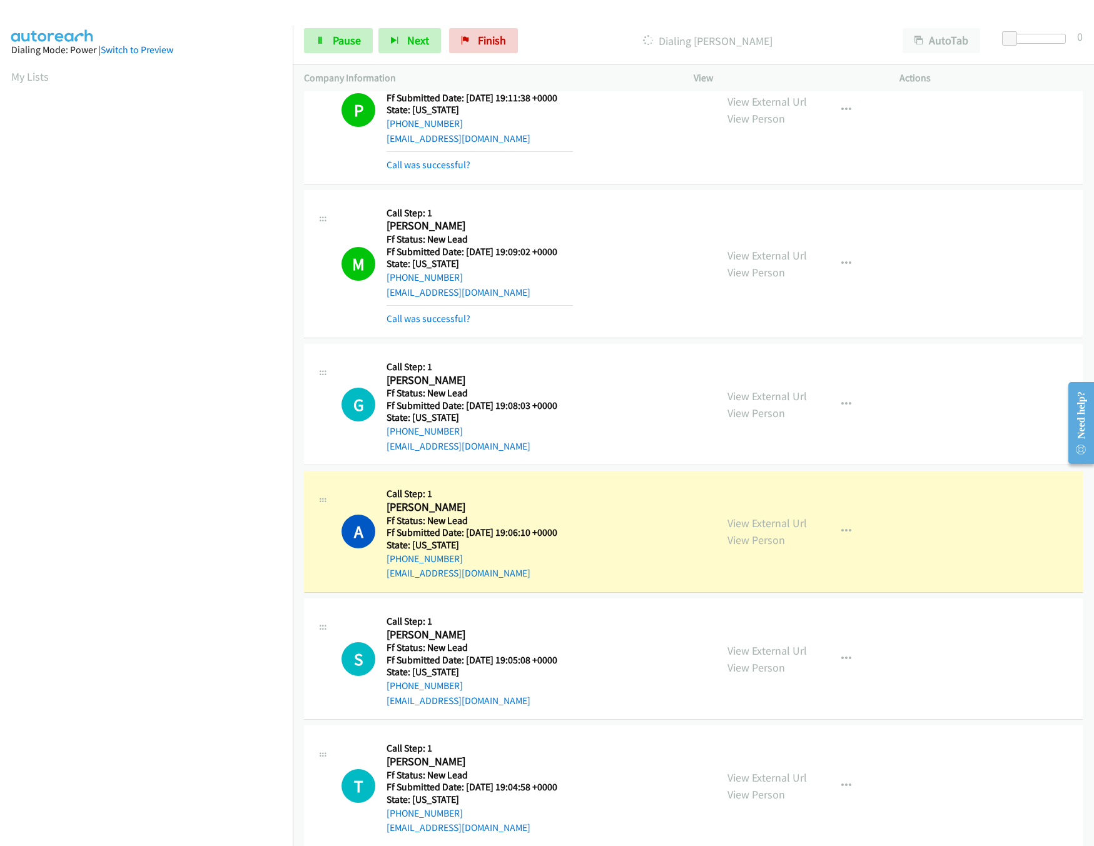
click at [329, 23] on div "Start Calls Pause Next Finish Dialing Aida Sandoval AutoTab AutoTab 0" at bounding box center [693, 41] width 801 height 48
click at [331, 38] on link "Pause" at bounding box center [338, 40] width 69 height 25
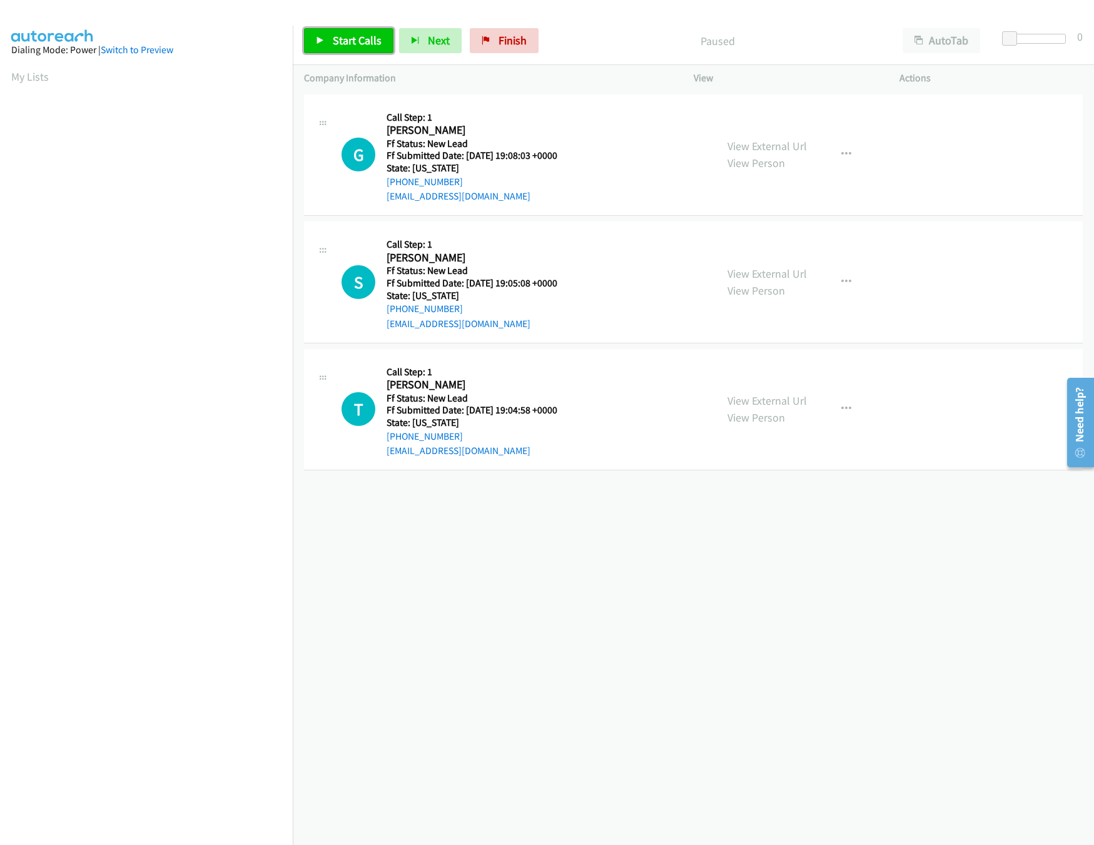
click at [340, 46] on span "Start Calls" at bounding box center [357, 40] width 49 height 14
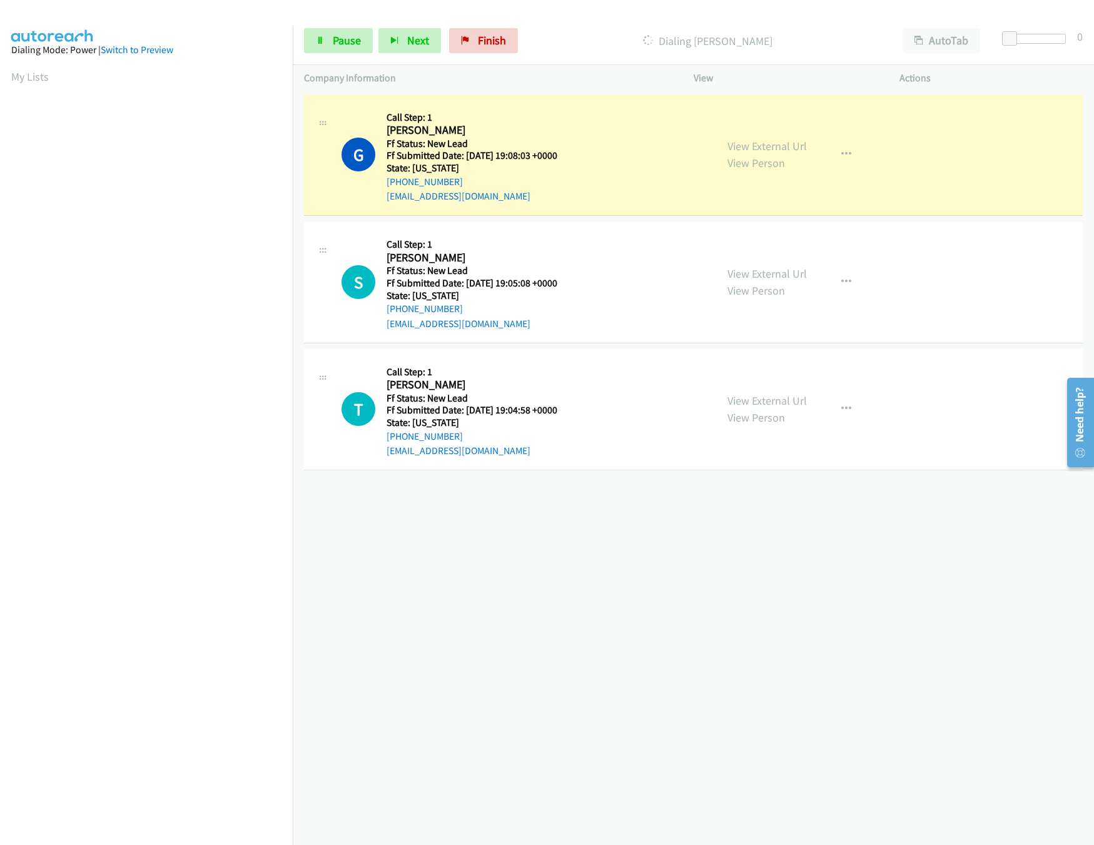
click at [800, 402] on div "View External Url View Person View External Url Email Schedule/Manage Callback …" at bounding box center [824, 409] width 217 height 99
click at [771, 397] on link "View External Url" at bounding box center [766, 400] width 79 height 14
click at [383, 592] on div "[PHONE_NUMBER] Call failed - Please reload the list and try again The Callbar F…" at bounding box center [693, 468] width 801 height 754
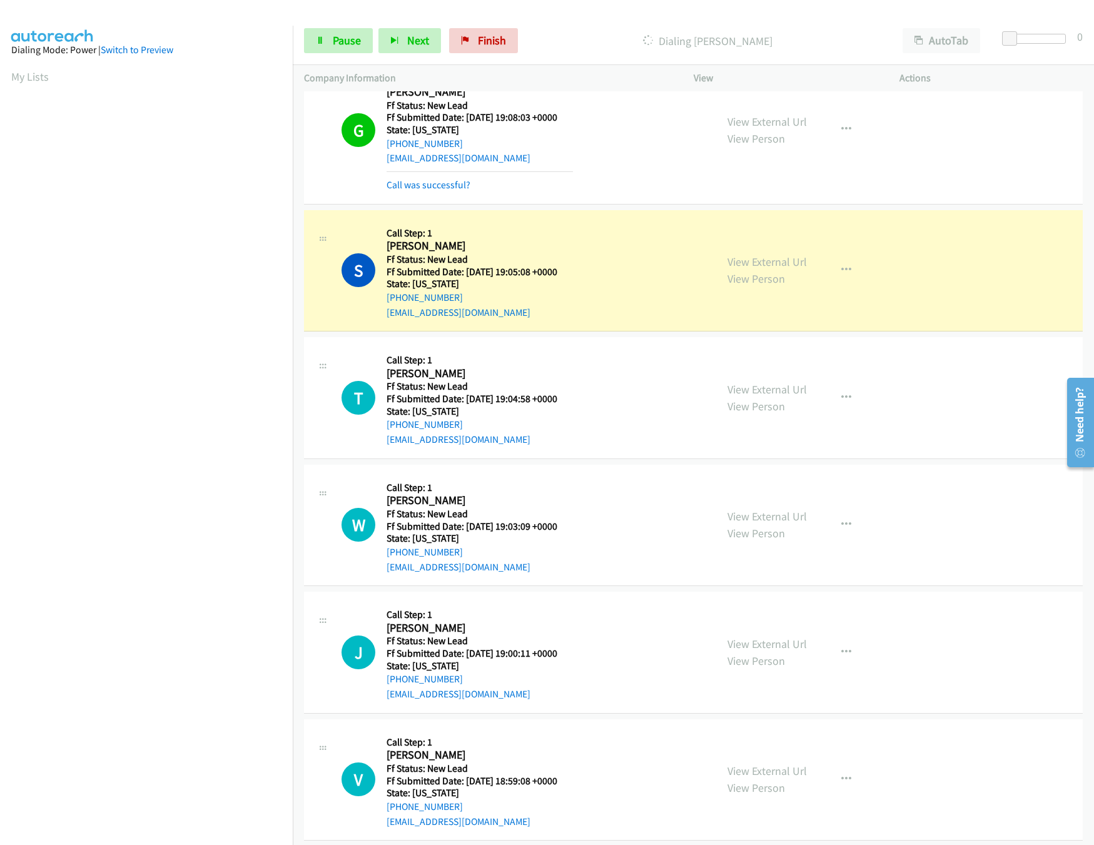
scroll to position [58, 0]
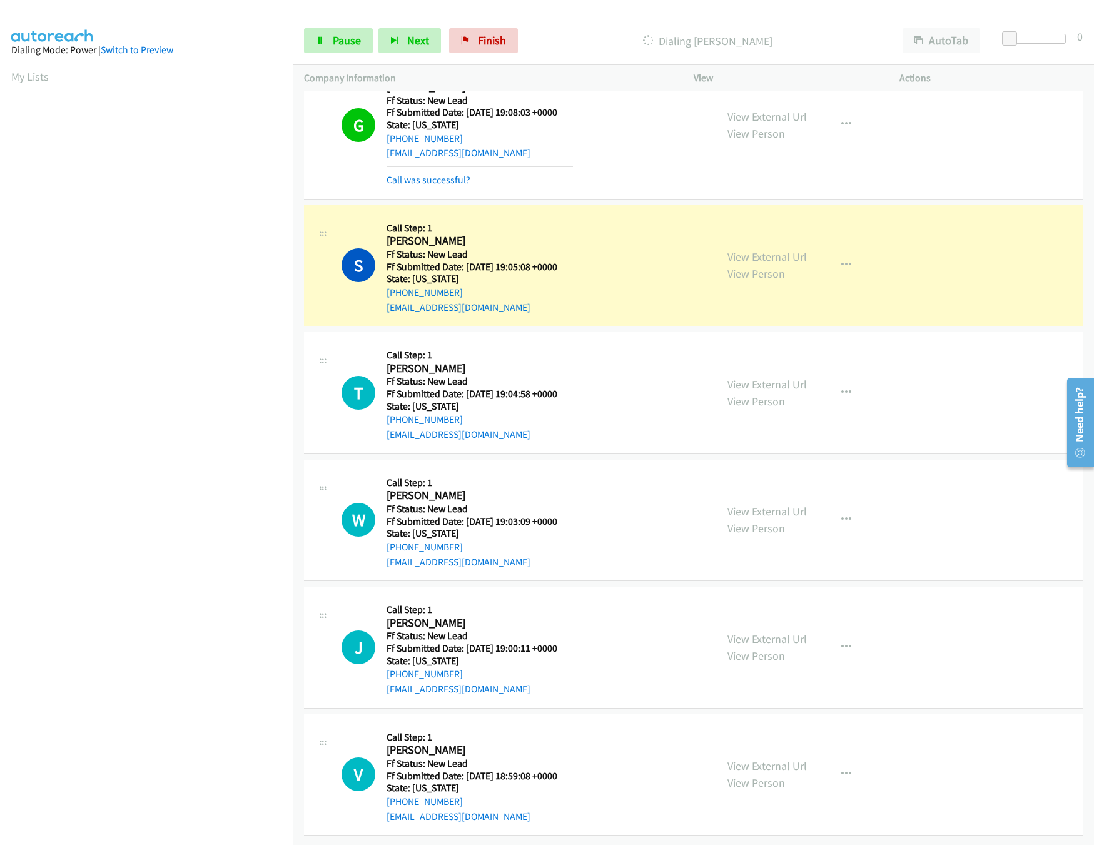
click at [759, 759] on link "View External Url" at bounding box center [766, 766] width 79 height 14
click at [769, 632] on link "View External Url" at bounding box center [766, 639] width 79 height 14
click at [770, 504] on link "View External Url" at bounding box center [766, 511] width 79 height 14
drag, startPoint x: 1015, startPoint y: 38, endPoint x: 1025, endPoint y: 42, distance: 10.1
click at [1025, 42] on span at bounding box center [1022, 38] width 15 height 15
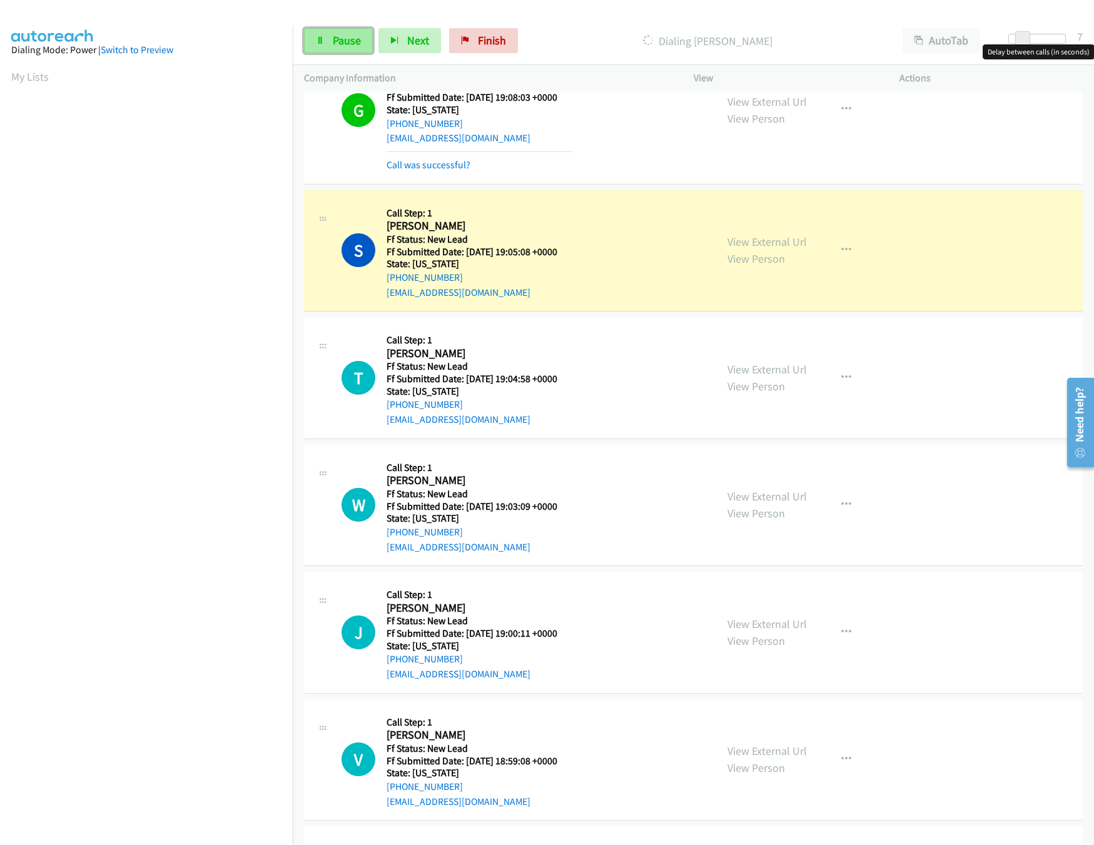
click at [334, 43] on span "Pause" at bounding box center [347, 40] width 28 height 14
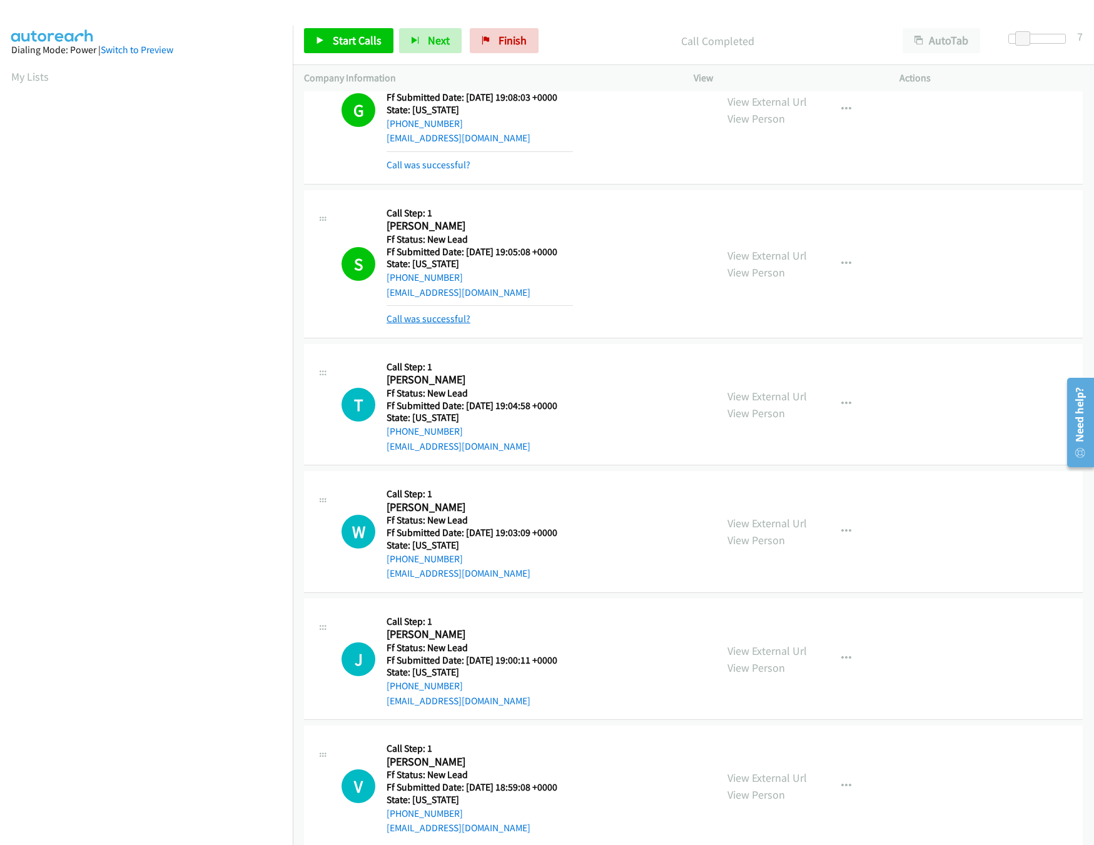
click at [422, 313] on link "Call was successful?" at bounding box center [429, 319] width 84 height 12
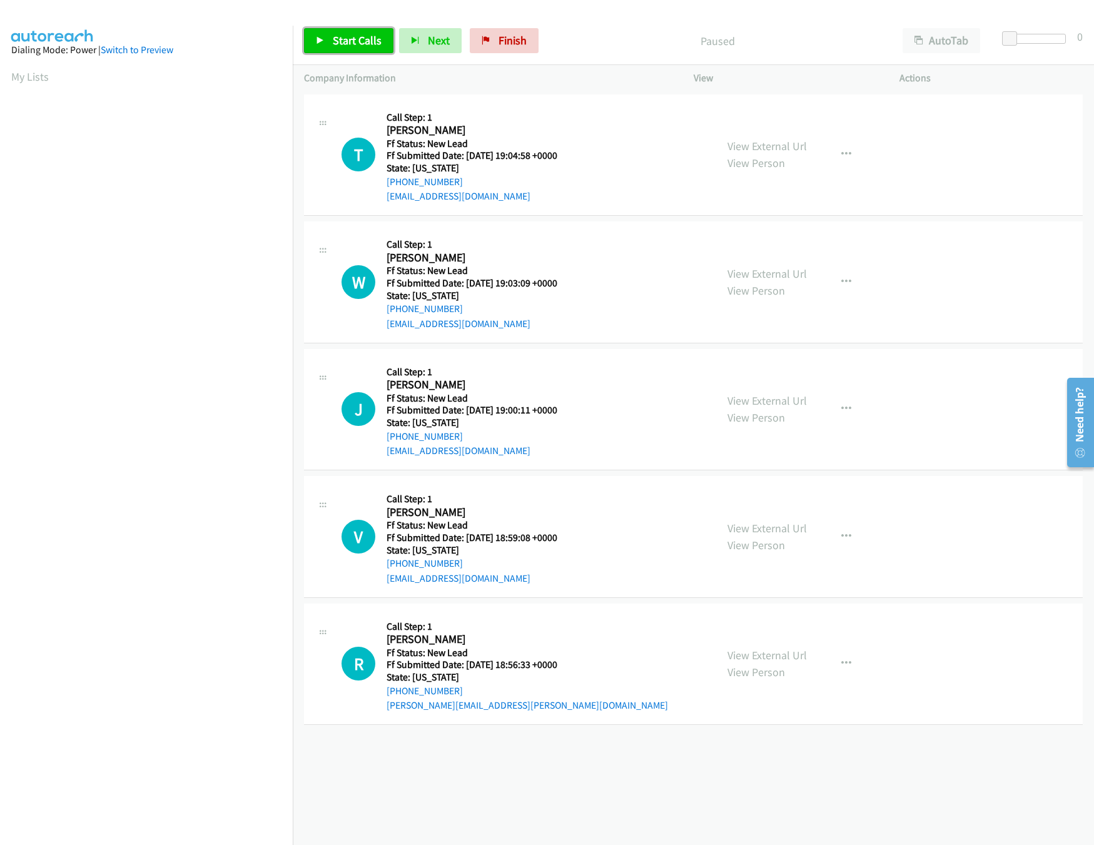
click at [359, 44] on span "Start Calls" at bounding box center [357, 40] width 49 height 14
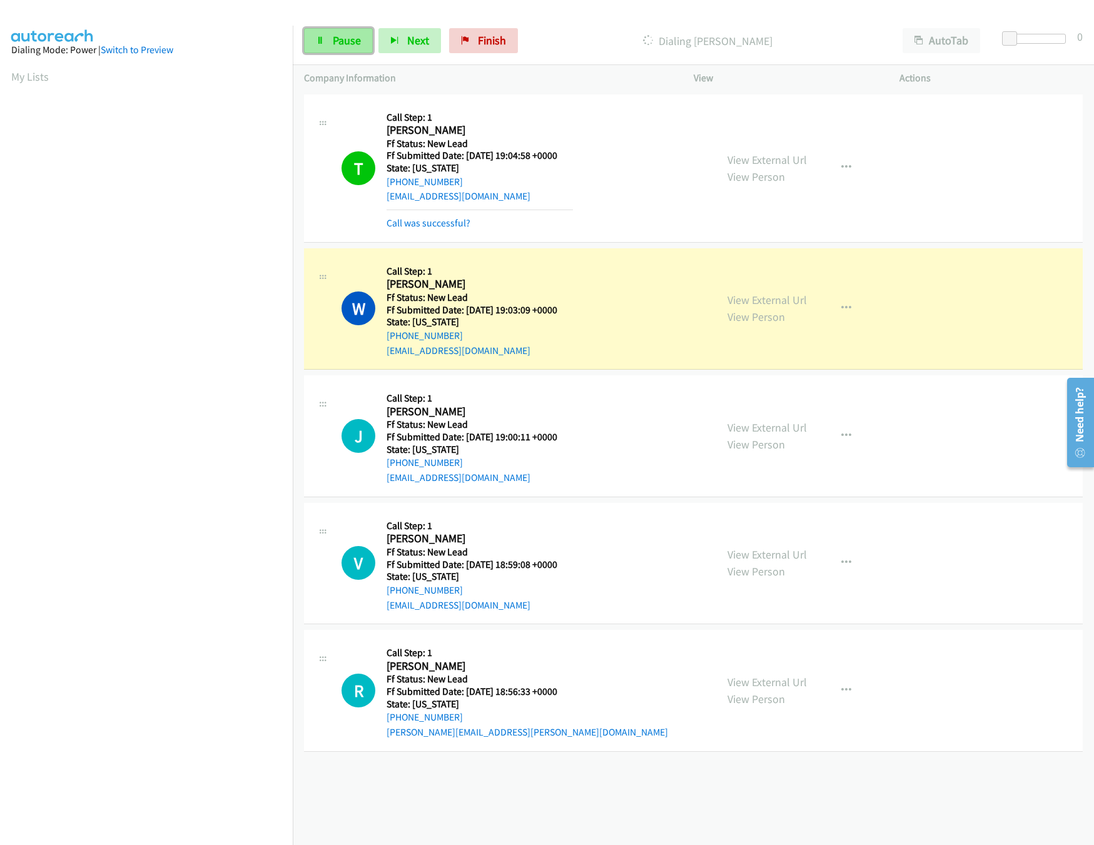
click at [326, 41] on link "Pause" at bounding box center [338, 40] width 69 height 25
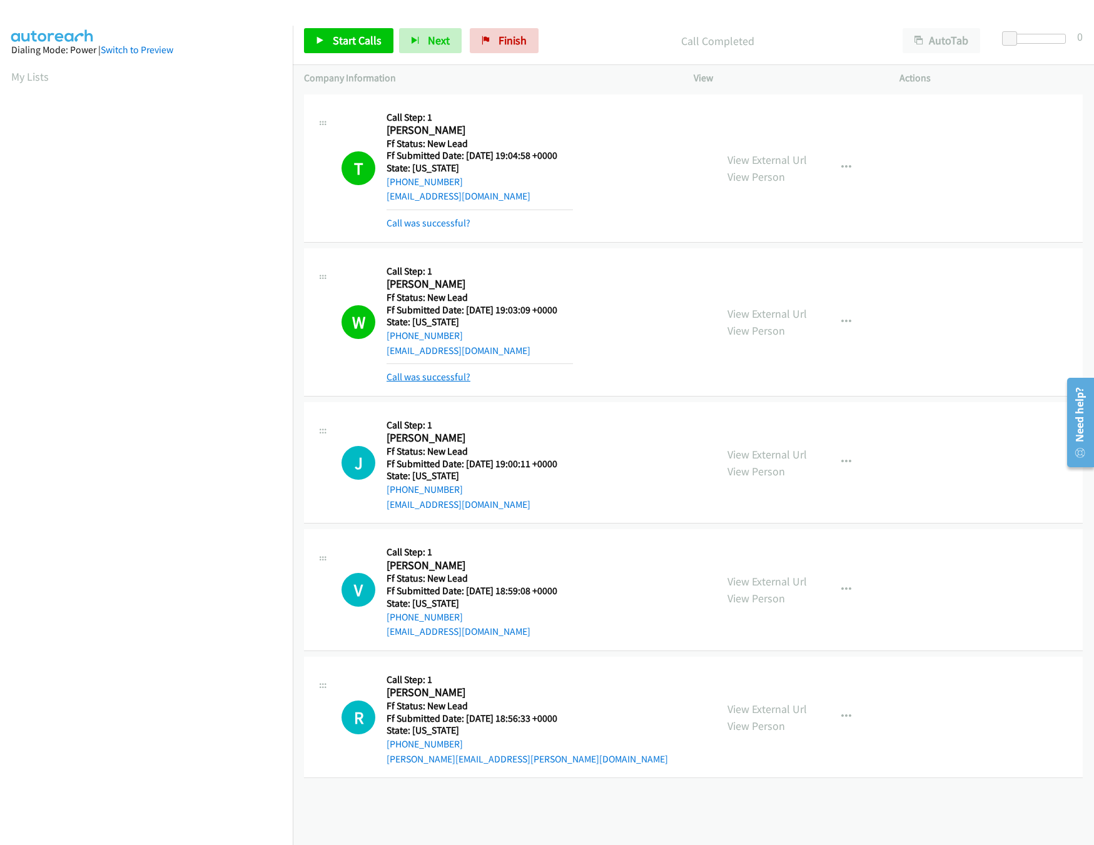
click at [421, 378] on link "Call was successful?" at bounding box center [429, 377] width 84 height 12
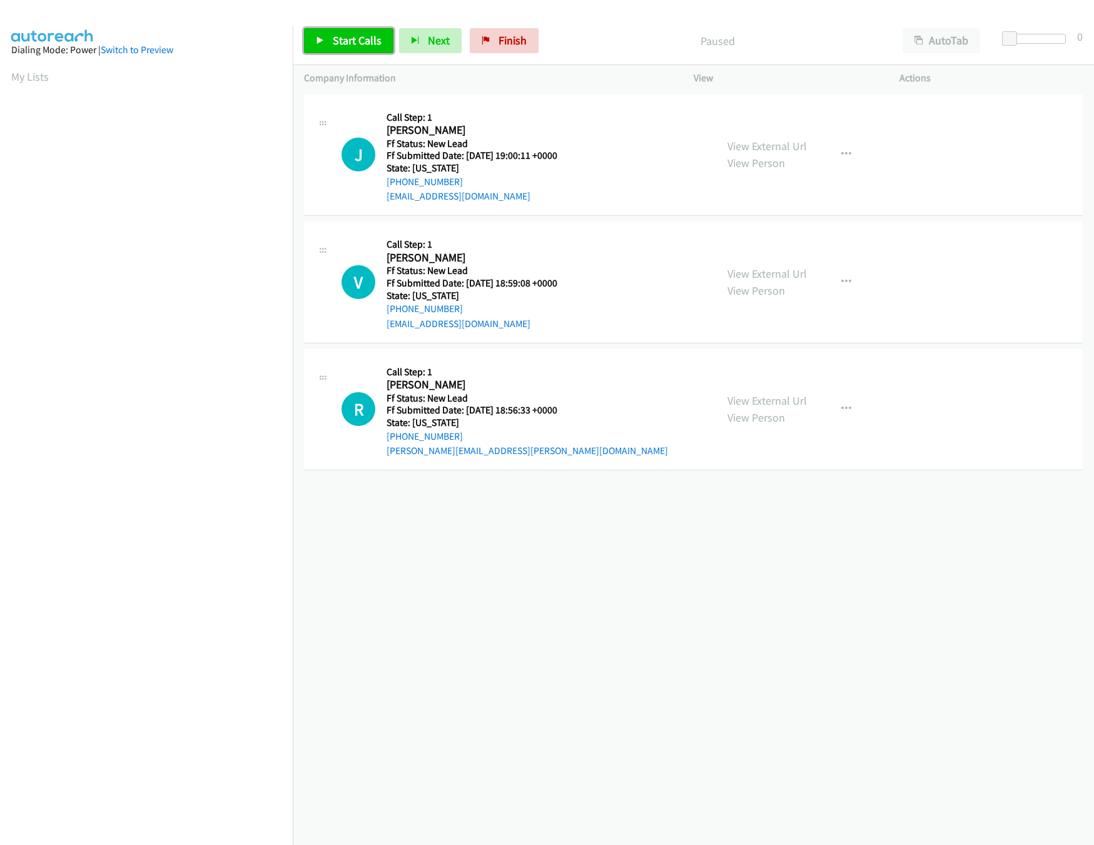
click at [333, 36] on span "Start Calls" at bounding box center [357, 40] width 49 height 14
click at [754, 406] on link "View External Url" at bounding box center [766, 400] width 79 height 14
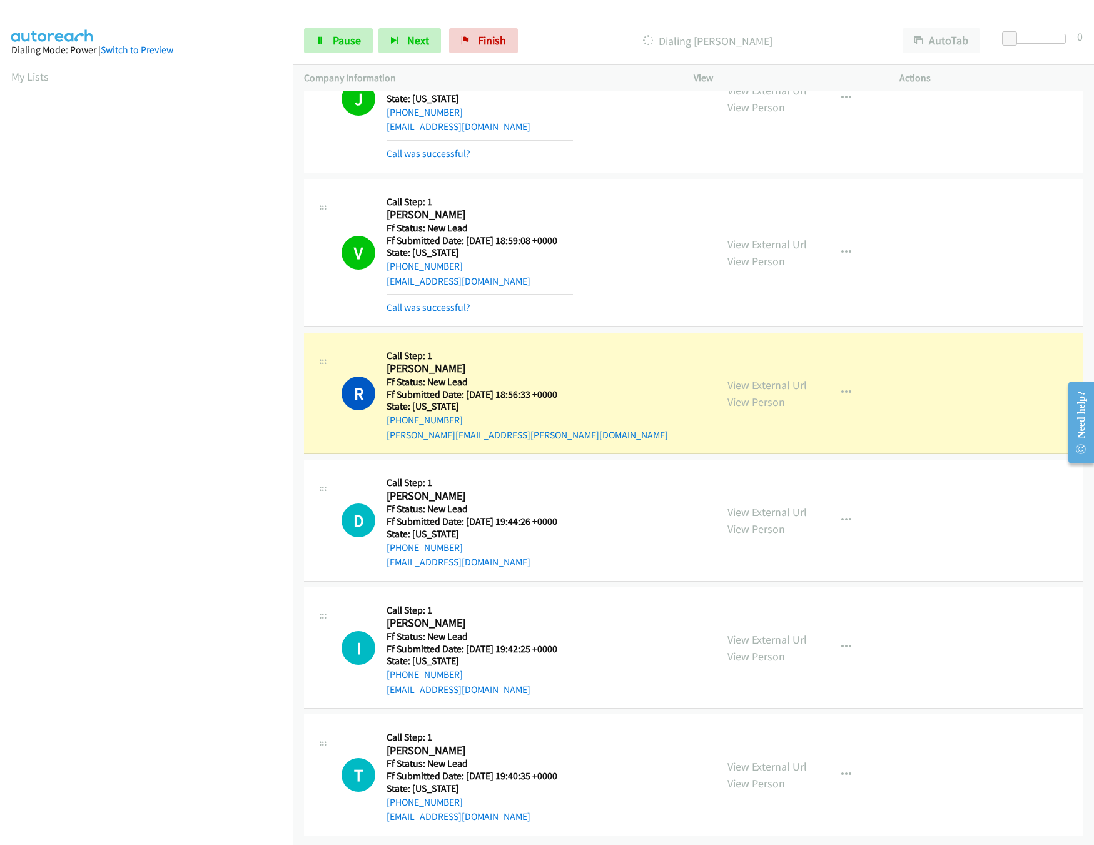
scroll to position [85, 0]
click at [734, 632] on link "View External Url" at bounding box center [766, 639] width 79 height 14
click at [766, 505] on link "View External Url" at bounding box center [766, 512] width 79 height 14
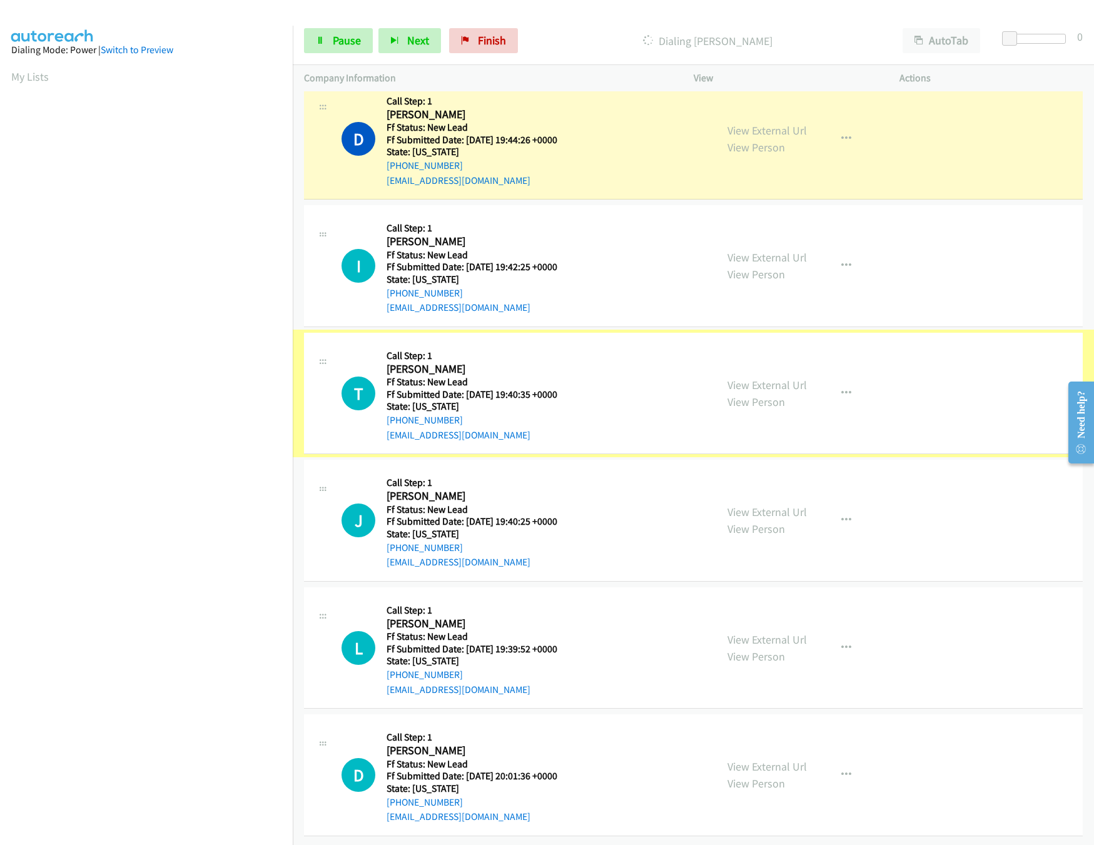
scroll to position [495, 0]
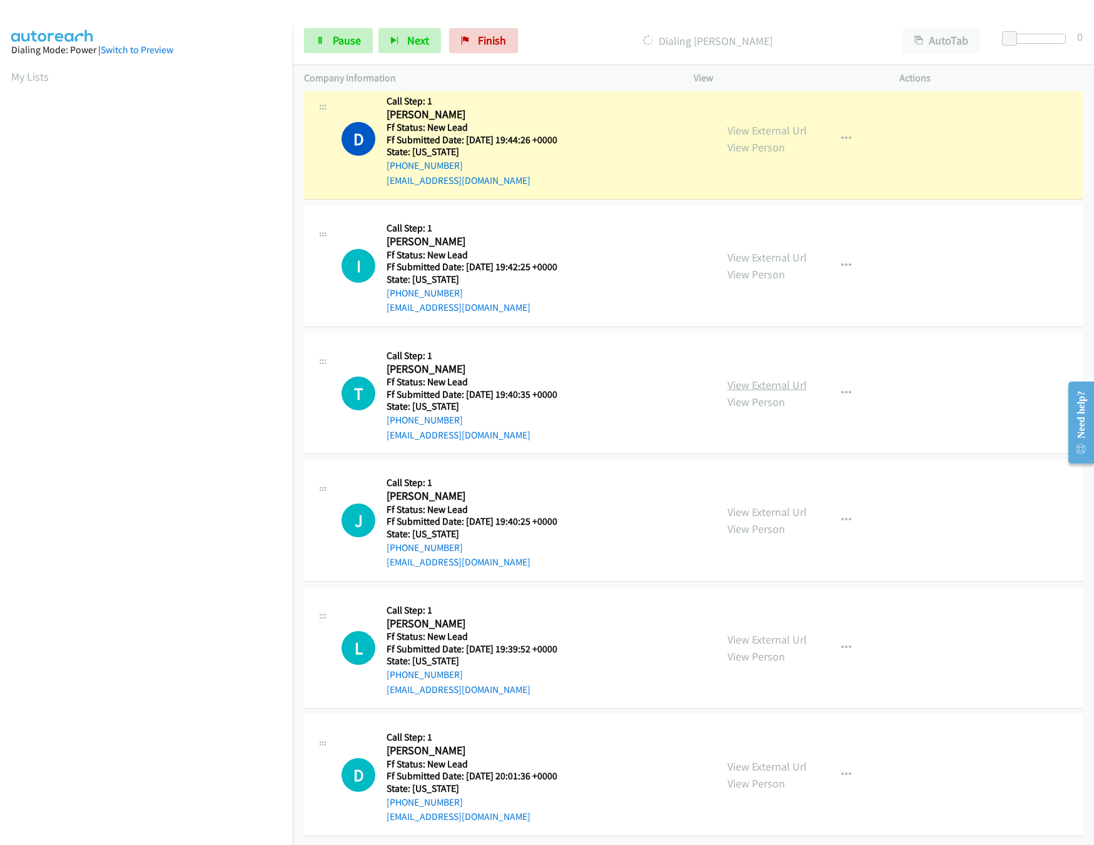
click at [760, 378] on link "View External Url" at bounding box center [766, 385] width 79 height 14
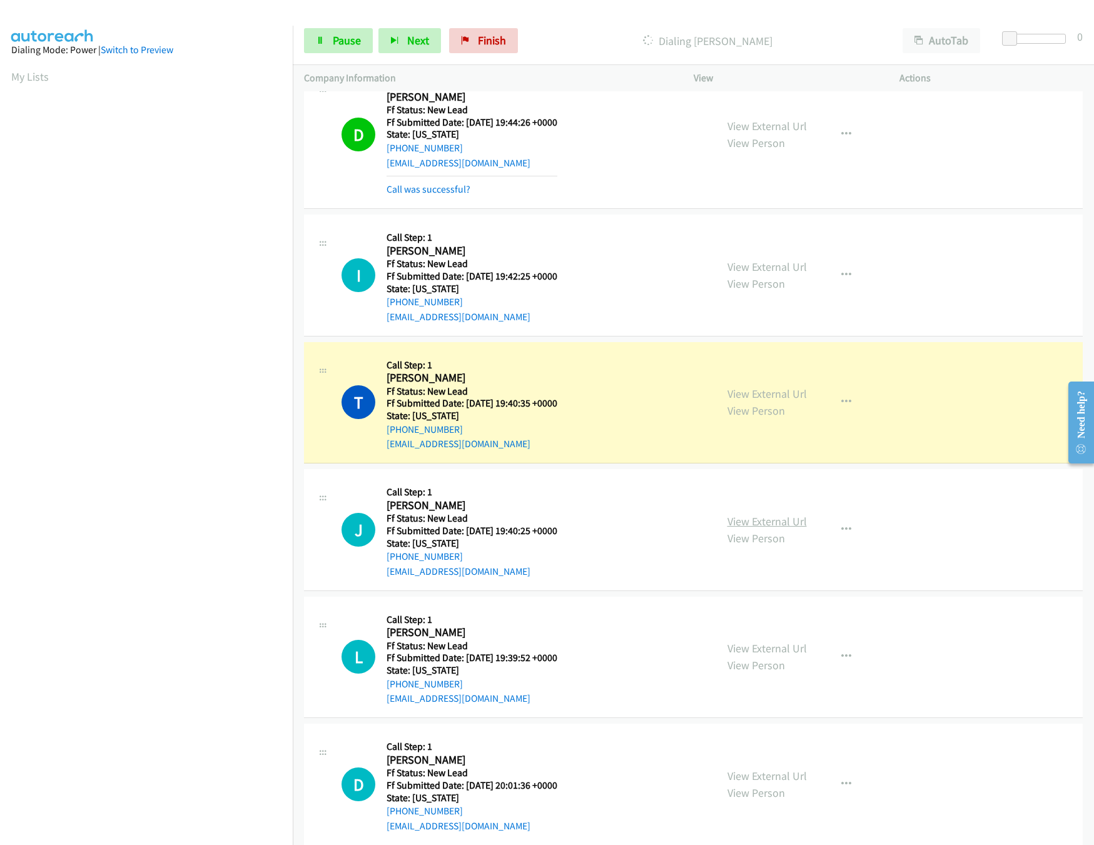
click at [741, 527] on link "View External Url" at bounding box center [766, 521] width 79 height 14
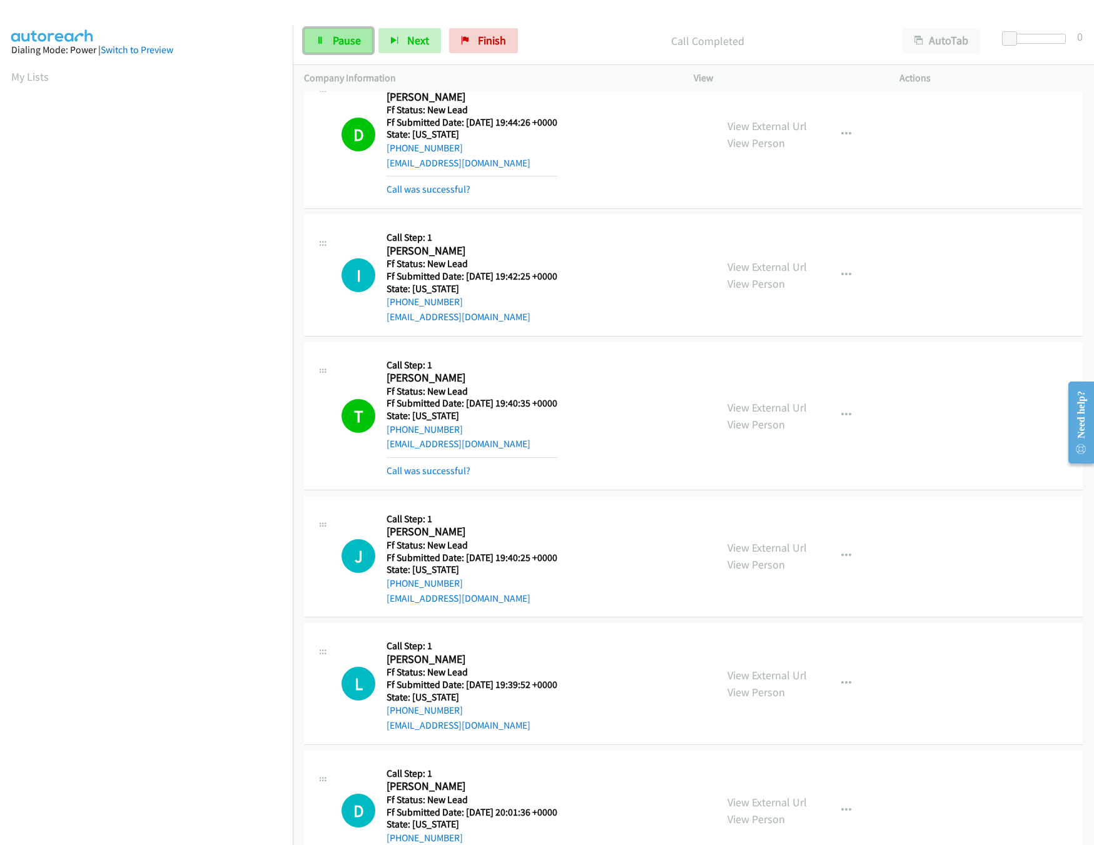
click at [353, 36] on span "Pause" at bounding box center [347, 40] width 28 height 14
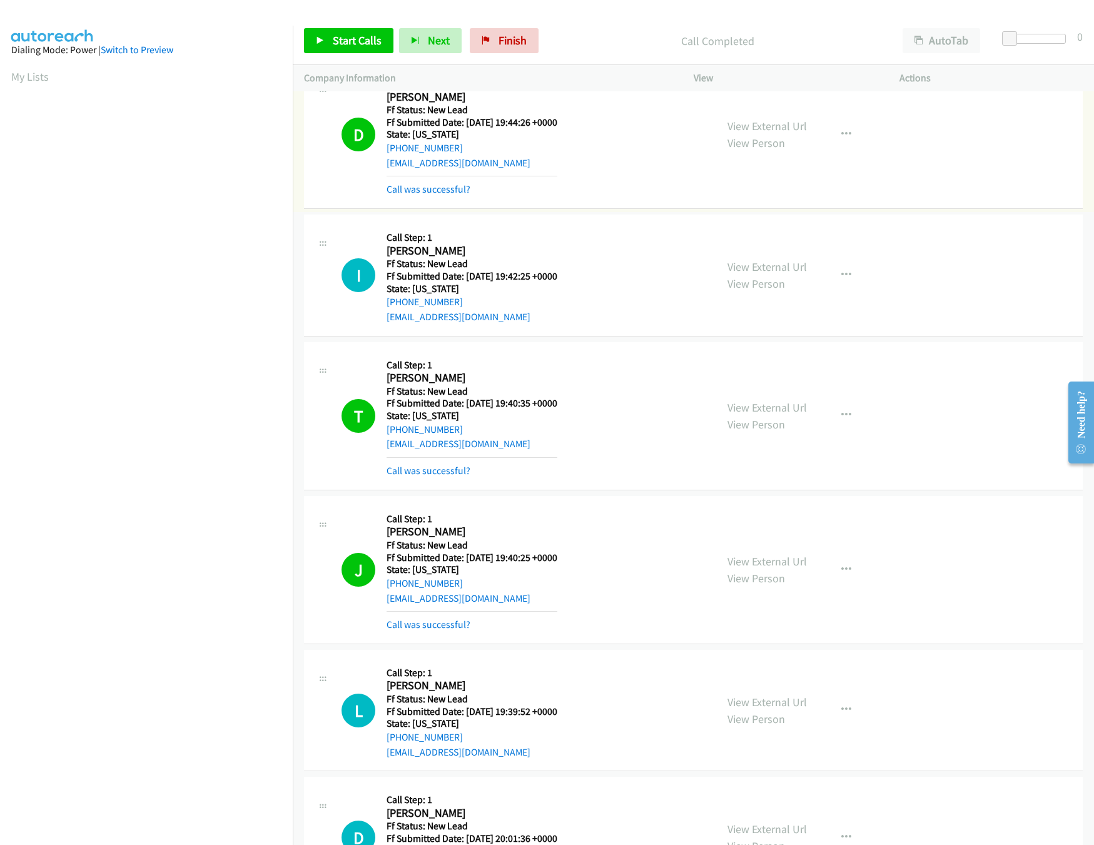
click at [766, 119] on div "View External Url View Person" at bounding box center [766, 135] width 79 height 34
click at [773, 129] on link "View External Url" at bounding box center [766, 126] width 79 height 14
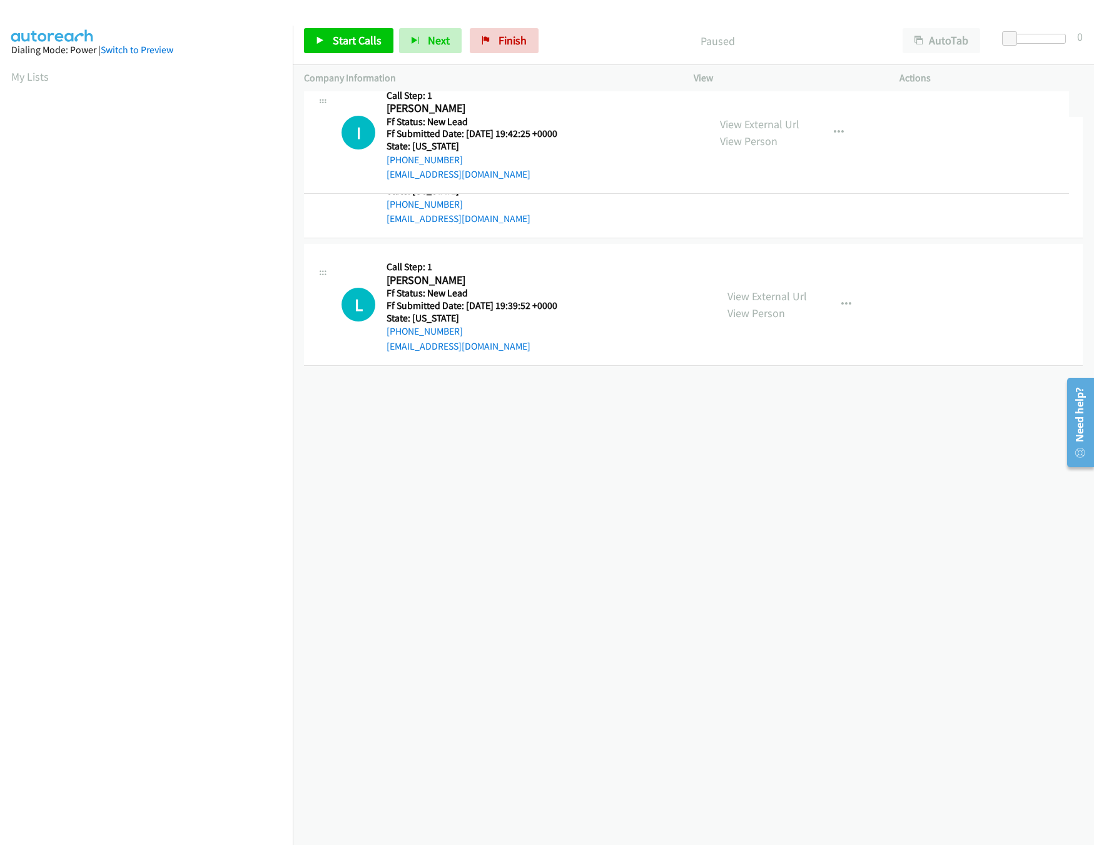
drag, startPoint x: 518, startPoint y: 276, endPoint x: 522, endPoint y: 122, distance: 153.9
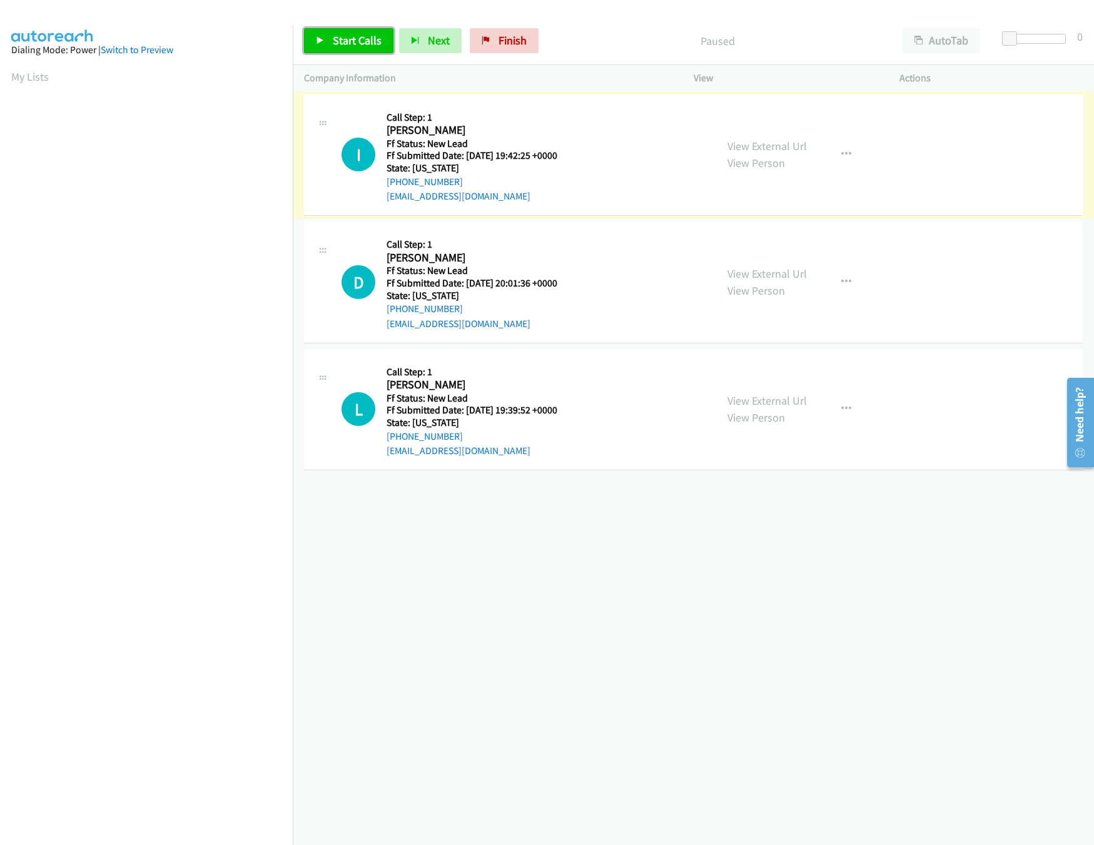
click at [365, 39] on span "Start Calls" at bounding box center [357, 40] width 49 height 14
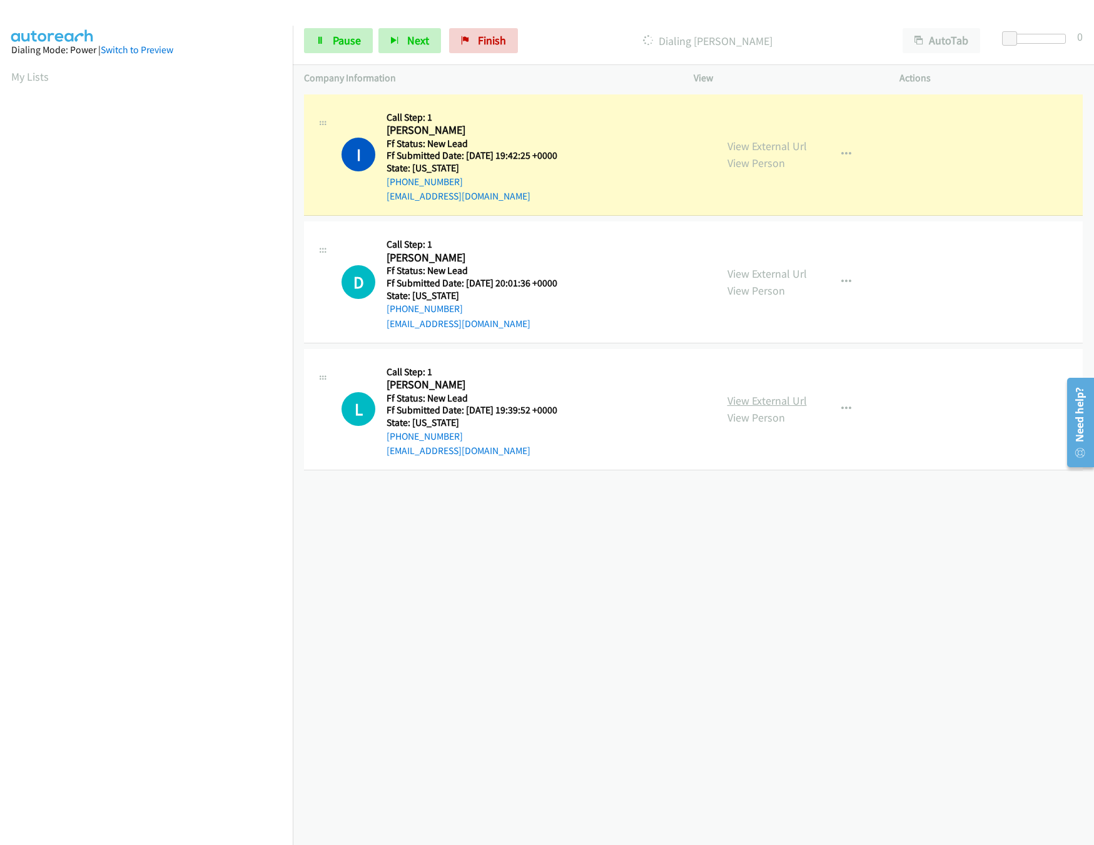
click at [752, 402] on link "View External Url" at bounding box center [766, 400] width 79 height 14
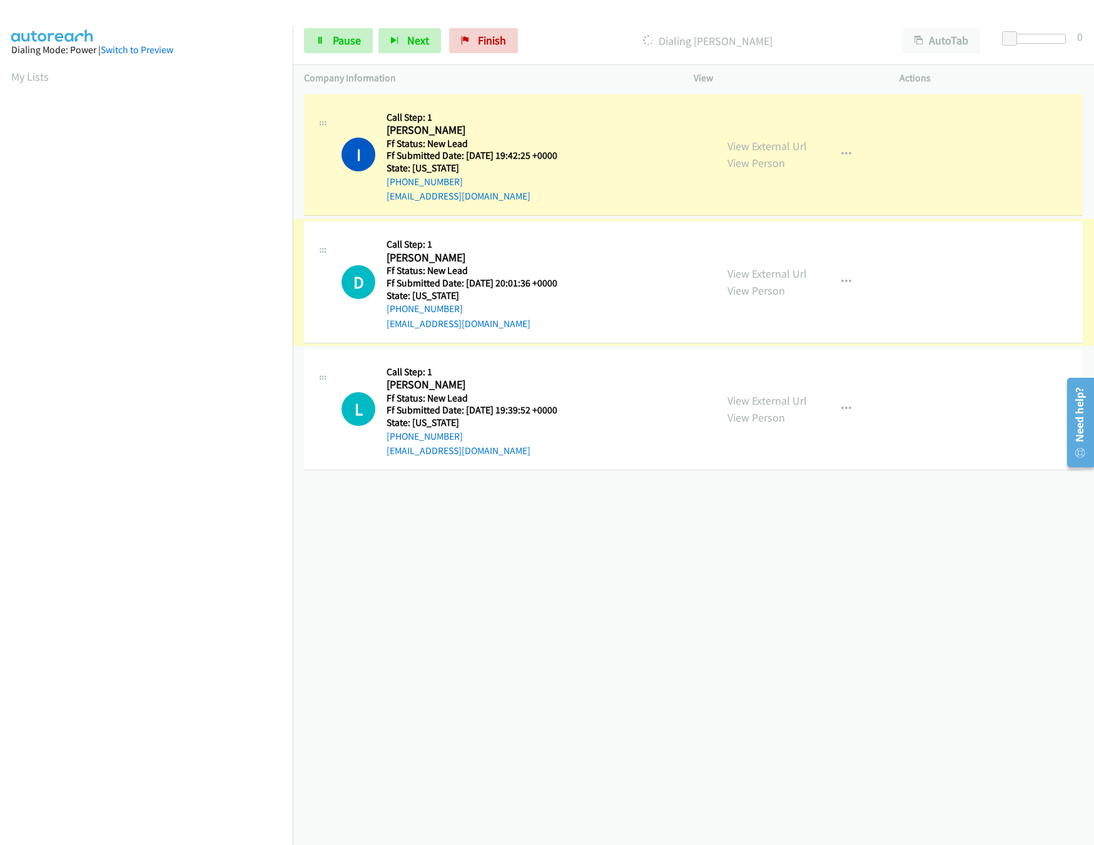
click at [766, 268] on link "View External Url" at bounding box center [766, 273] width 79 height 14
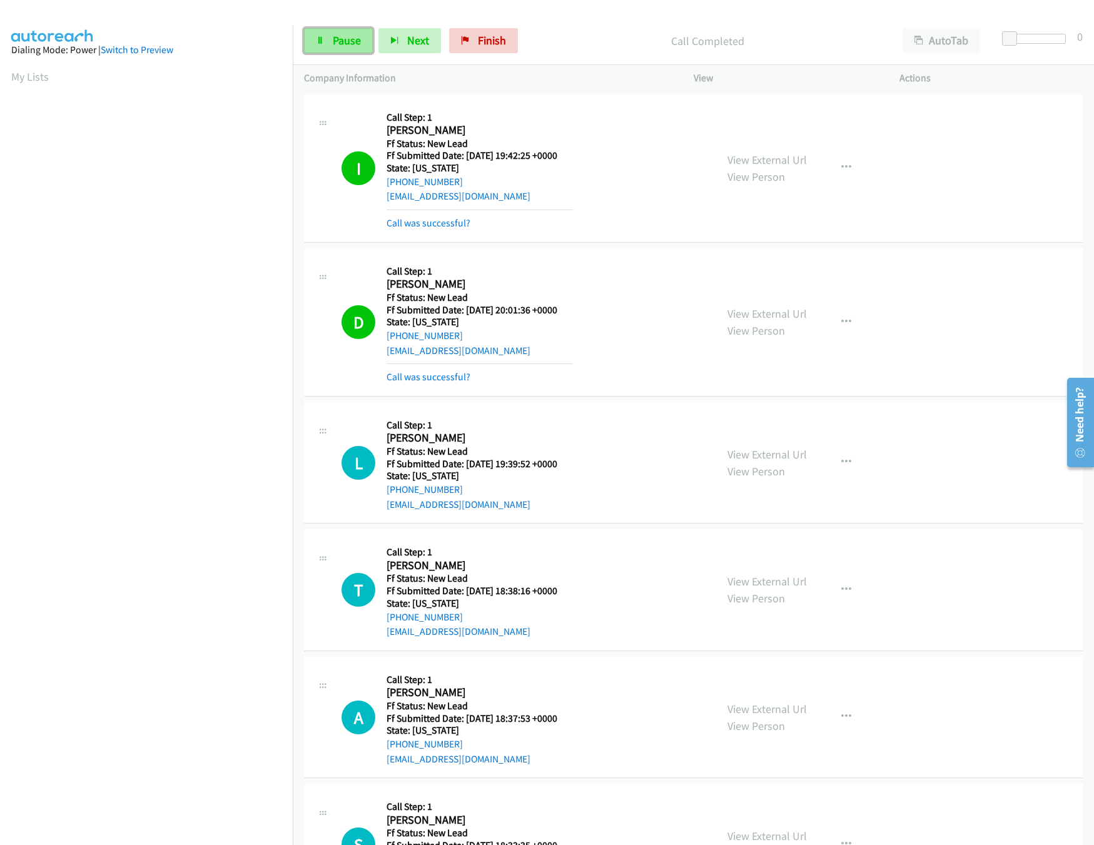
click at [348, 53] on link "Pause" at bounding box center [338, 40] width 69 height 25
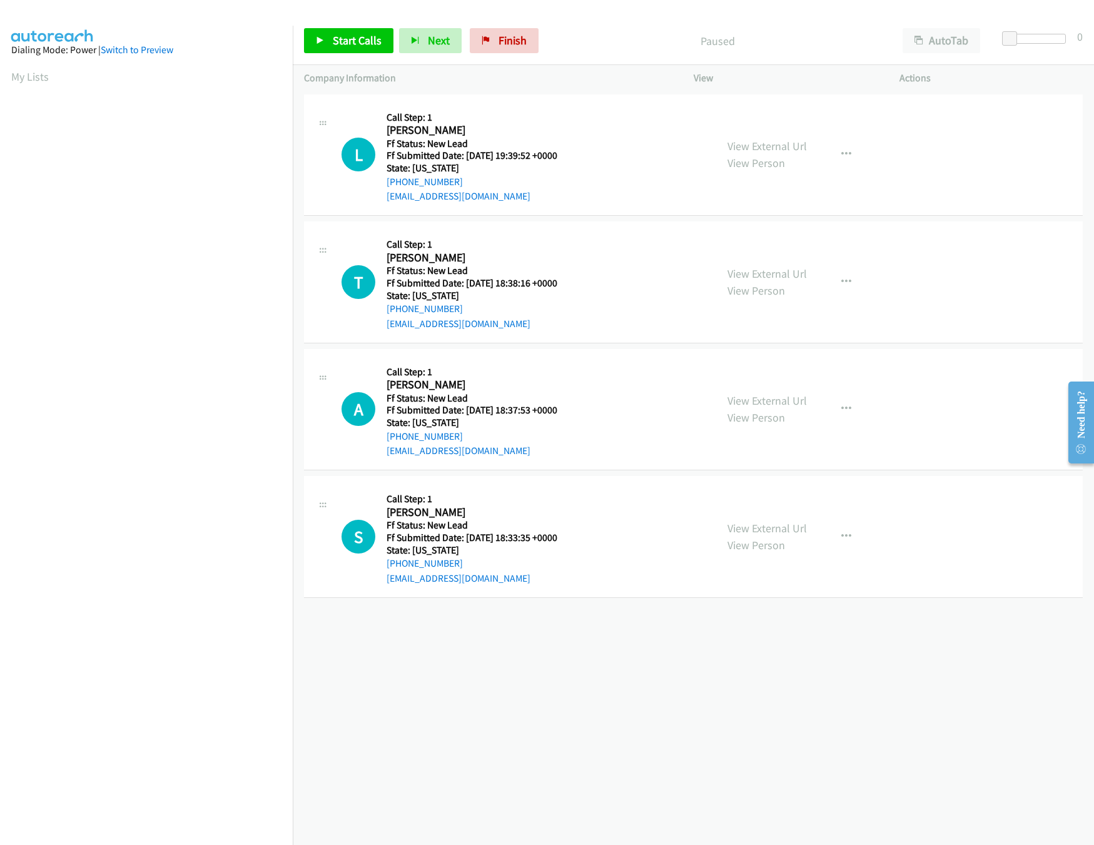
click at [593, 694] on div "[PHONE_NUMBER] Call failed - Please reload the list and try again The Callbar F…" at bounding box center [693, 468] width 801 height 754
click at [331, 36] on link "Start Calls" at bounding box center [348, 40] width 89 height 25
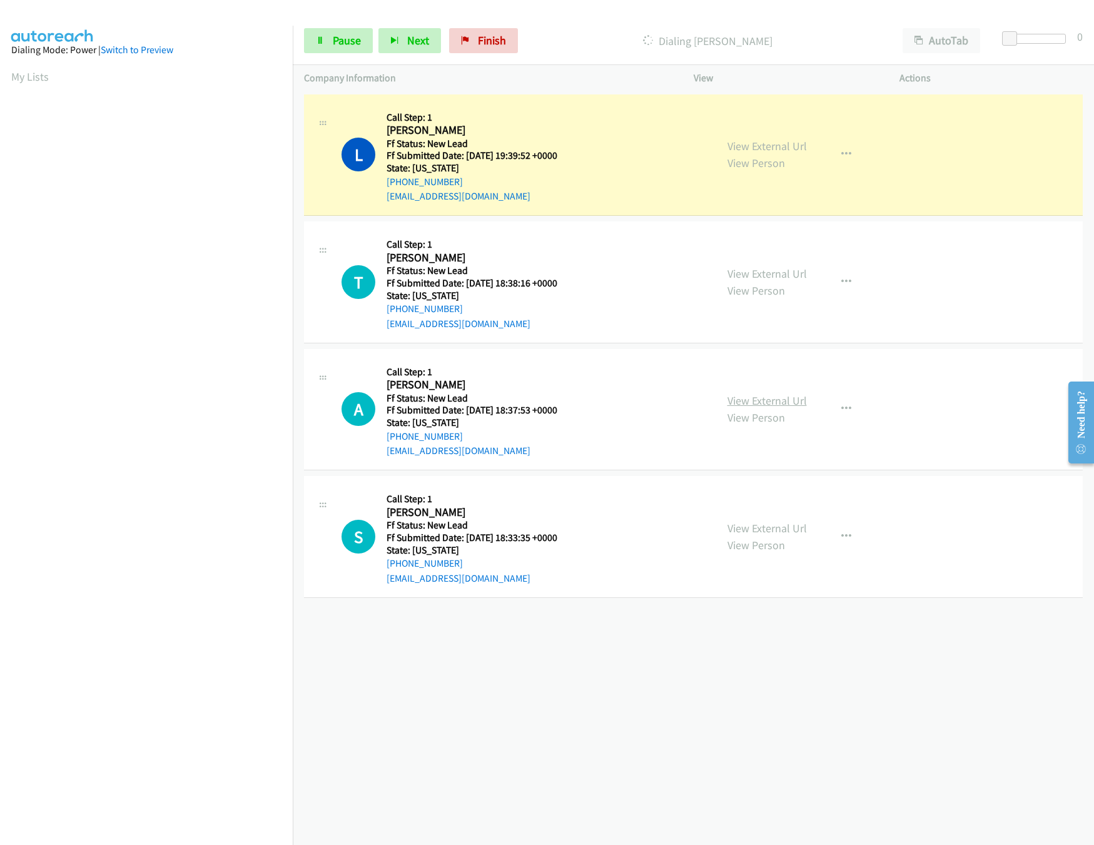
click at [779, 400] on link "View External Url" at bounding box center [766, 400] width 79 height 14
click at [796, 266] on link "View External Url" at bounding box center [766, 273] width 79 height 14
drag, startPoint x: 1012, startPoint y: 38, endPoint x: 1030, endPoint y: 46, distance: 19.9
click at [1030, 46] on body "Start Calls Pause Next Finish Dialing Lauren Meek AutoTab AutoTab 2 Company Inf…" at bounding box center [547, 29] width 1094 height 59
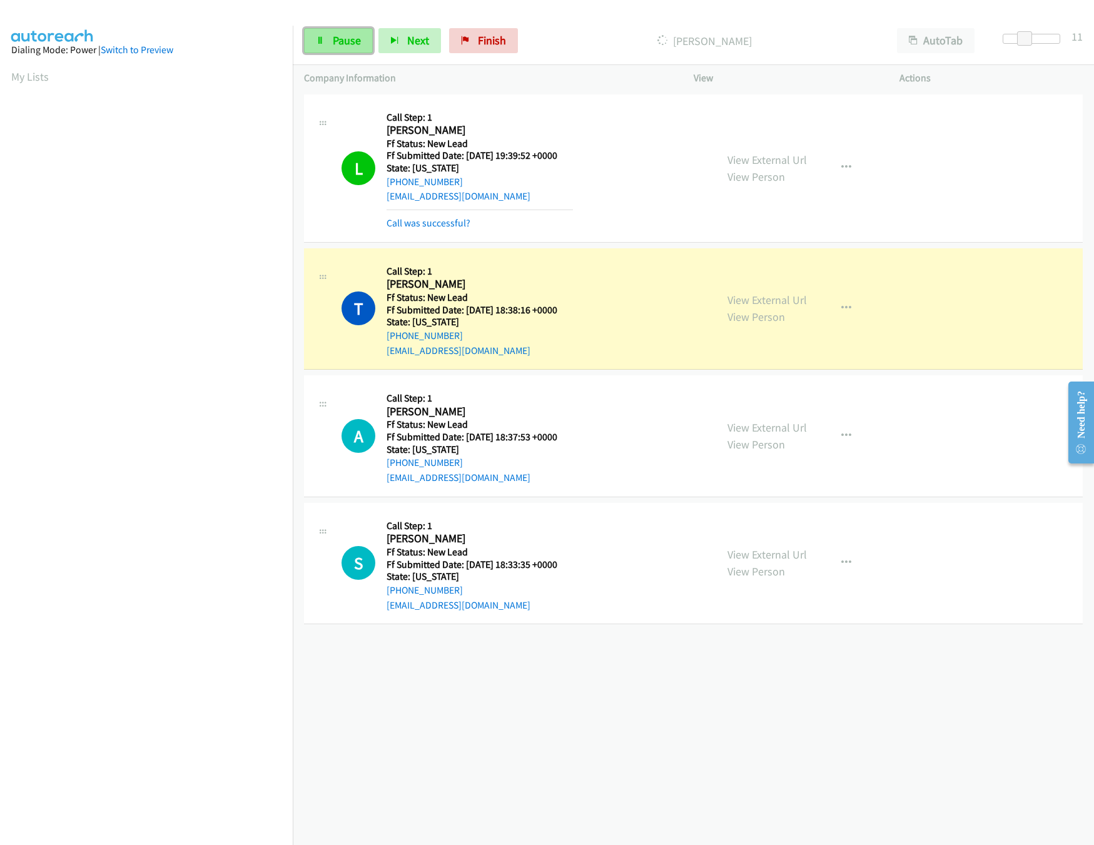
click at [329, 40] on link "Pause" at bounding box center [338, 40] width 69 height 25
click at [680, 731] on div "+1 415-964-1034 Call failed - Please reload the list and try again The Callbar …" at bounding box center [693, 468] width 801 height 754
click at [580, 651] on div "+1 415-964-1034 Call failed - Please reload the list and try again The Callbar …" at bounding box center [693, 468] width 801 height 754
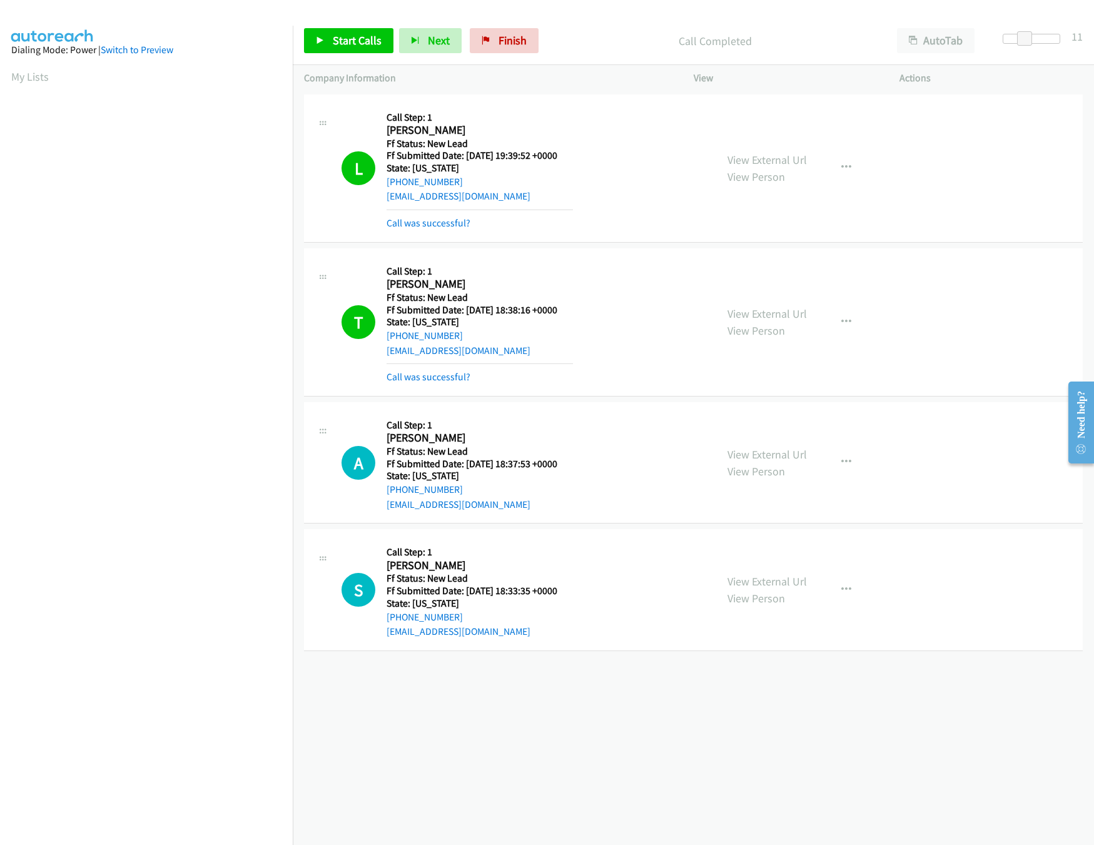
click at [435, 368] on mb0 "Call was successful?" at bounding box center [480, 373] width 186 height 21
click at [435, 374] on link "Call was successful?" at bounding box center [429, 377] width 84 height 12
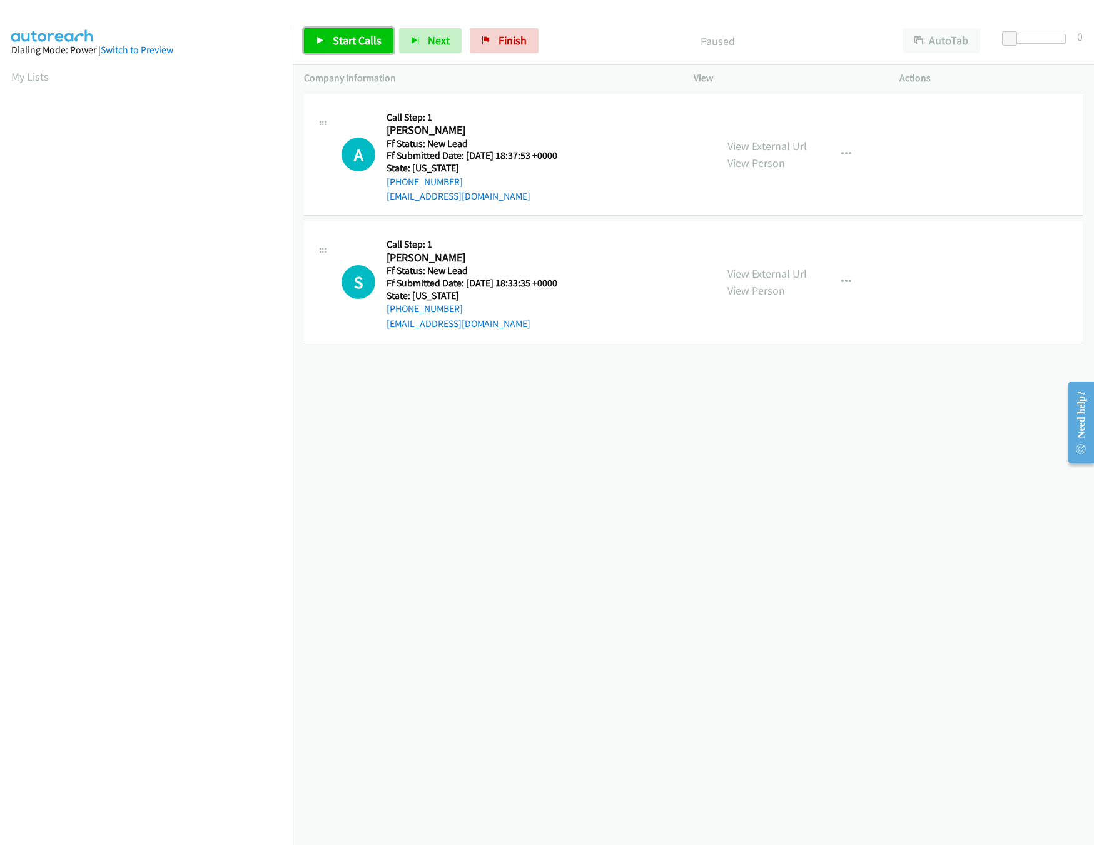
click at [338, 34] on span "Start Calls" at bounding box center [357, 40] width 49 height 14
click at [734, 271] on link "View External Url" at bounding box center [766, 273] width 79 height 14
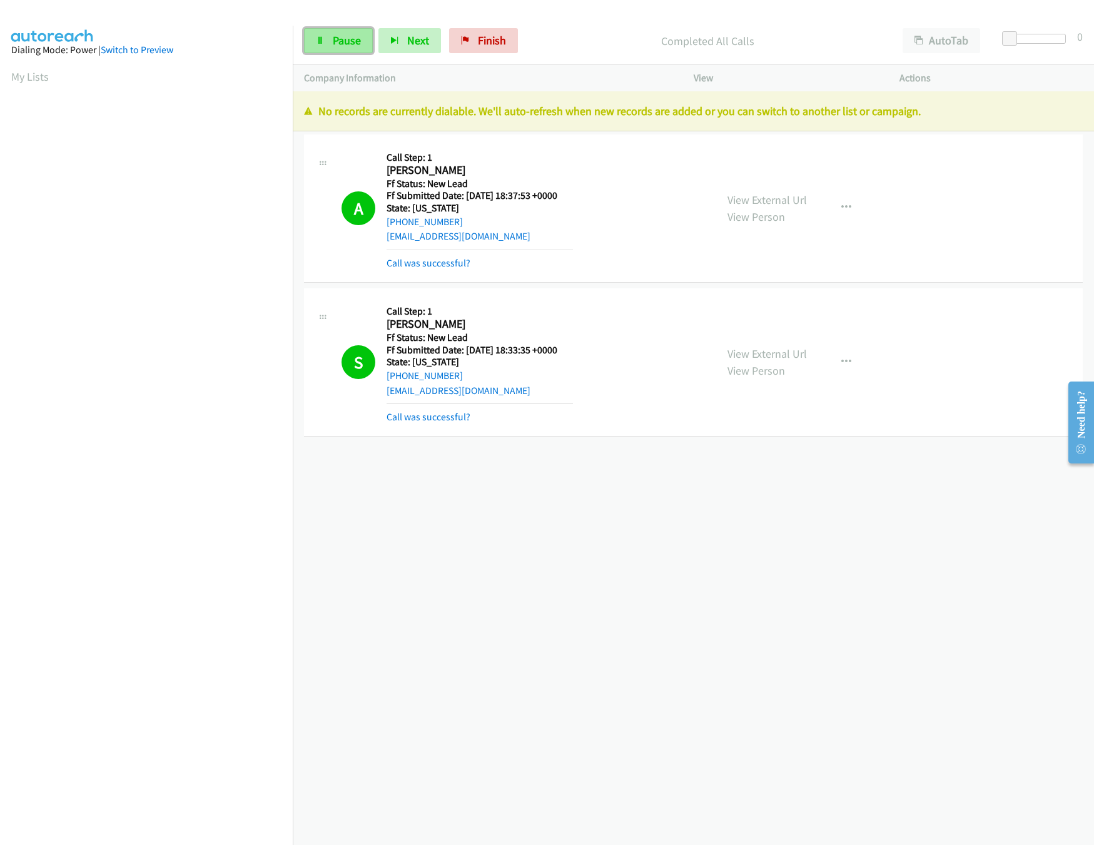
click at [363, 32] on link "Pause" at bounding box center [338, 40] width 69 height 25
drag, startPoint x: 509, startPoint y: 38, endPoint x: 589, endPoint y: 62, distance: 84.3
click at [509, 38] on span "Finish" at bounding box center [513, 40] width 28 height 14
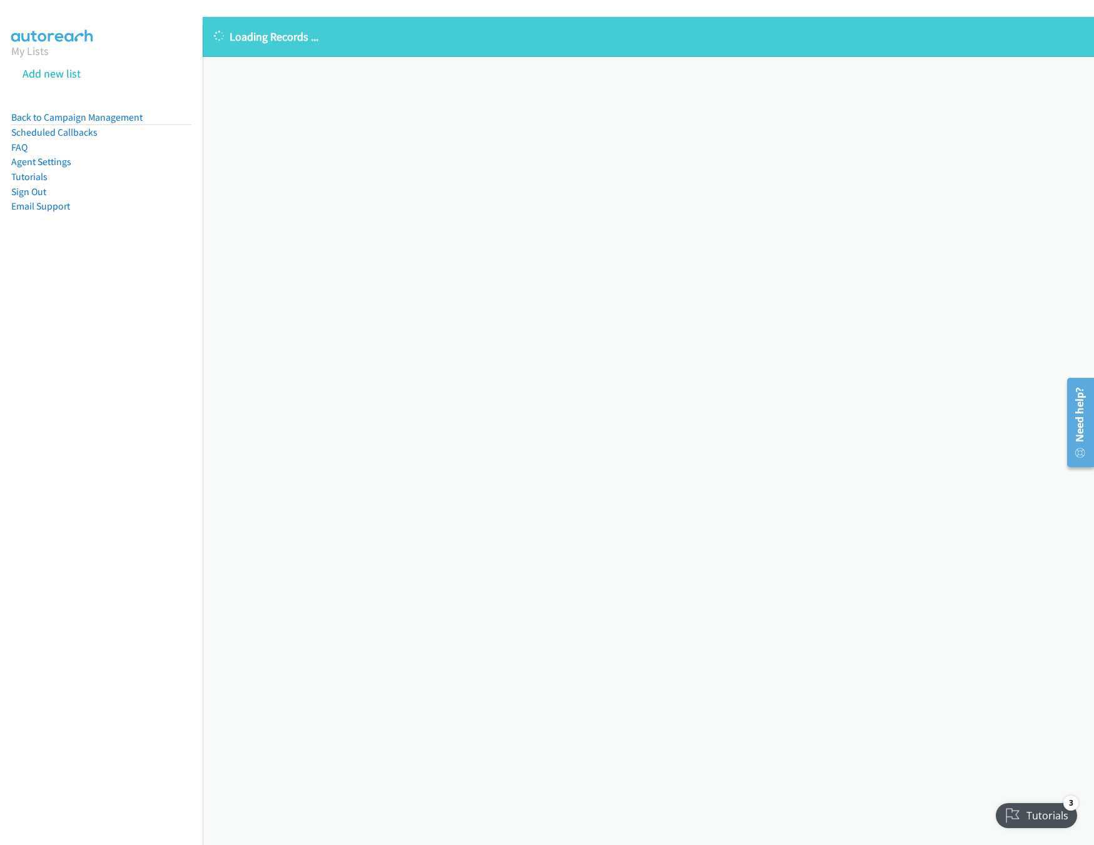
click at [530, 218] on div "Loading Records ... Sorry, something went wrong please try again." at bounding box center [648, 431] width 891 height 828
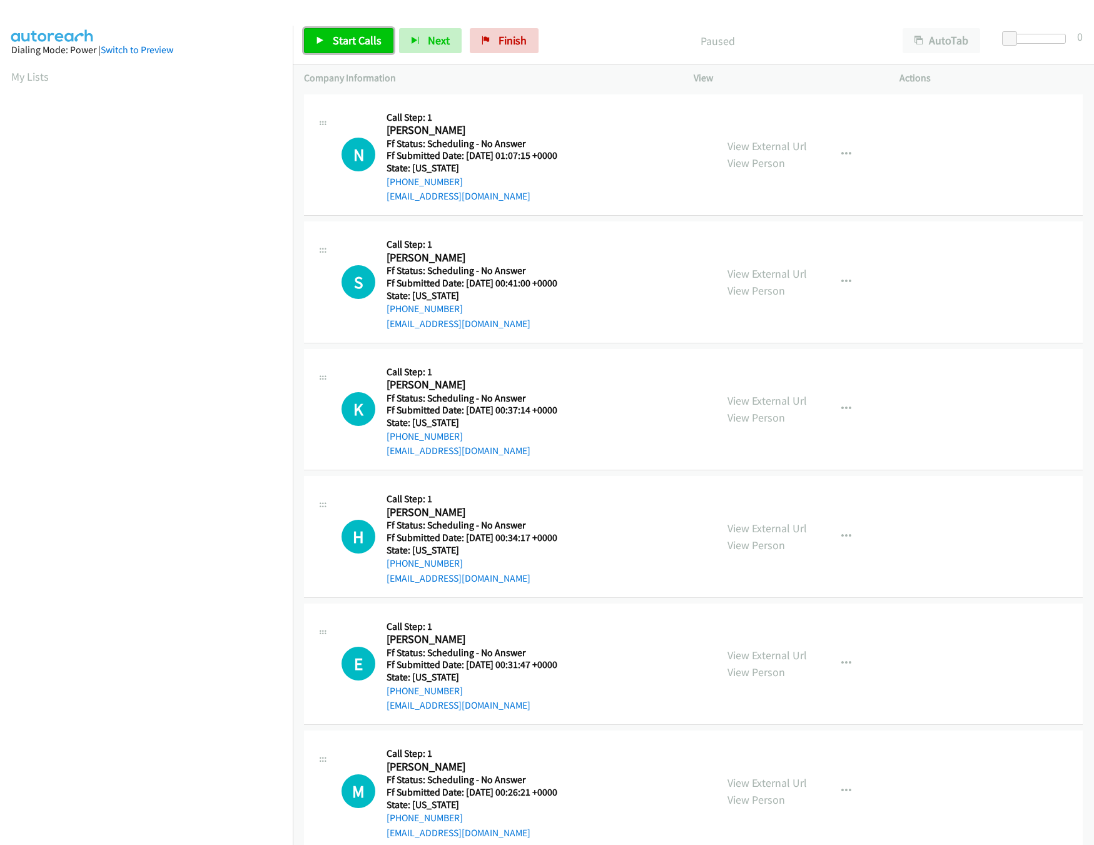
click at [340, 39] on span "Start Calls" at bounding box center [357, 40] width 49 height 14
click at [757, 151] on link "View External Url" at bounding box center [766, 146] width 79 height 14
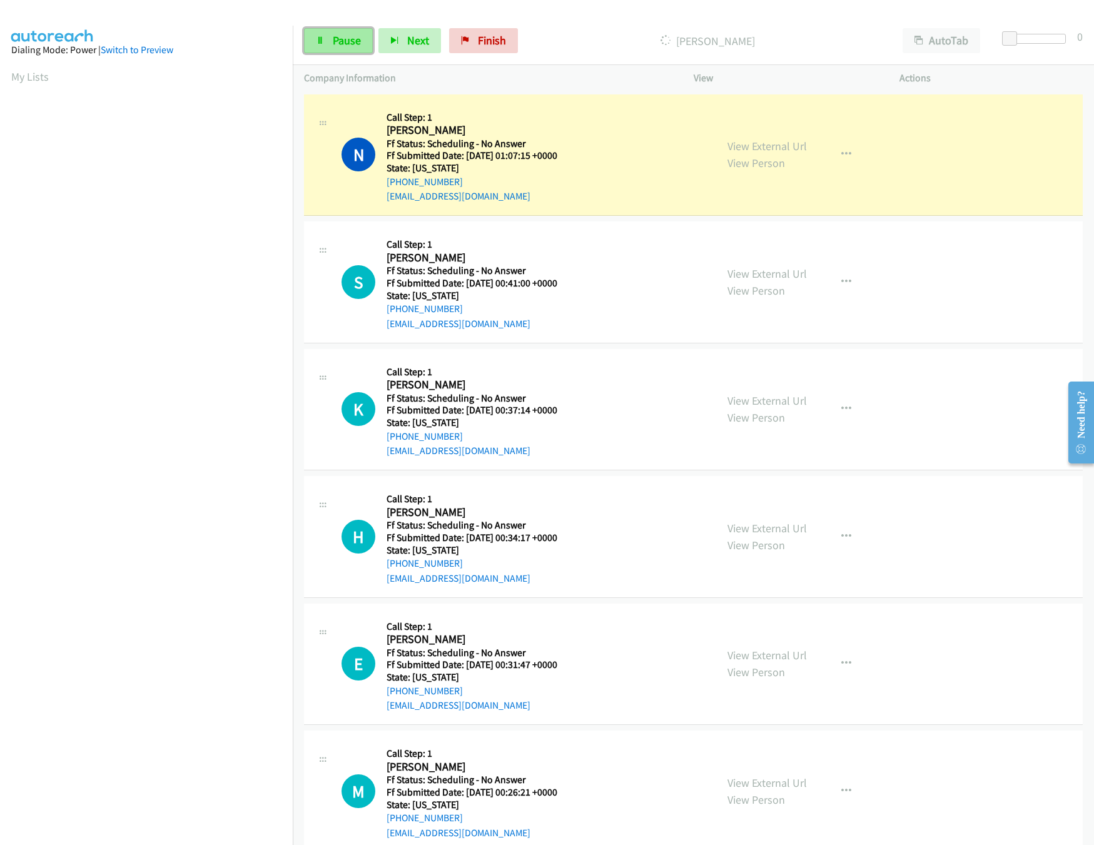
click at [346, 45] on span "Pause" at bounding box center [347, 40] width 28 height 14
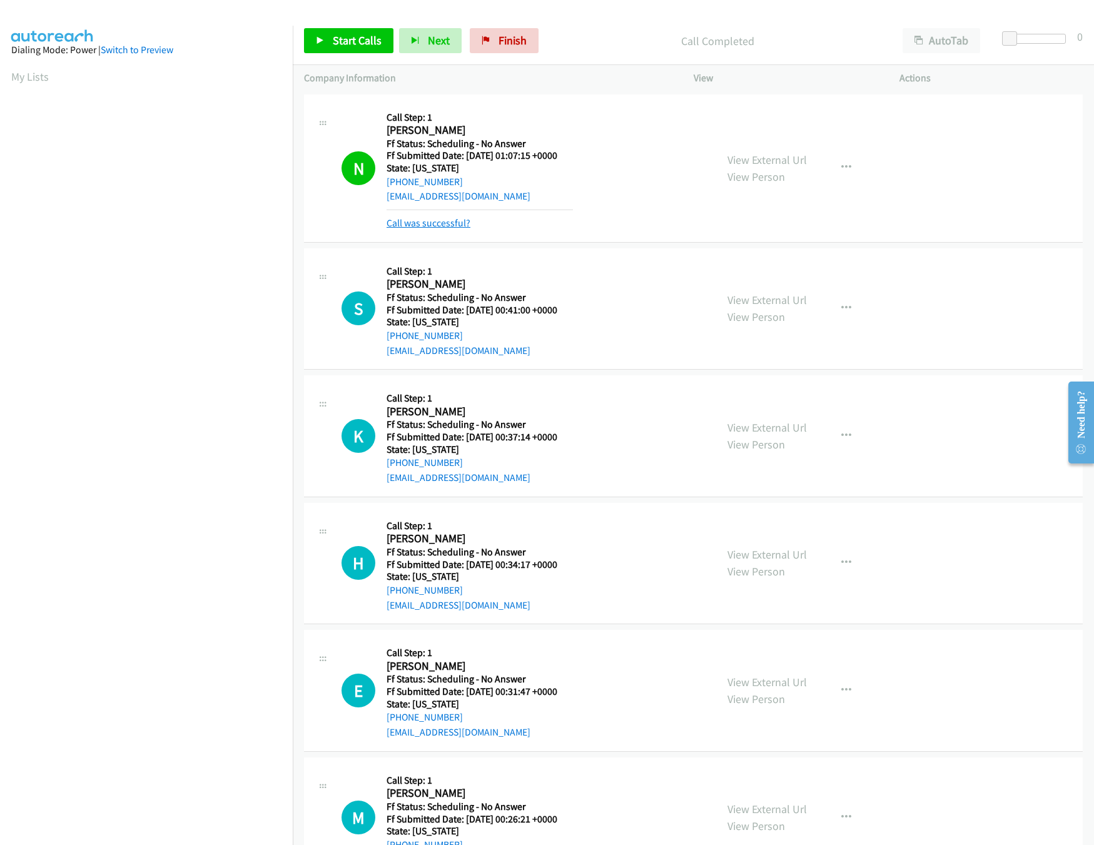
click at [400, 221] on link "Call was successful?" at bounding box center [429, 223] width 84 height 12
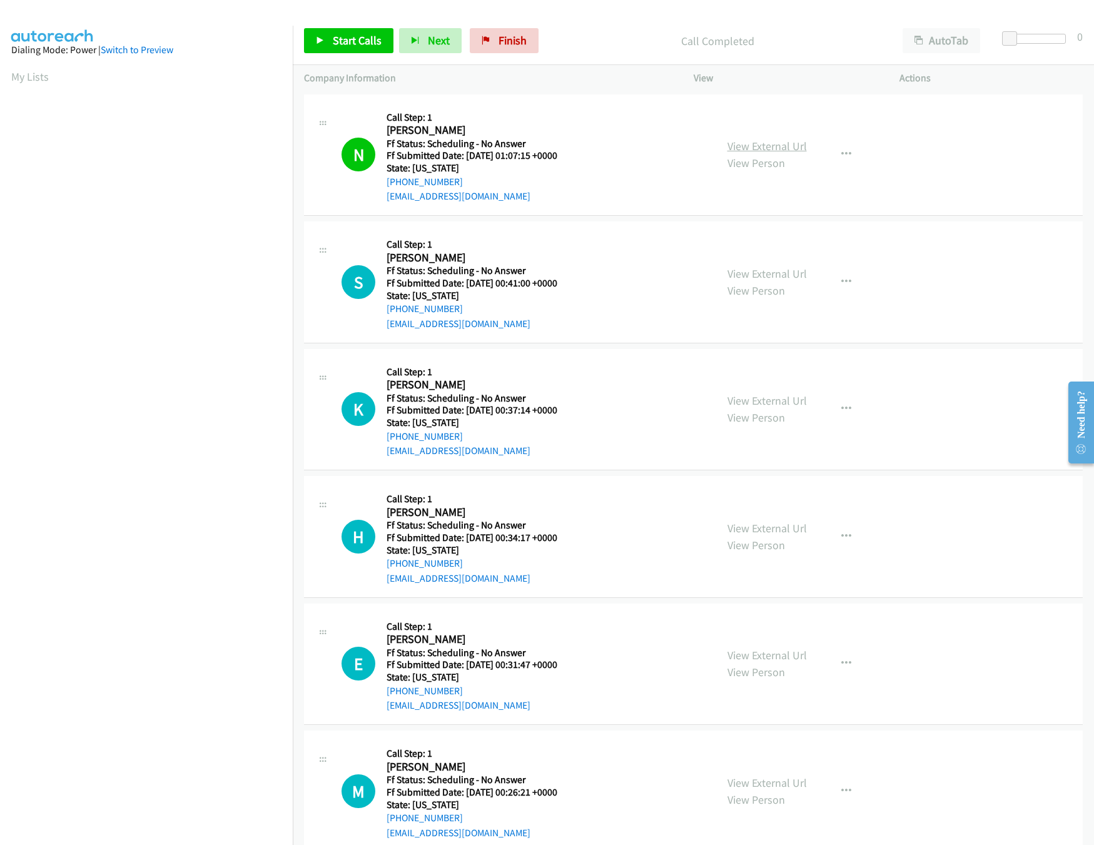
click at [740, 145] on link "View External Url" at bounding box center [766, 146] width 79 height 14
click at [343, 30] on link "Start Calls" at bounding box center [348, 40] width 89 height 25
click at [331, 47] on link "Pause" at bounding box center [338, 40] width 69 height 25
click at [326, 46] on link "Start Calls" at bounding box center [348, 40] width 89 height 25
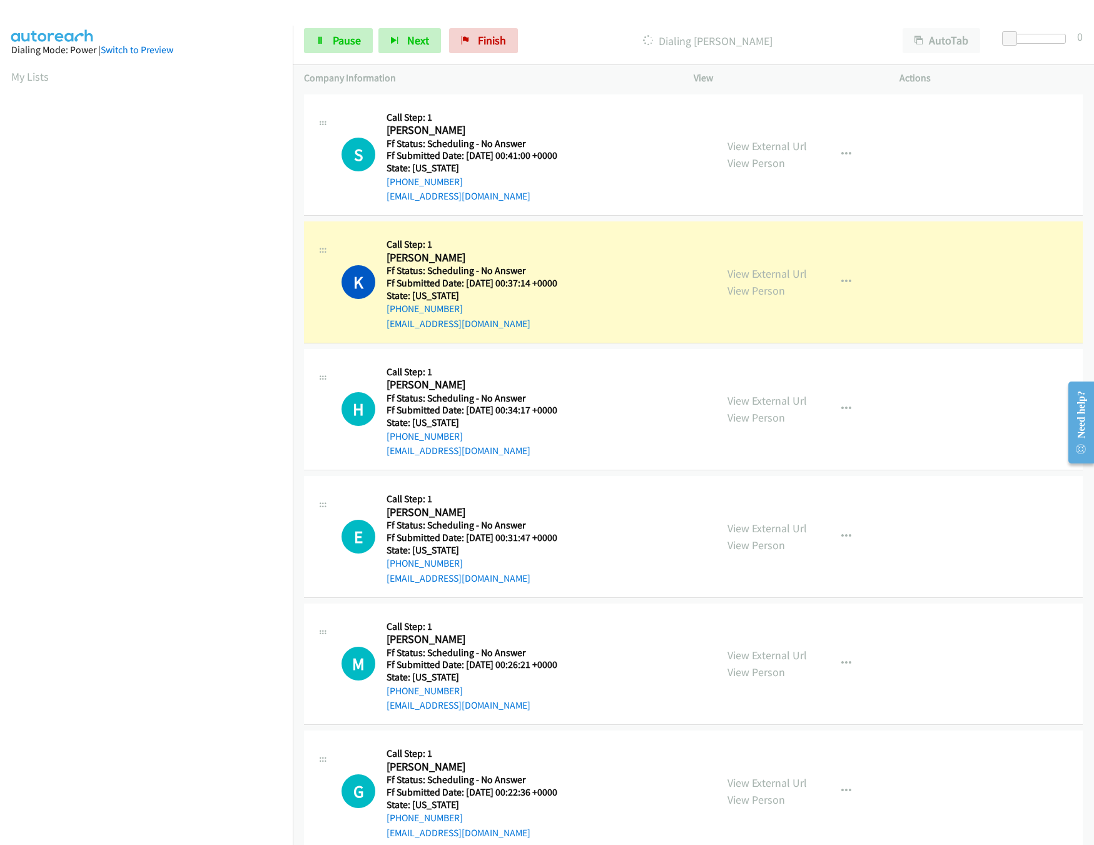
click at [668, 284] on div "K Callback Scheduled Call Step: 1 Kilderian Martin America/New_York Ff Status: …" at bounding box center [523, 282] width 363 height 99
click at [751, 272] on link "View External Url" at bounding box center [766, 273] width 79 height 14
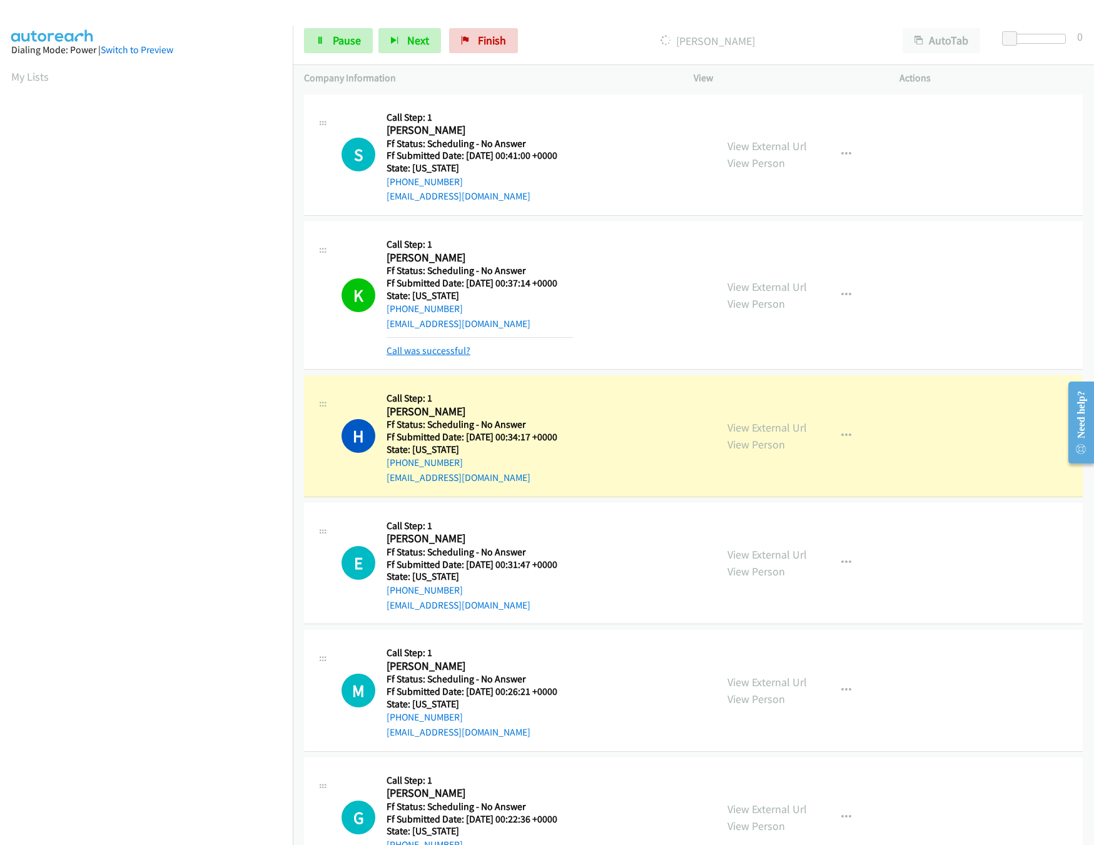
click at [423, 350] on link "Call was successful?" at bounding box center [429, 351] width 84 height 12
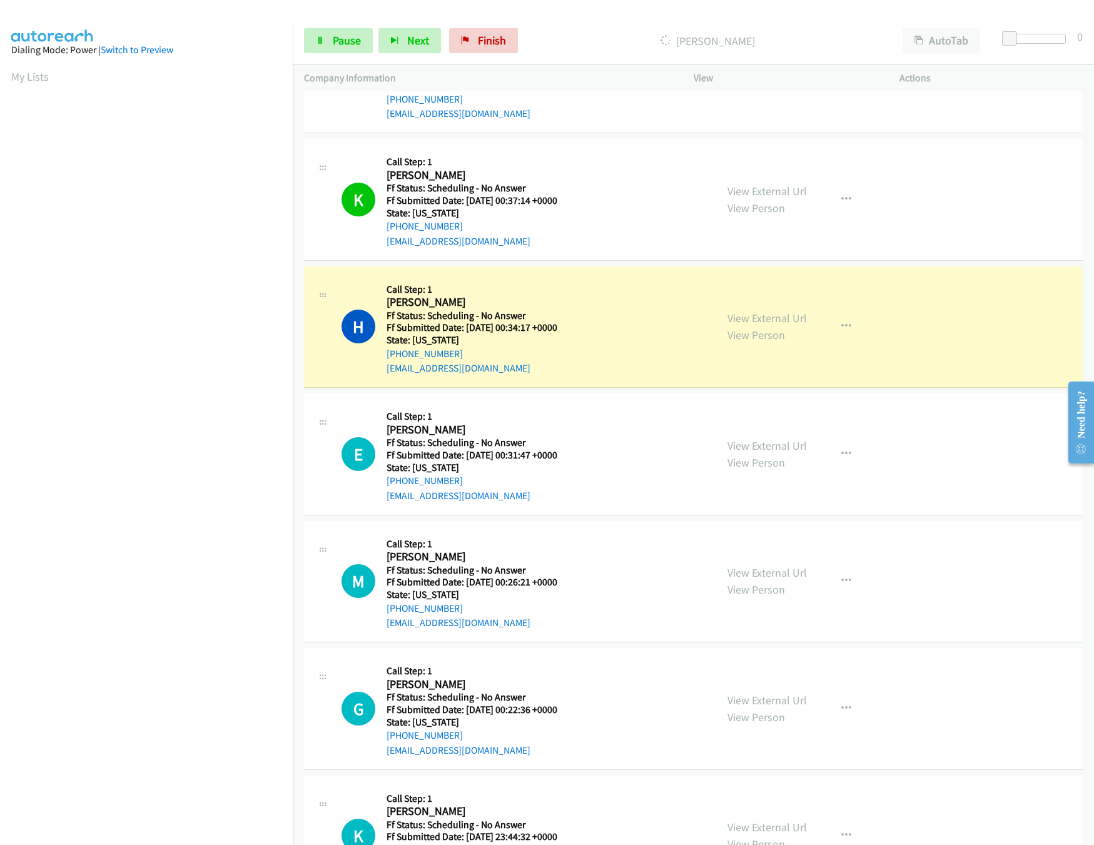
scroll to position [124, 0]
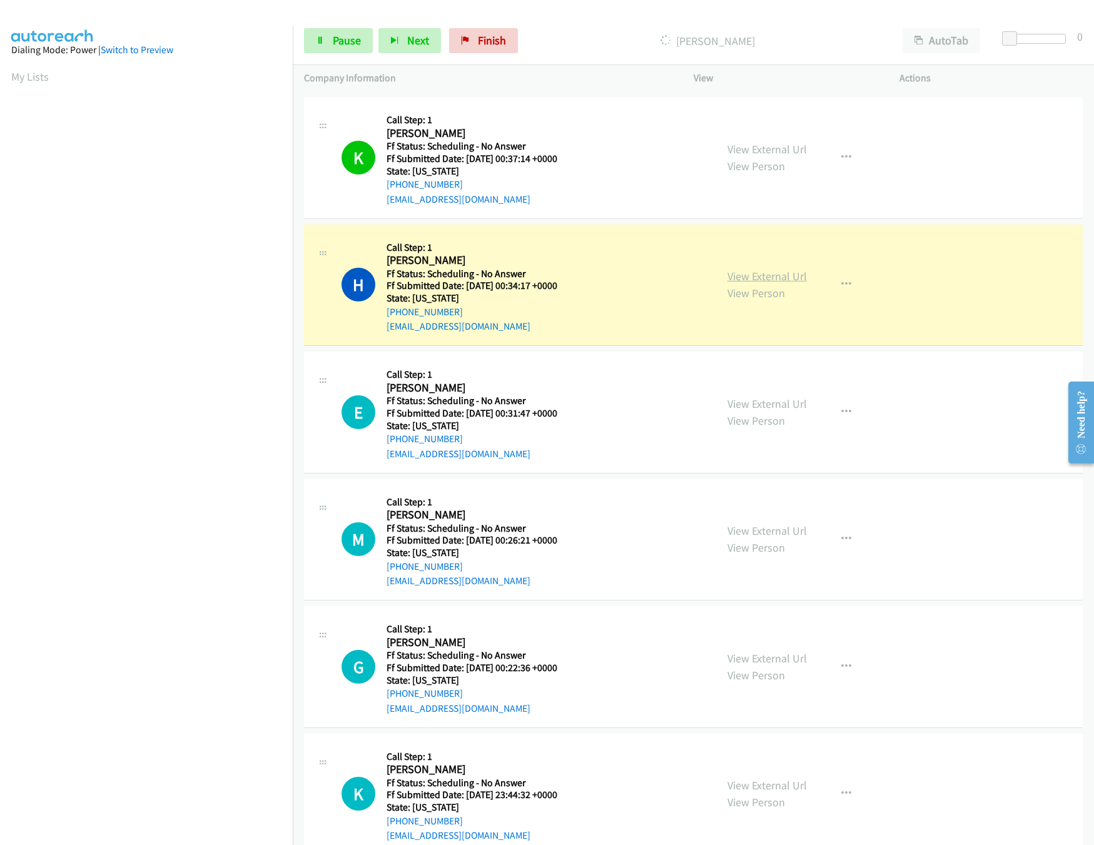
click at [771, 272] on link "View External Url" at bounding box center [766, 276] width 79 height 14
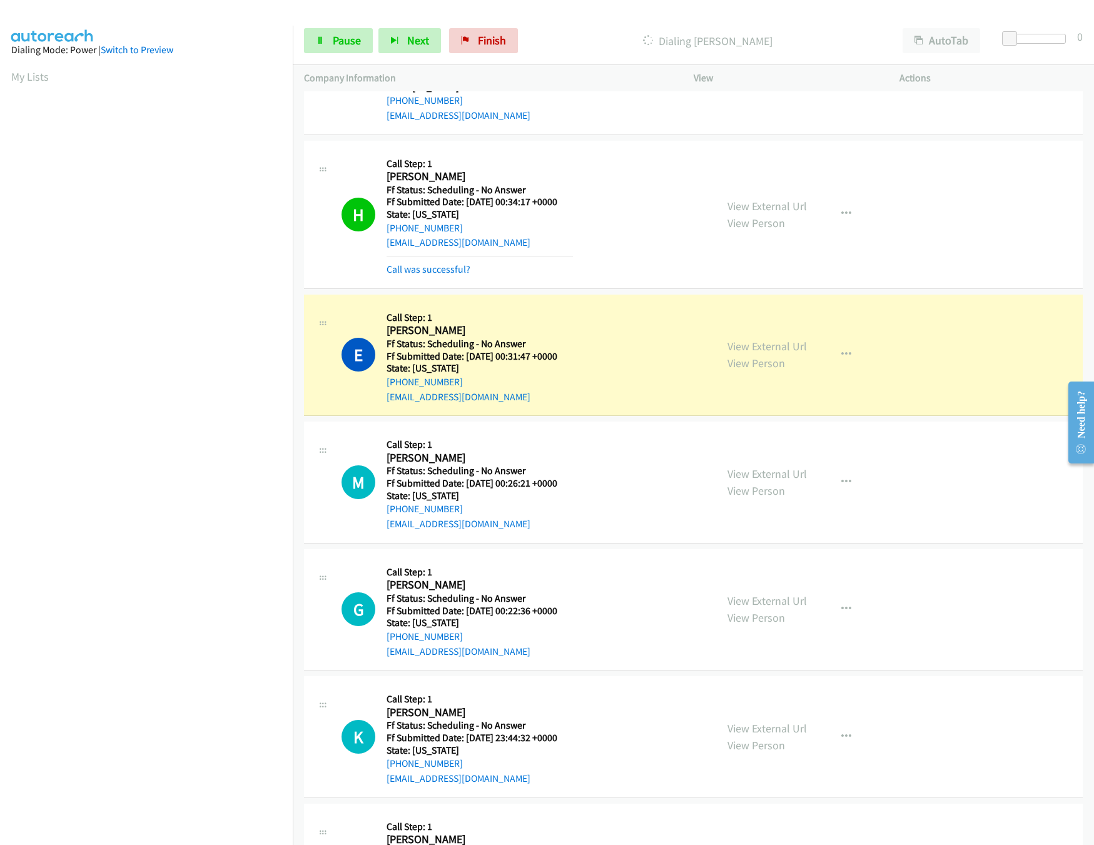
scroll to position [250, 0]
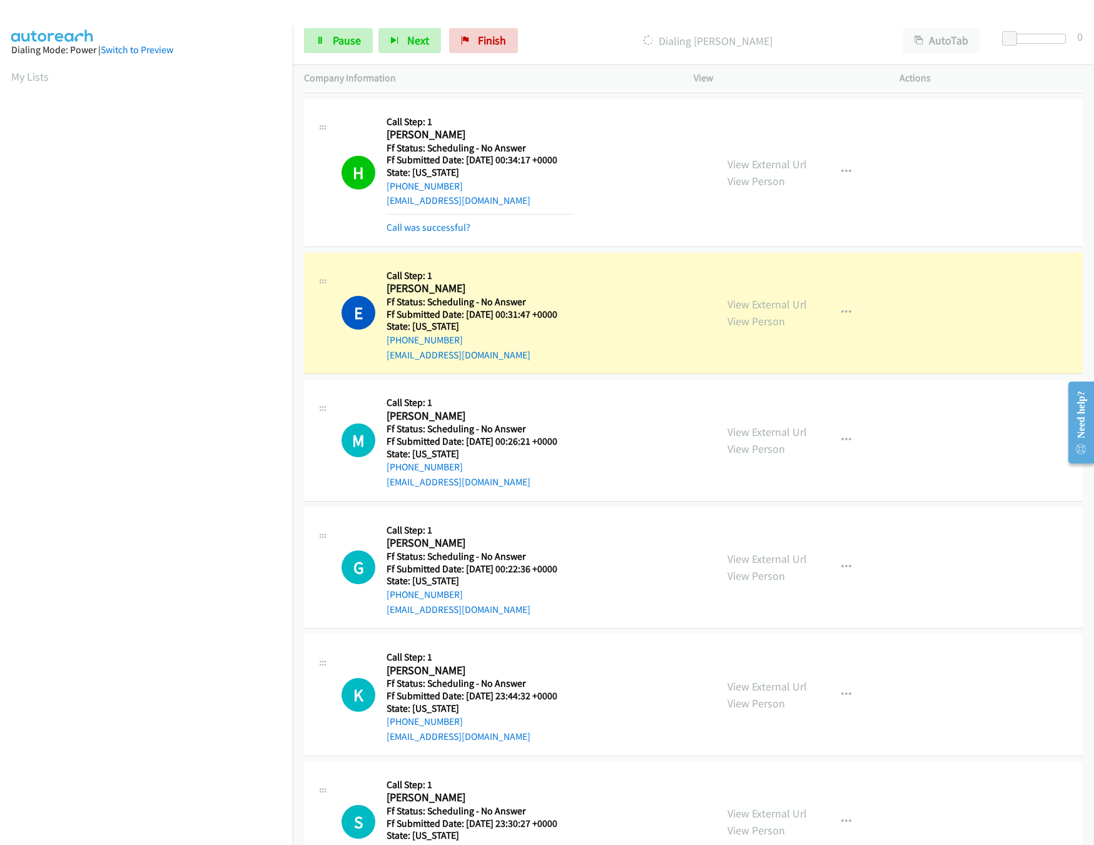
drag, startPoint x: 707, startPoint y: 296, endPoint x: 715, endPoint y: 302, distance: 9.4
click at [707, 300] on div "E Callback Scheduled Call Step: 1 Erica Bourgault America/New_York Ff Status: S…" at bounding box center [510, 313] width 412 height 99
drag, startPoint x: 715, startPoint y: 302, endPoint x: 758, endPoint y: 299, distance: 43.3
click at [717, 303] on div "View External Url View Person View External Url Email Schedule/Manage Callback …" at bounding box center [824, 313] width 217 height 99
click at [762, 298] on link "View External Url" at bounding box center [766, 304] width 79 height 14
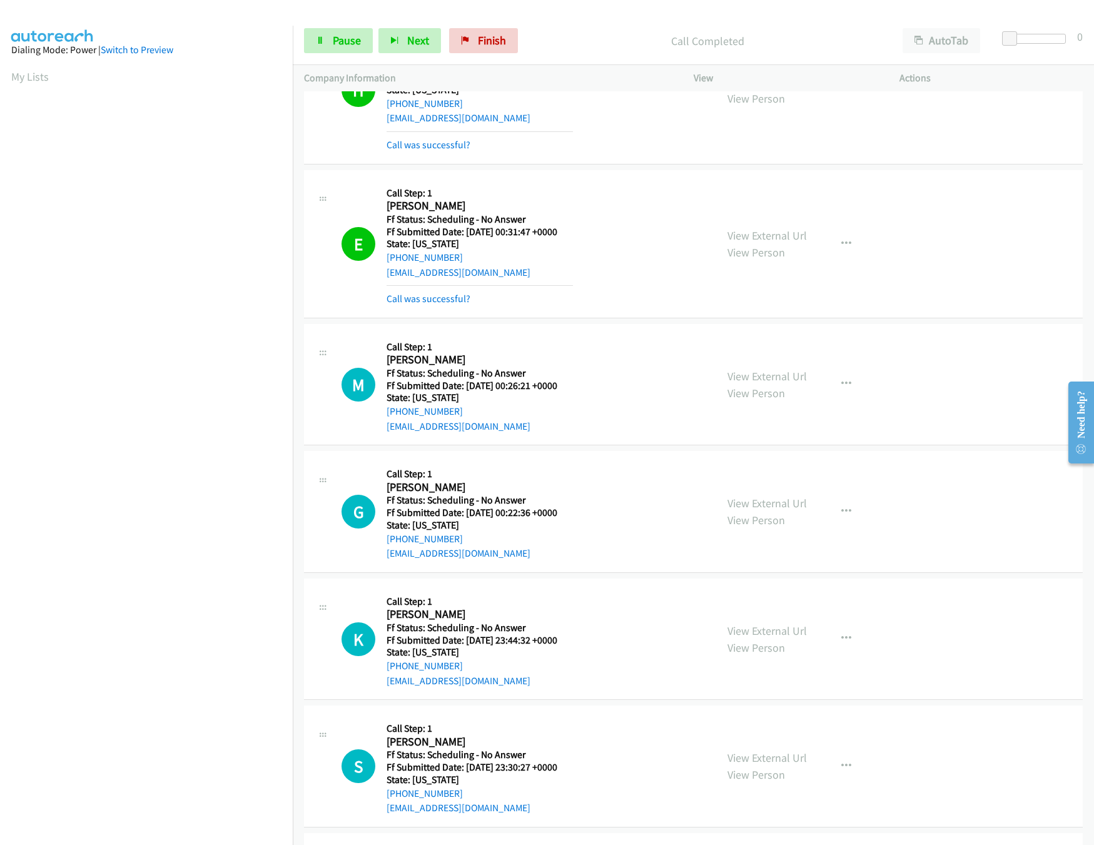
scroll to position [375, 0]
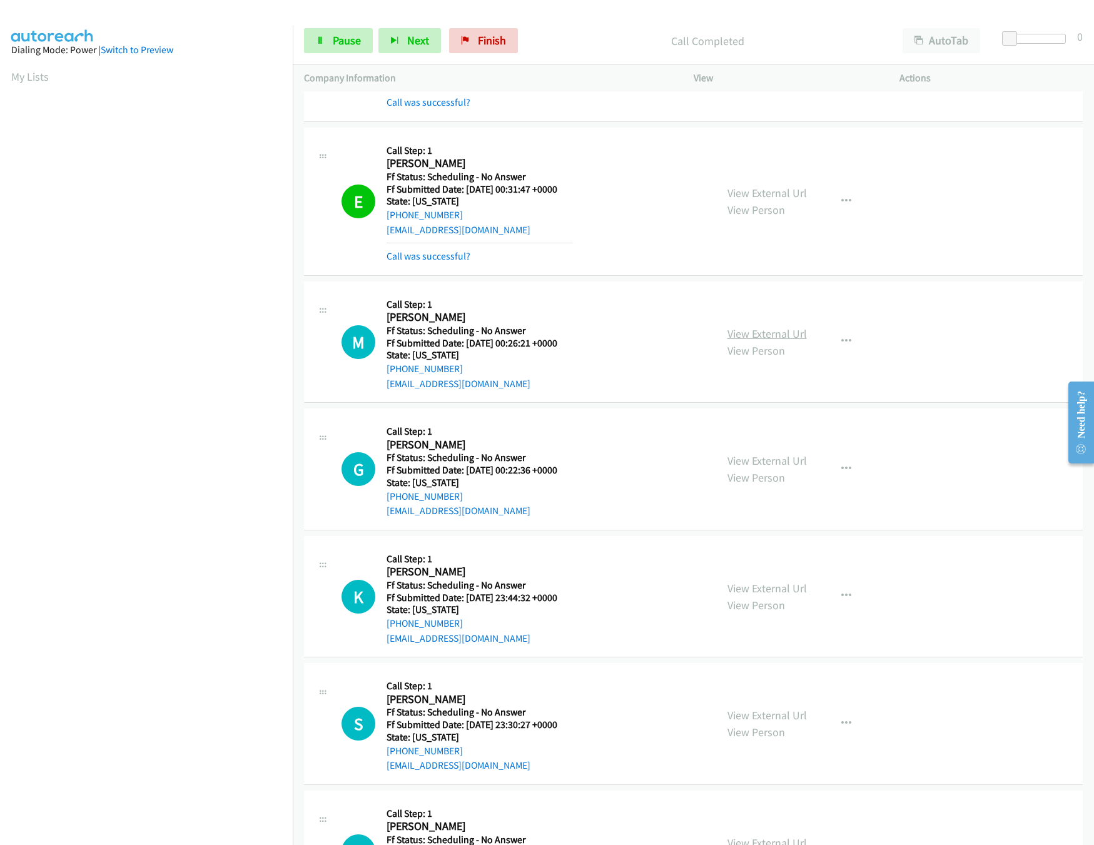
click at [771, 340] on link "View External Url" at bounding box center [766, 333] width 79 height 14
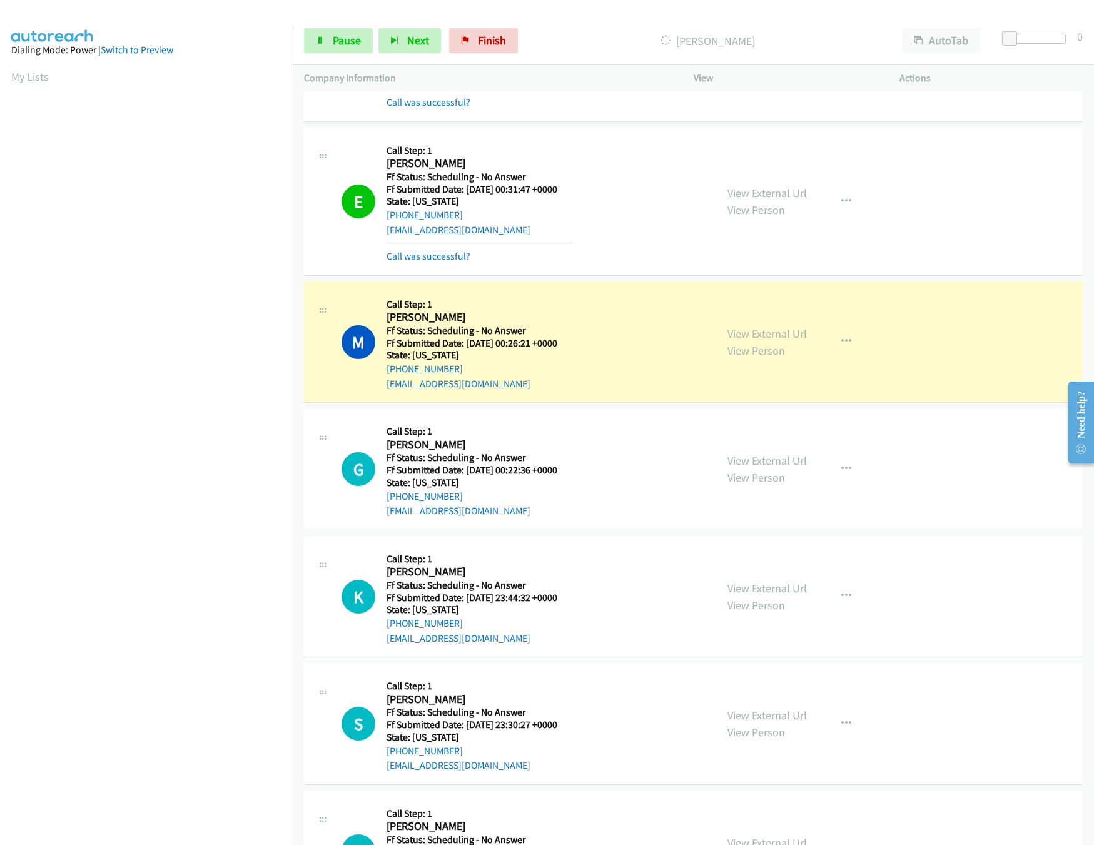
click at [764, 193] on link "View External Url" at bounding box center [766, 193] width 79 height 14
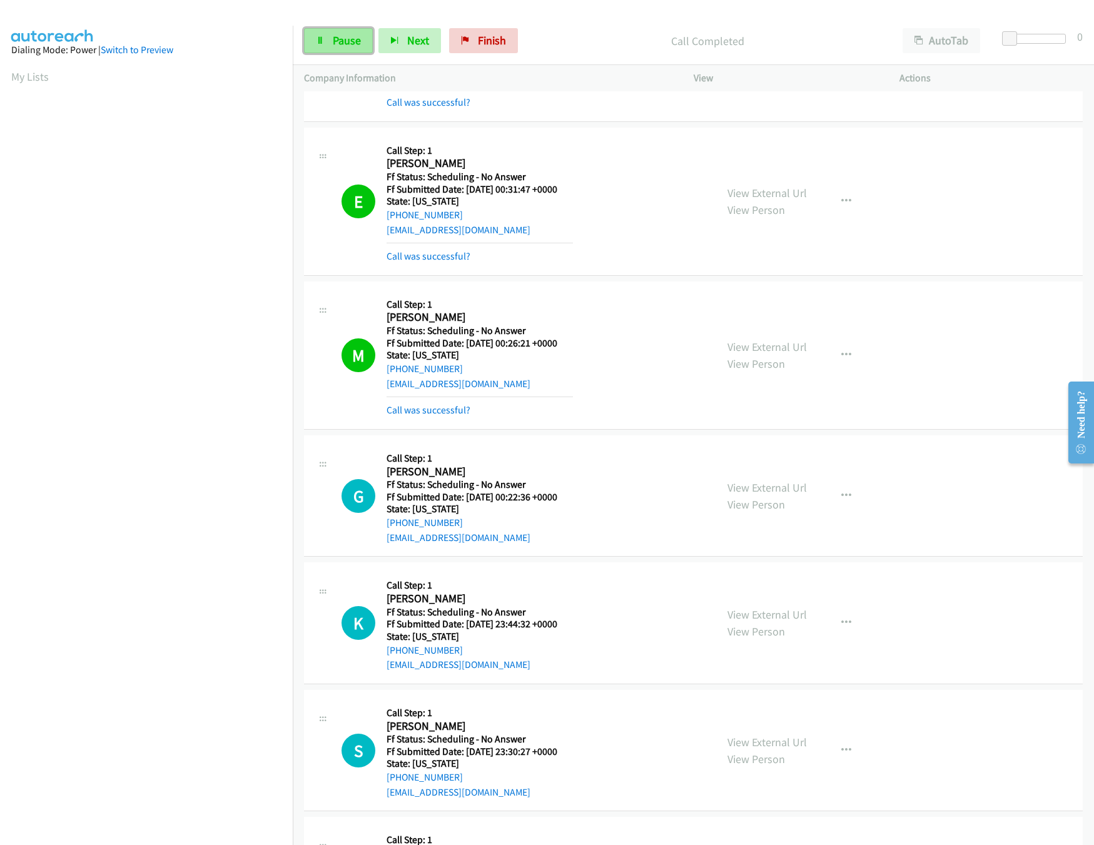
click at [352, 38] on span "Pause" at bounding box center [347, 40] width 28 height 14
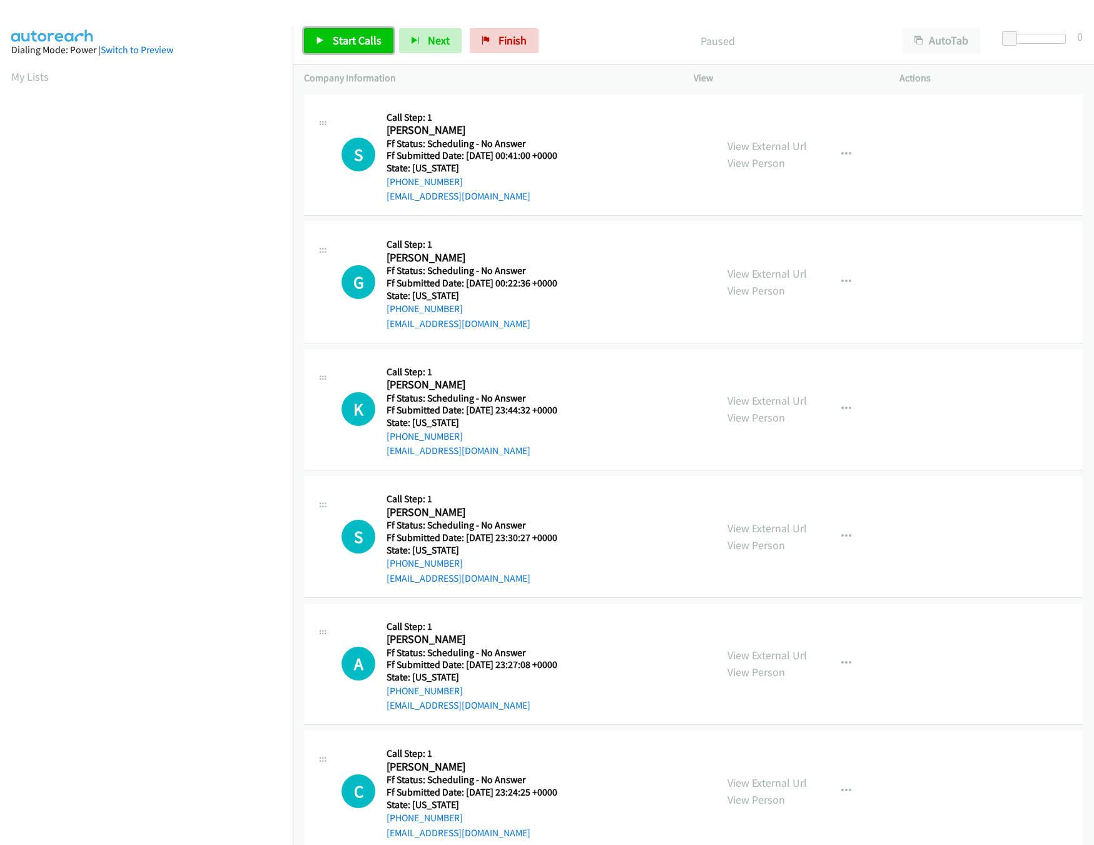
click at [349, 42] on span "Start Calls" at bounding box center [357, 40] width 49 height 14
click at [353, 44] on span "Pause" at bounding box center [347, 40] width 28 height 14
click at [357, 36] on span "Start Calls" at bounding box center [357, 40] width 49 height 14
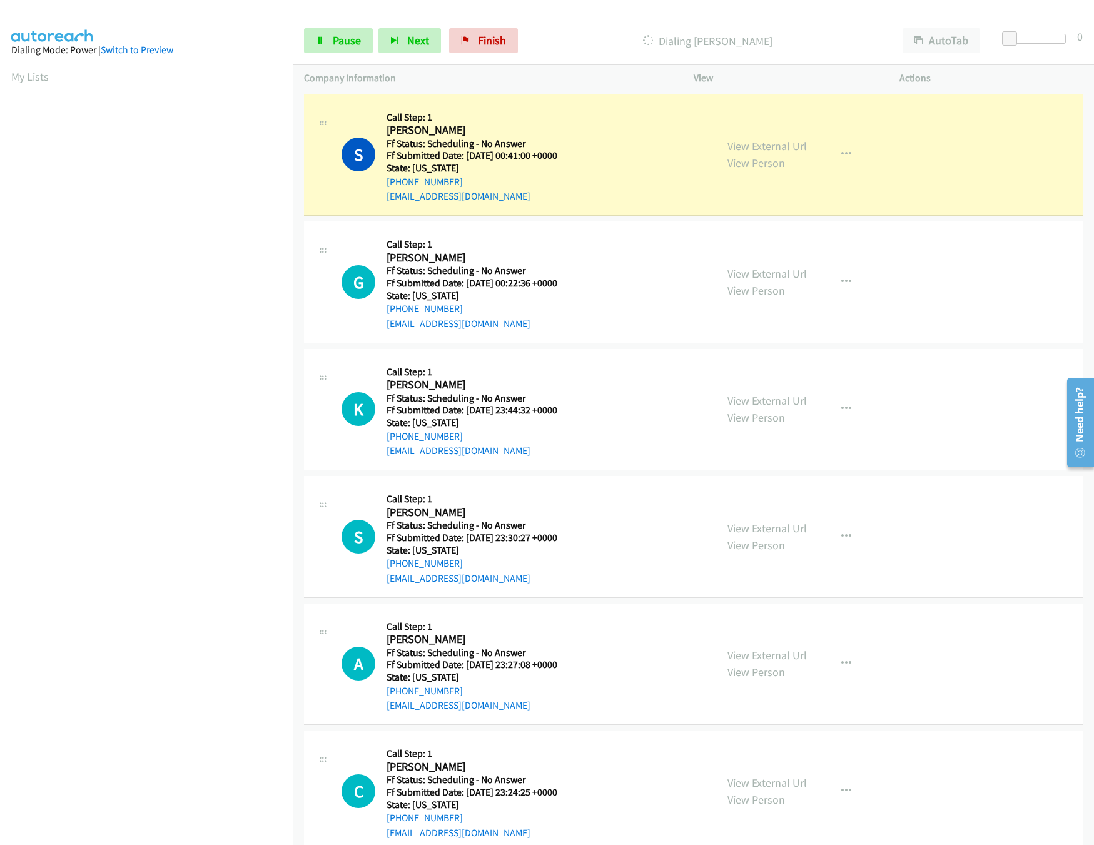
click at [756, 141] on link "View External Url" at bounding box center [766, 146] width 79 height 14
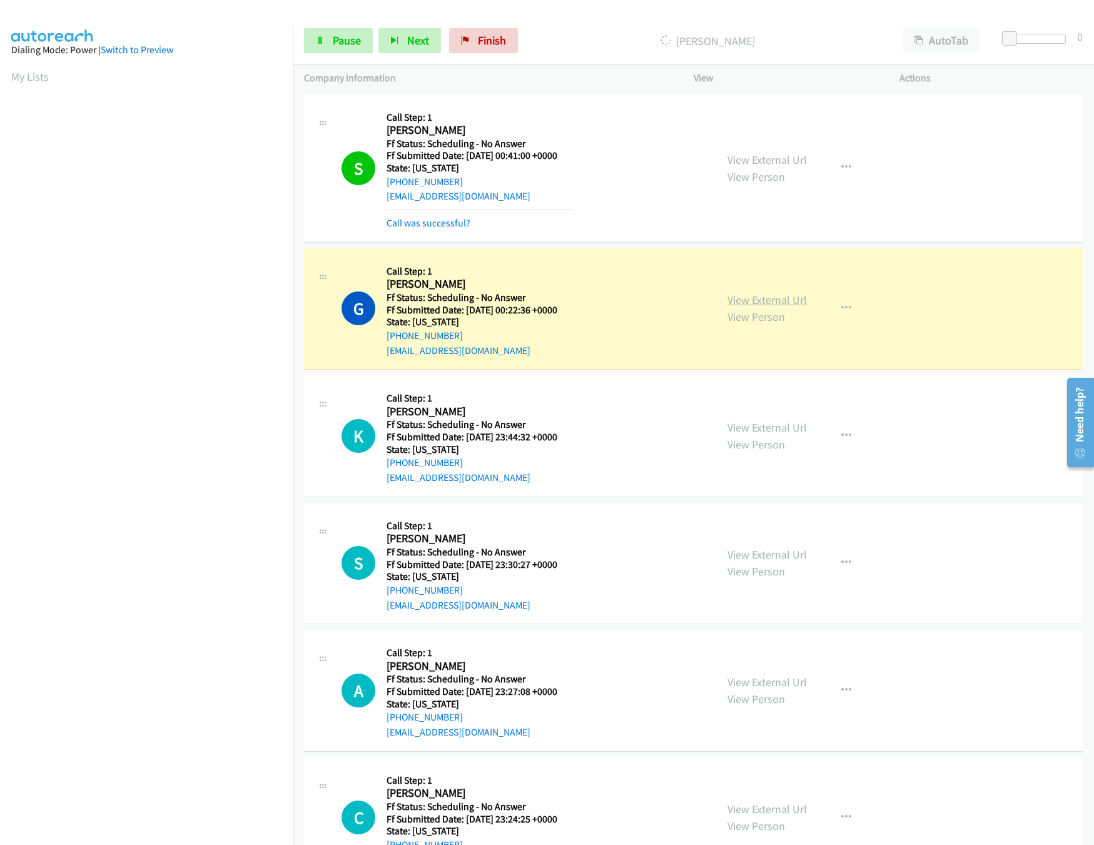
click at [751, 298] on link "View External Url" at bounding box center [766, 300] width 79 height 14
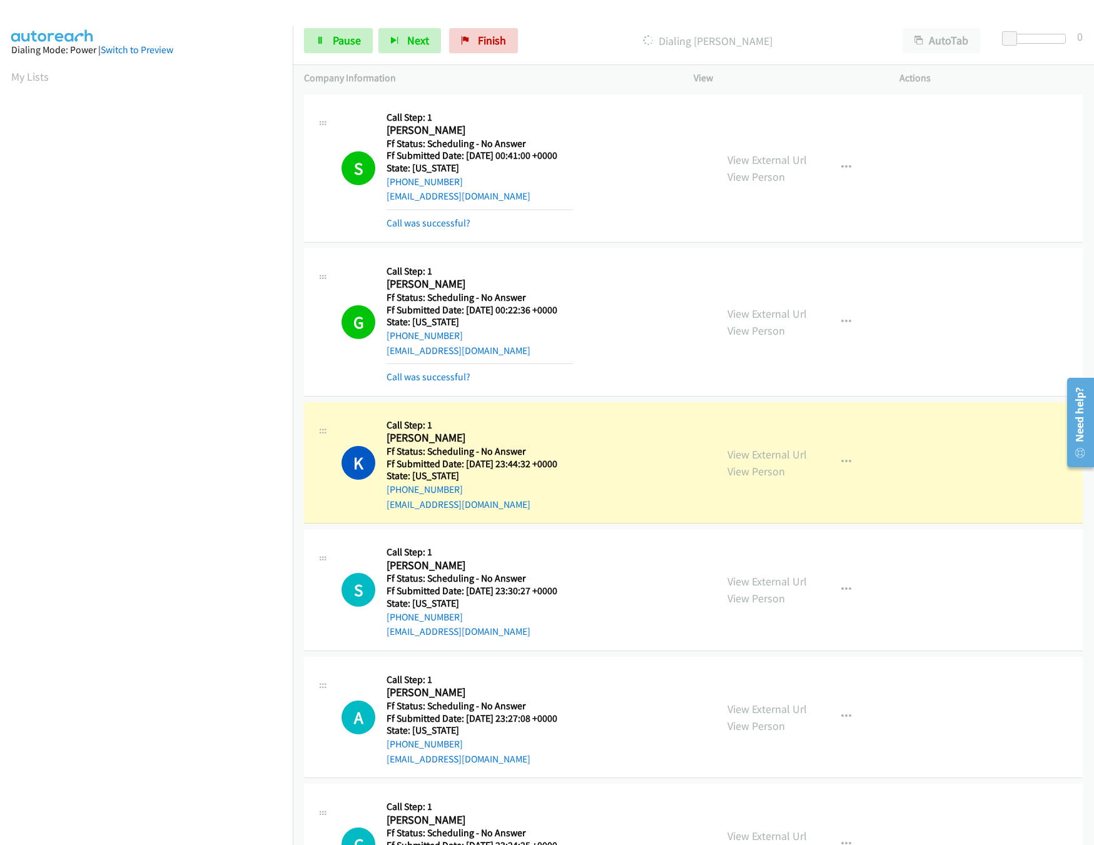
click at [757, 445] on div "View External Url View Person View External Url Email Schedule/Manage Callback …" at bounding box center [824, 462] width 217 height 99
click at [757, 447] on div "View External Url View Person" at bounding box center [766, 463] width 79 height 34
click at [757, 454] on link "View External Url" at bounding box center [766, 454] width 79 height 14
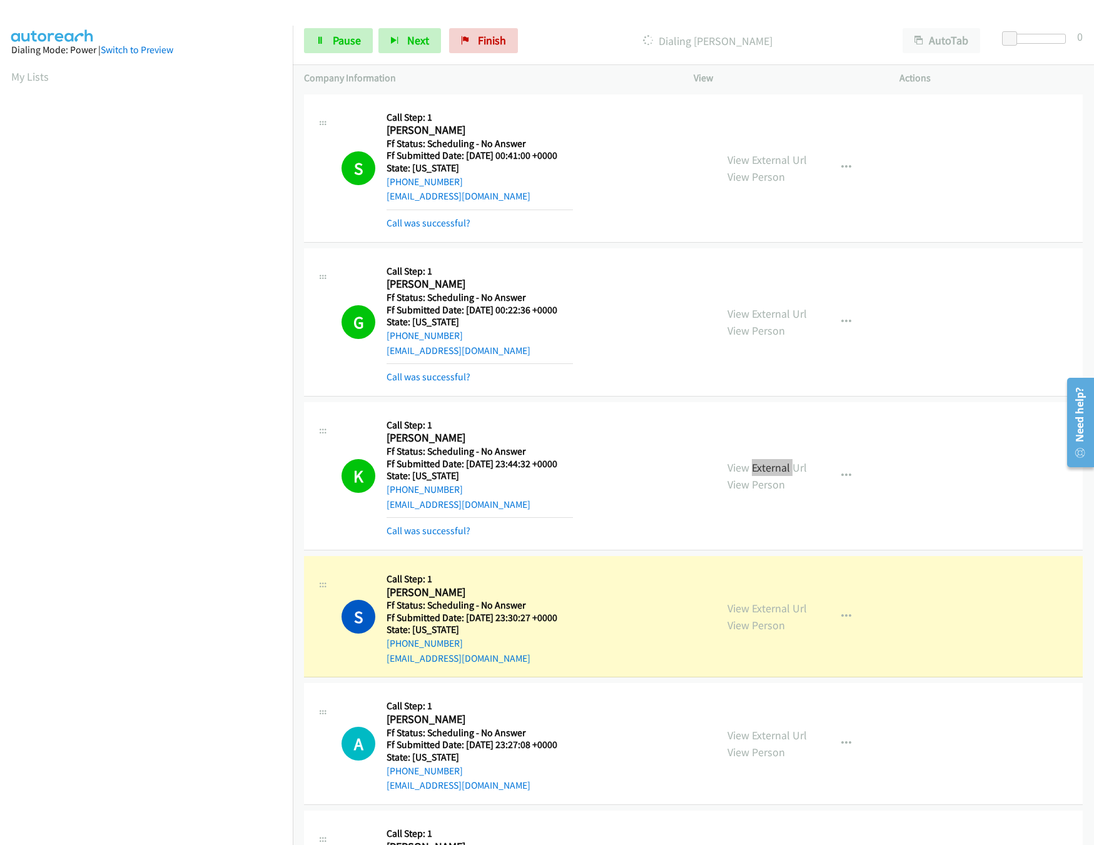
scroll to position [250, 0]
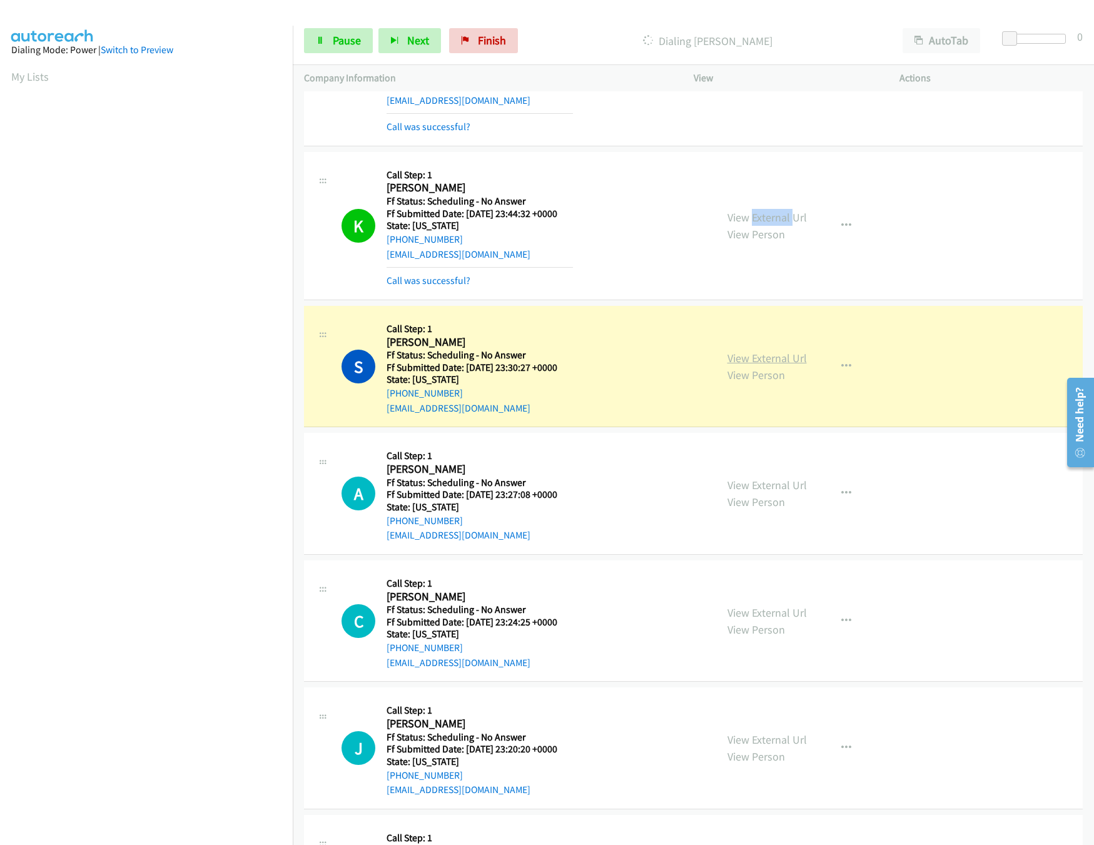
click at [749, 355] on link "View External Url" at bounding box center [766, 358] width 79 height 14
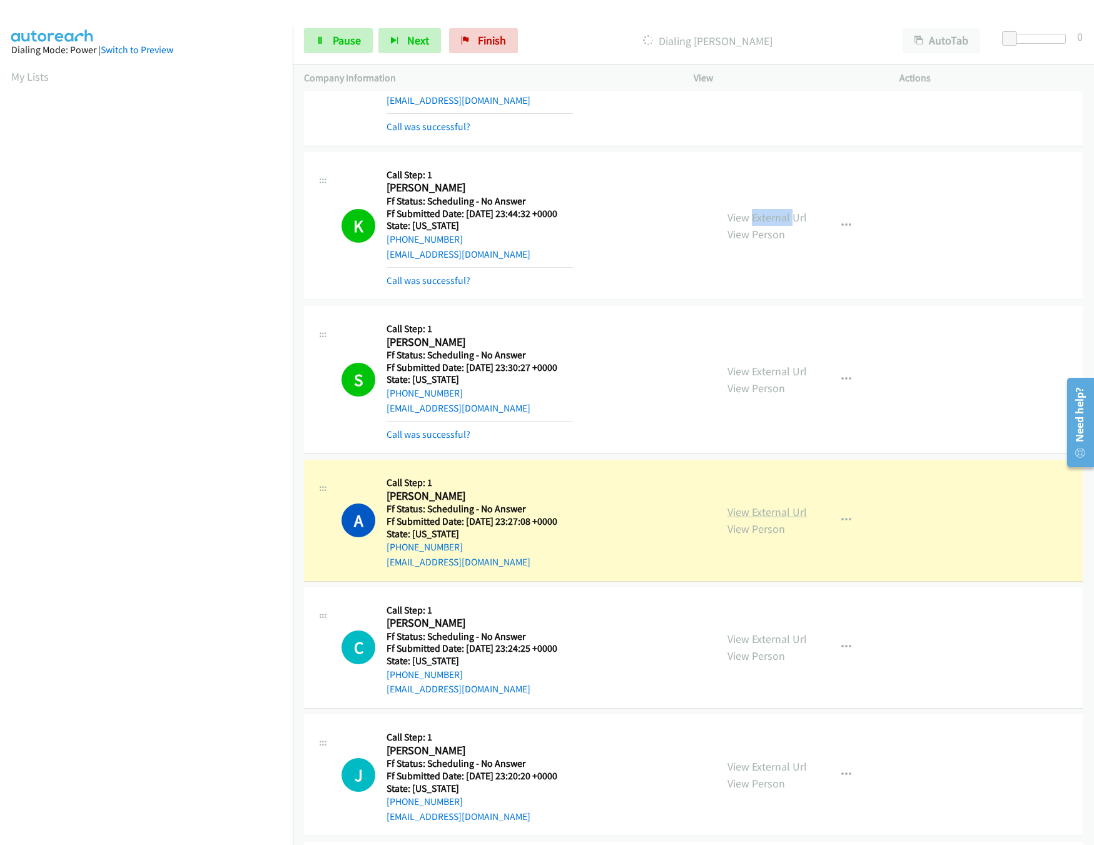
click at [744, 517] on link "View External Url" at bounding box center [766, 512] width 79 height 14
click at [358, 55] on div "Start Calls Pause Next Finish Dialing Abimbola Ogundiya AutoTab AutoTab 0" at bounding box center [693, 41] width 801 height 48
click at [357, 38] on span "Pause" at bounding box center [347, 40] width 28 height 14
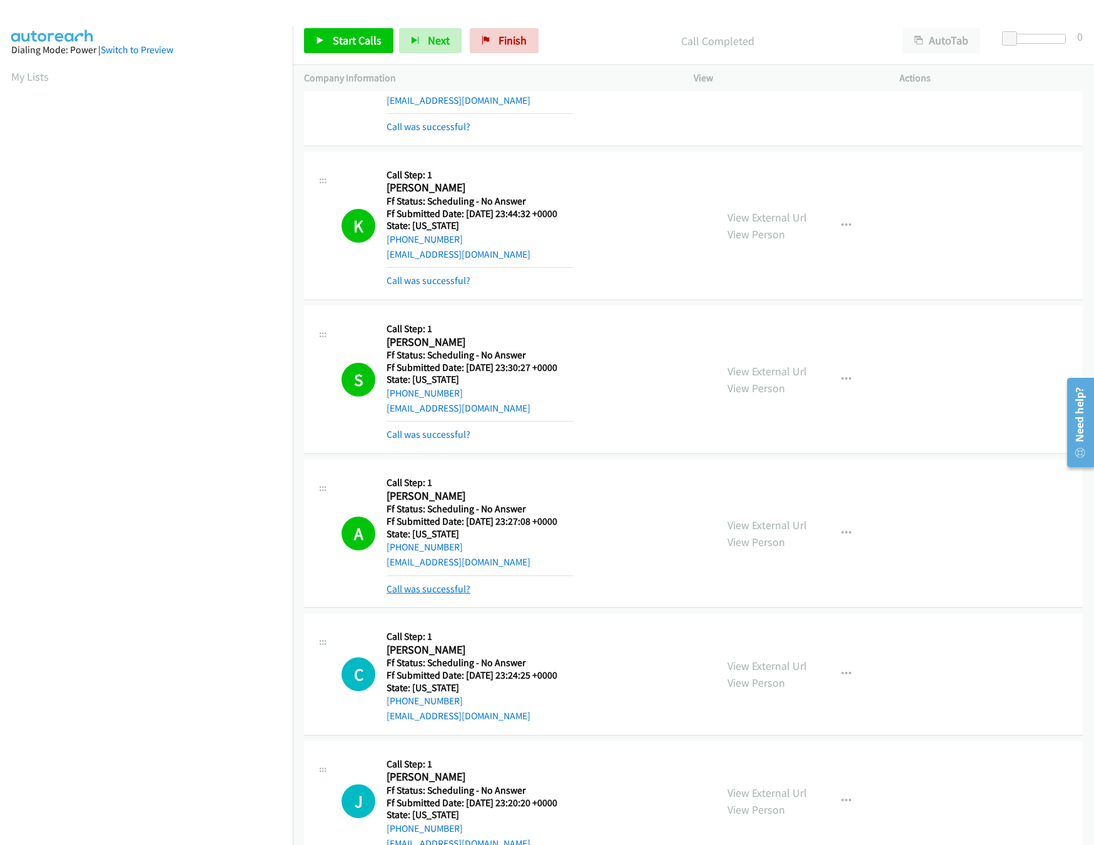
click at [417, 586] on link "Call was successful?" at bounding box center [429, 589] width 84 height 12
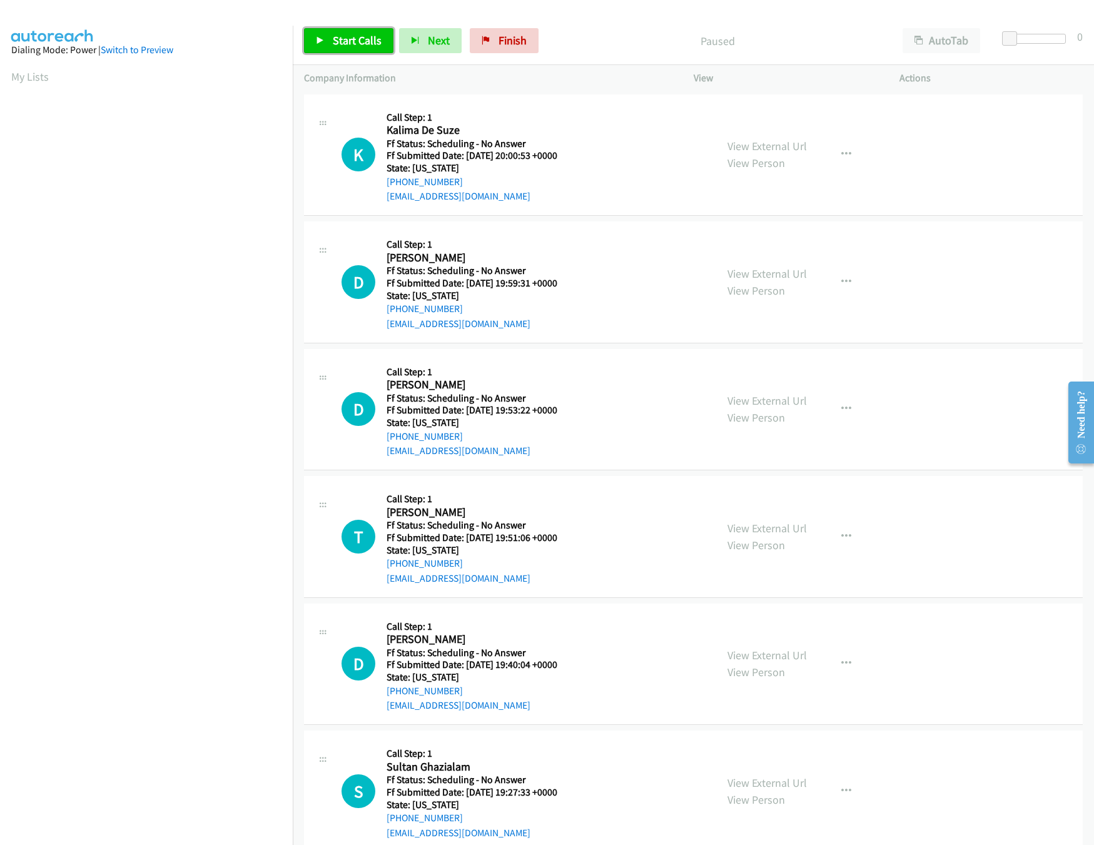
click at [347, 42] on span "Start Calls" at bounding box center [357, 40] width 49 height 14
drag, startPoint x: 751, startPoint y: 141, endPoint x: 726, endPoint y: 132, distance: 26.7
click at [751, 141] on link "View External Url" at bounding box center [766, 146] width 79 height 14
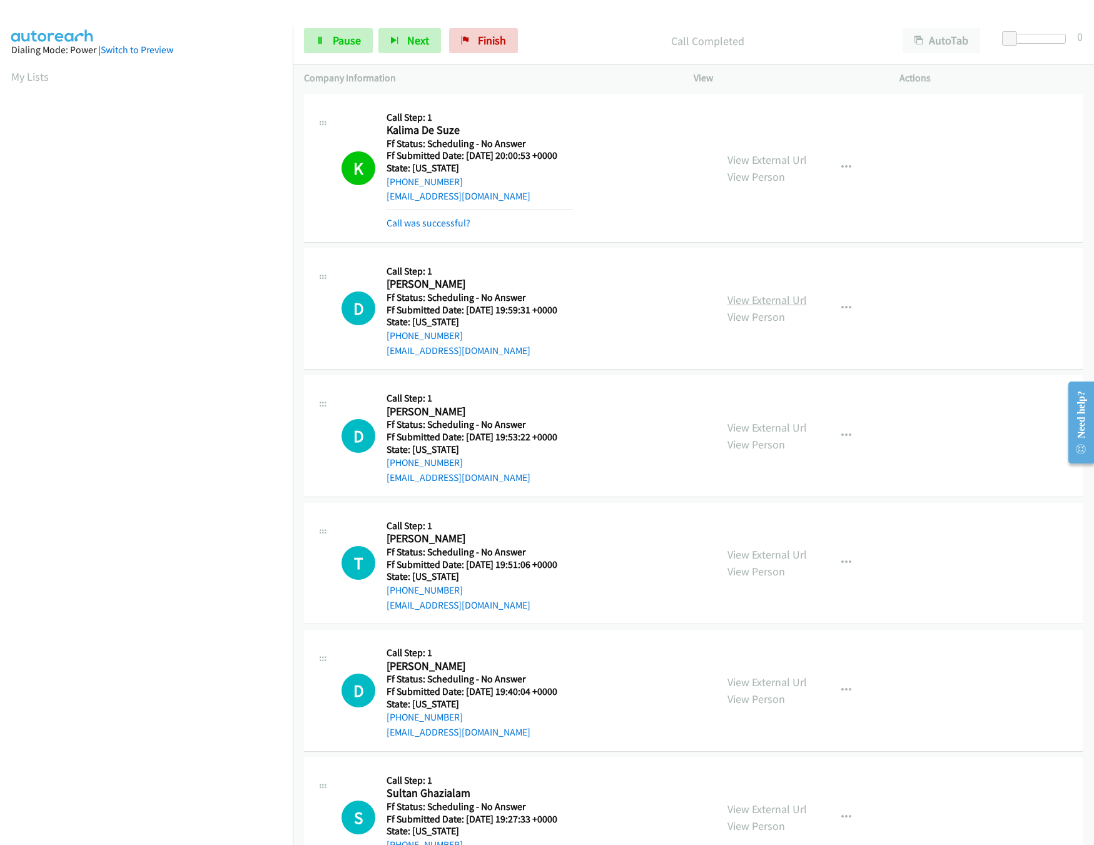
click at [749, 297] on link "View External Url" at bounding box center [766, 300] width 79 height 14
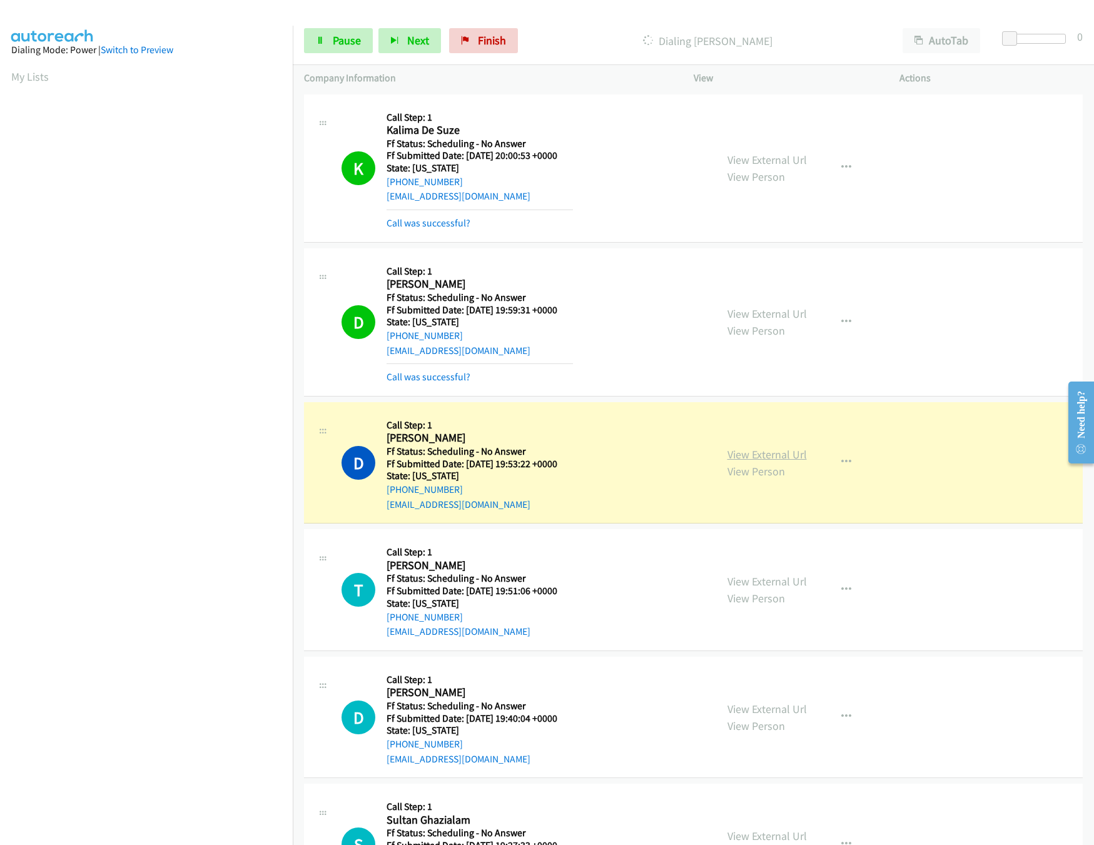
click at [754, 453] on link "View External Url" at bounding box center [766, 454] width 79 height 14
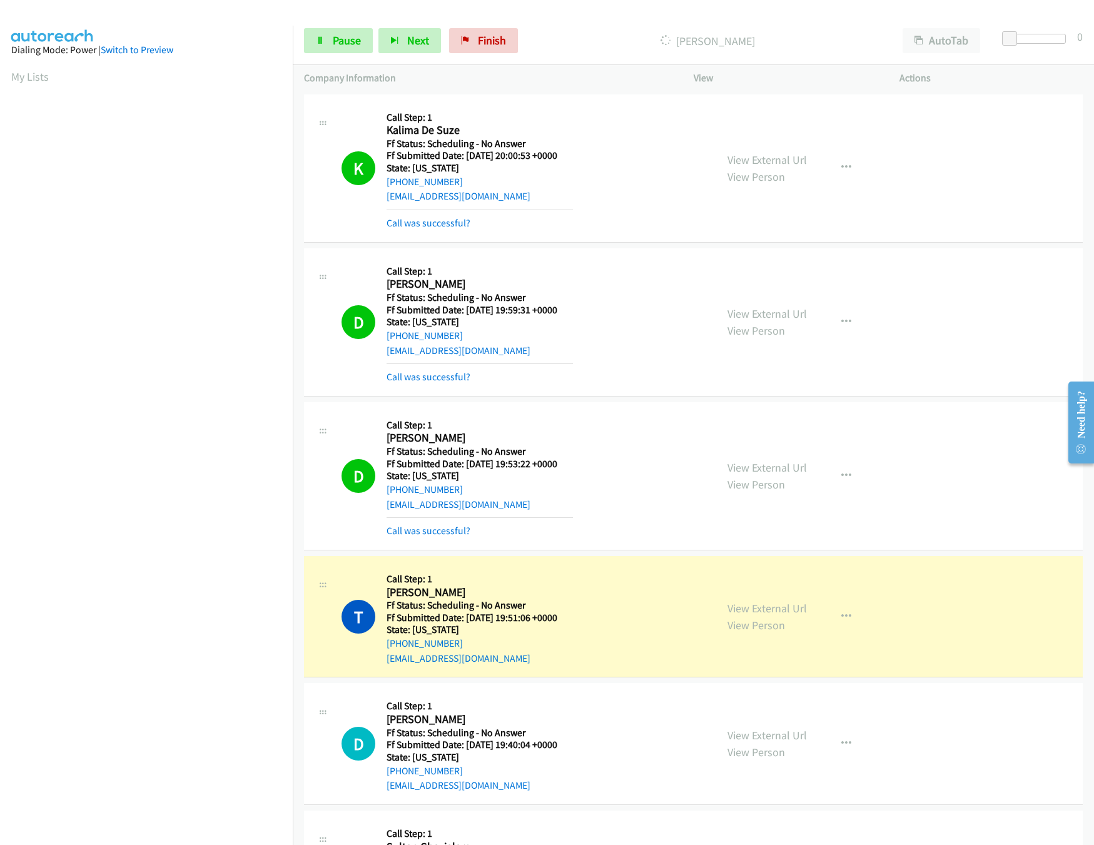
scroll to position [250, 0]
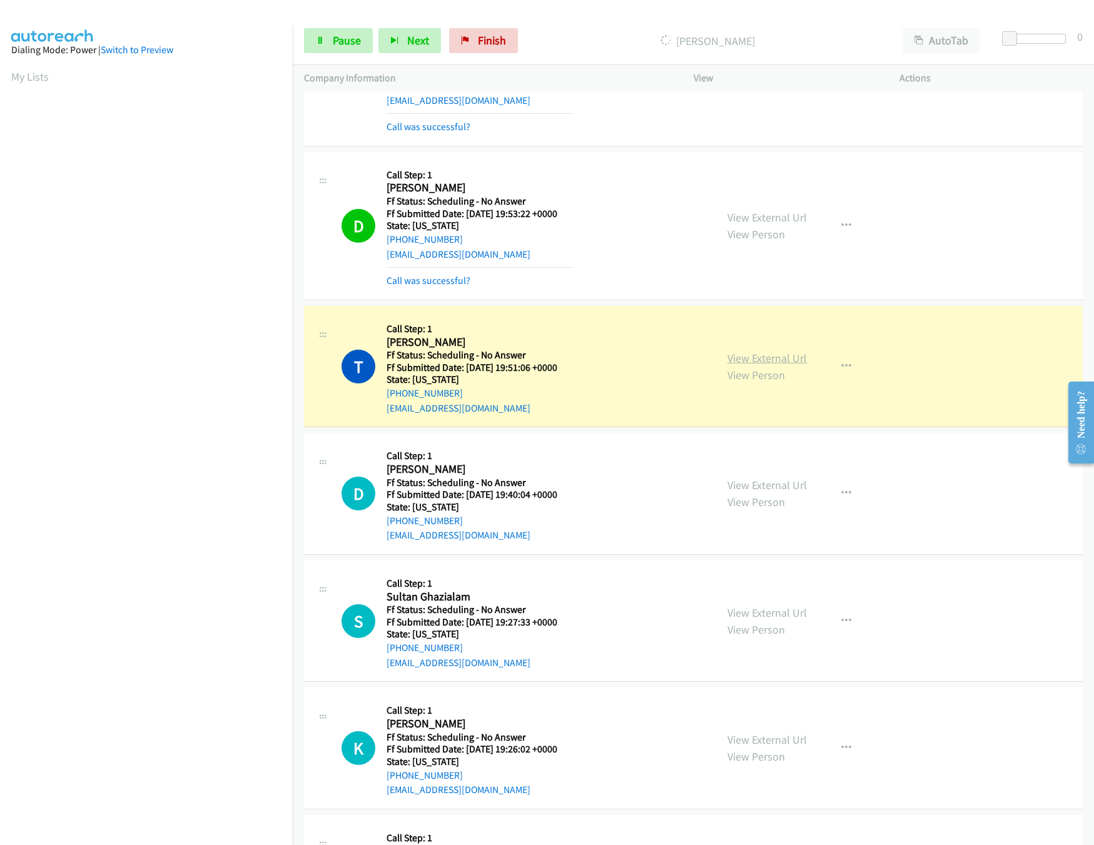
click at [764, 359] on link "View External Url" at bounding box center [766, 358] width 79 height 14
click at [732, 485] on link "View External Url" at bounding box center [766, 485] width 79 height 14
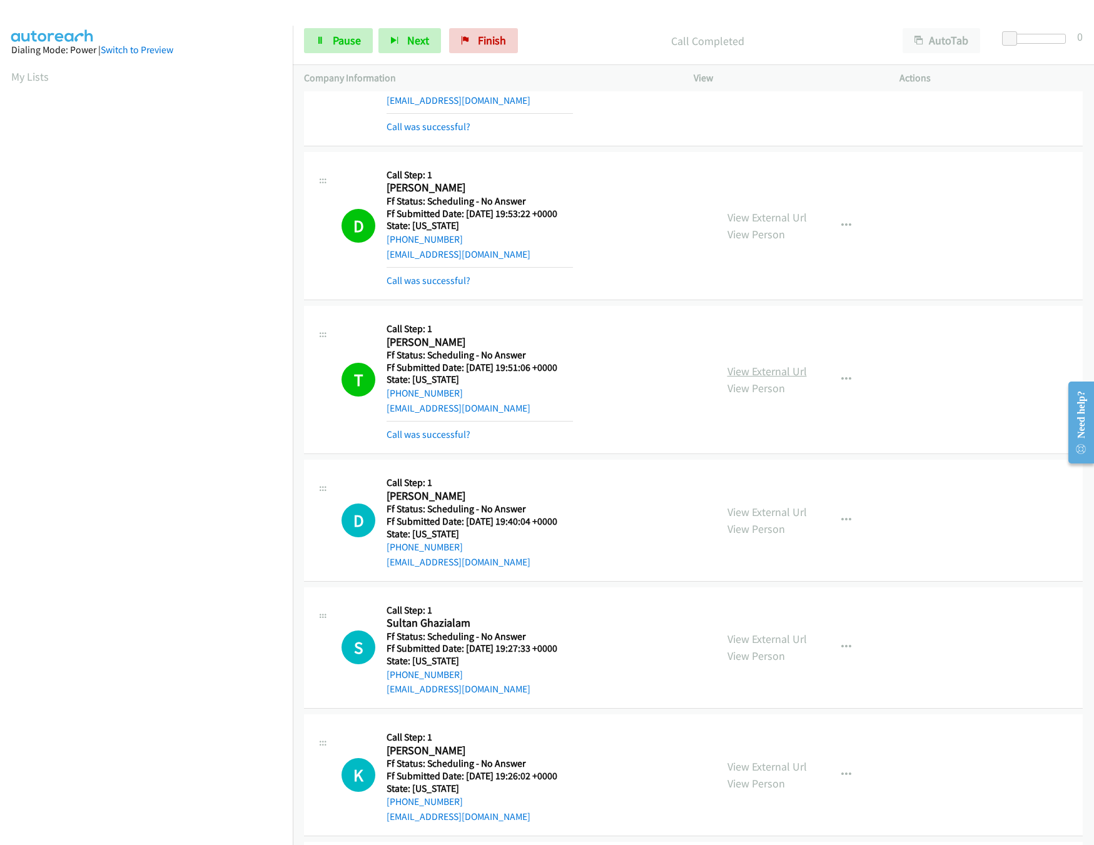
click at [772, 366] on link "View External Url" at bounding box center [766, 371] width 79 height 14
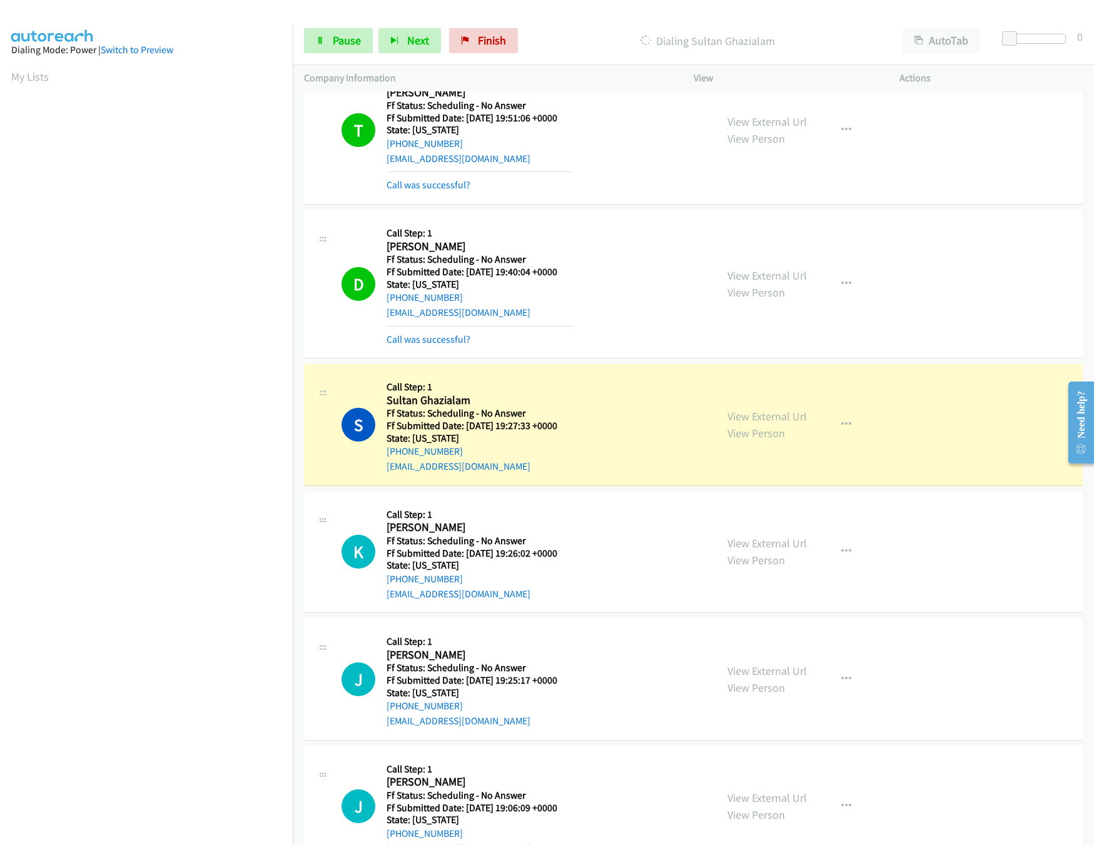
scroll to position [625, 0]
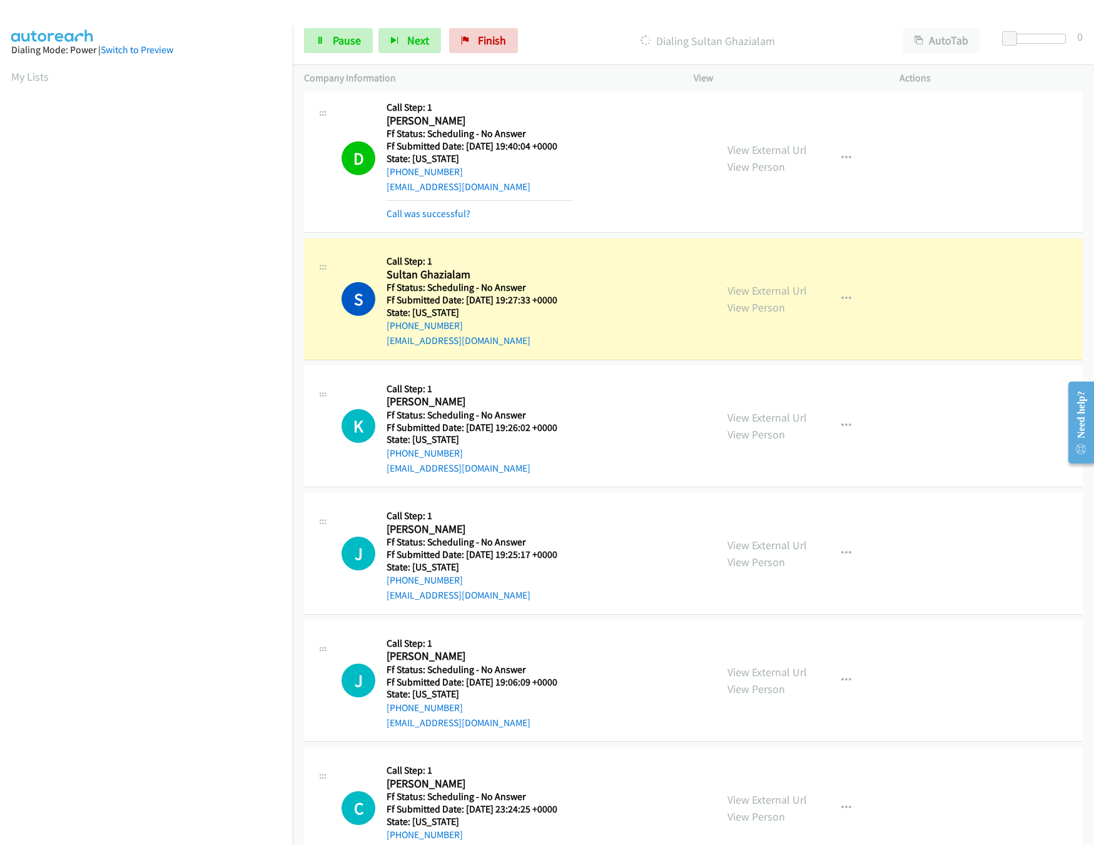
click at [762, 300] on div "View External Url View Person" at bounding box center [766, 299] width 79 height 34
click at [779, 295] on link "View External Url" at bounding box center [766, 290] width 79 height 14
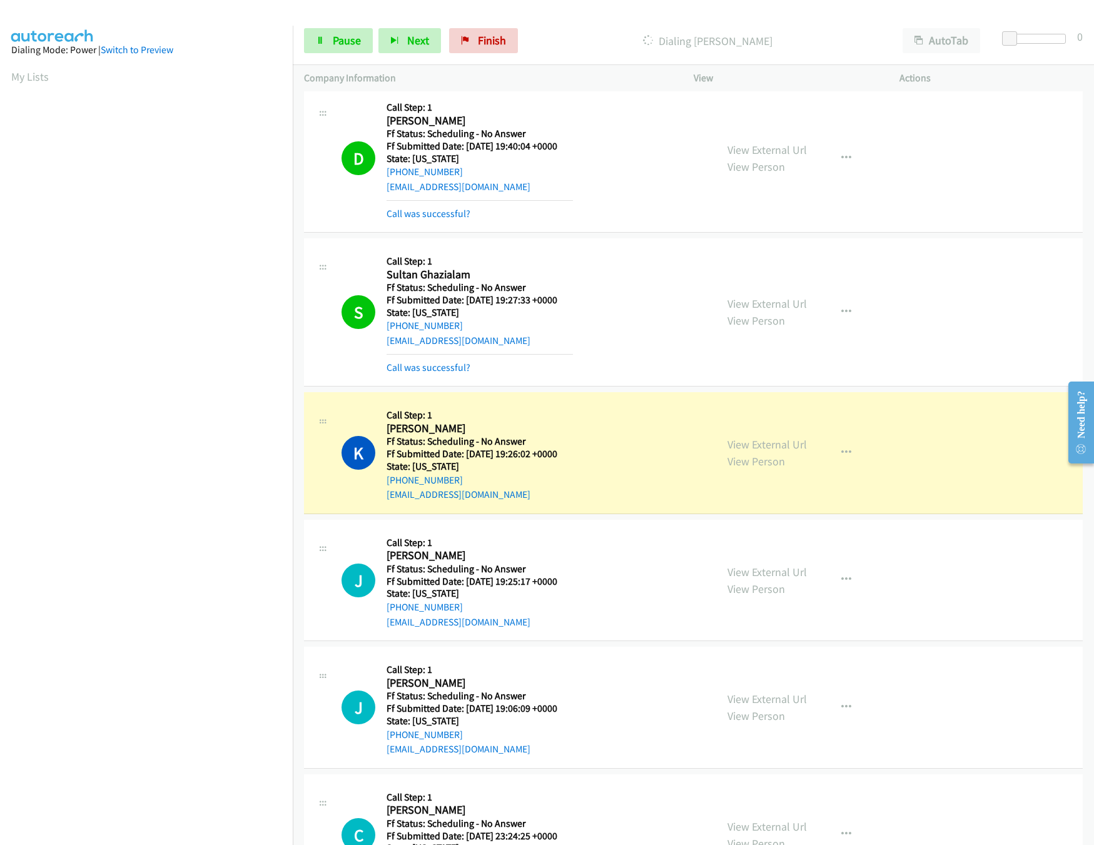
scroll to position [875, 0]
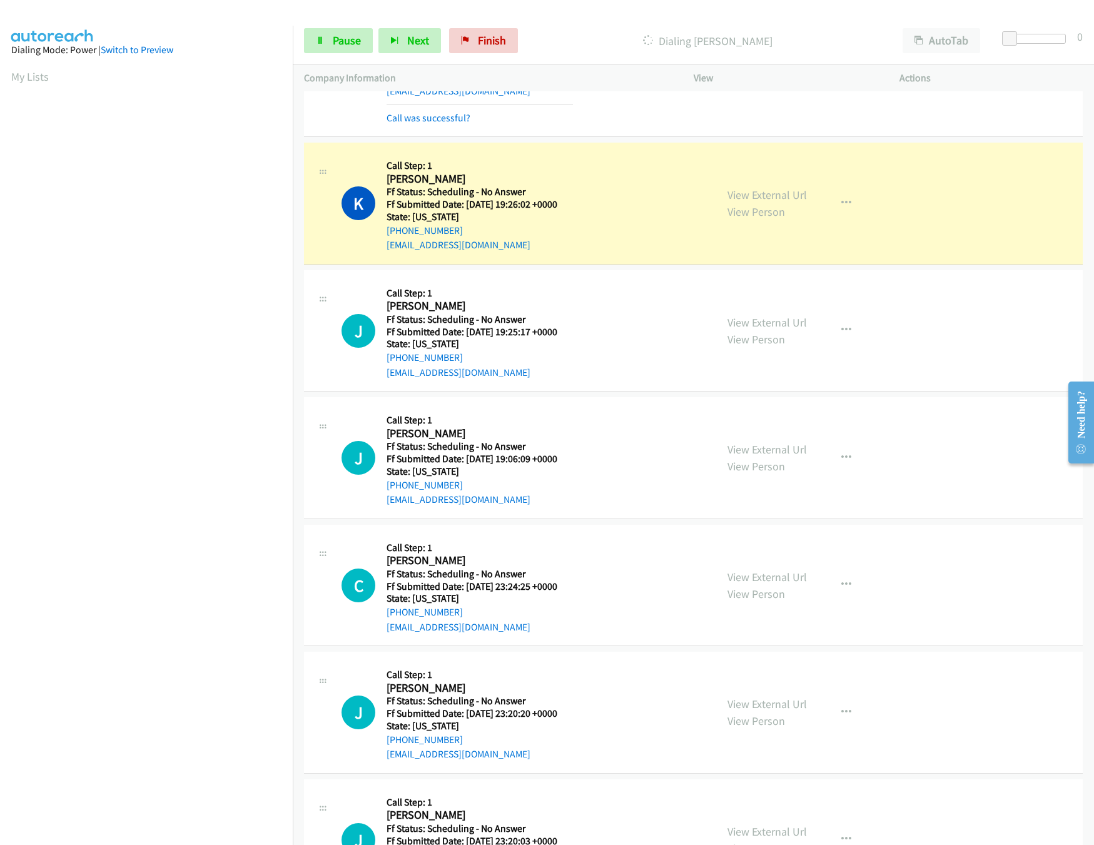
click at [756, 205] on div "View External Url View Person" at bounding box center [766, 203] width 79 height 34
click at [759, 196] on link "View External Url" at bounding box center [766, 195] width 79 height 14
click at [779, 323] on link "View External Url" at bounding box center [766, 322] width 79 height 14
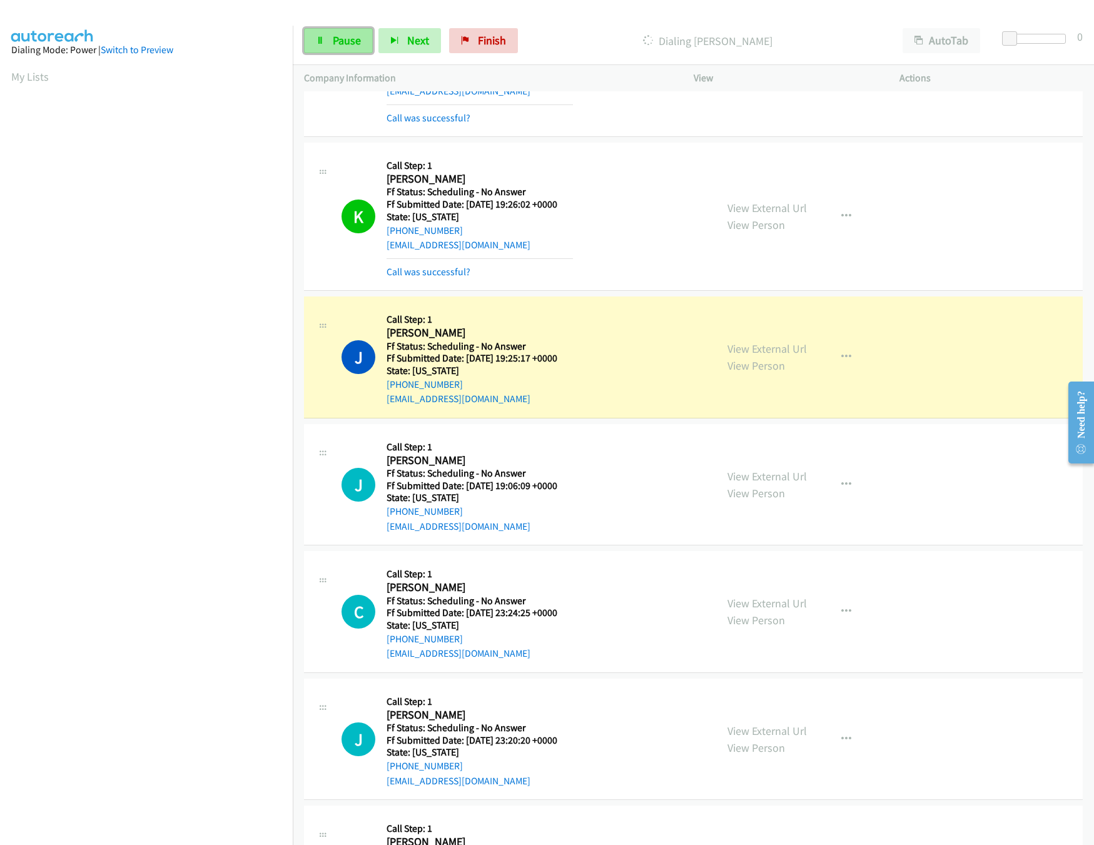
click at [358, 48] on link "Pause" at bounding box center [338, 40] width 69 height 25
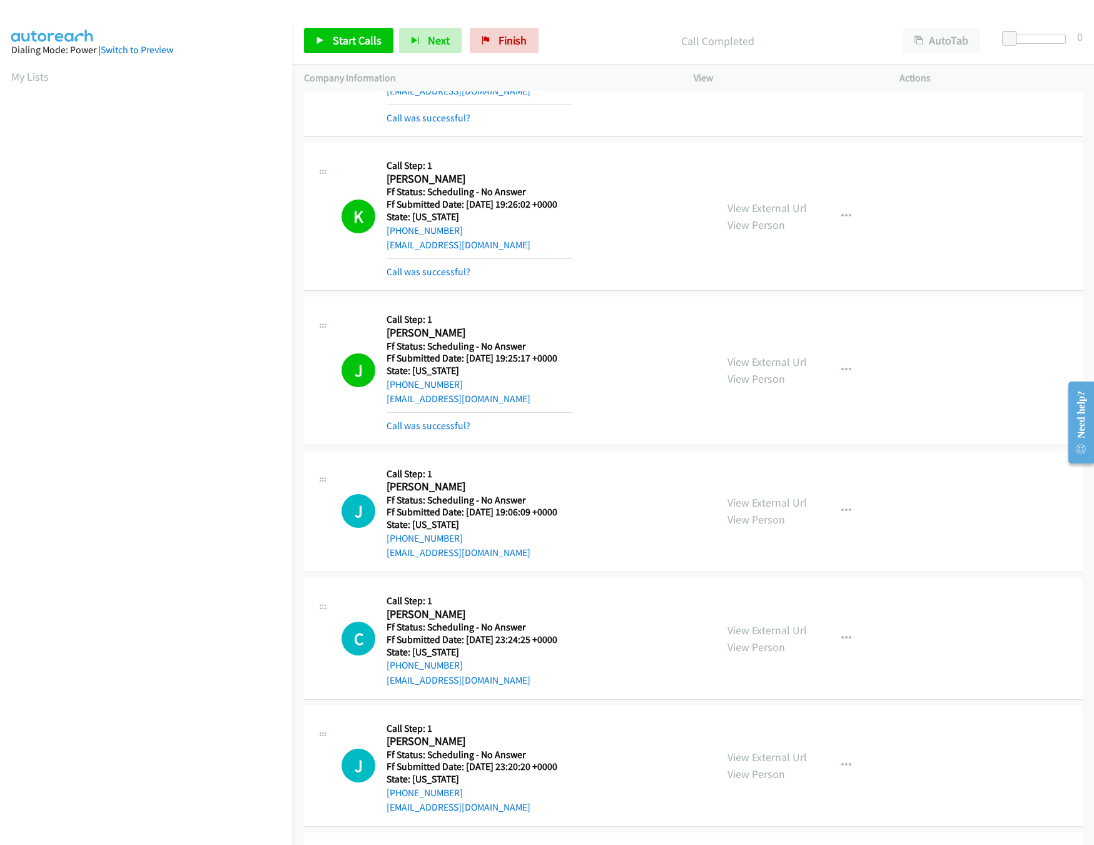
scroll to position [0, 4]
click at [261, 92] on aside "Dialing Mode: Power | Switch to Preview My Lists" at bounding box center [146, 372] width 293 height 692
click at [329, 28] on link "Start Calls" at bounding box center [348, 40] width 89 height 25
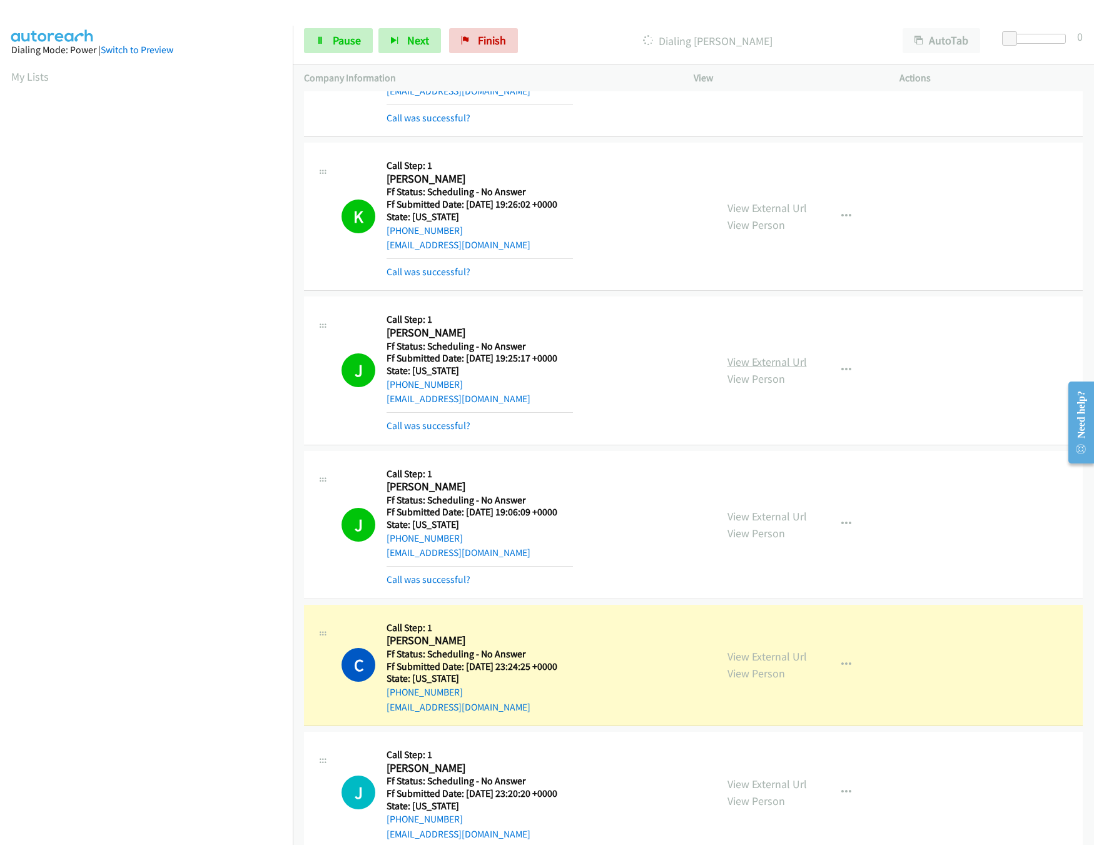
click at [751, 365] on link "View External Url" at bounding box center [766, 362] width 79 height 14
click at [771, 514] on link "View External Url" at bounding box center [766, 516] width 79 height 14
click at [779, 664] on link "View External Url" at bounding box center [766, 656] width 79 height 14
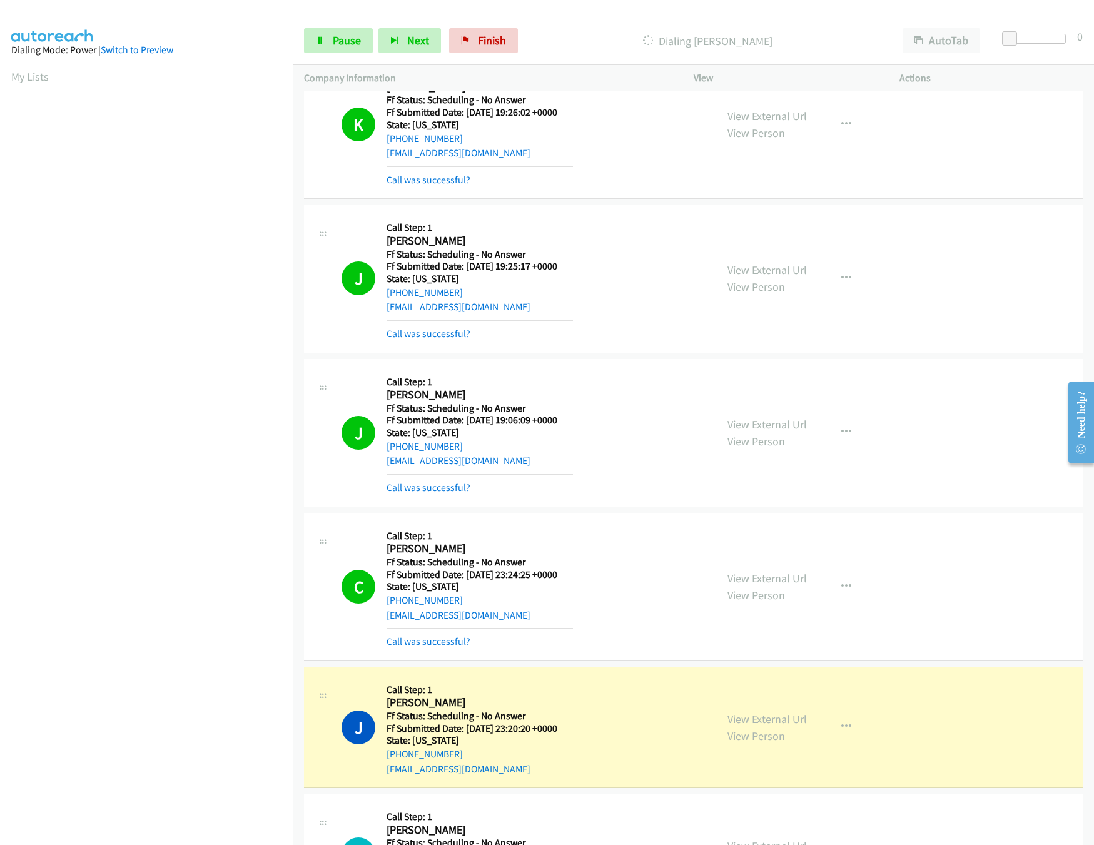
scroll to position [1126, 0]
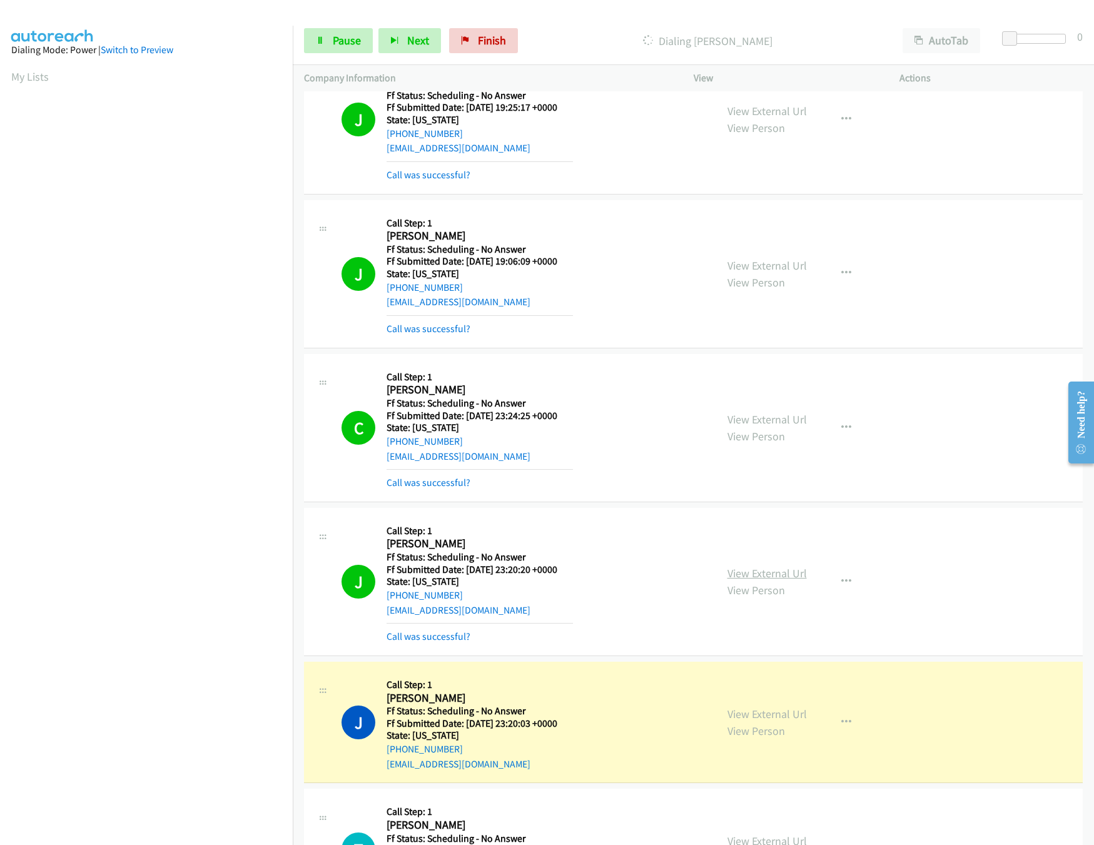
click at [766, 580] on link "View External Url" at bounding box center [766, 573] width 79 height 14
click at [781, 721] on link "View External Url" at bounding box center [766, 714] width 79 height 14
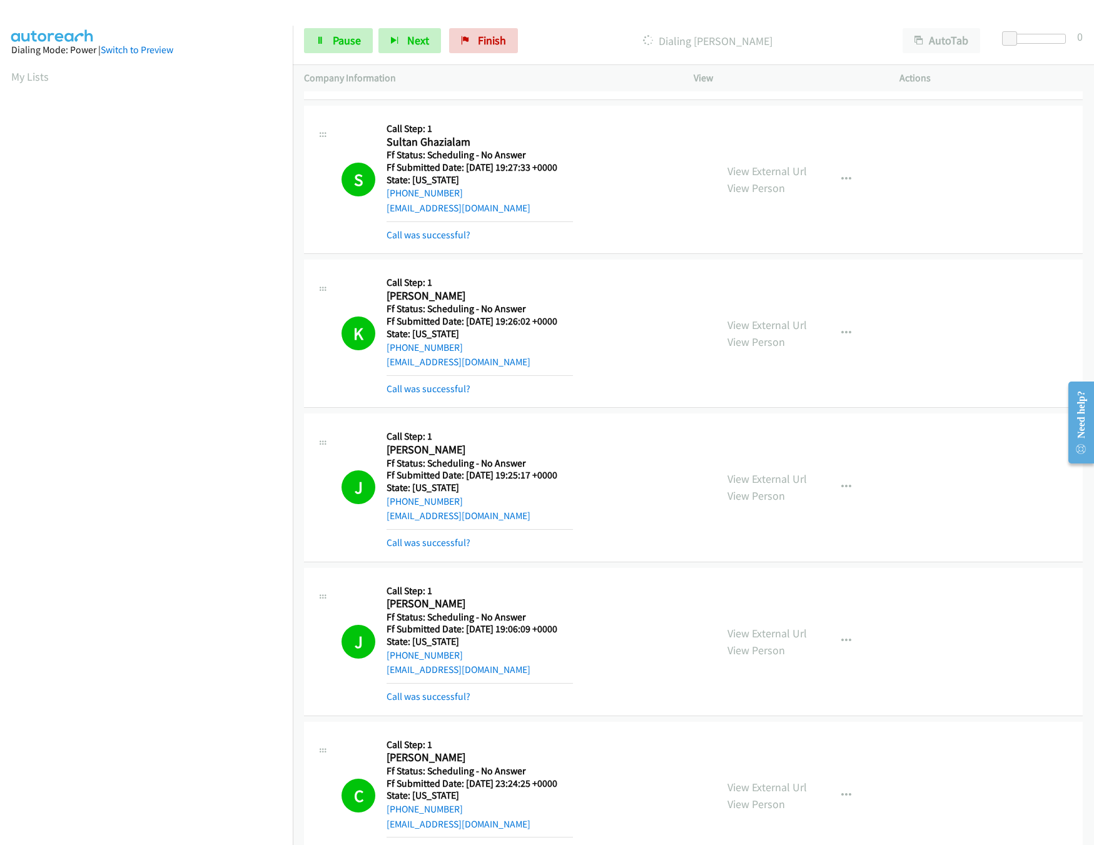
scroll to position [625, 0]
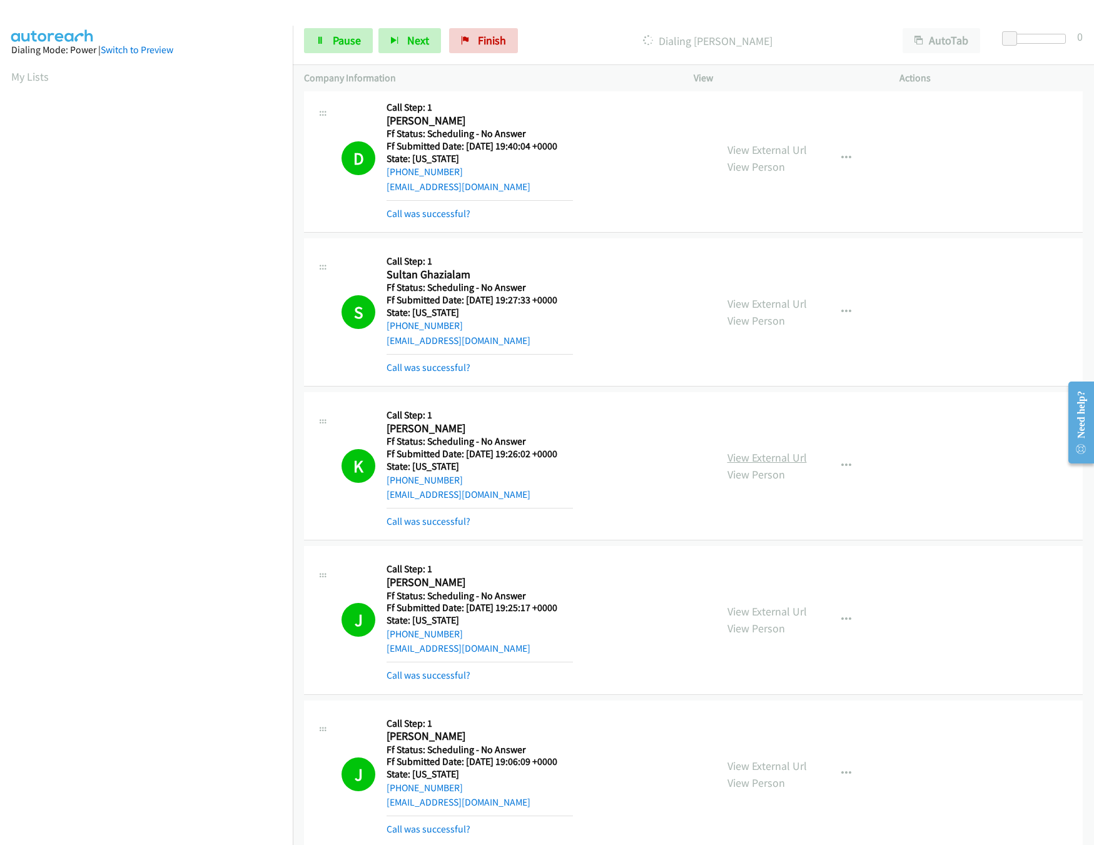
click at [766, 462] on link "View External Url" at bounding box center [766, 457] width 79 height 14
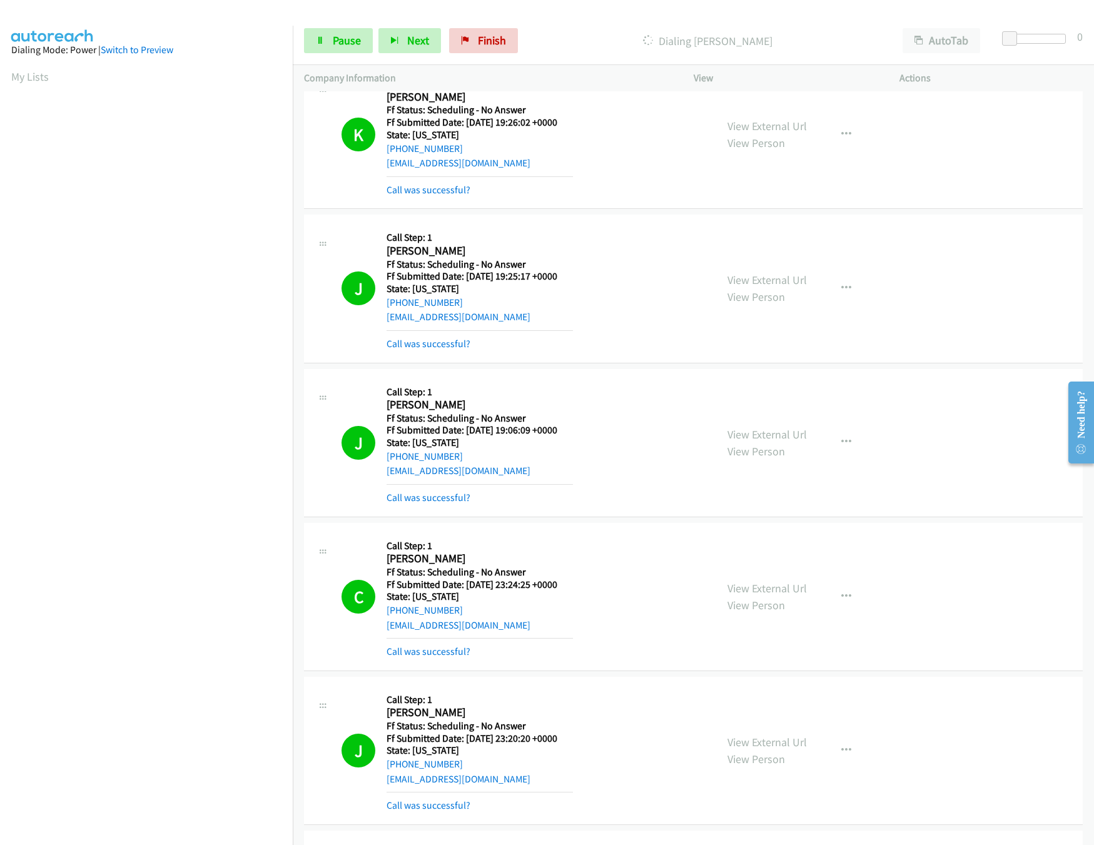
scroll to position [1001, 0]
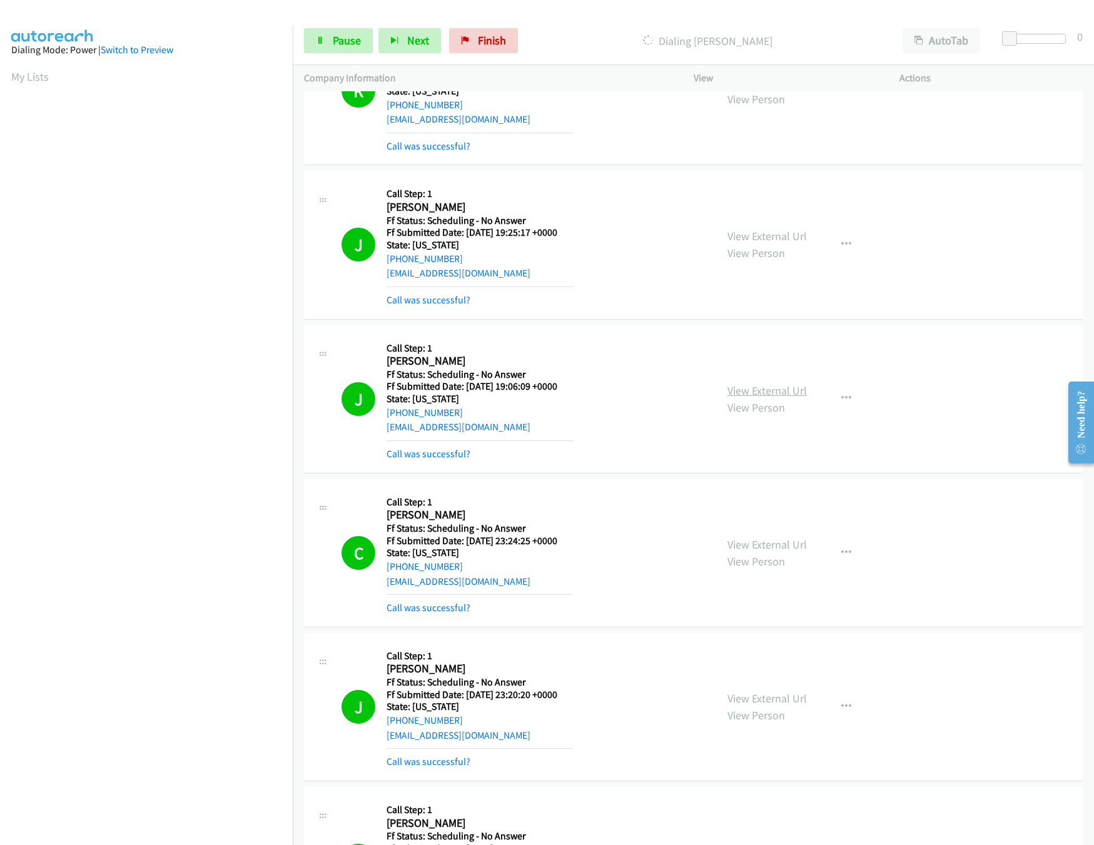
click at [752, 396] on link "View External Url" at bounding box center [766, 390] width 79 height 14
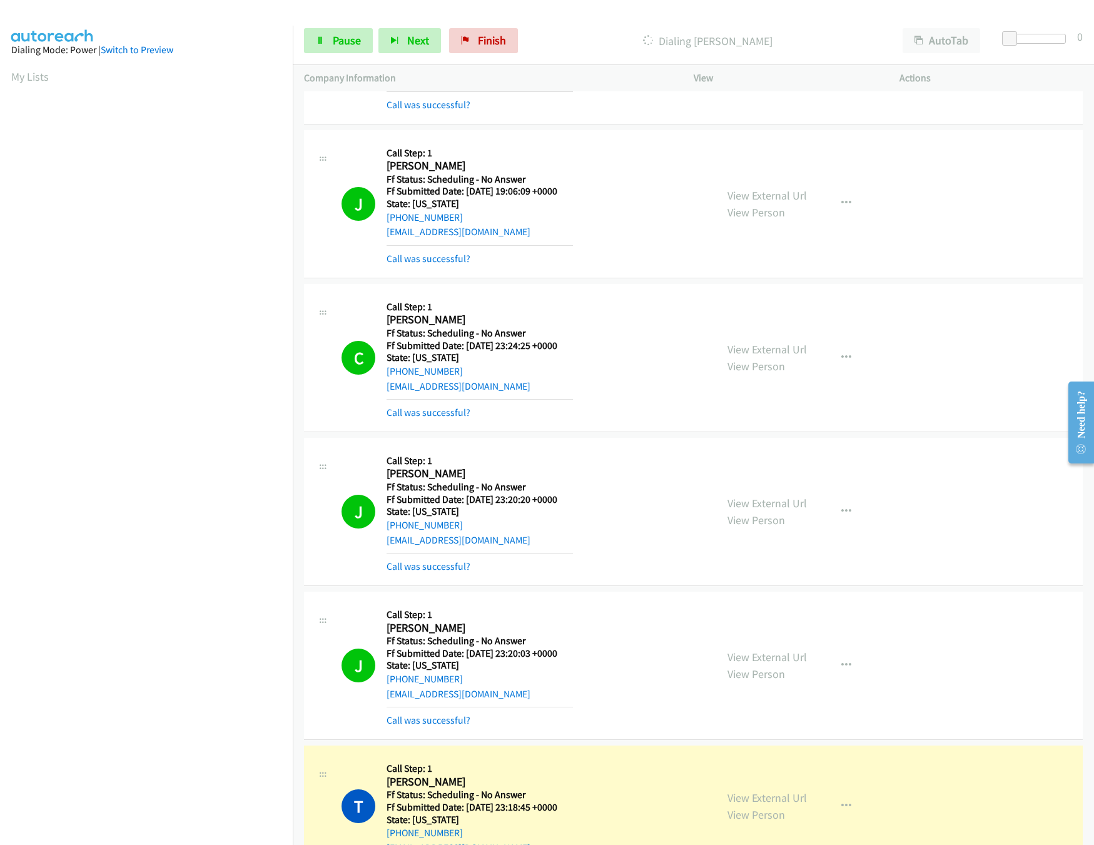
scroll to position [1250, 0]
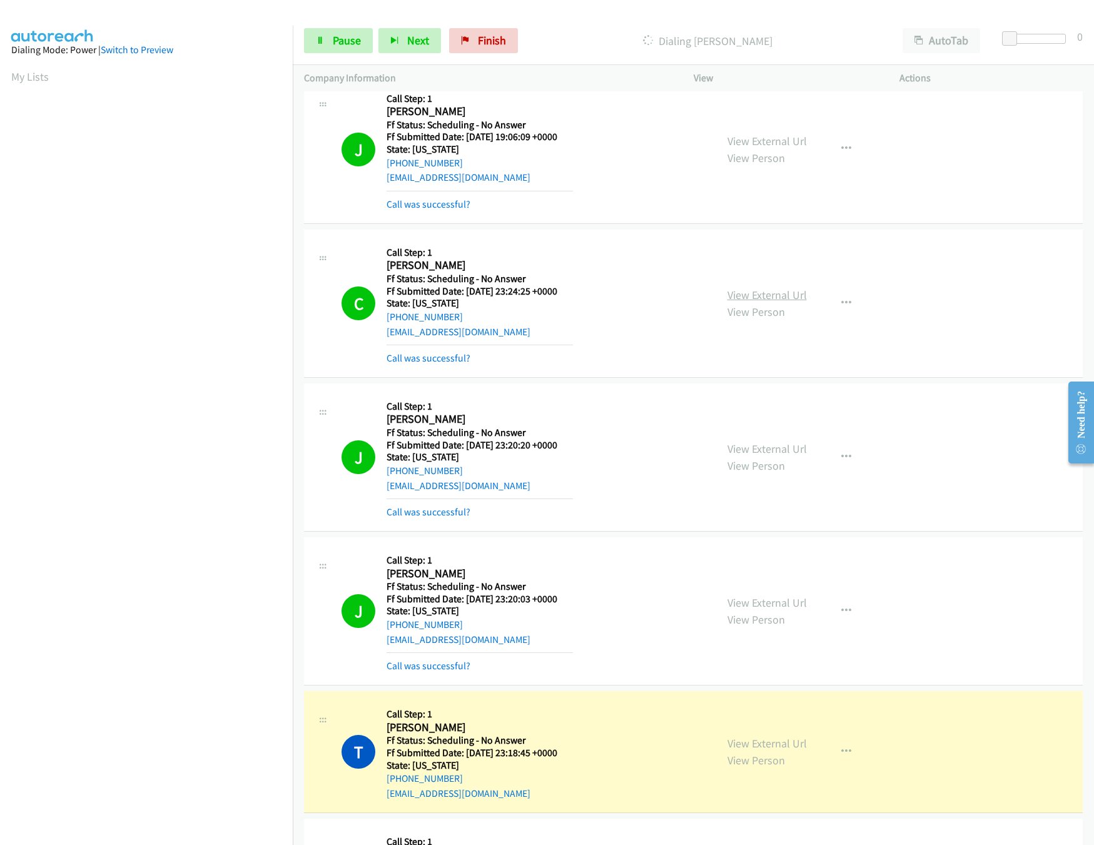
click at [747, 293] on link "View External Url" at bounding box center [766, 295] width 79 height 14
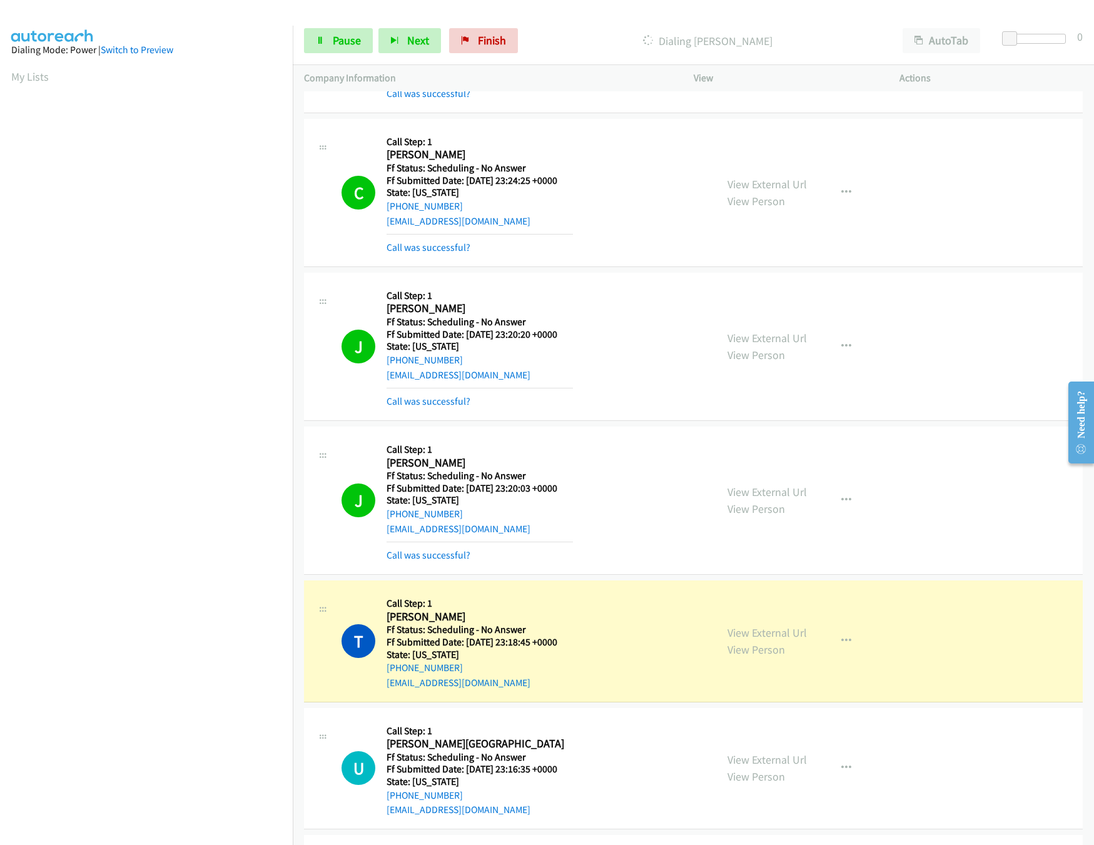
scroll to position [1501, 0]
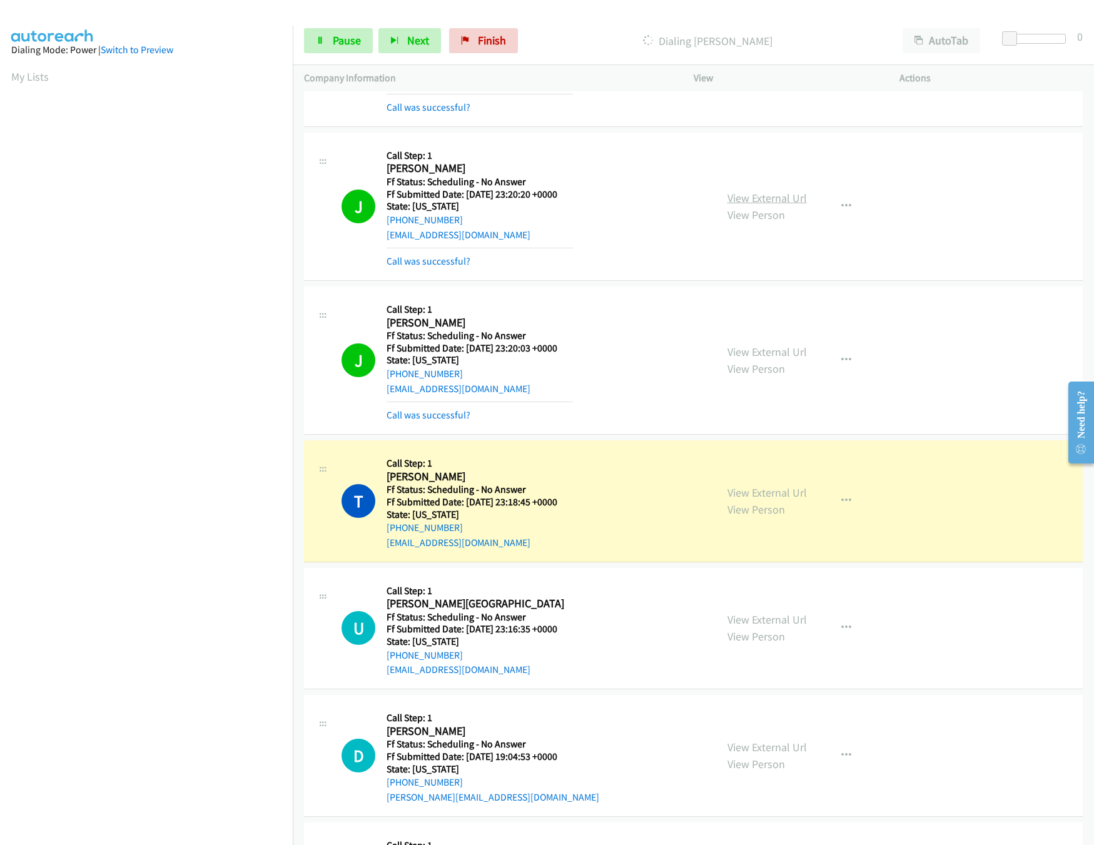
click at [779, 205] on link "View External Url" at bounding box center [766, 198] width 79 height 14
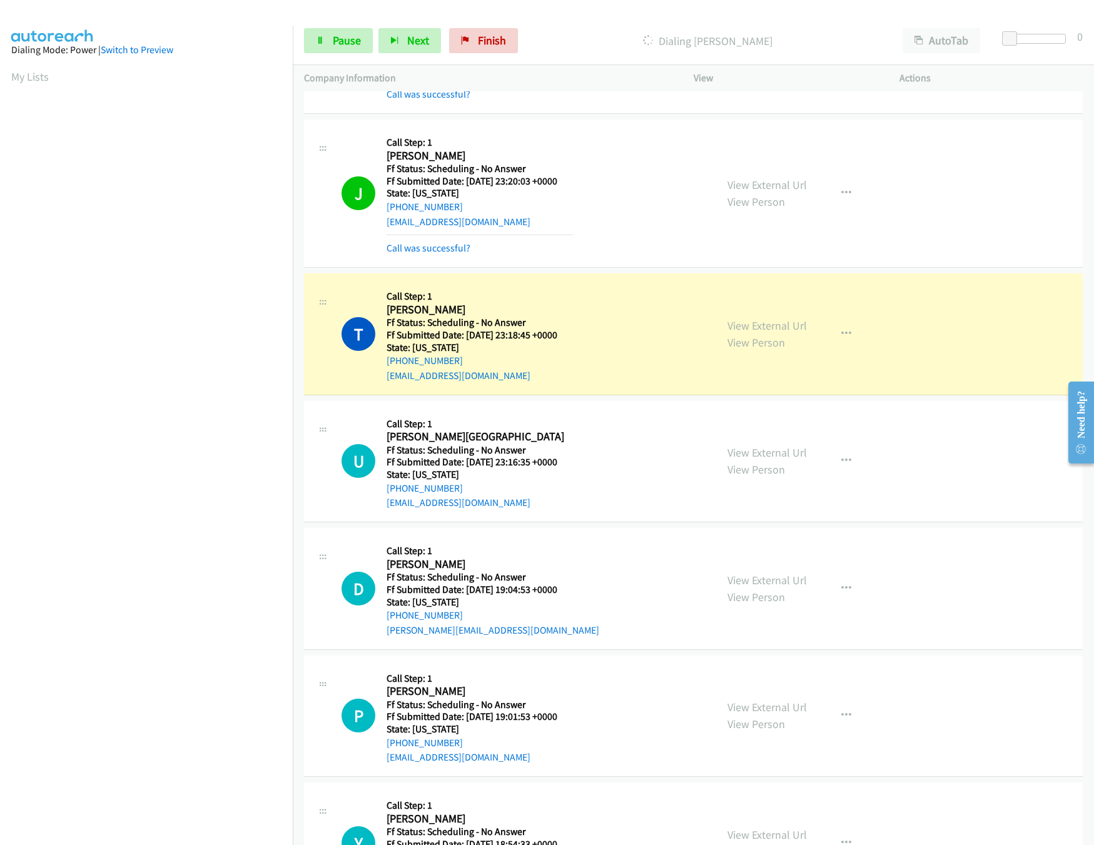
scroll to position [1626, 0]
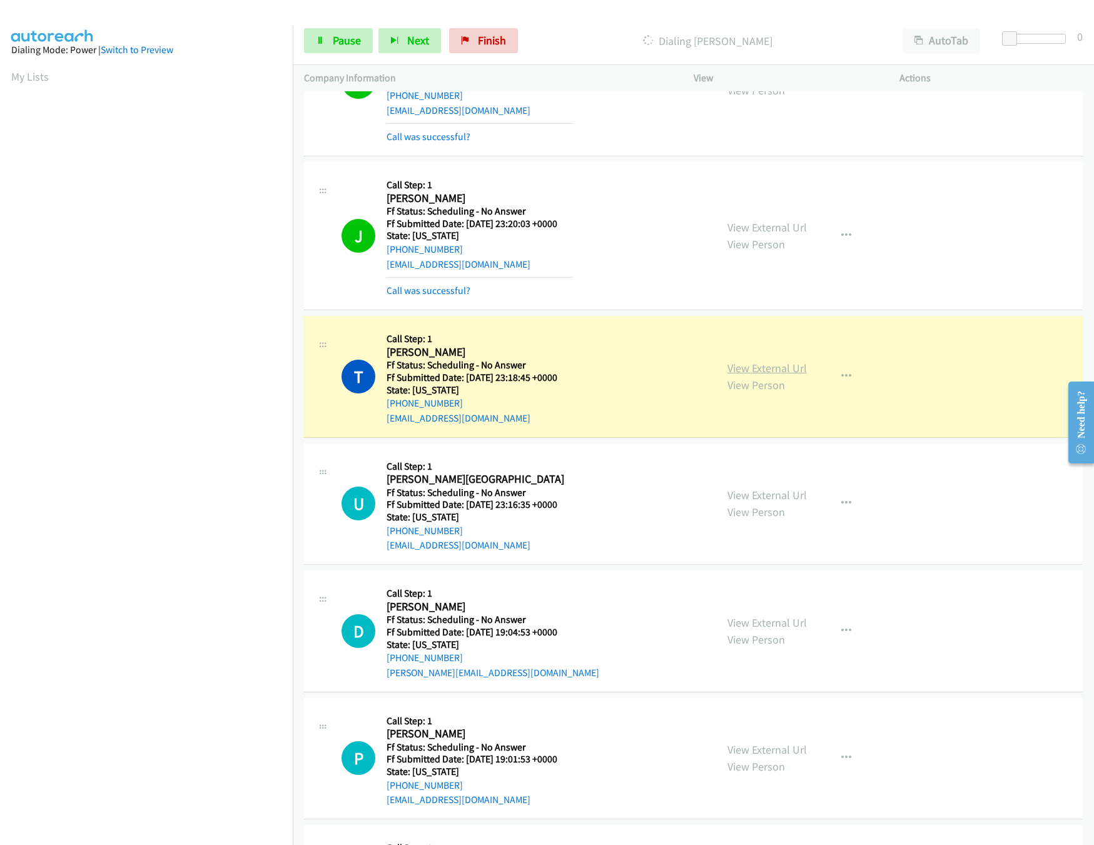
click at [762, 375] on link "View External Url" at bounding box center [766, 368] width 79 height 14
click at [762, 502] on link "View External Url" at bounding box center [766, 495] width 79 height 14
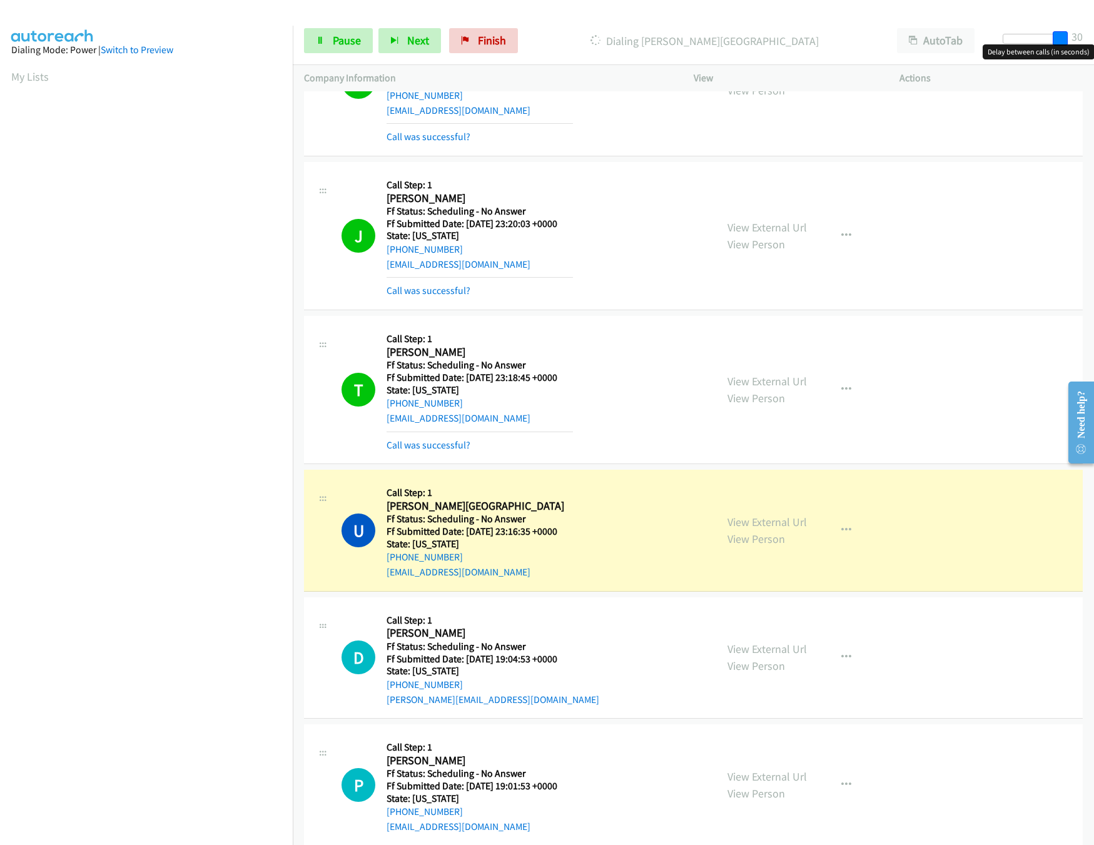
drag, startPoint x: 1010, startPoint y: 36, endPoint x: 1081, endPoint y: 38, distance: 71.9
click at [1081, 38] on div "Start Calls Pause Next Finish Dialing Uzair Rangoonwala AutoTab AutoTab 30" at bounding box center [693, 41] width 801 height 48
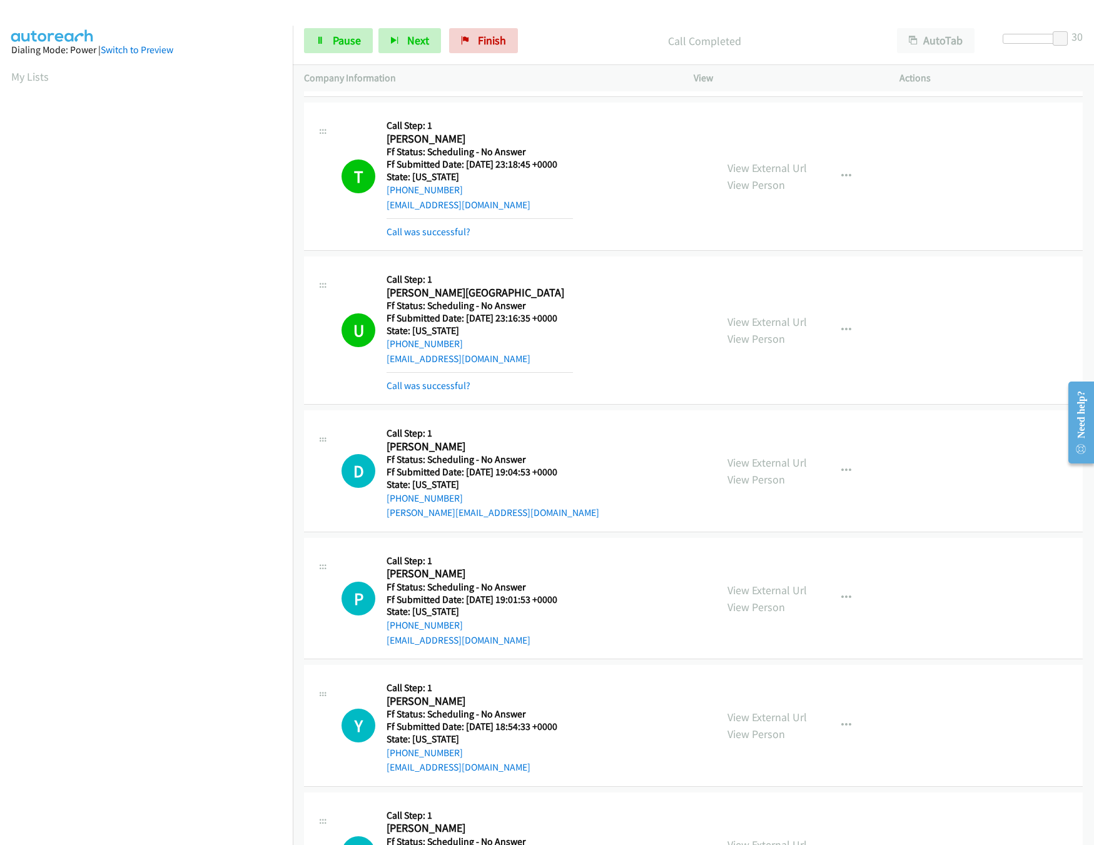
scroll to position [1876, 0]
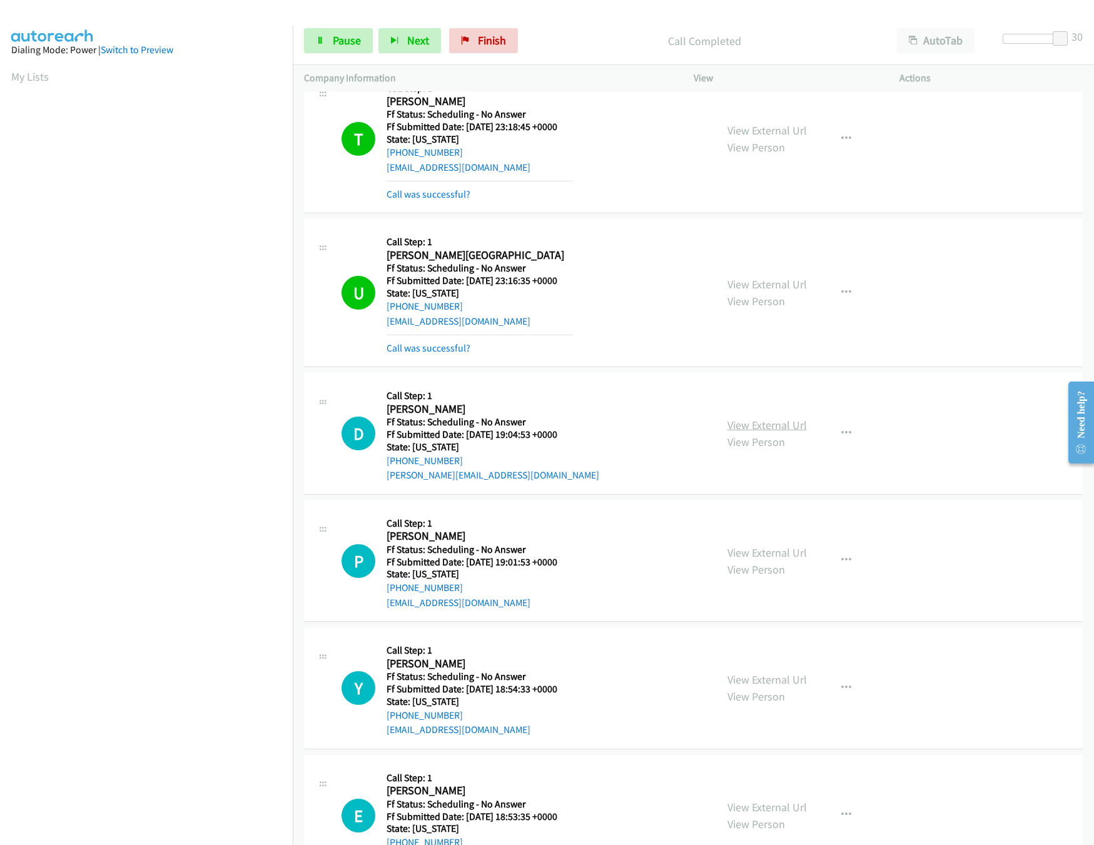
click at [752, 432] on link "View External Url" at bounding box center [766, 425] width 79 height 14
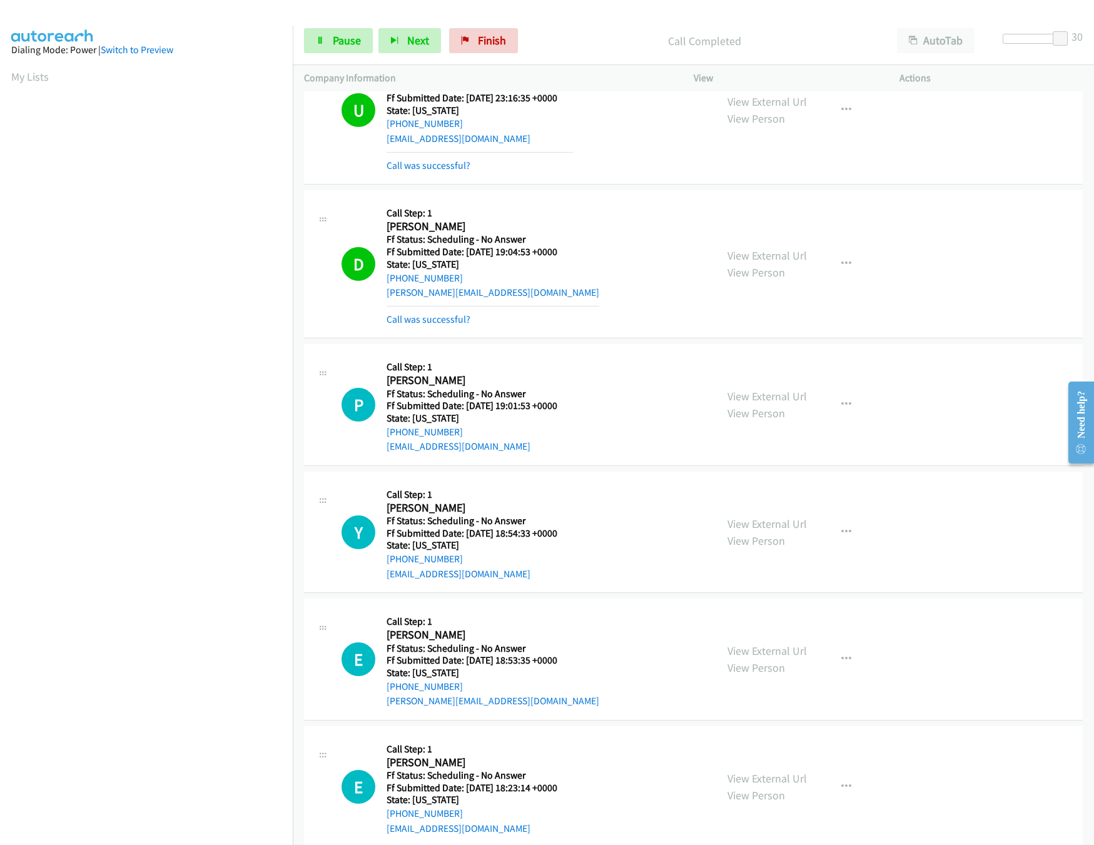
scroll to position [2127, 0]
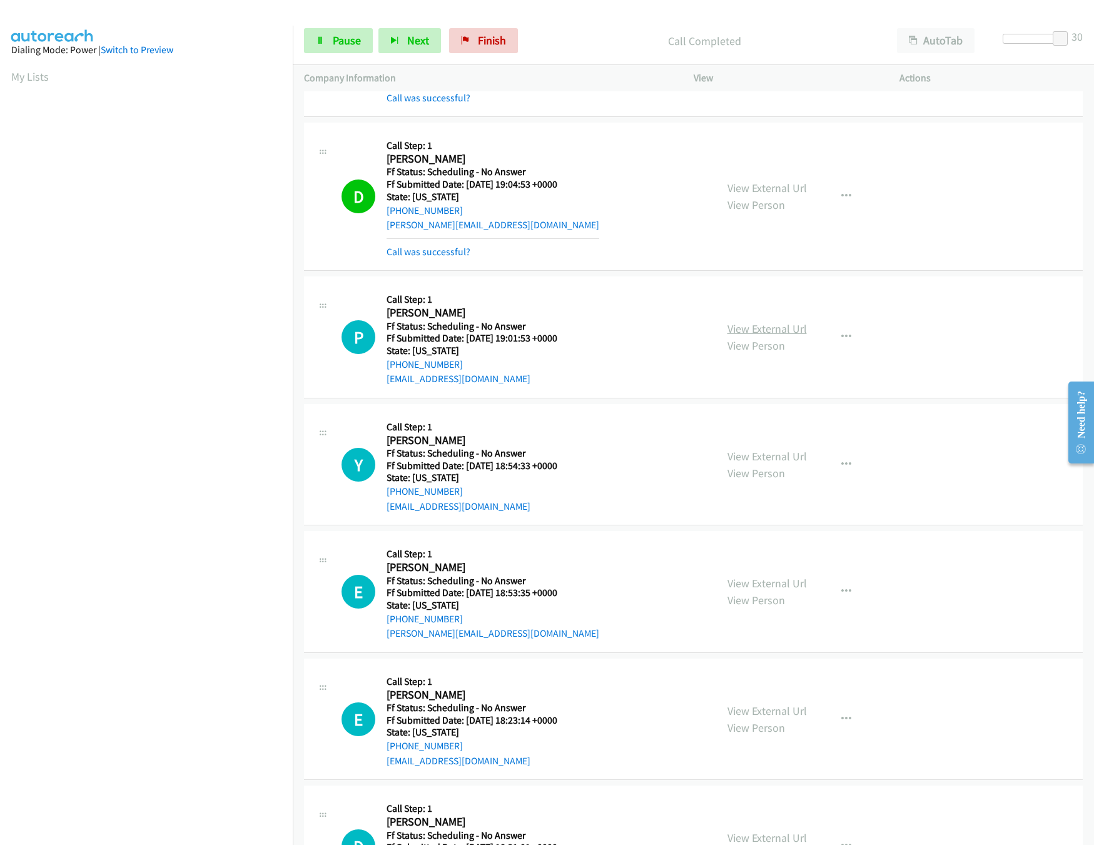
click at [771, 336] on link "View External Url" at bounding box center [766, 328] width 79 height 14
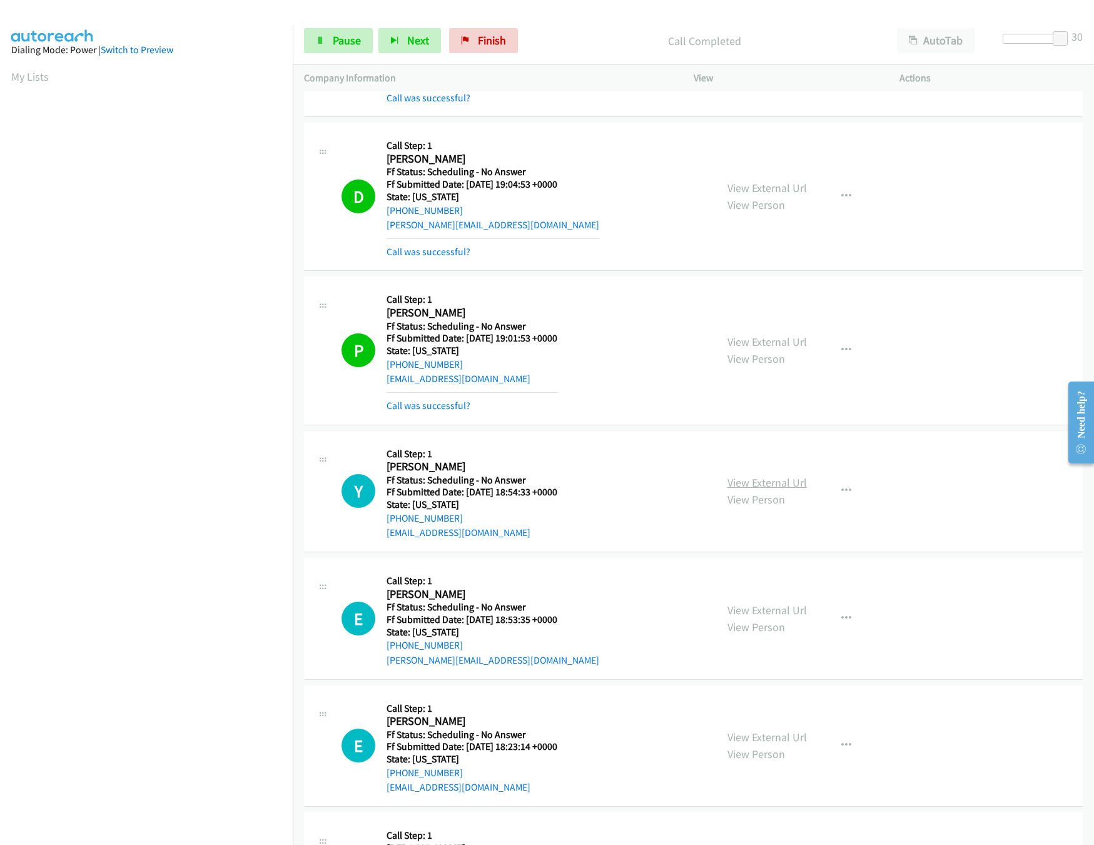
click at [744, 490] on link "View External Url" at bounding box center [766, 482] width 79 height 14
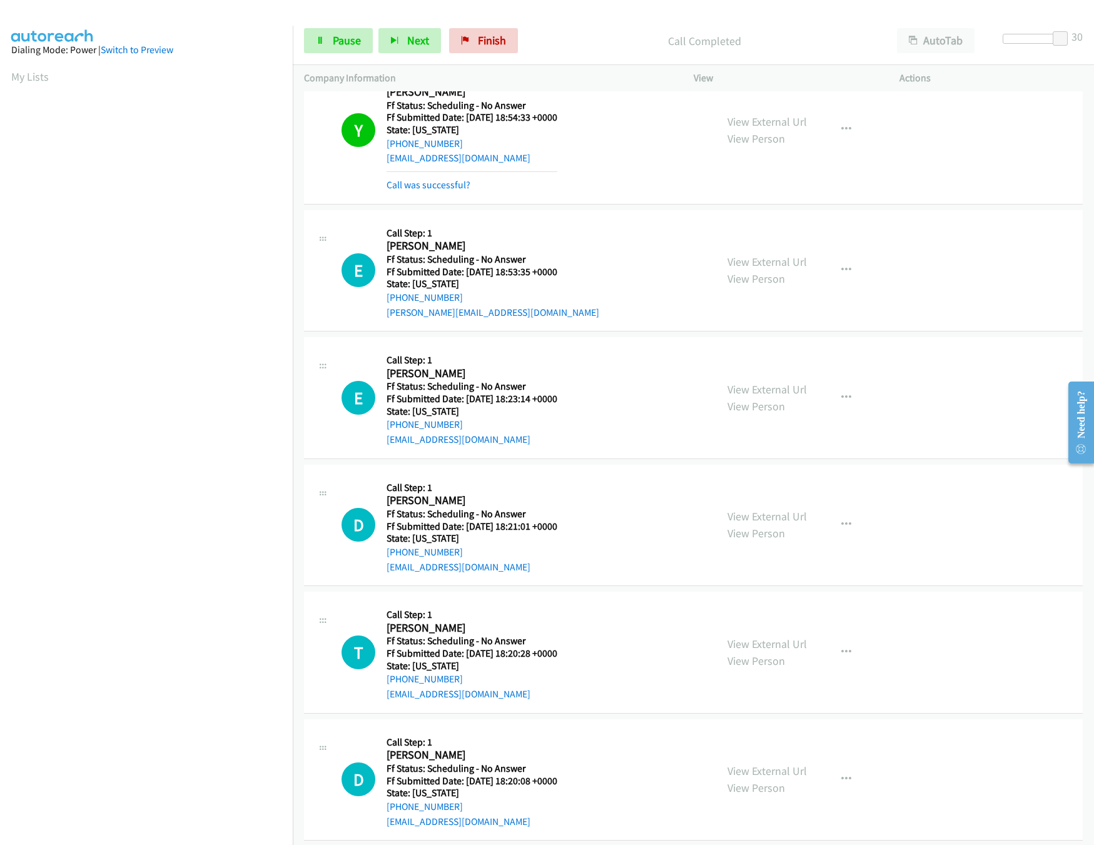
scroll to position [2502, 0]
click at [734, 278] on div "View External Url View Person" at bounding box center [766, 270] width 79 height 34
click at [738, 268] on link "View External Url" at bounding box center [766, 261] width 79 height 14
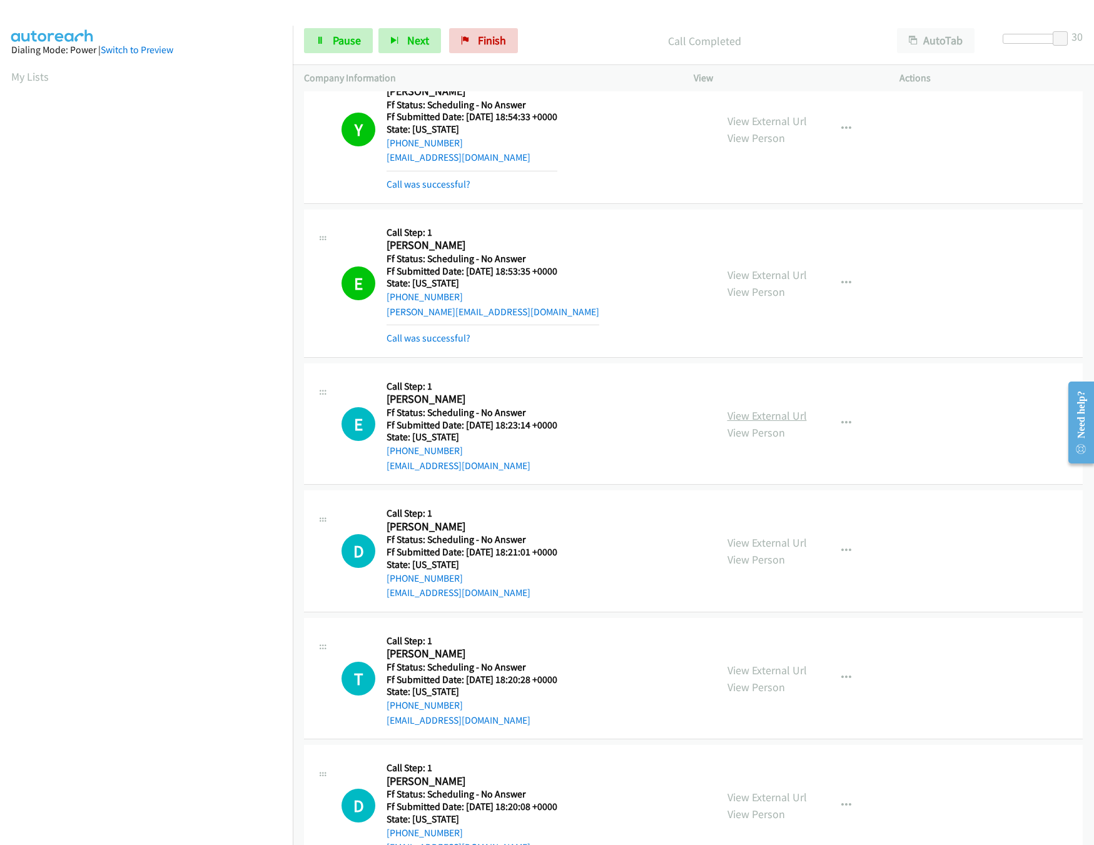
click at [749, 423] on link "View External Url" at bounding box center [766, 415] width 79 height 14
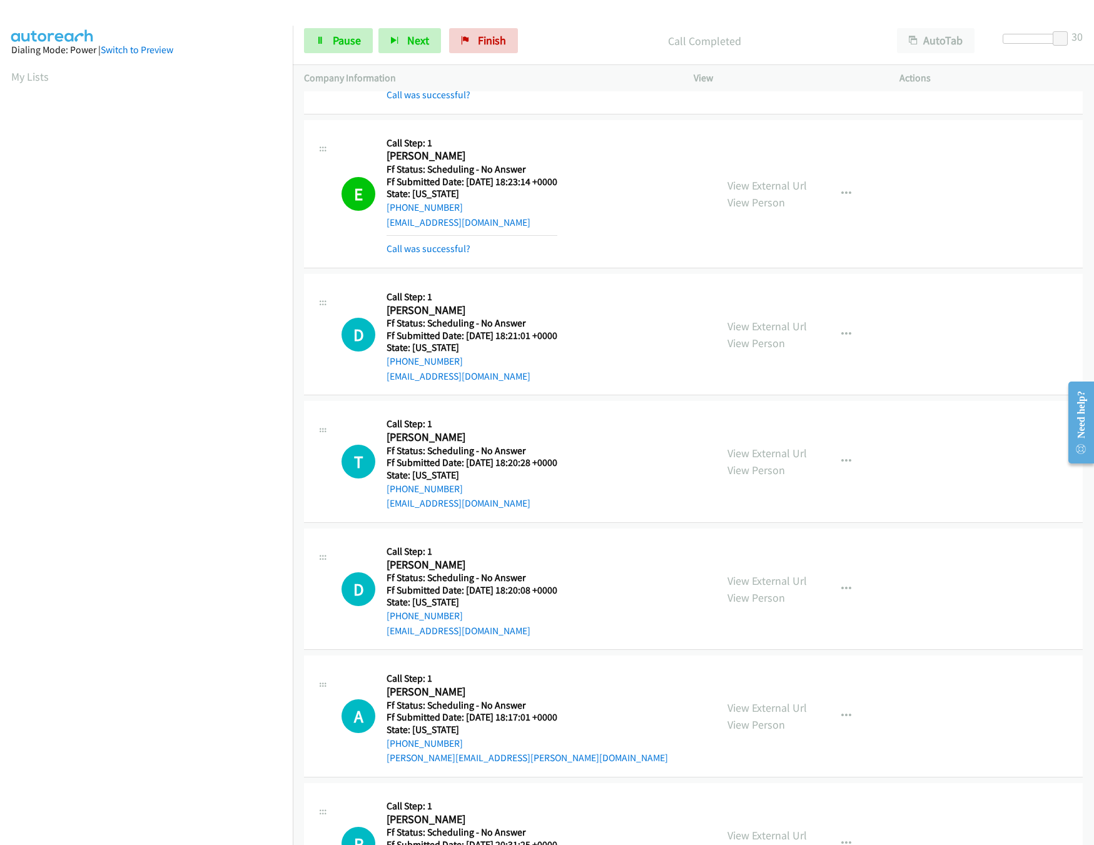
scroll to position [2751, 0]
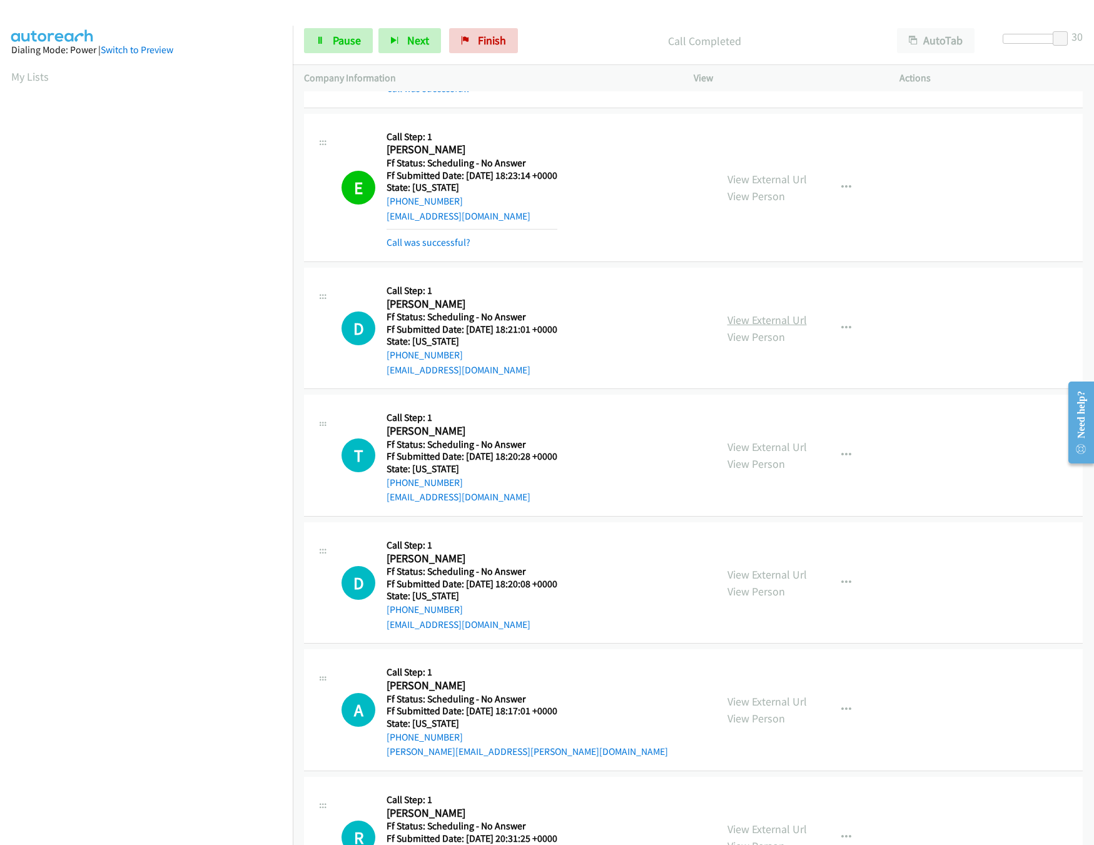
click at [751, 327] on link "View External Url" at bounding box center [766, 320] width 79 height 14
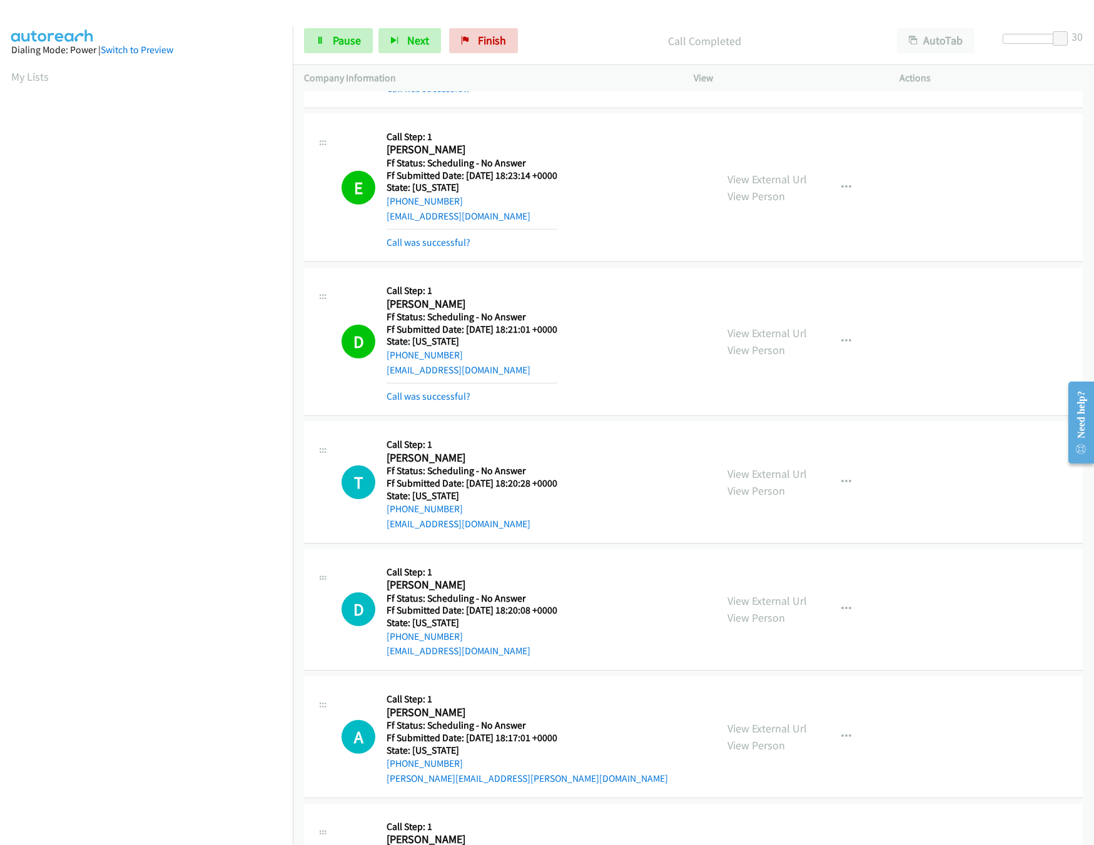
scroll to position [2877, 0]
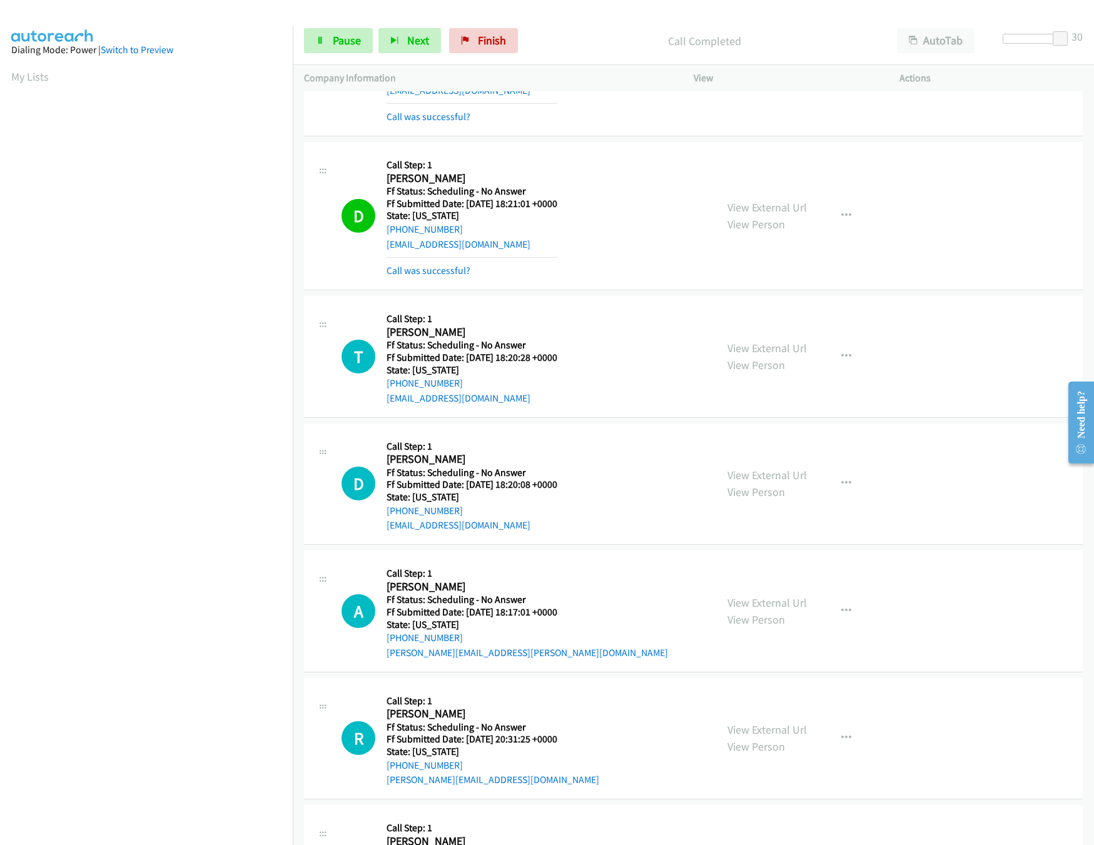
click at [771, 367] on div "View External Url View Person" at bounding box center [766, 357] width 79 height 34
click at [786, 355] on link "View External Url" at bounding box center [766, 348] width 79 height 14
click at [751, 355] on link "View External Url" at bounding box center [766, 348] width 79 height 14
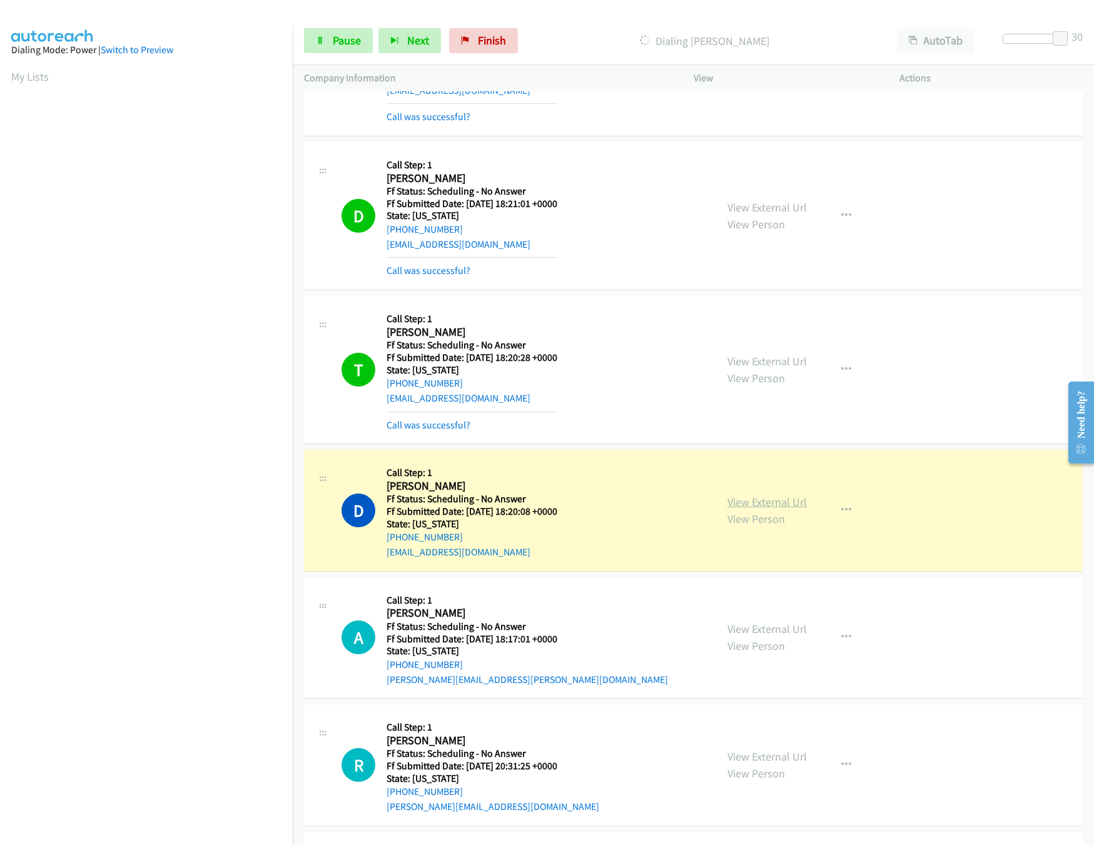
click at [759, 509] on link "View External Url" at bounding box center [766, 502] width 79 height 14
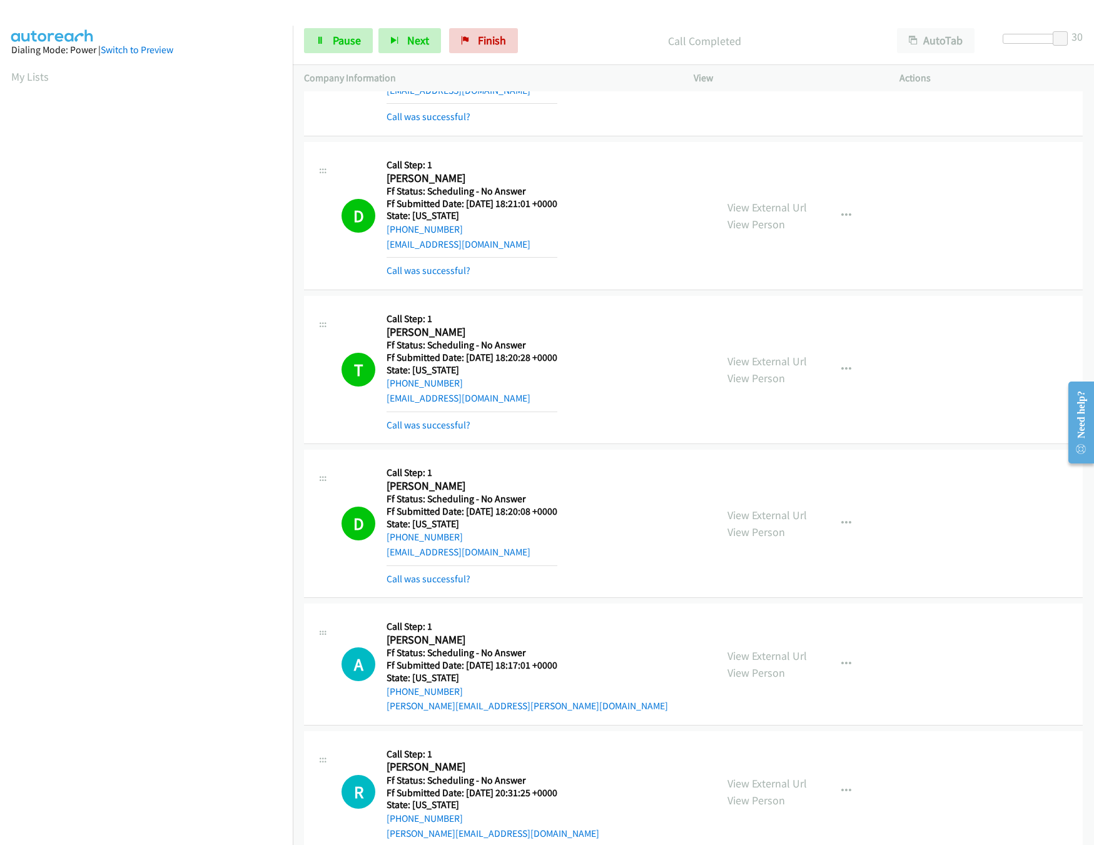
scroll to position [3127, 0]
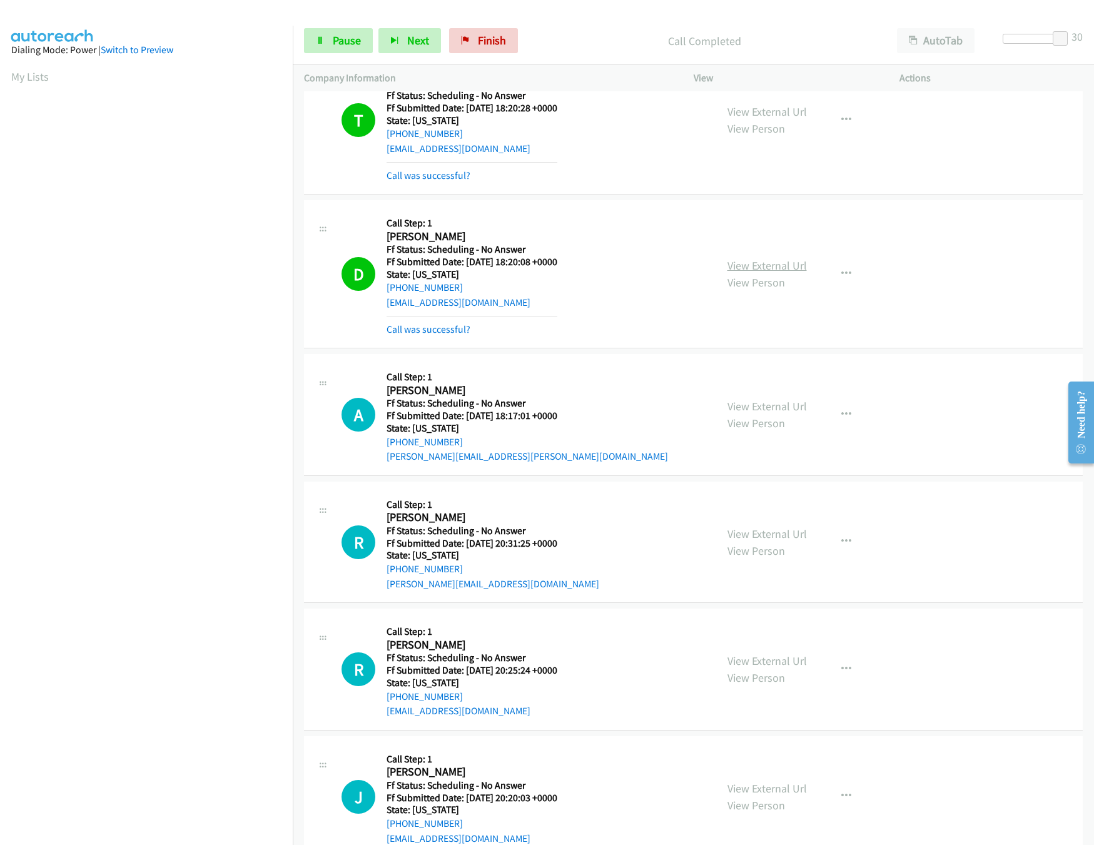
click at [753, 273] on link "View External Url" at bounding box center [766, 265] width 79 height 14
click at [757, 413] on link "View External Url" at bounding box center [766, 406] width 79 height 14
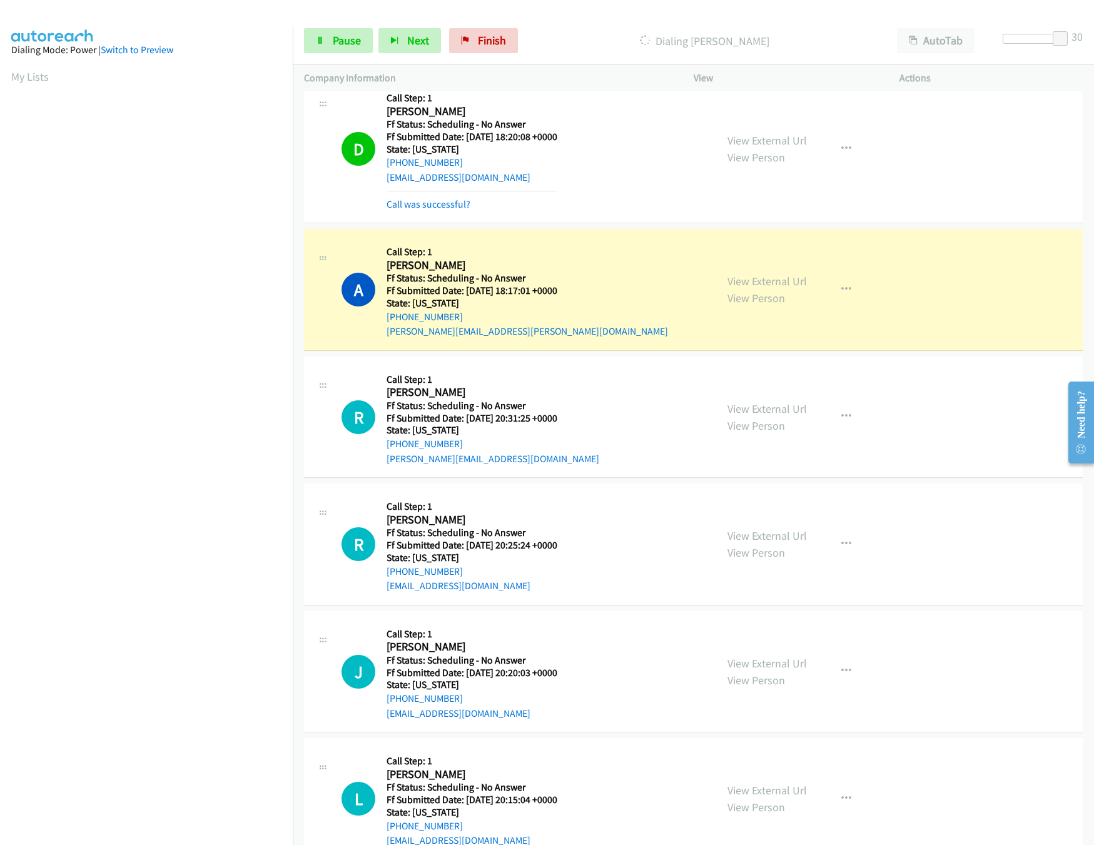
scroll to position [3252, 0]
click at [732, 420] on div "View External Url View Person View External Url Email Schedule/Manage Callback …" at bounding box center [824, 416] width 217 height 99
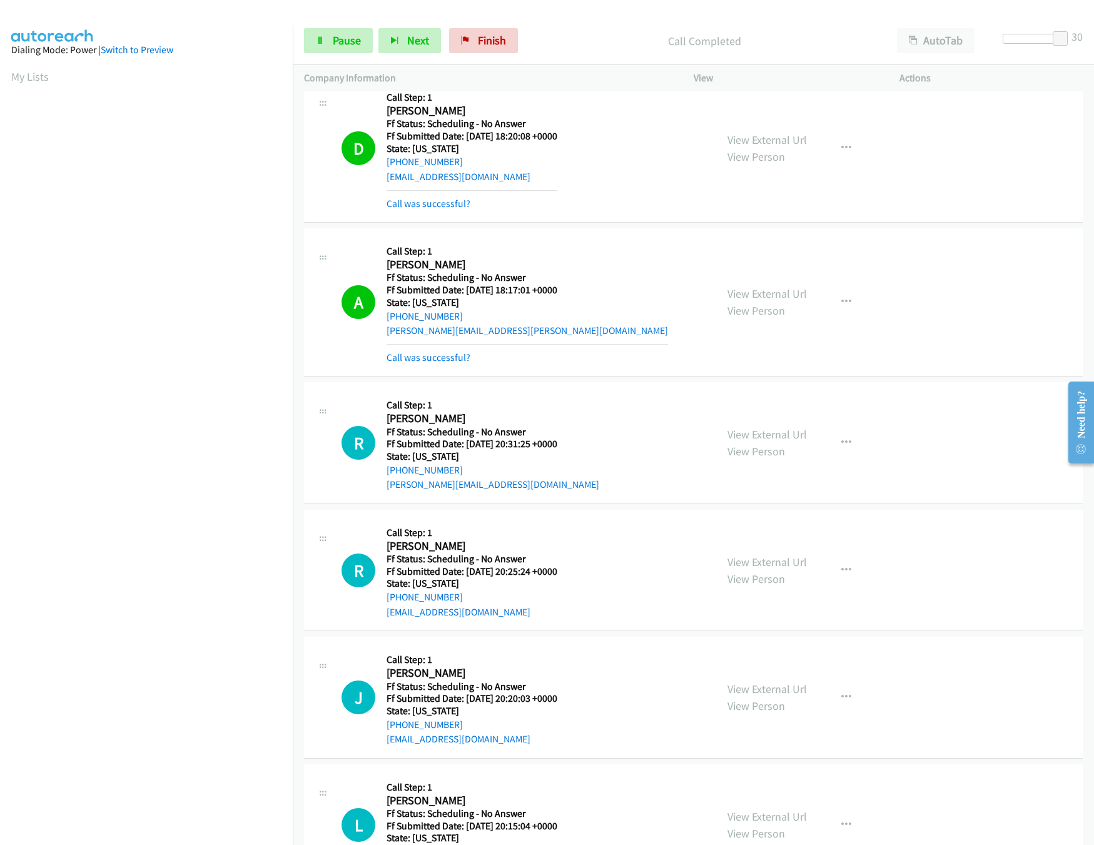
click at [738, 438] on div "View External Url View Person View External Url Email Schedule/Manage Callback …" at bounding box center [824, 442] width 217 height 99
click at [740, 442] on link "View External Url" at bounding box center [766, 434] width 79 height 14
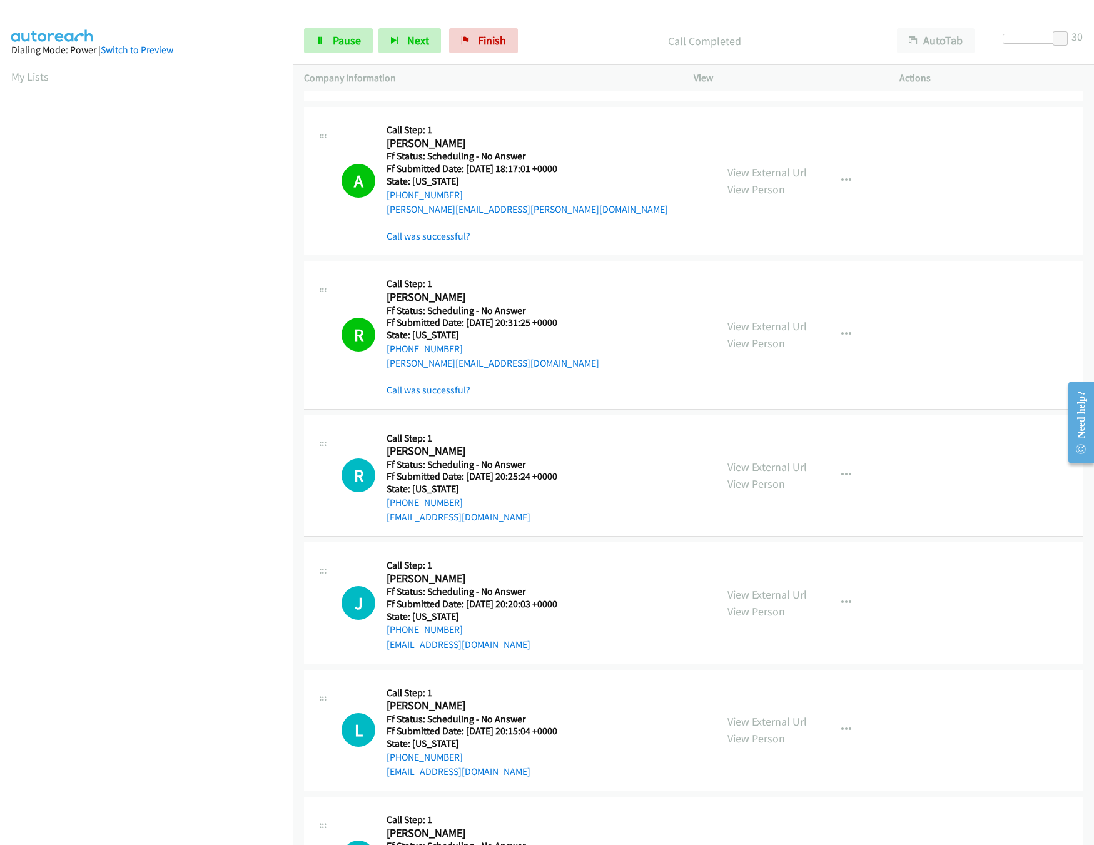
scroll to position [3502, 0]
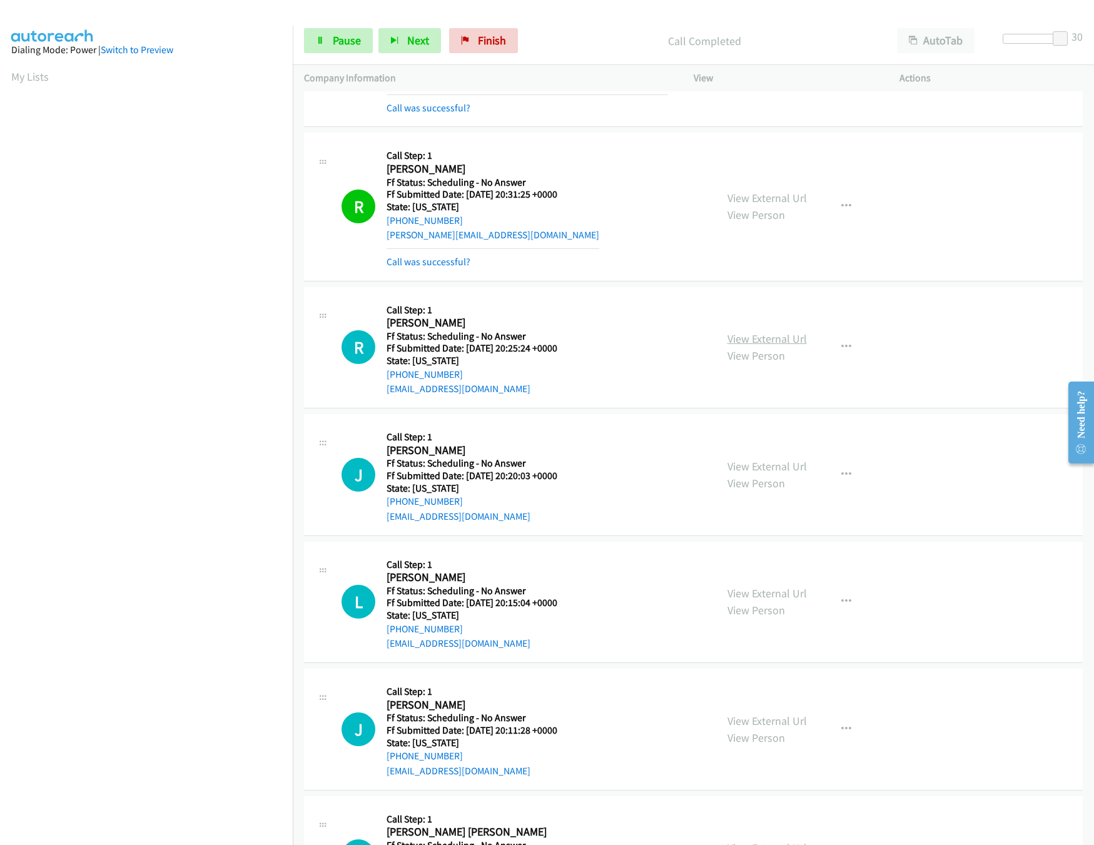
click at [758, 346] on link "View External Url" at bounding box center [766, 338] width 79 height 14
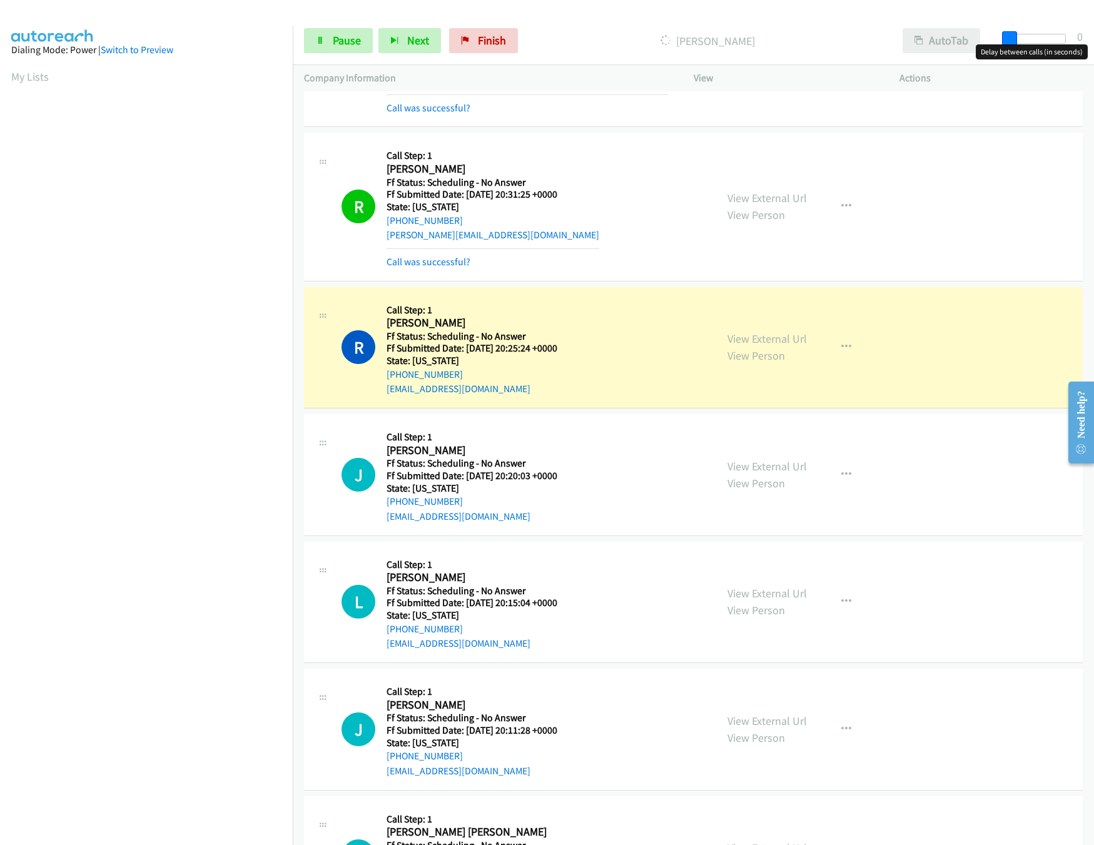
drag, startPoint x: 1064, startPoint y: 42, endPoint x: 978, endPoint y: 51, distance: 86.1
click at [979, 51] on body "Start Calls Pause Next Finish Dialing Roberto Parra AutoTab AutoTab 0 Company I…" at bounding box center [547, 29] width 1094 height 59
click at [338, 45] on span "Pause" at bounding box center [347, 40] width 28 height 14
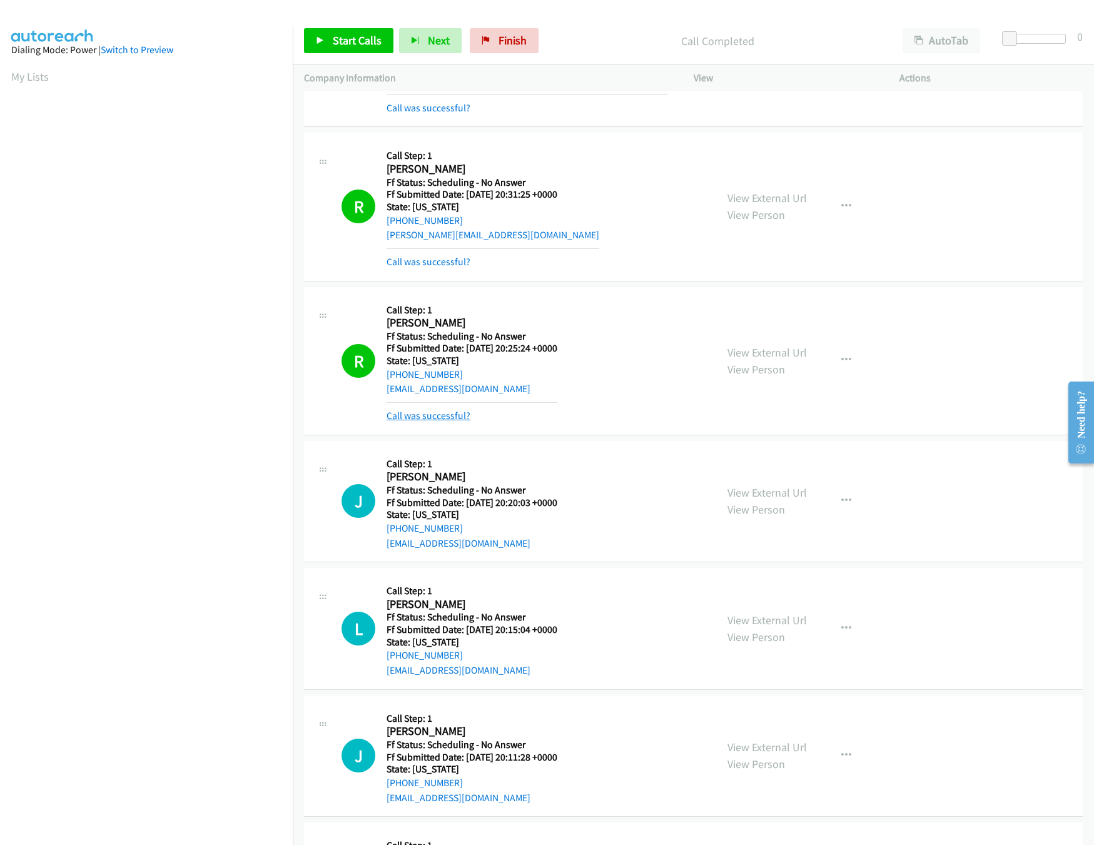
click at [428, 422] on link "Call was successful?" at bounding box center [429, 416] width 84 height 12
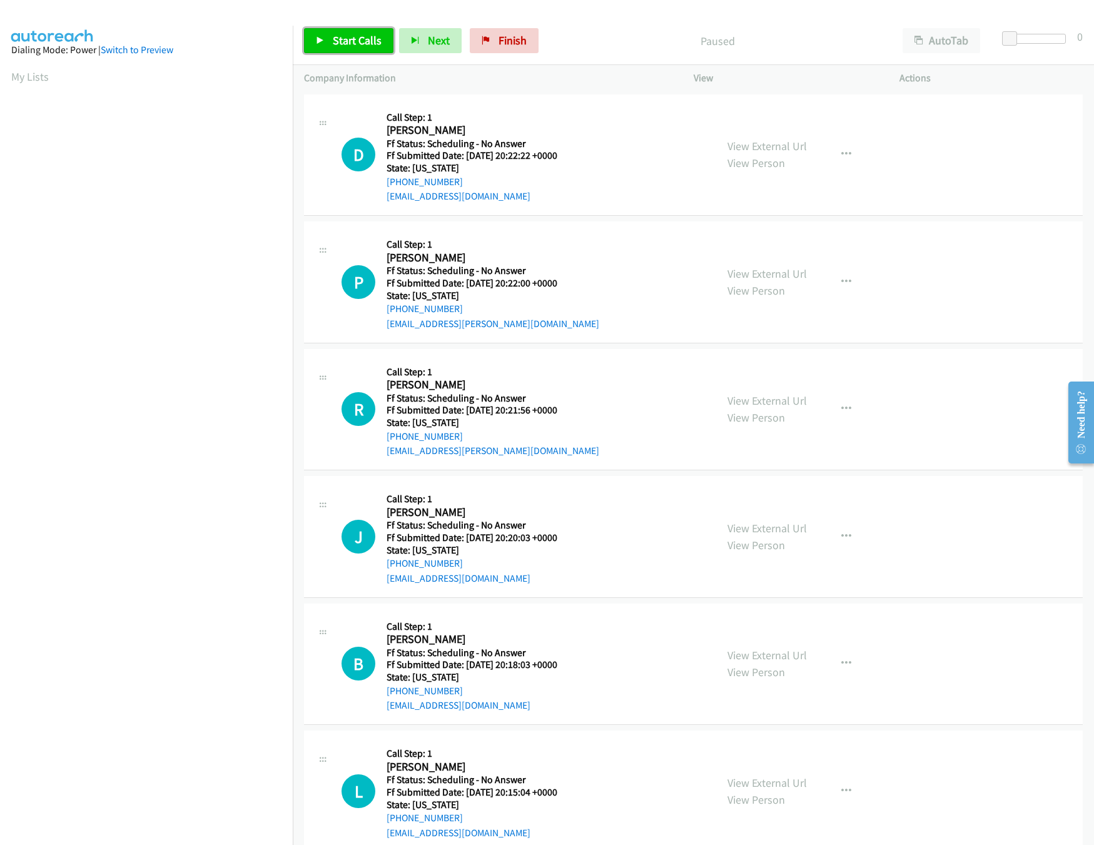
click at [318, 46] on link "Start Calls" at bounding box center [348, 40] width 89 height 25
click at [777, 146] on link "View External Url" at bounding box center [766, 146] width 79 height 14
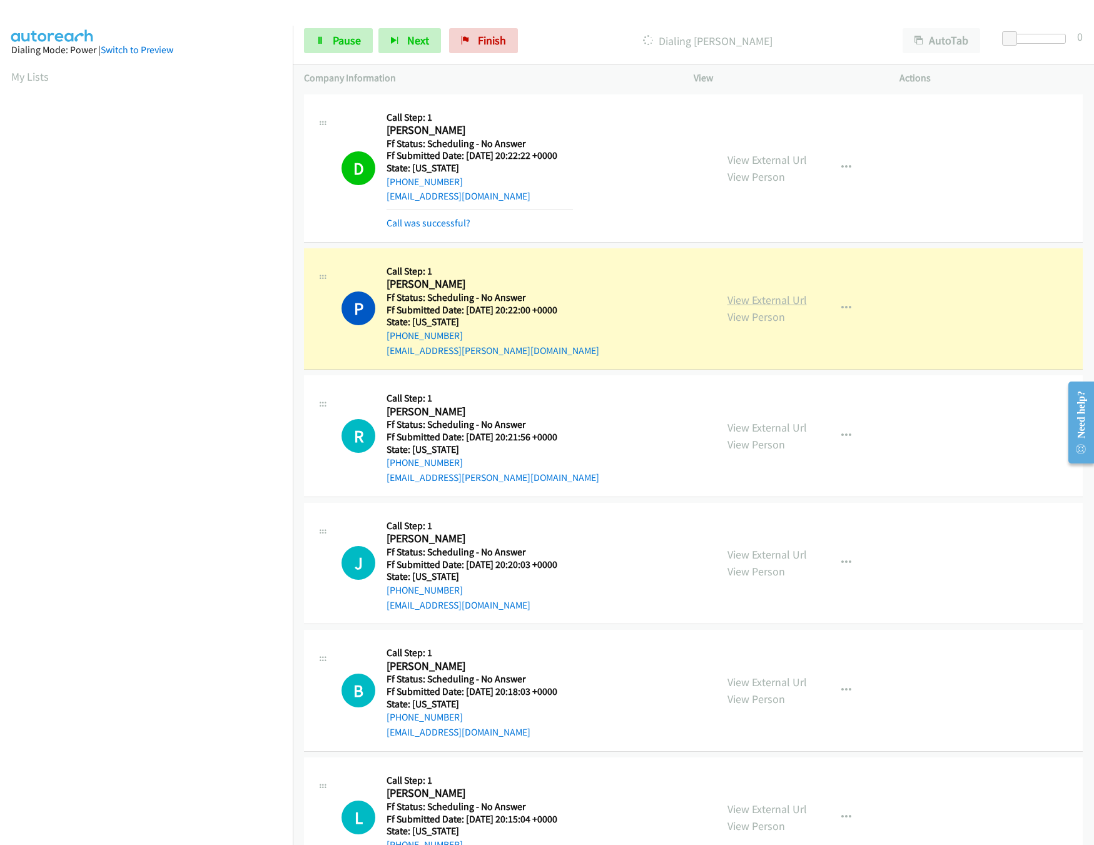
click at [764, 296] on link "View External Url" at bounding box center [766, 300] width 79 height 14
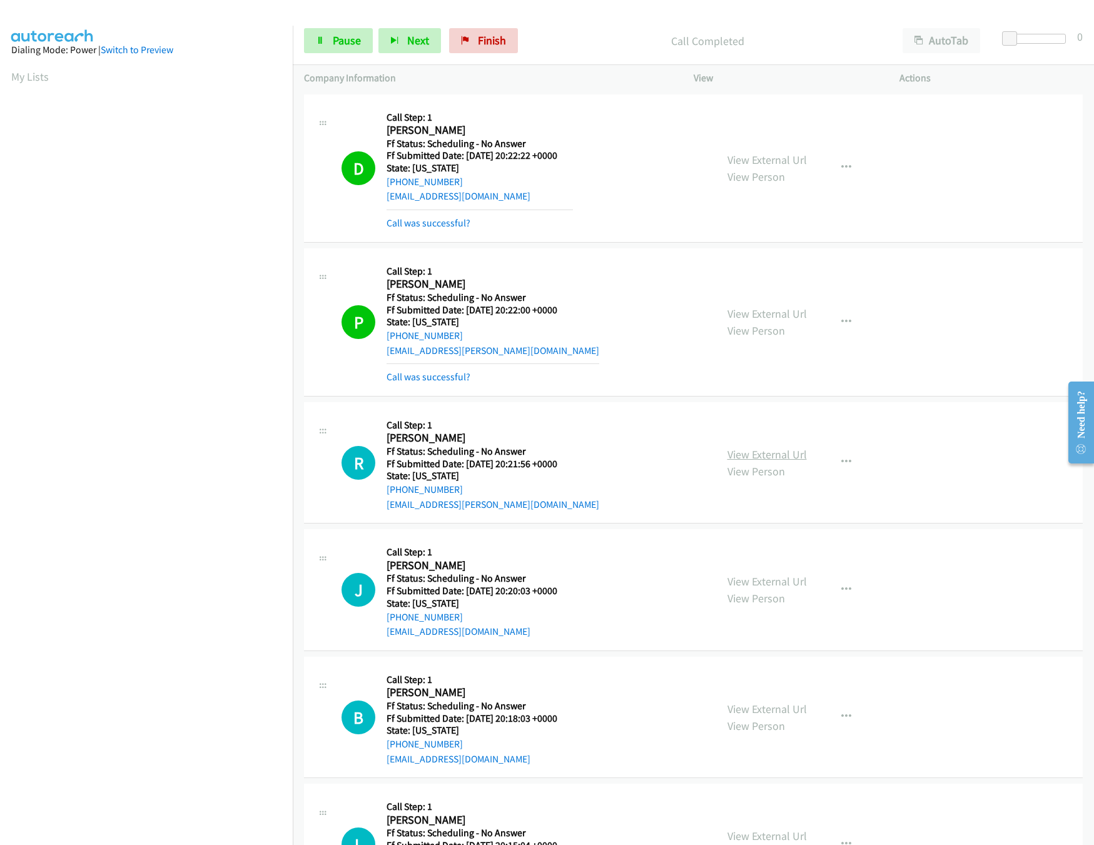
click at [770, 451] on link "View External Url" at bounding box center [766, 454] width 79 height 14
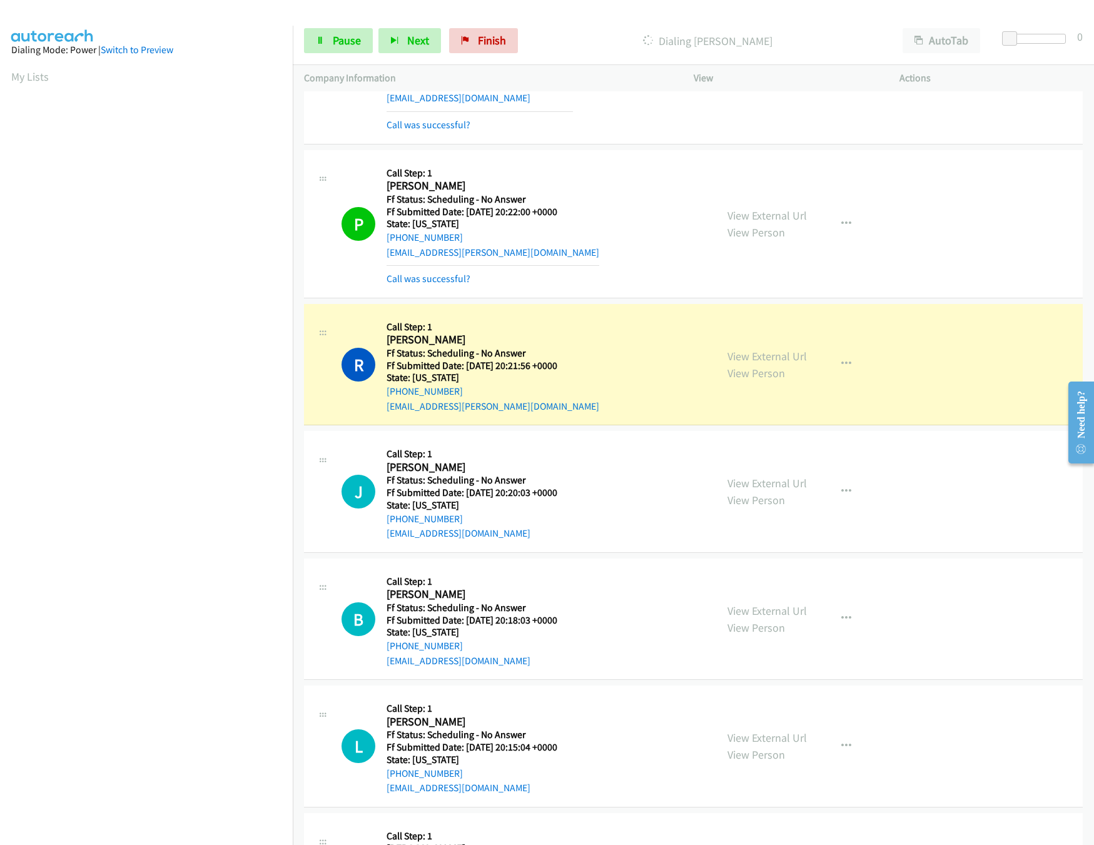
scroll to position [124, 0]
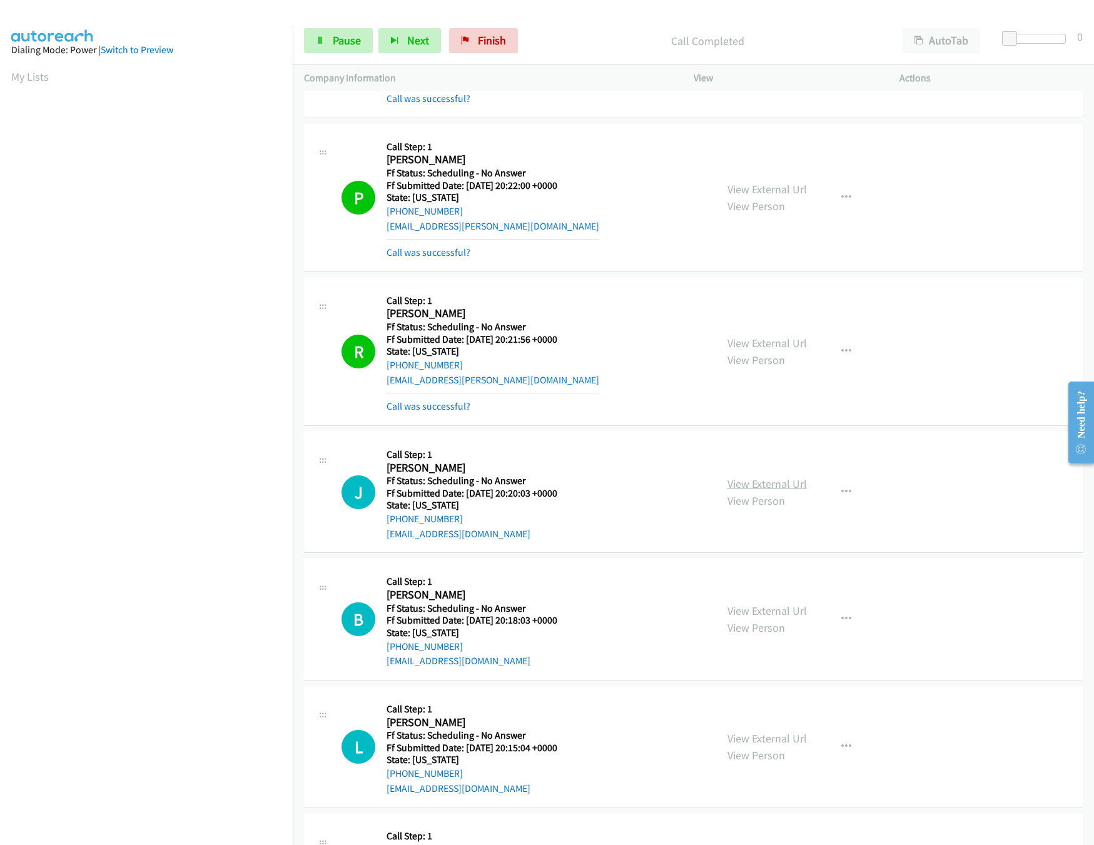
click at [740, 478] on link "View External Url" at bounding box center [766, 484] width 79 height 14
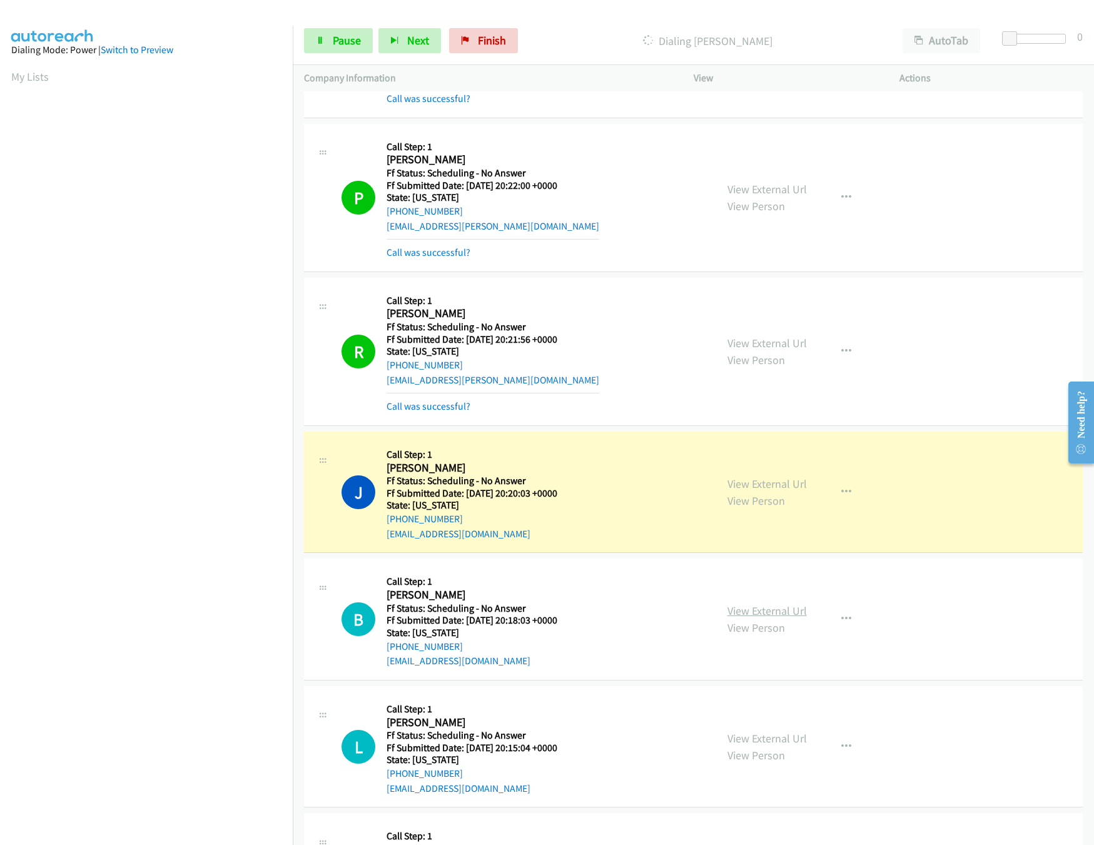
click at [782, 610] on link "View External Url" at bounding box center [766, 611] width 79 height 14
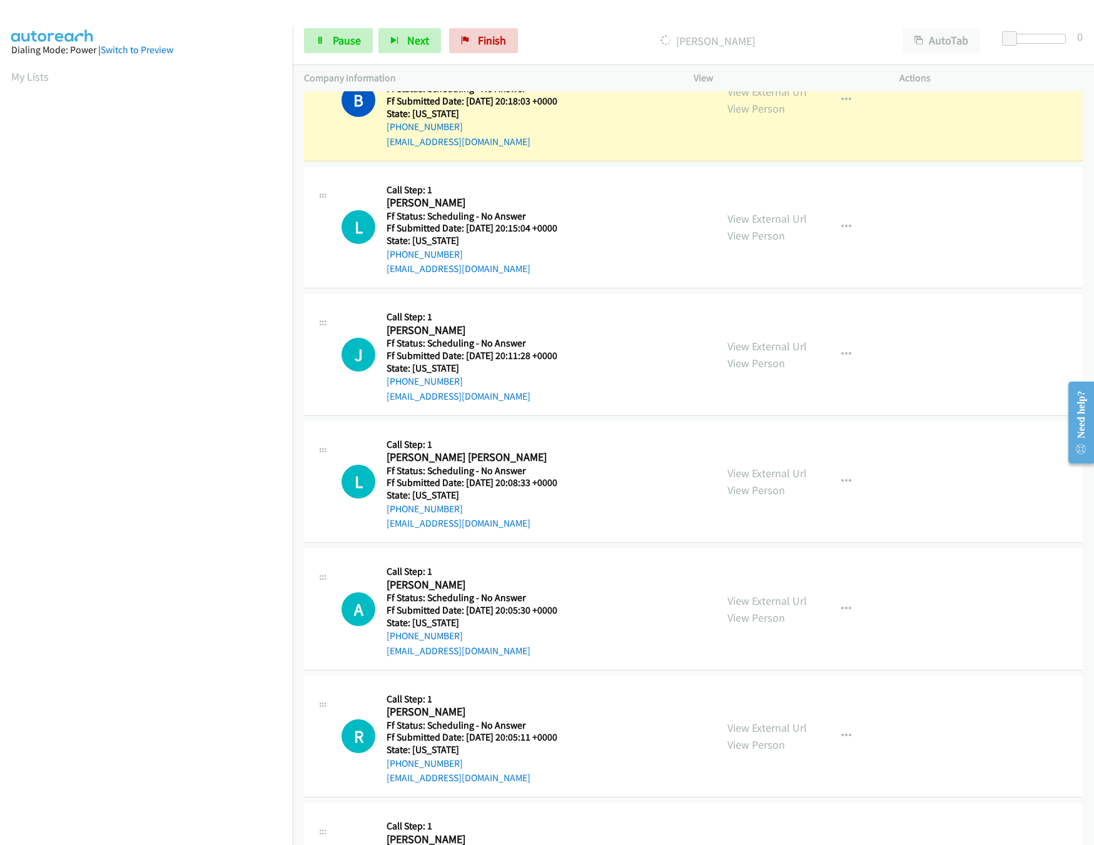
scroll to position [751, 0]
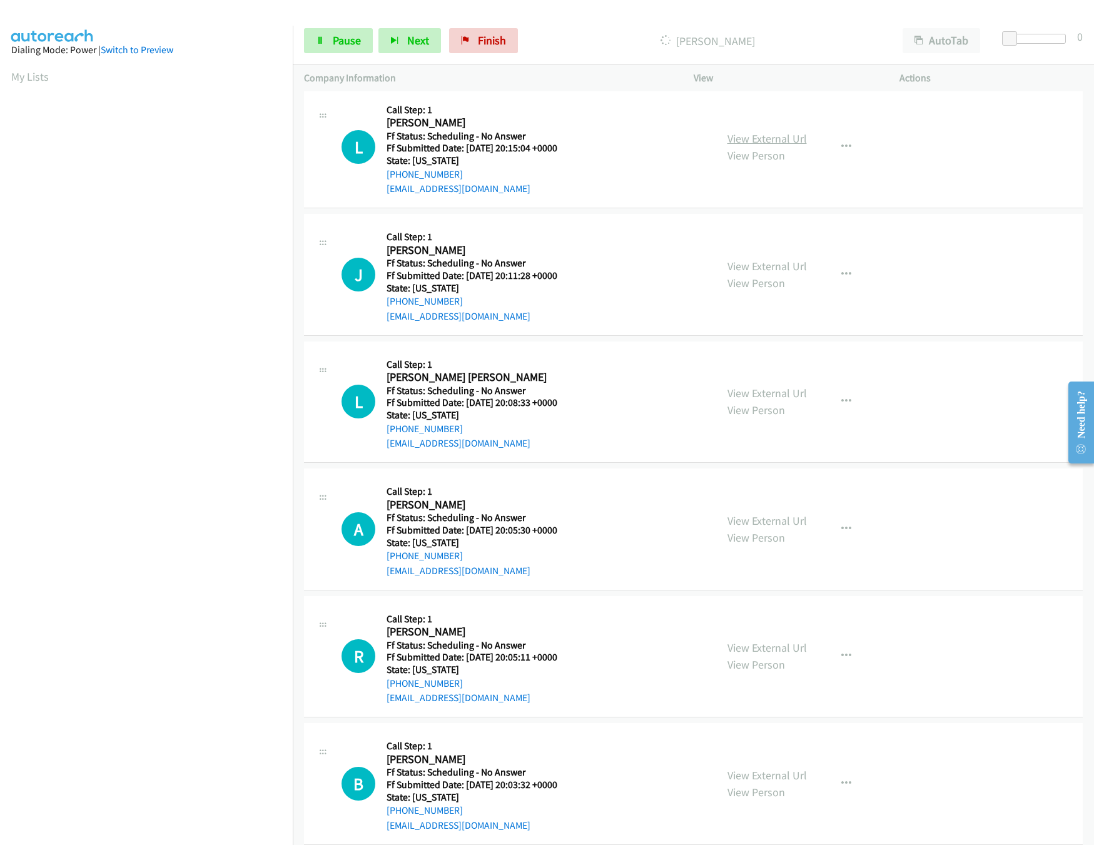
click at [755, 139] on link "View External Url" at bounding box center [766, 138] width 79 height 14
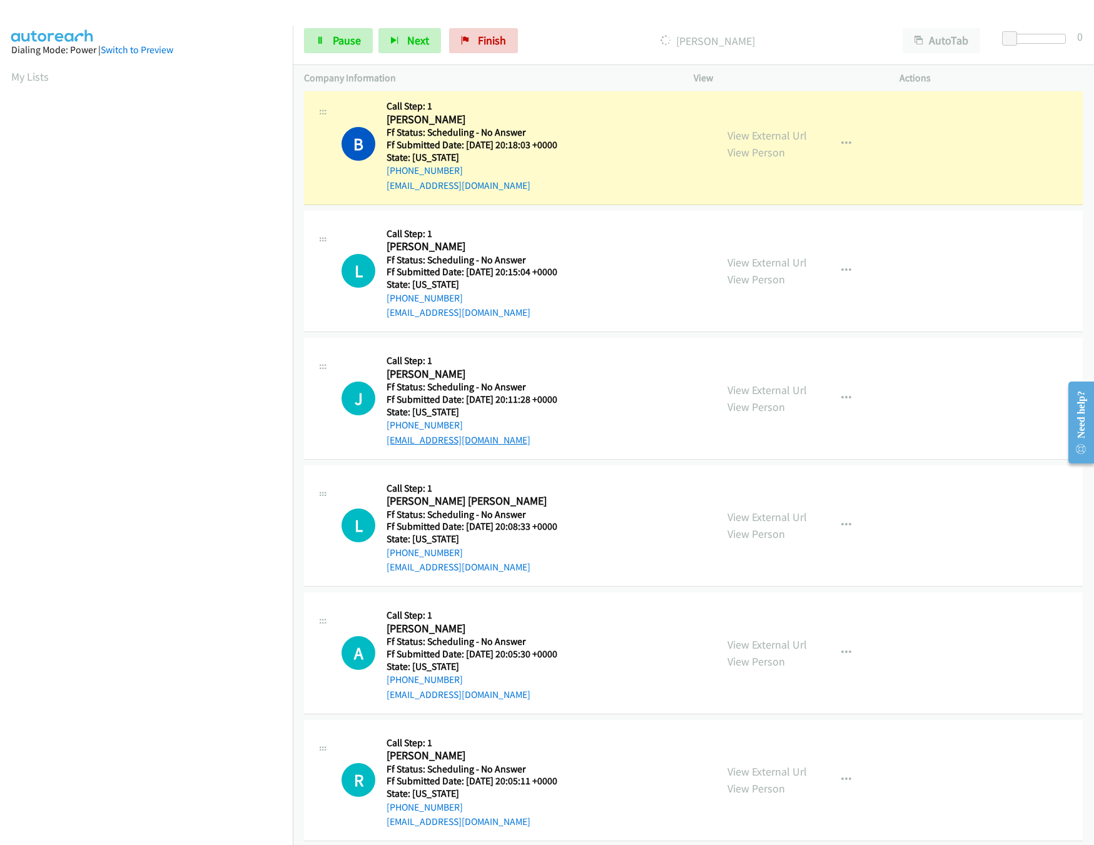
scroll to position [625, 0]
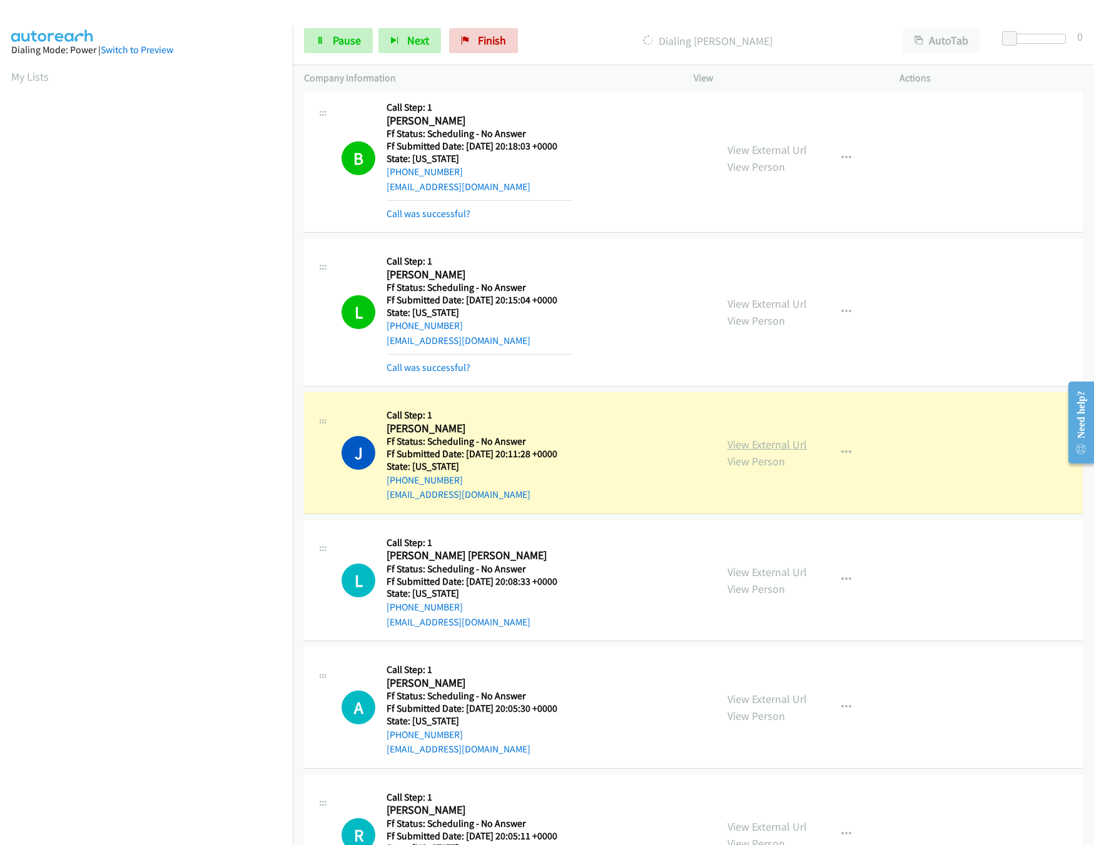
click at [777, 445] on link "View External Url" at bounding box center [766, 444] width 79 height 14
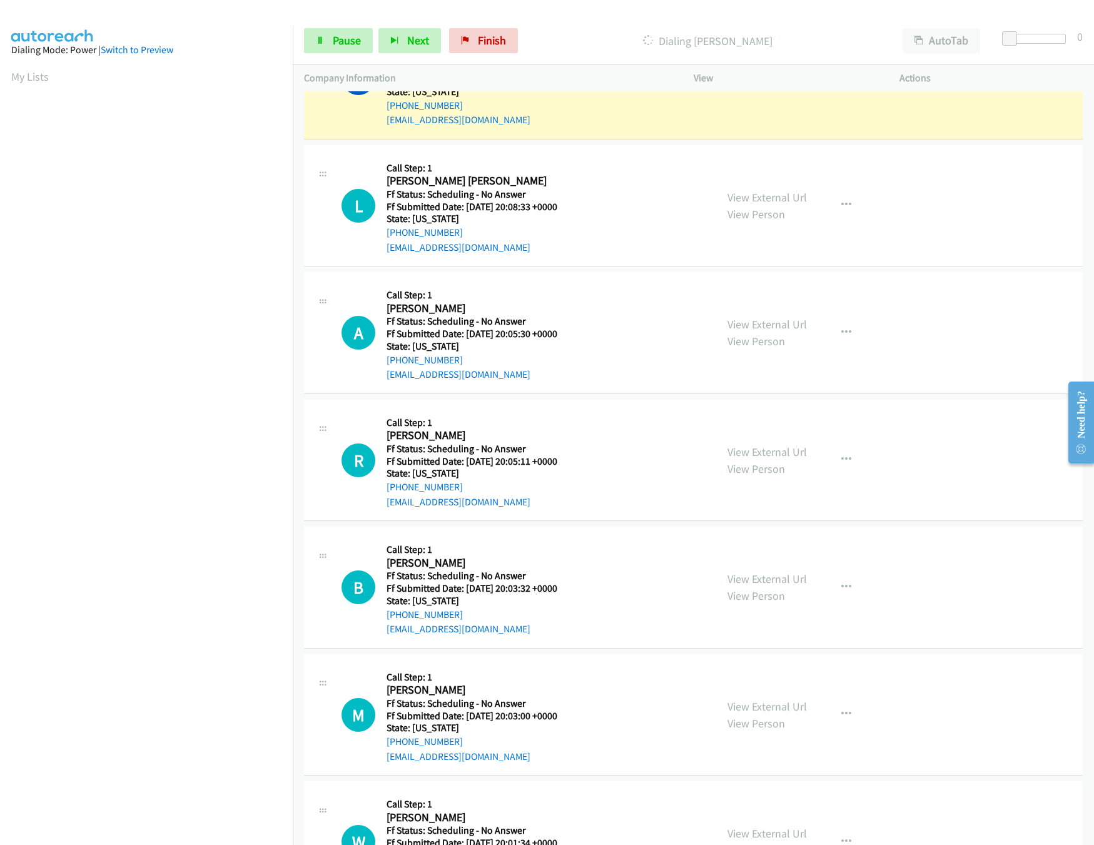
scroll to position [1001, 0]
click at [757, 199] on link "View External Url" at bounding box center [766, 197] width 79 height 14
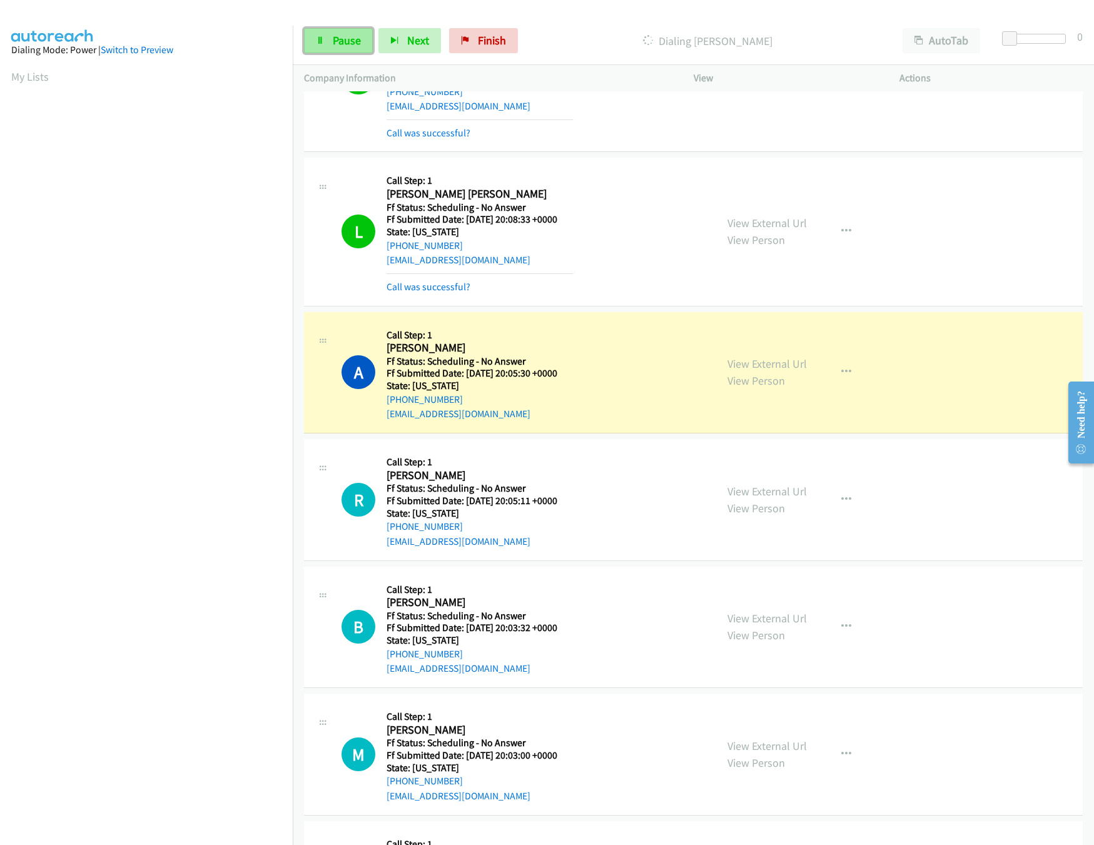
click at [330, 44] on link "Pause" at bounding box center [338, 40] width 69 height 25
click at [744, 367] on link "View External Url" at bounding box center [766, 364] width 79 height 14
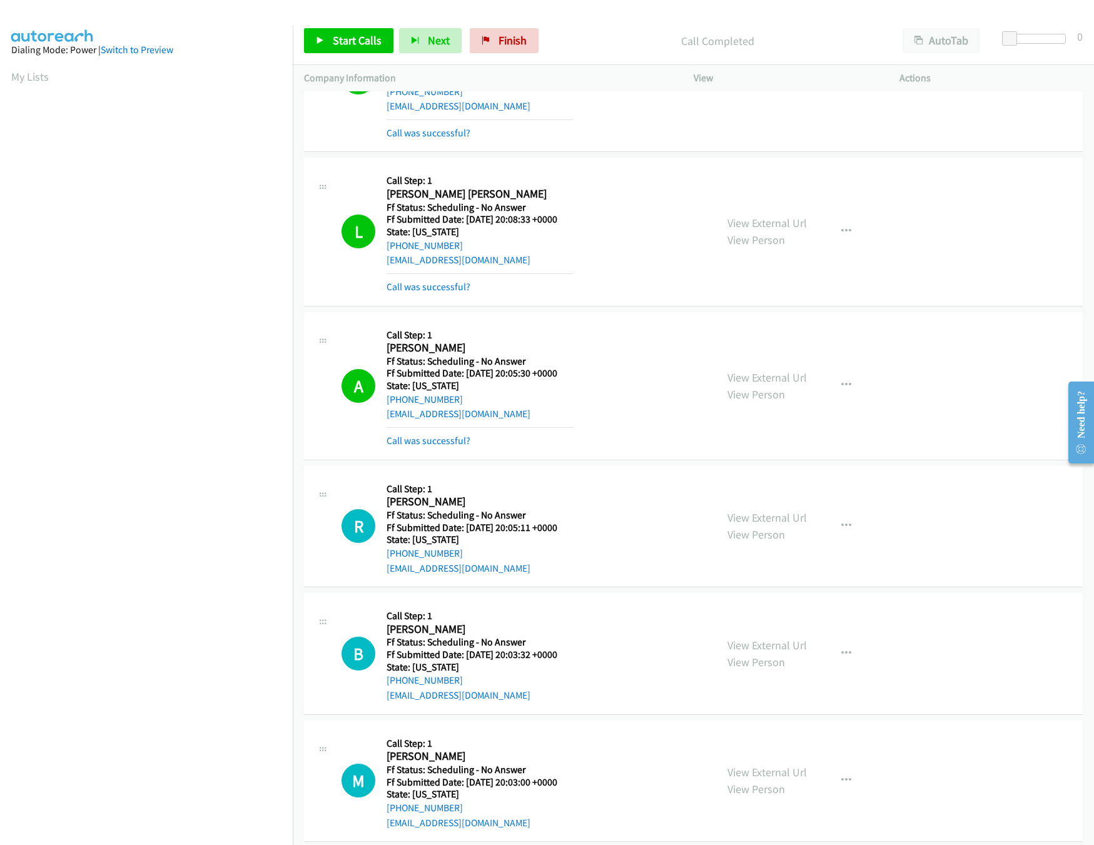
click at [351, 56] on div "Start Calls Pause Next Finish Call Completed AutoTab AutoTab 0" at bounding box center [693, 41] width 801 height 48
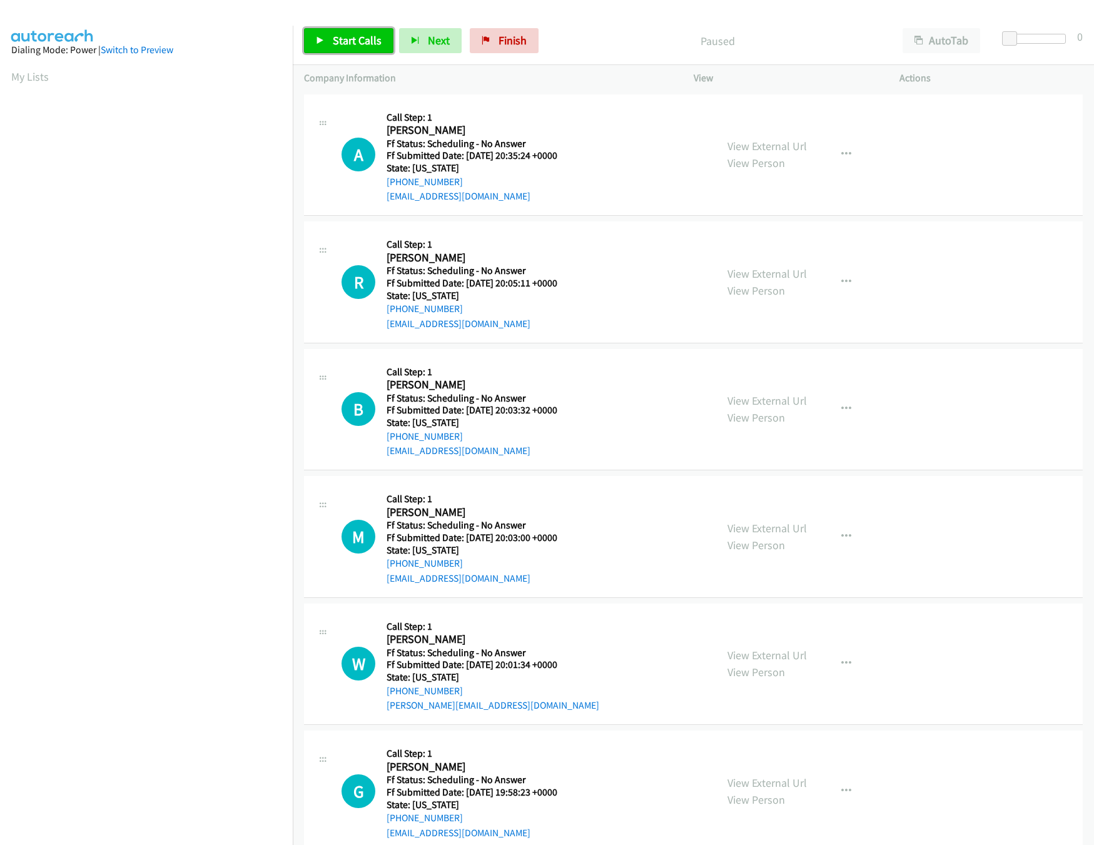
click at [342, 46] on span "Start Calls" at bounding box center [357, 40] width 49 height 14
click at [349, 34] on span "Pause" at bounding box center [347, 40] width 28 height 14
click at [360, 36] on span "Start Calls" at bounding box center [357, 40] width 49 height 14
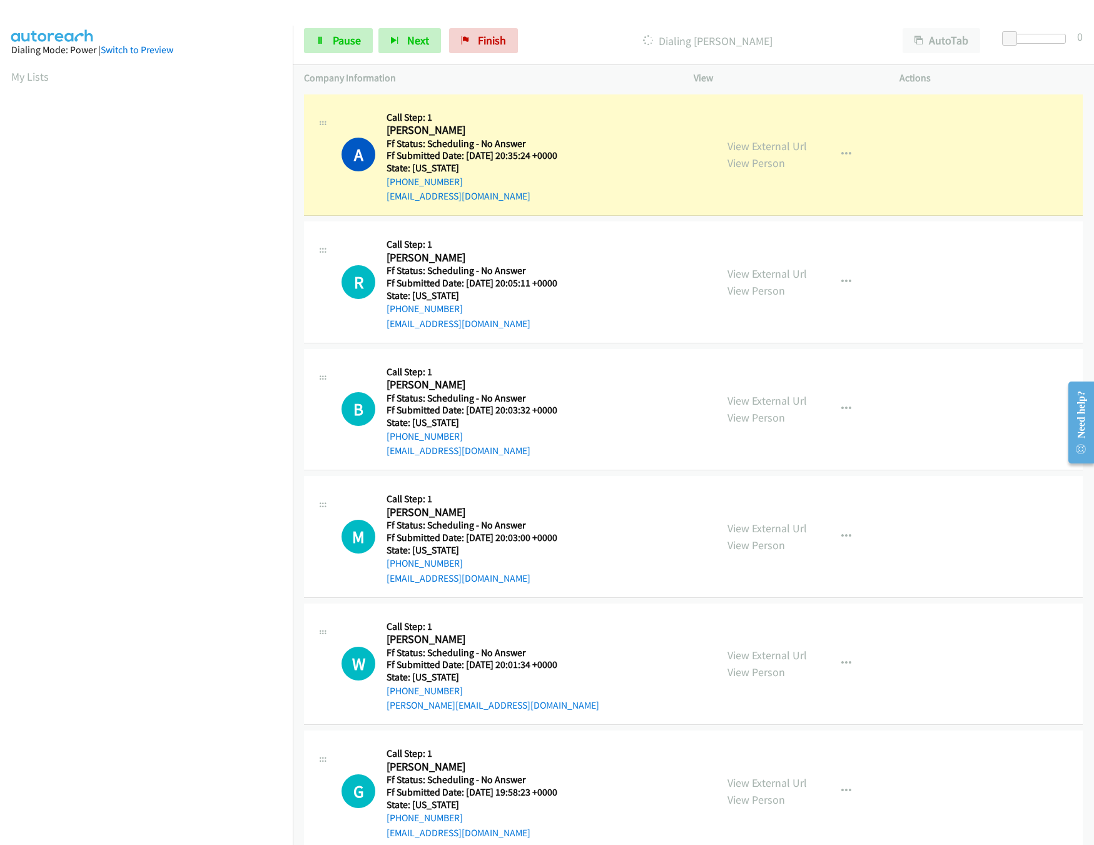
click at [141, 790] on nav "Dialing Mode: Power | Switch to Preview My Lists" at bounding box center [146, 448] width 293 height 845
click at [790, 145] on link "View External Url" at bounding box center [766, 146] width 79 height 14
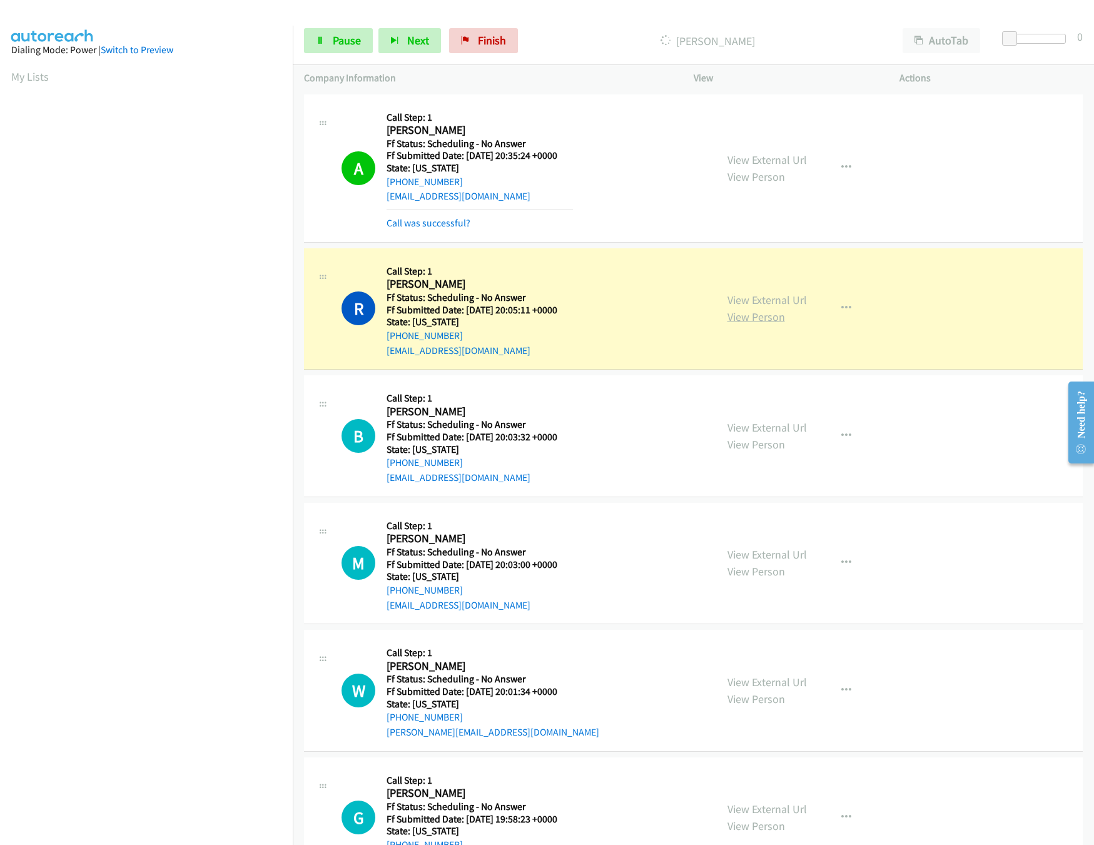
click at [749, 310] on link "View Person" at bounding box center [756, 317] width 58 height 14
click at [747, 303] on link "View External Url" at bounding box center [766, 300] width 79 height 14
click at [331, 38] on link "Pause" at bounding box center [338, 40] width 69 height 25
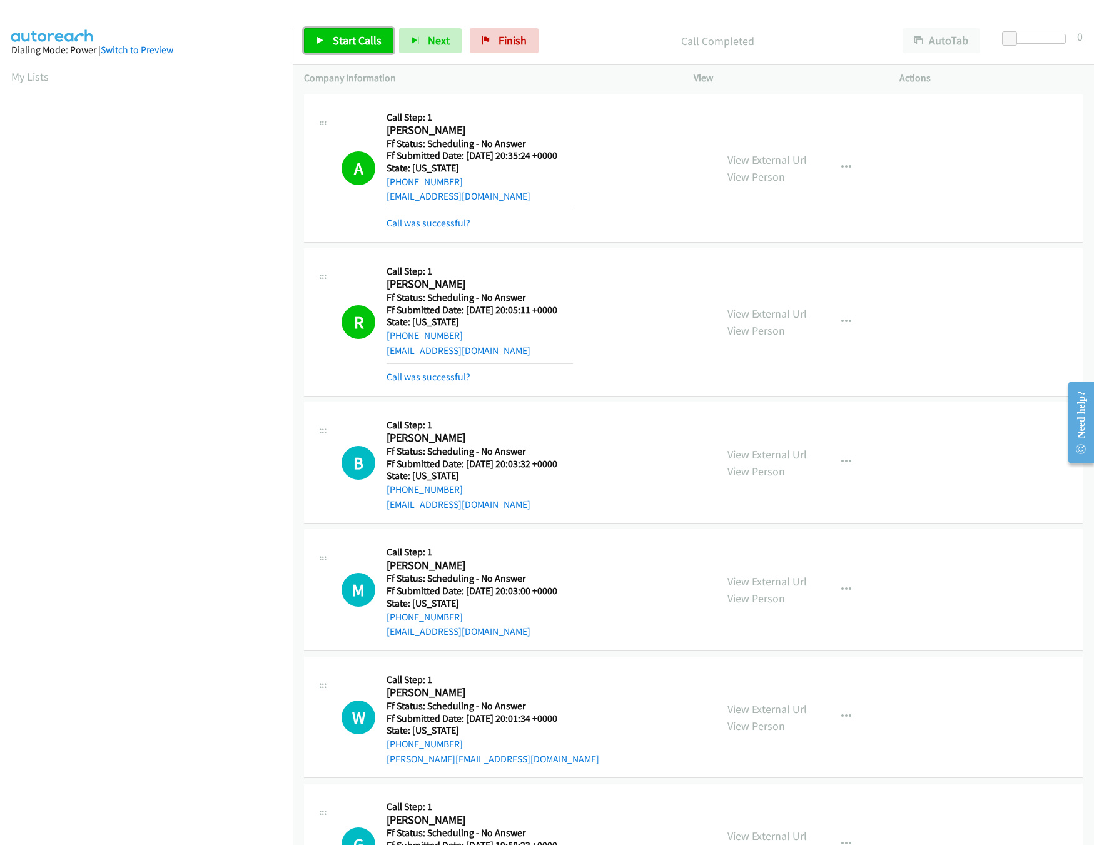
click at [325, 31] on link "Start Calls" at bounding box center [348, 40] width 89 height 25
click at [409, 380] on link "Call was successful?" at bounding box center [429, 377] width 84 height 12
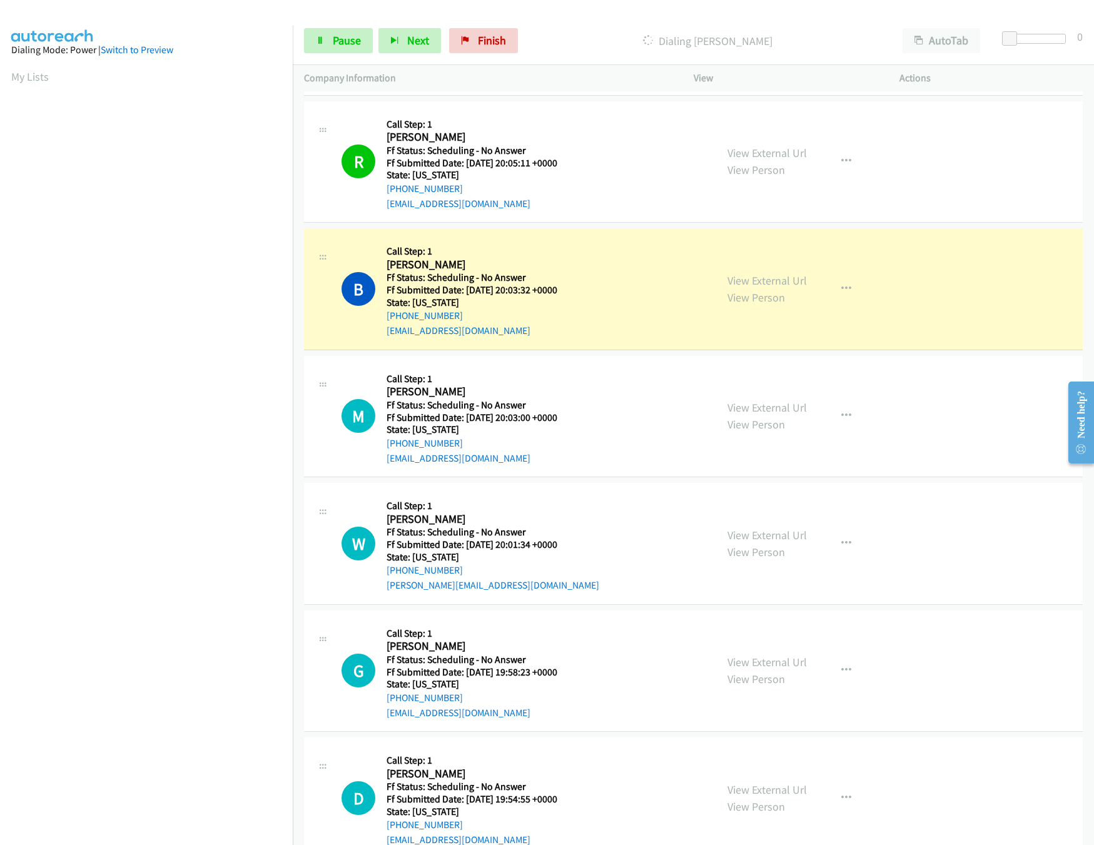
scroll to position [250, 0]
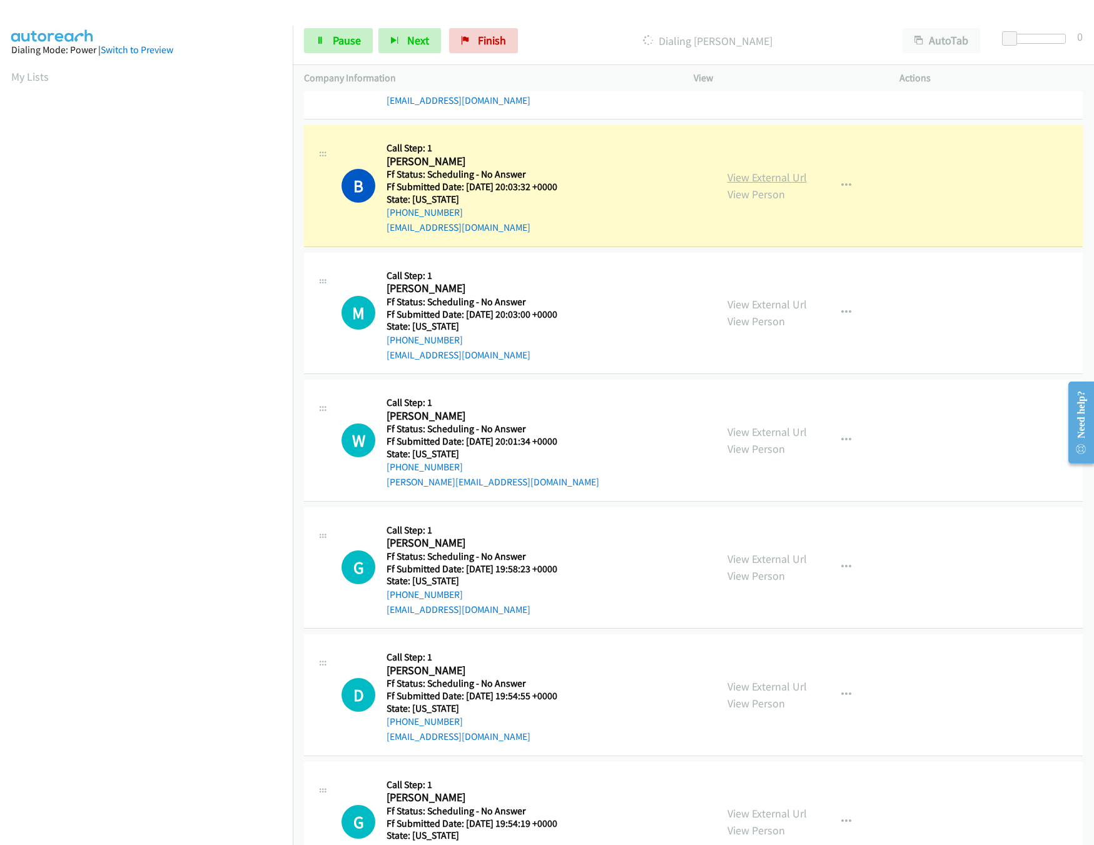
click at [727, 180] on link "View External Url" at bounding box center [766, 177] width 79 height 14
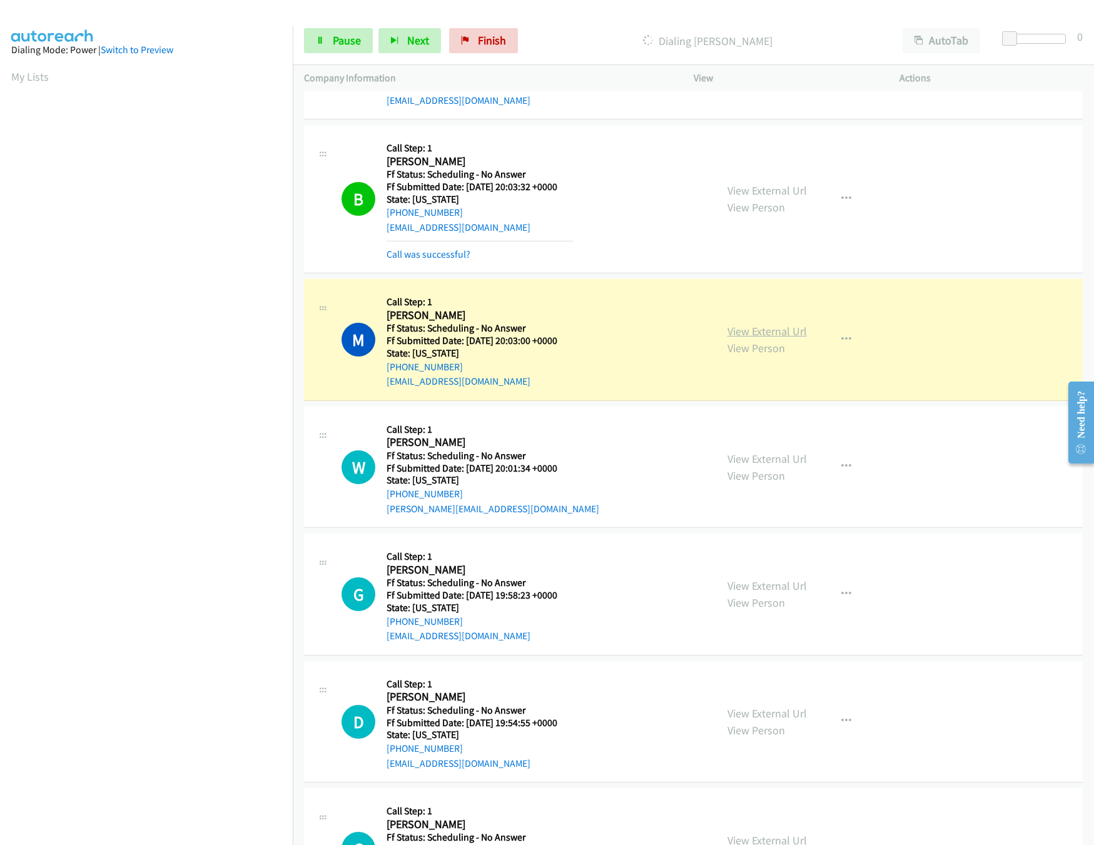
click at [786, 331] on link "View External Url" at bounding box center [766, 331] width 79 height 14
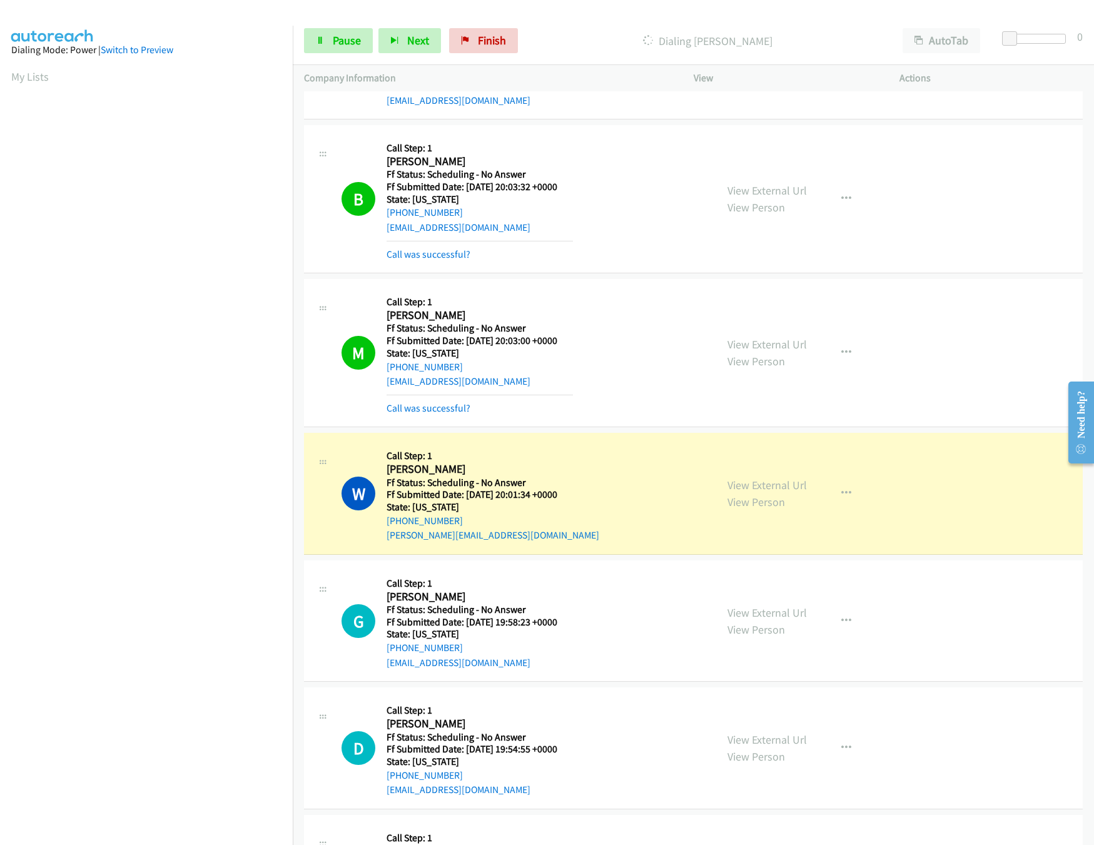
scroll to position [500, 0]
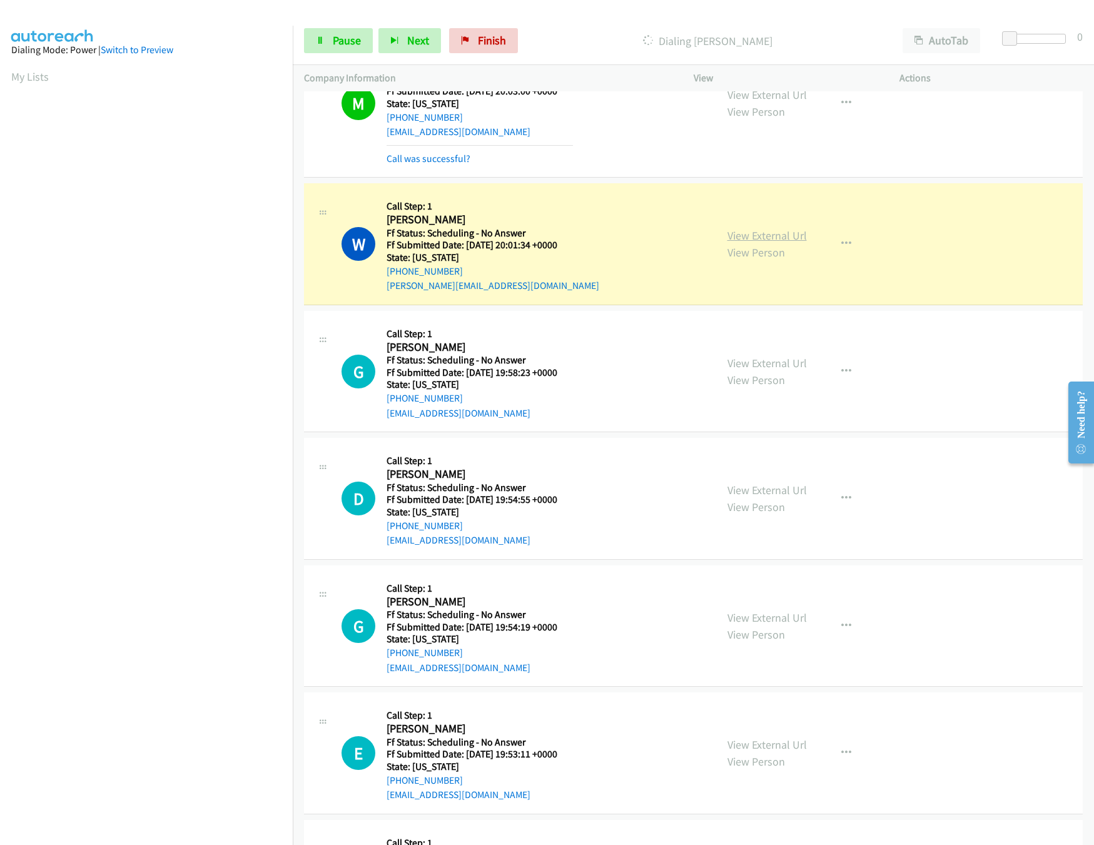
click at [779, 235] on link "View External Url" at bounding box center [766, 235] width 79 height 14
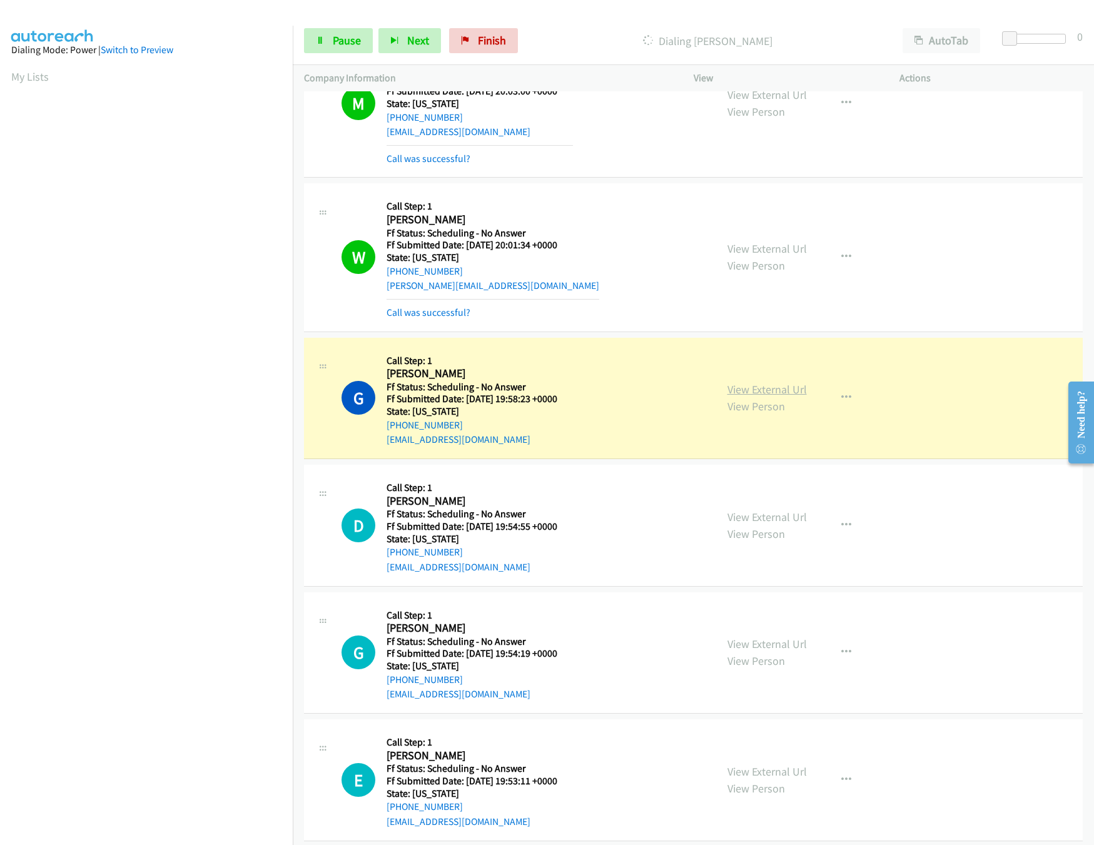
click at [757, 390] on link "View External Url" at bounding box center [766, 389] width 79 height 14
click at [342, 48] on link "Pause" at bounding box center [338, 40] width 69 height 25
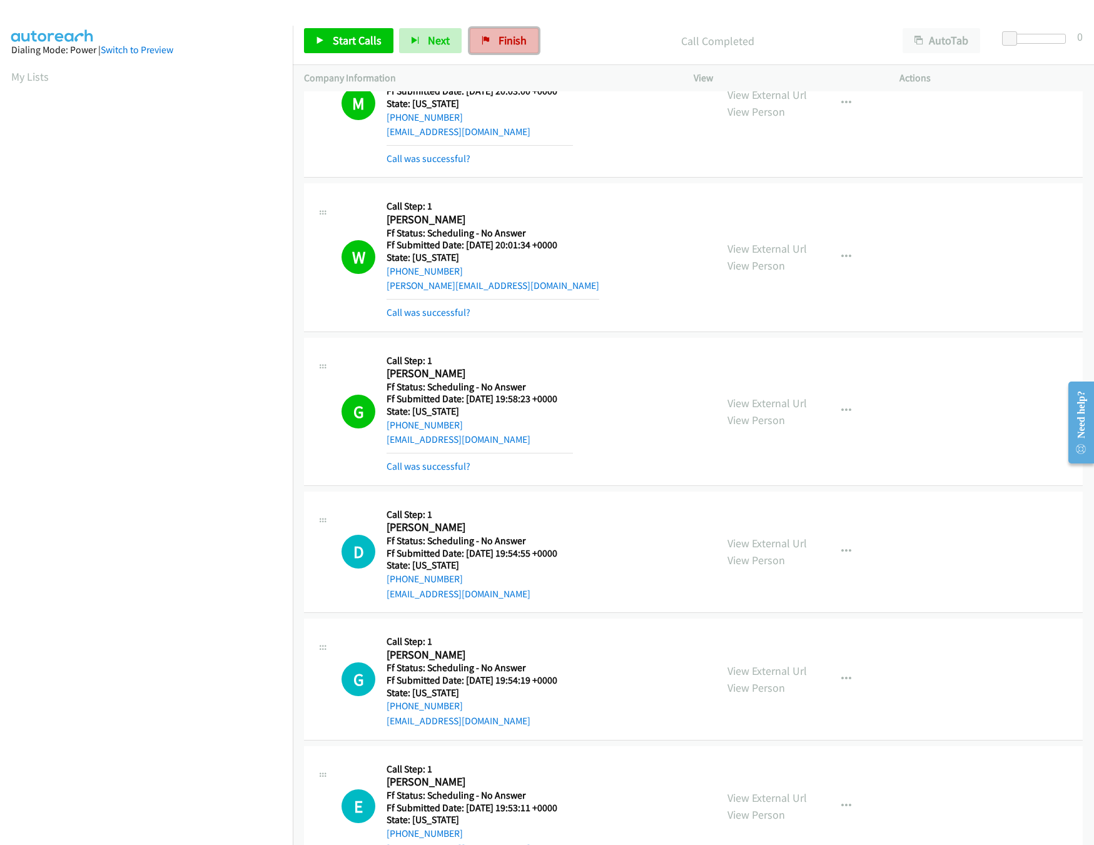
click at [504, 32] on link "Finish" at bounding box center [504, 40] width 69 height 25
